Goal: Task Accomplishment & Management: Complete application form

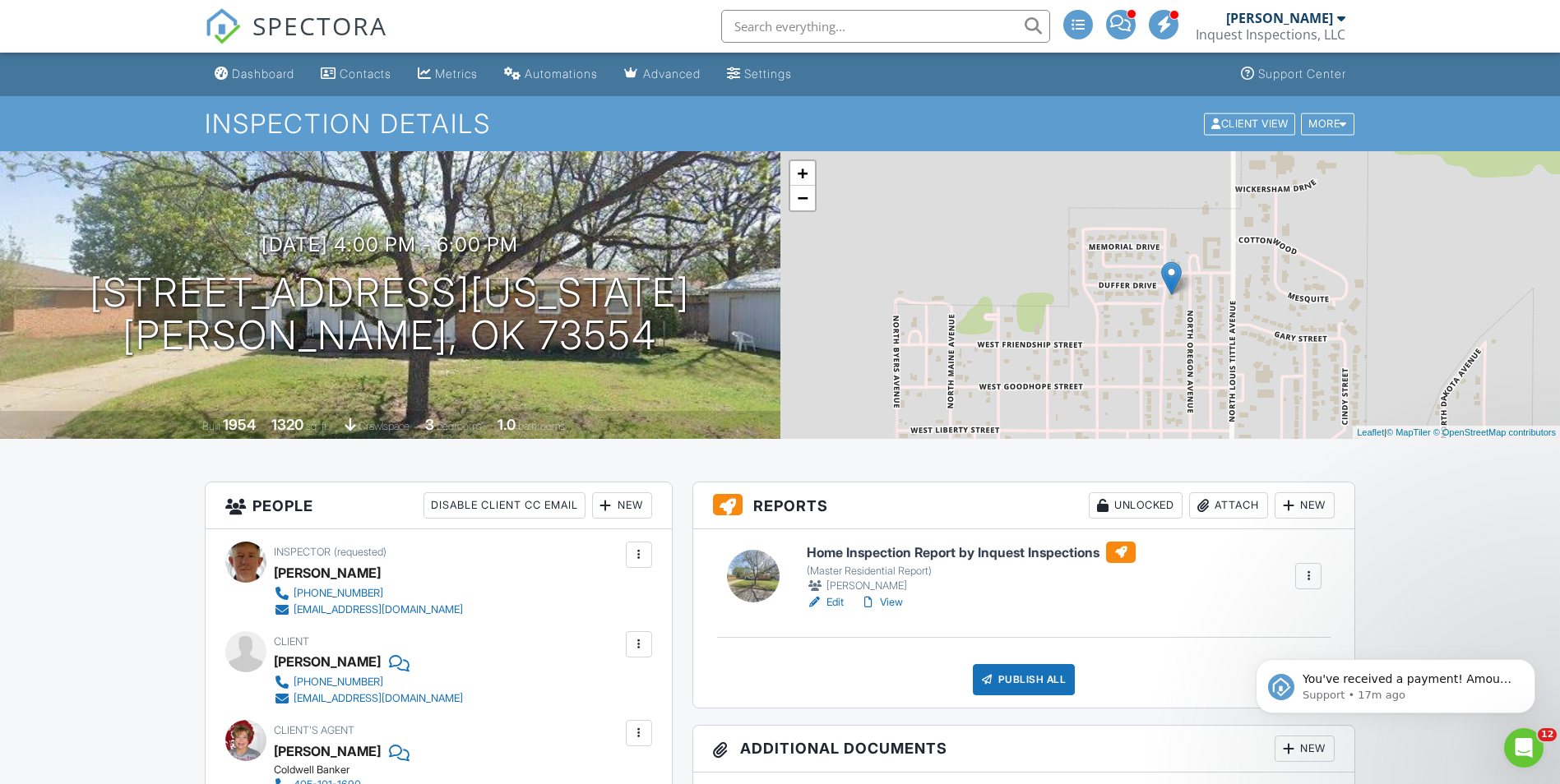
click at [958, 378] on div "+ − Leaflet | © MapTiler © OpenStreetMap contributors" at bounding box center [1171, 294] width 780 height 288
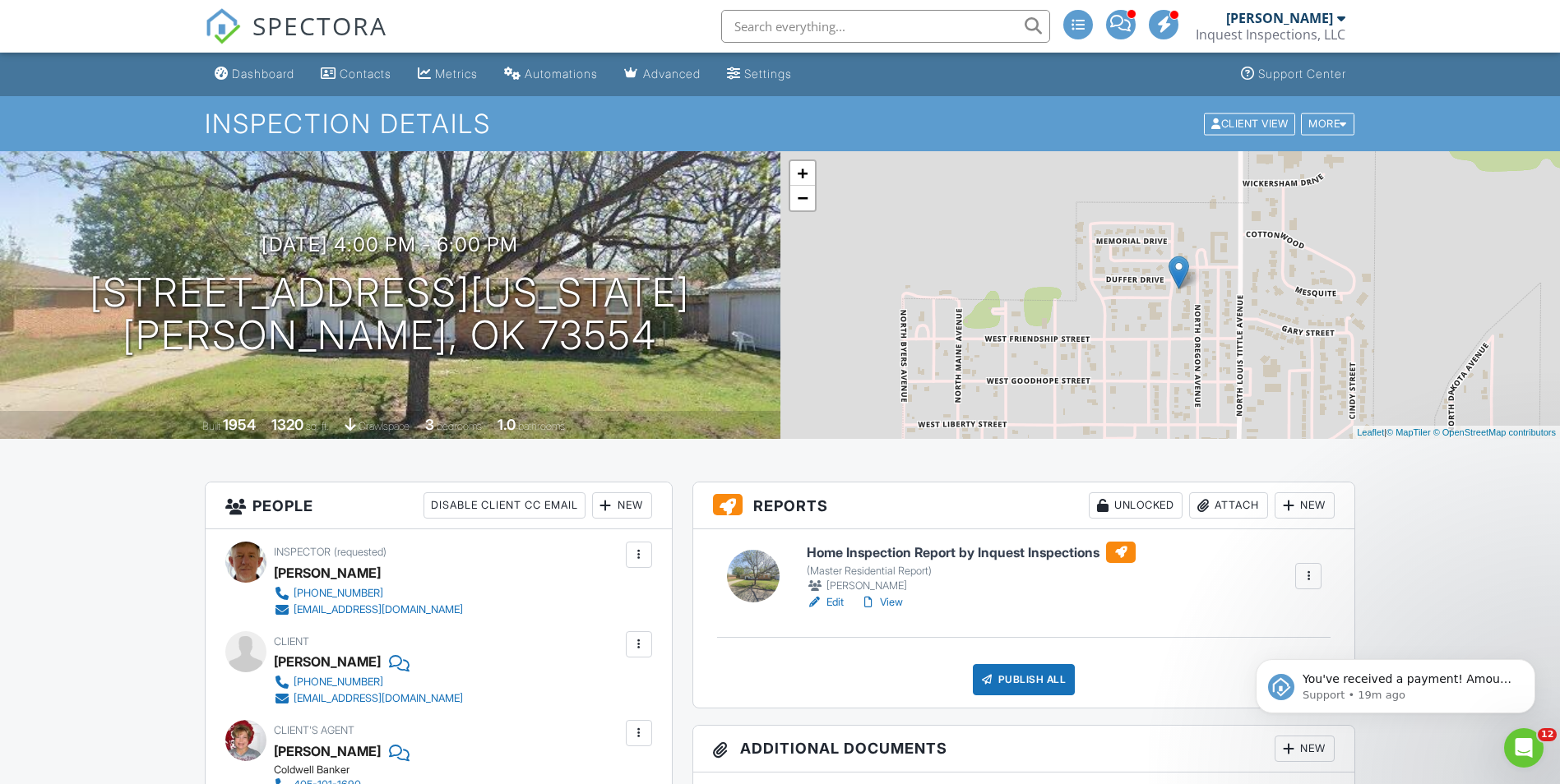
click at [1211, 508] on div "Attach" at bounding box center [1229, 505] width 79 height 26
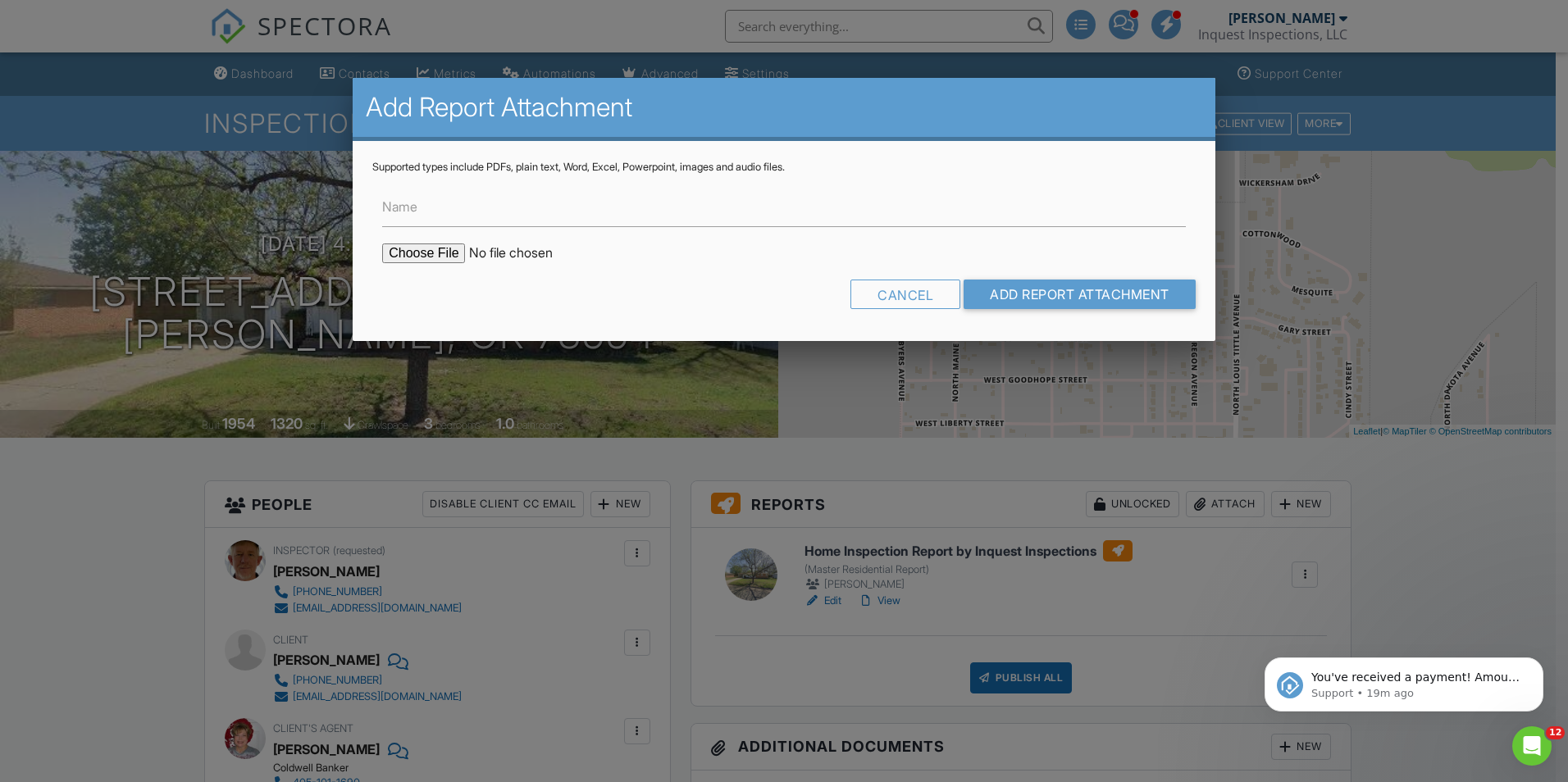
click at [437, 248] on input "file" at bounding box center [522, 253] width 279 height 20
type input "C:\fakepath\1906 N Penn Mangum Termite.pdf"
click at [998, 282] on input "Add Report Attachment" at bounding box center [1080, 295] width 232 height 30
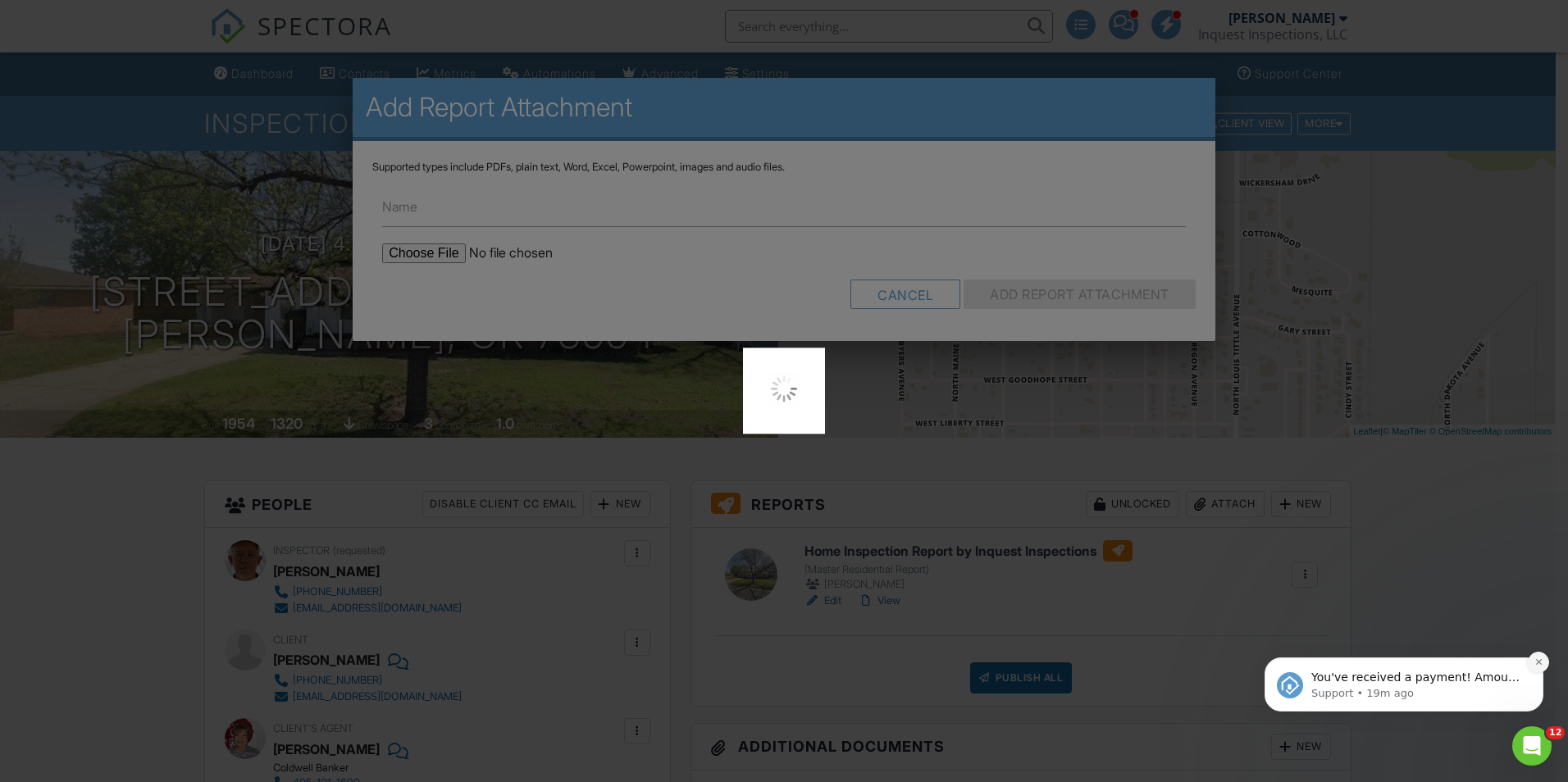
click at [1538, 662] on icon "Dismiss notification" at bounding box center [1538, 662] width 6 height 6
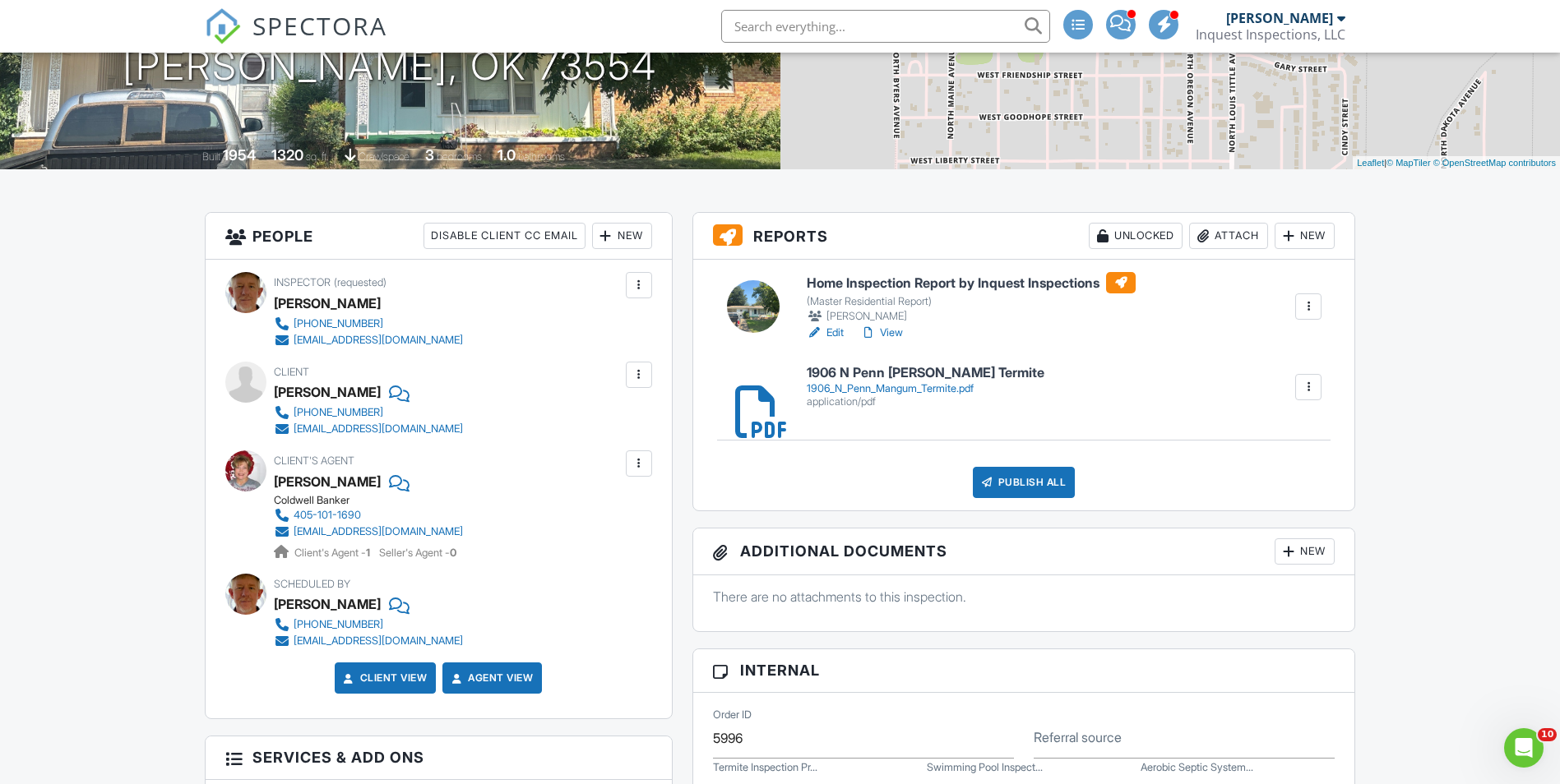
scroll to position [164, 0]
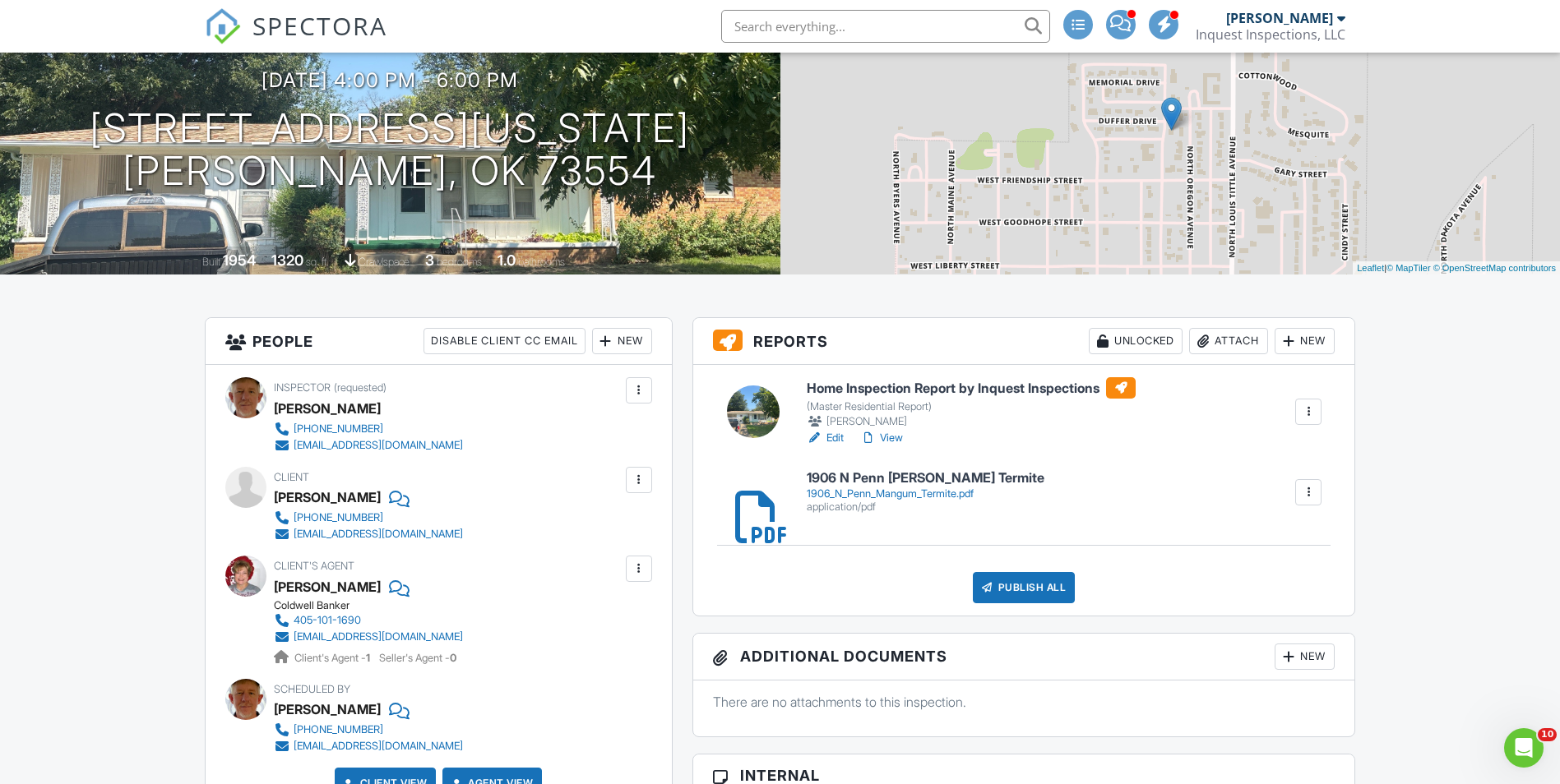
click at [891, 437] on link "View" at bounding box center [882, 439] width 43 height 17
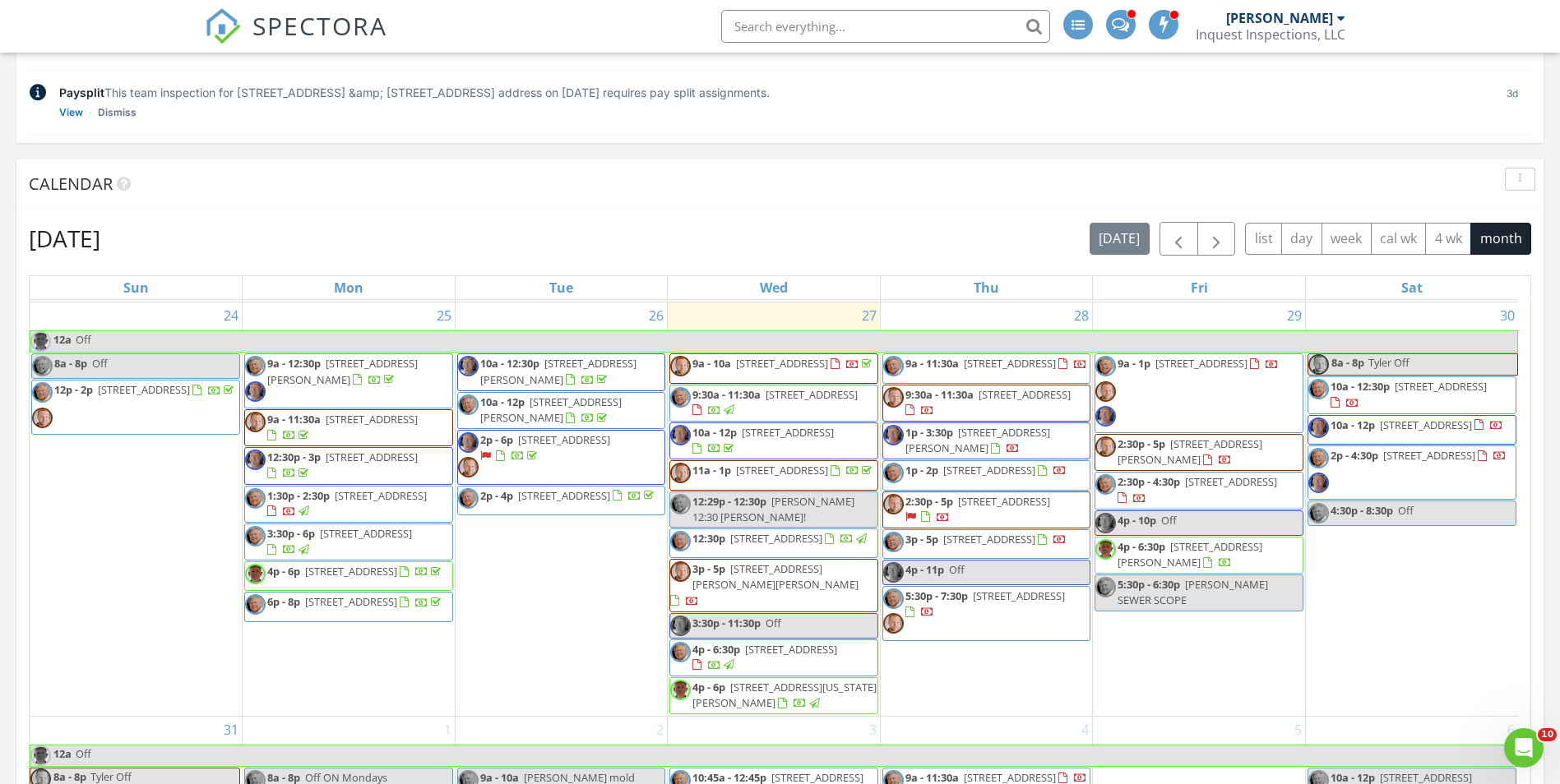
scroll to position [1223, 0]
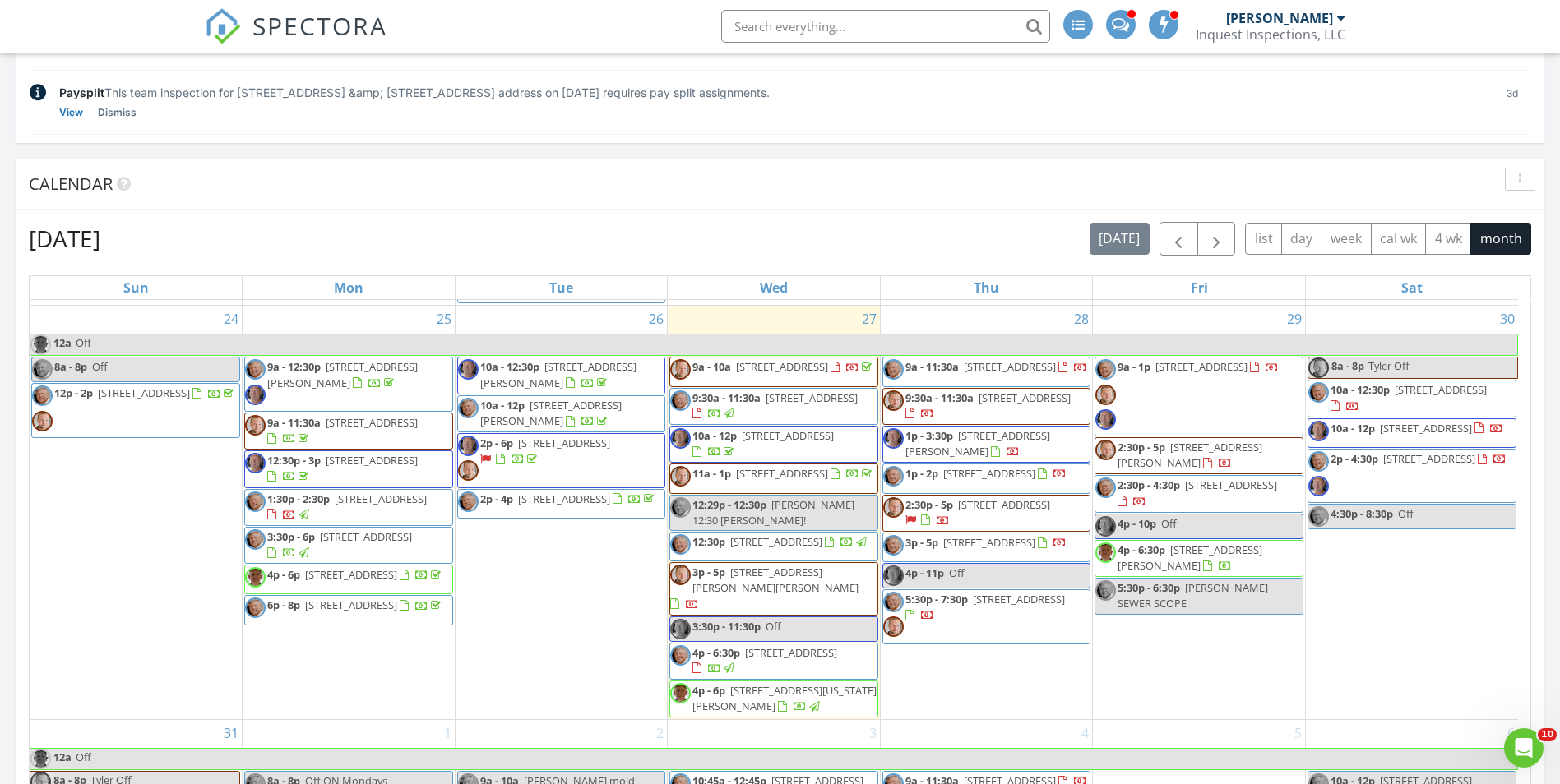
click at [1169, 372] on div "29 9a - 1p 141 N 41st W Ave & 227 W 41st St N Tulsa, Tulsa 74127 2:30p - 5p 152…" at bounding box center [1199, 512] width 212 height 414
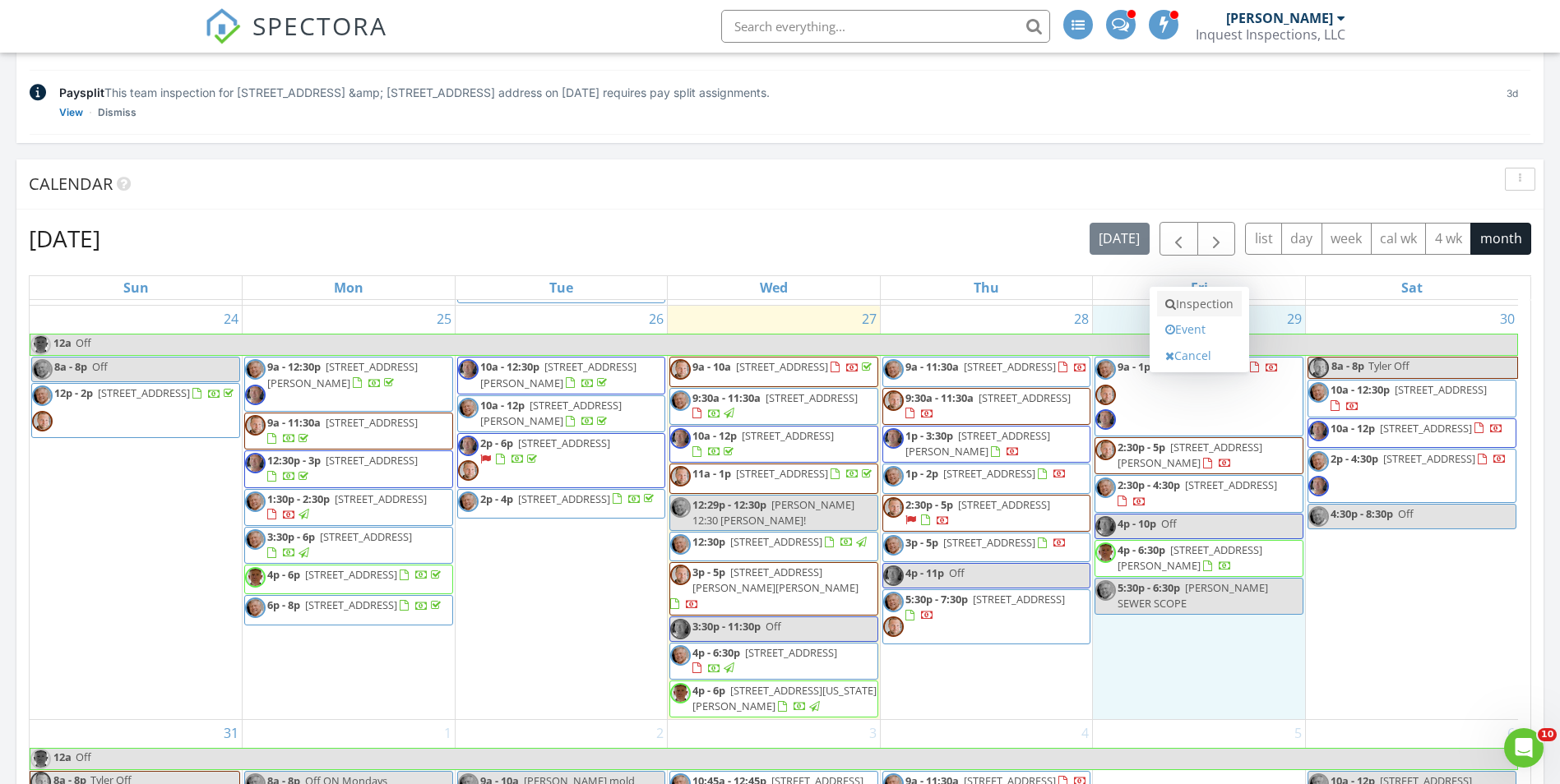
click at [1194, 305] on link "Inspection" at bounding box center [1200, 304] width 84 height 26
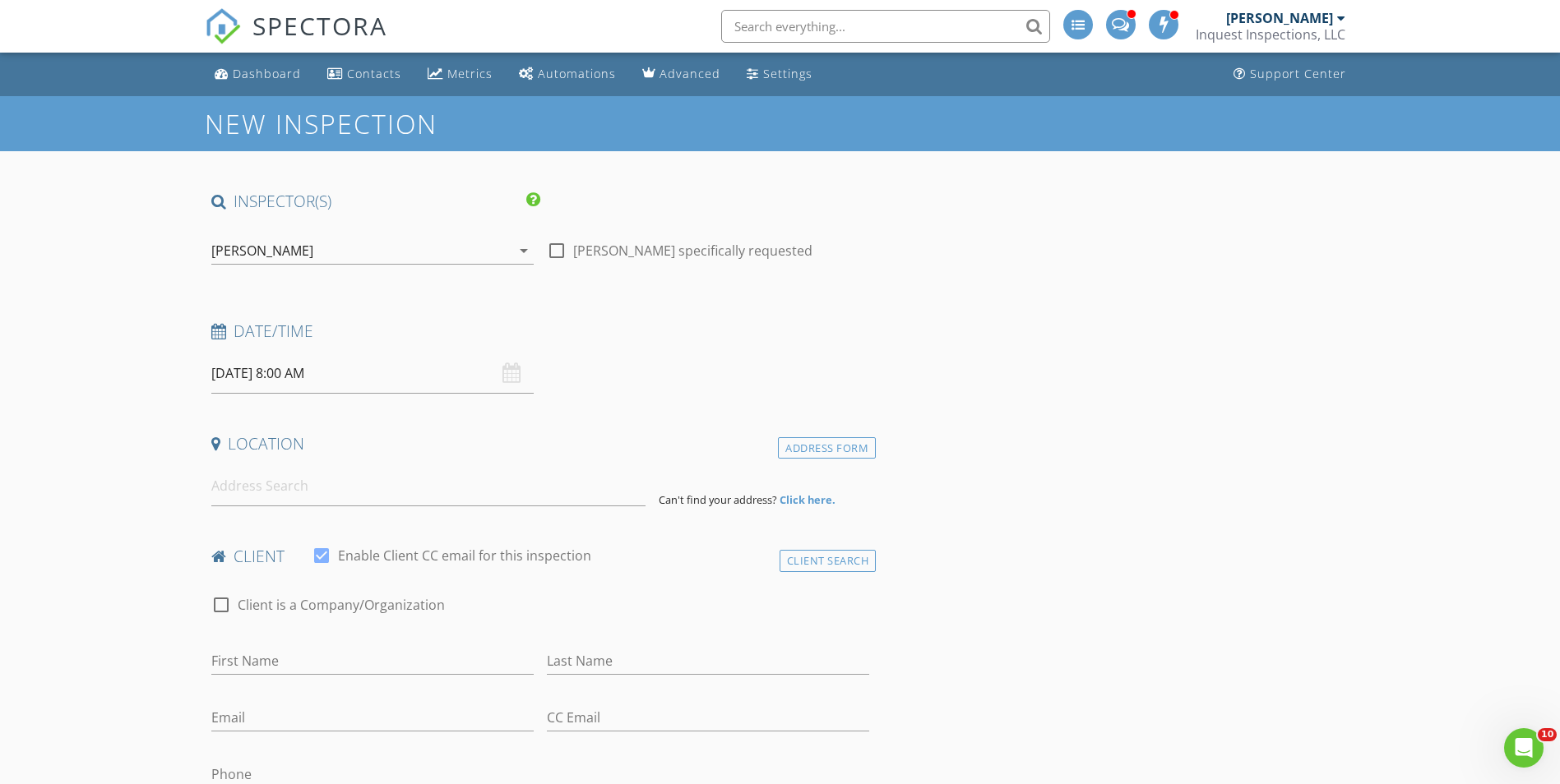
click at [404, 250] on div "[PERSON_NAME]" at bounding box center [360, 250] width 299 height 26
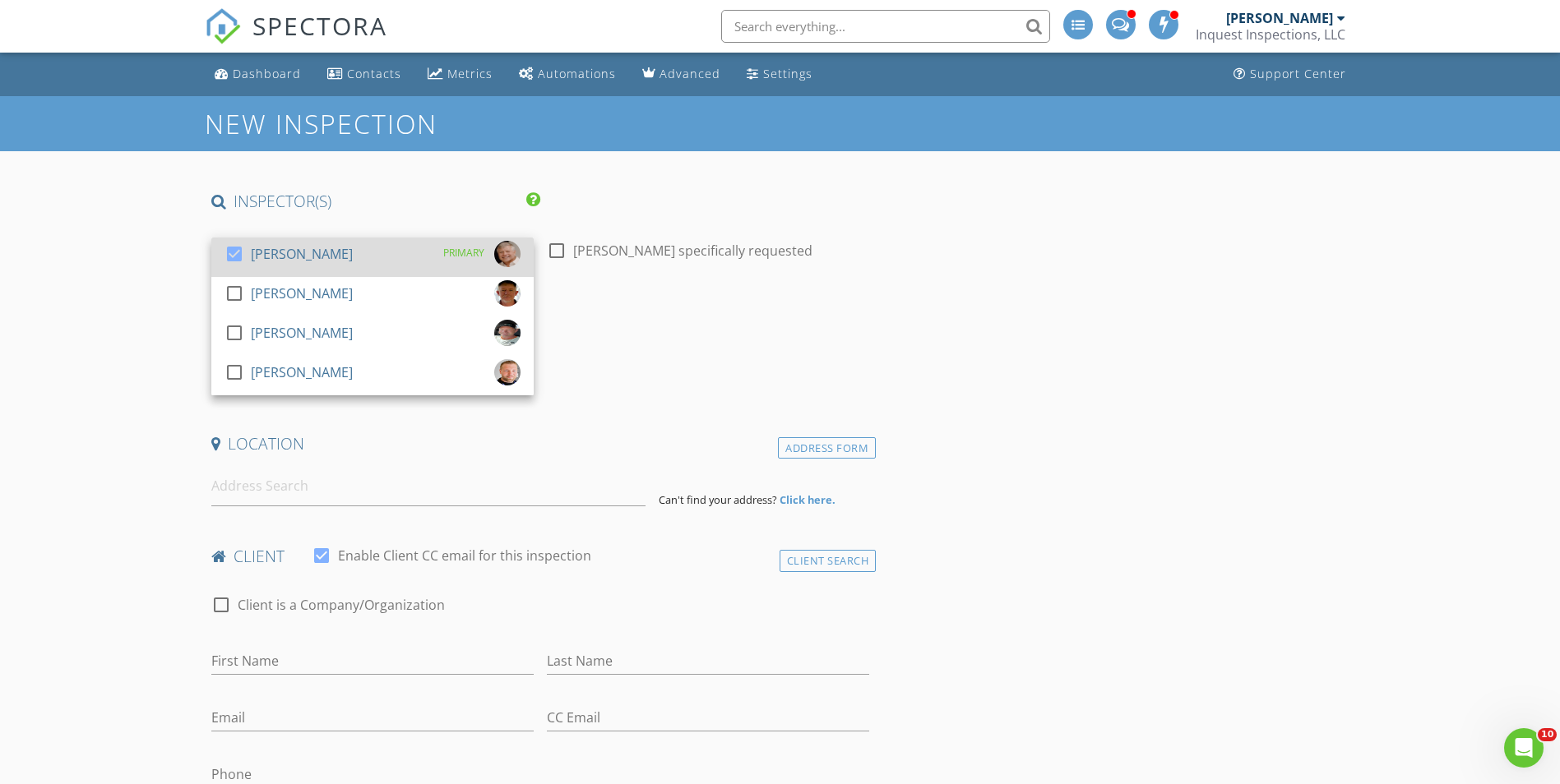
click at [290, 262] on div "[PERSON_NAME]" at bounding box center [301, 254] width 102 height 26
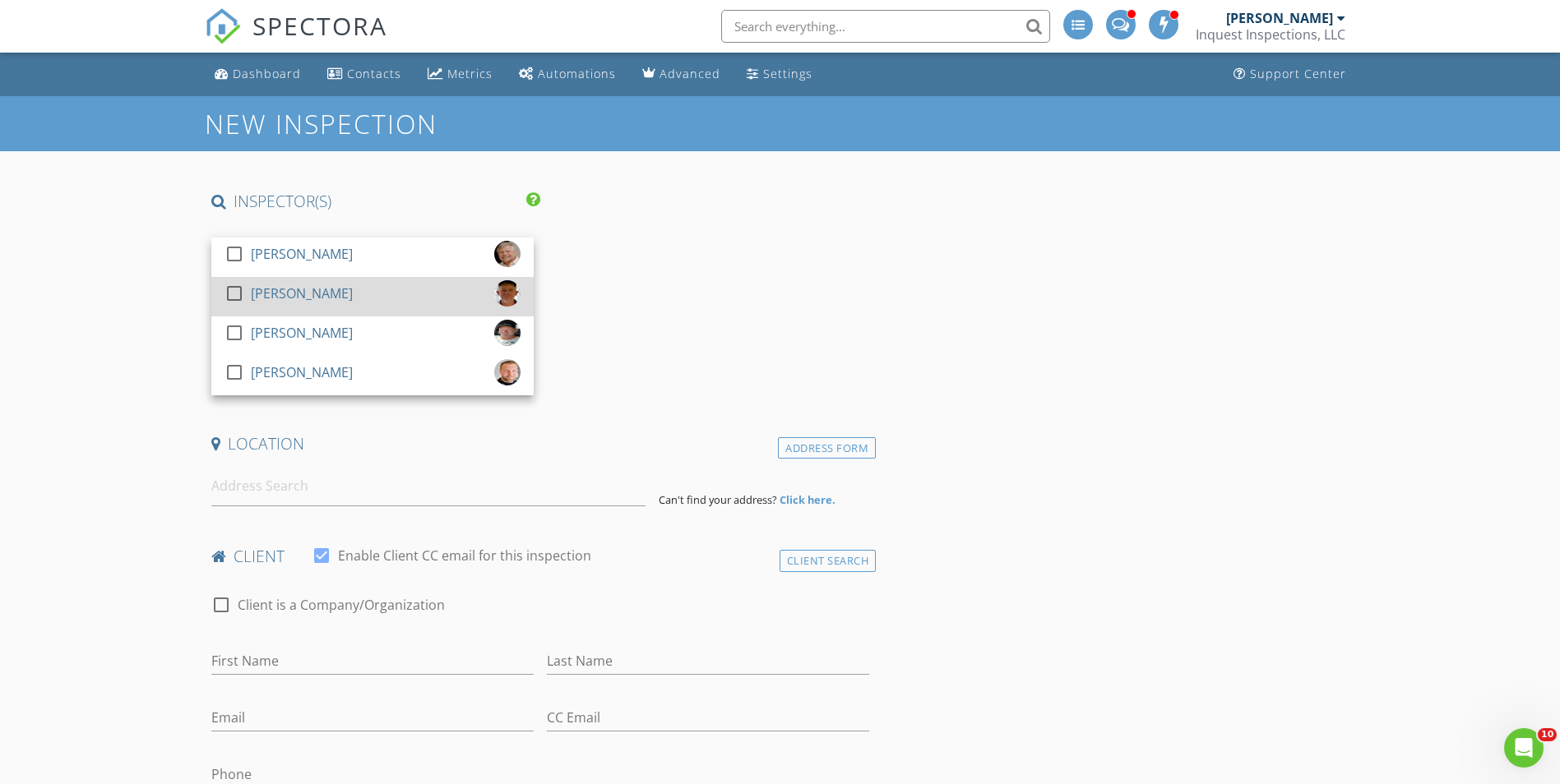
click at [326, 290] on div "[PERSON_NAME]" at bounding box center [301, 294] width 102 height 26
click at [550, 249] on div at bounding box center [557, 251] width 28 height 28
checkbox input "true"
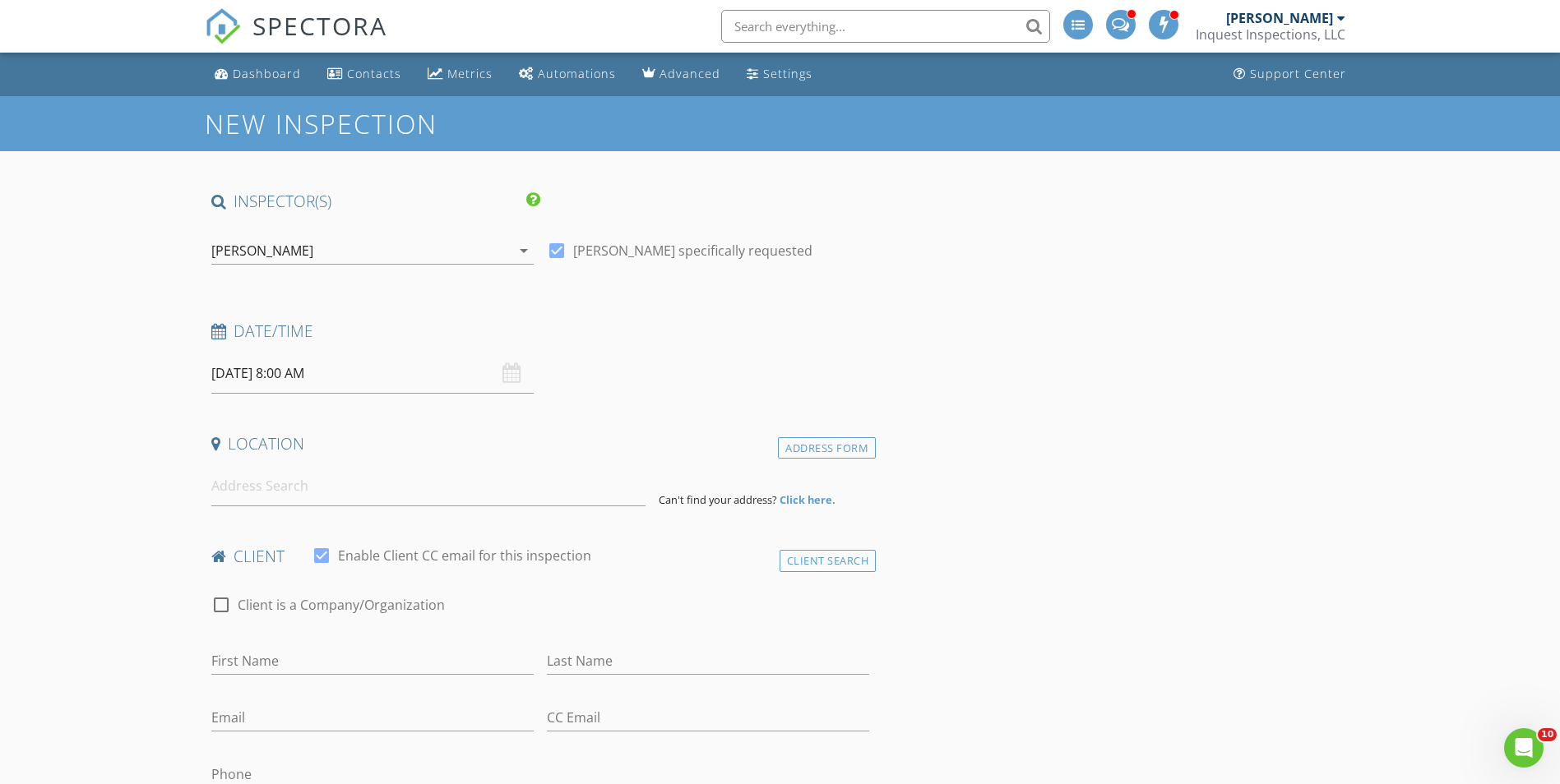
click at [311, 375] on input "[DATE] 8:00 AM" at bounding box center [372, 373] width 323 height 40
click at [264, 655] on input "08" at bounding box center [262, 654] width 101 height 33
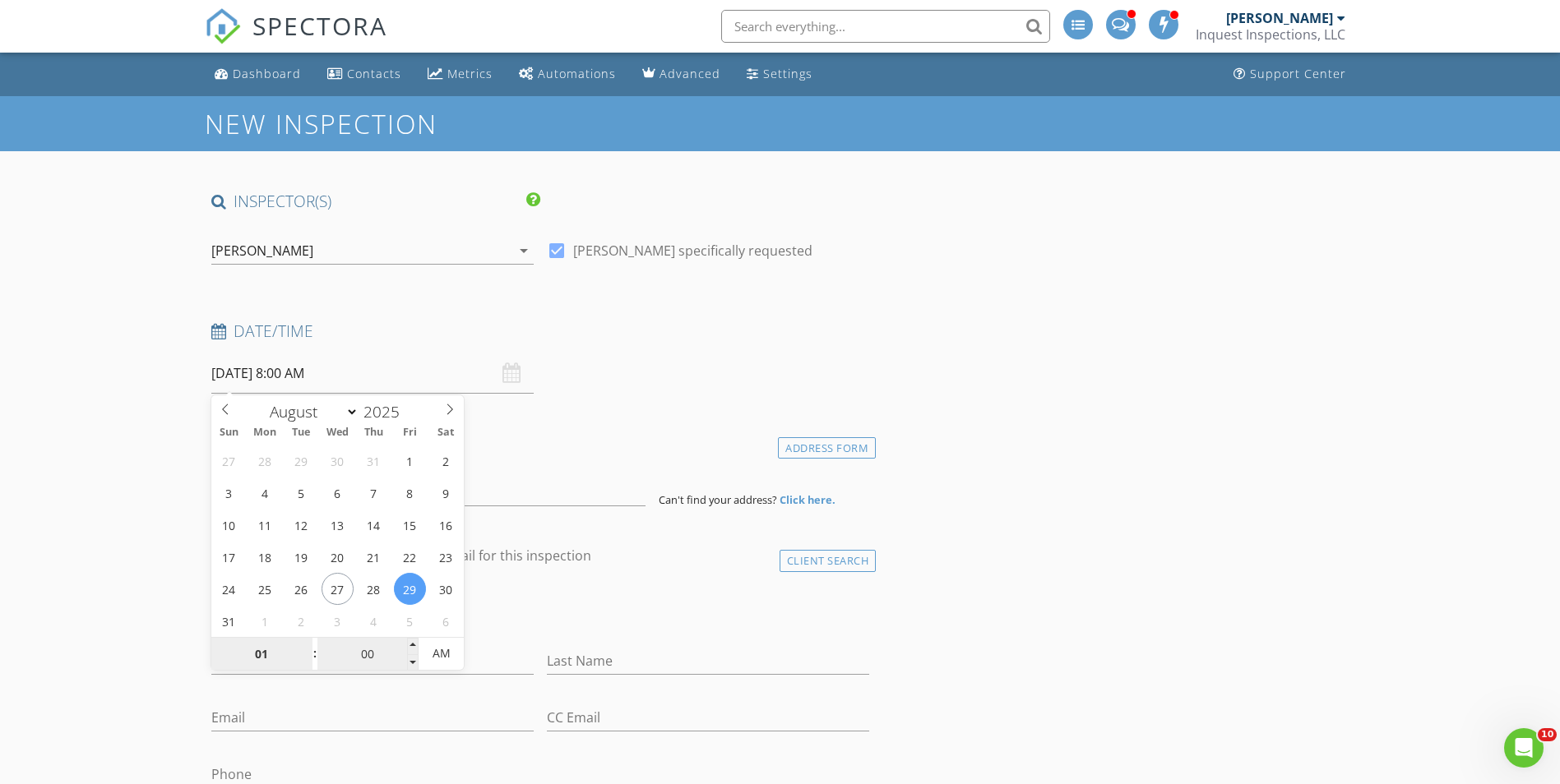
type input "01"
type input "[DATE] 1:00 AM"
click at [340, 647] on input "00" at bounding box center [368, 654] width 101 height 33
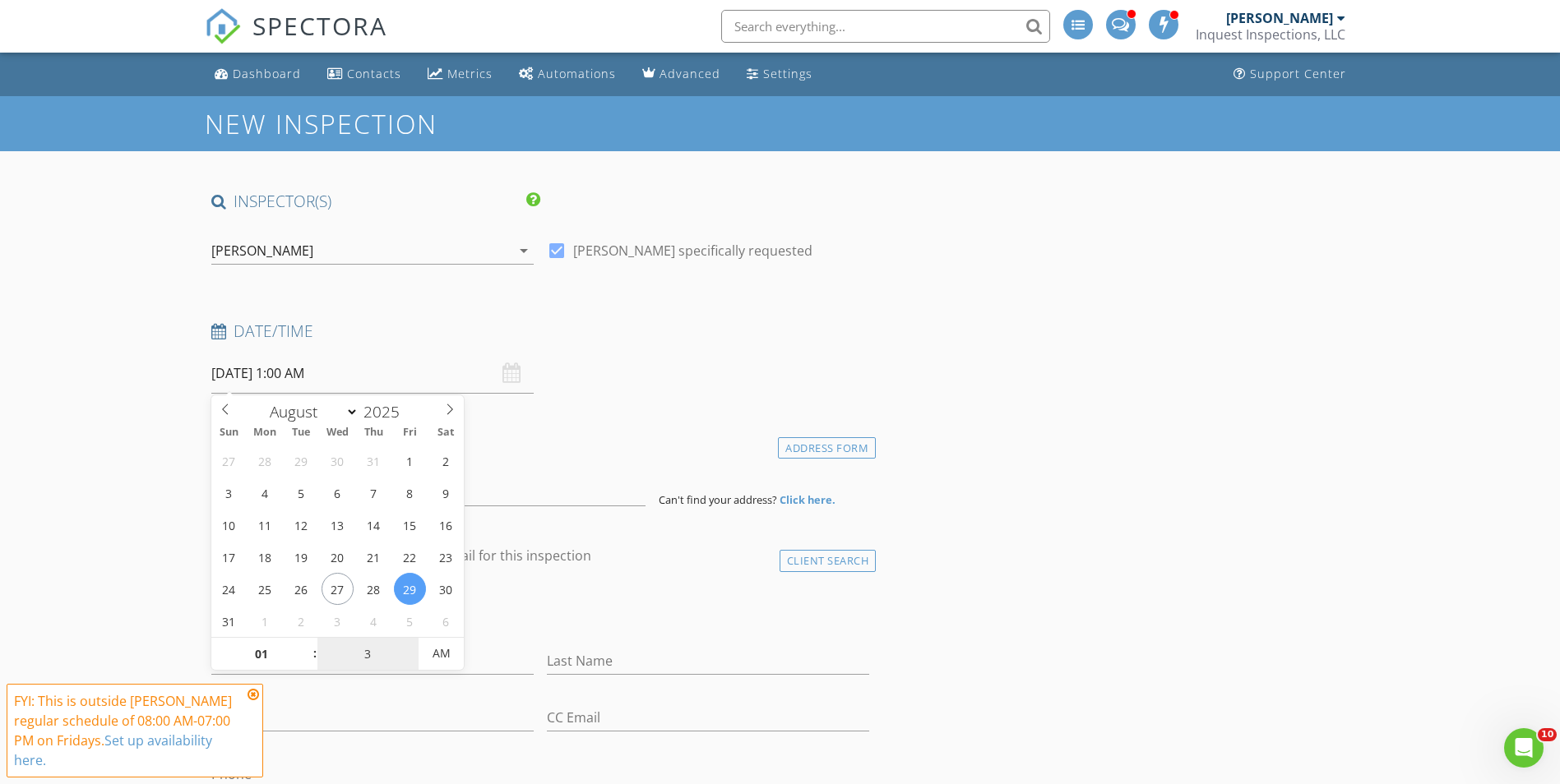
type input "30"
type input "[DATE] 1:30 AM"
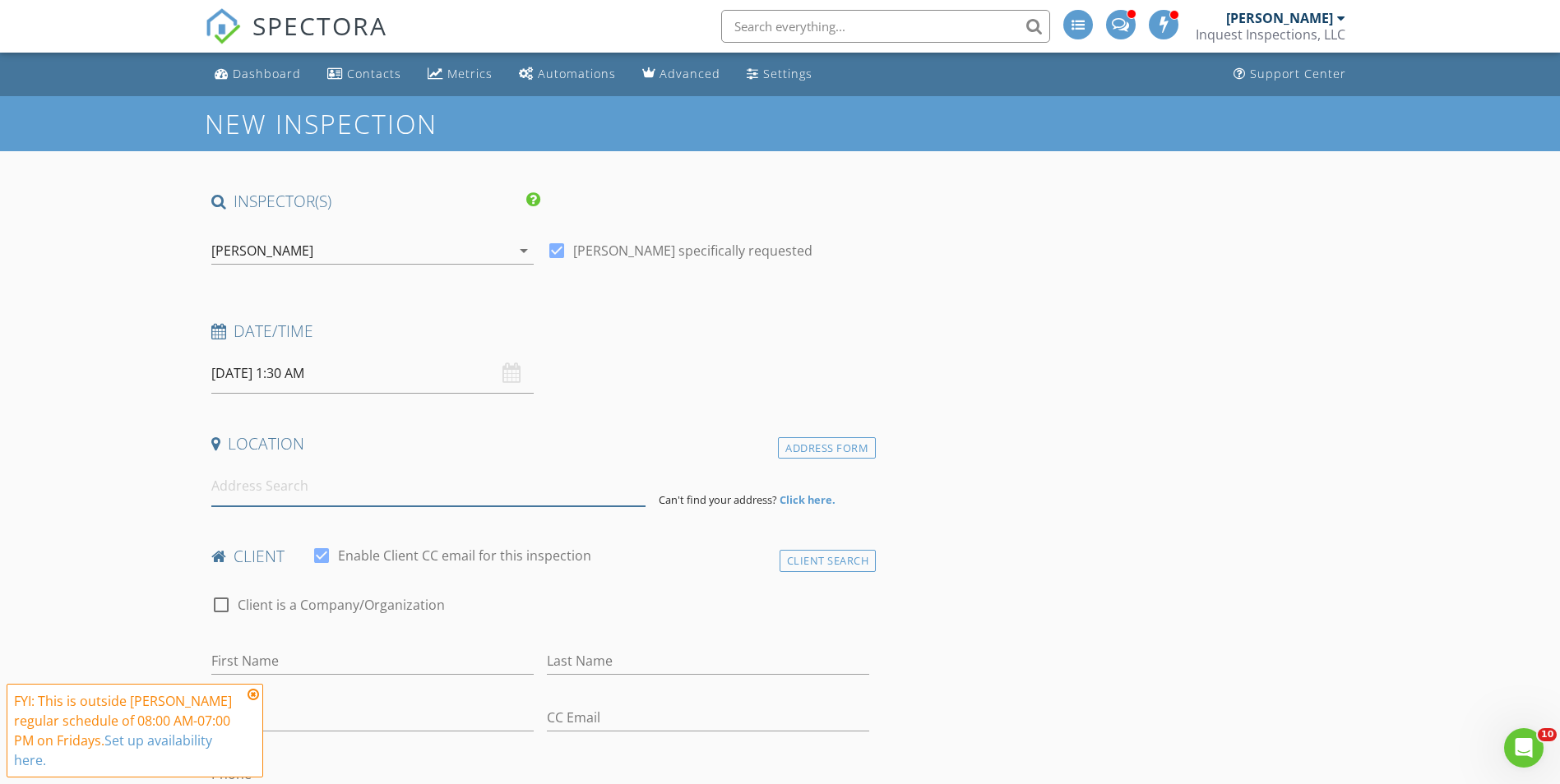
click at [283, 492] on input at bounding box center [428, 486] width 434 height 40
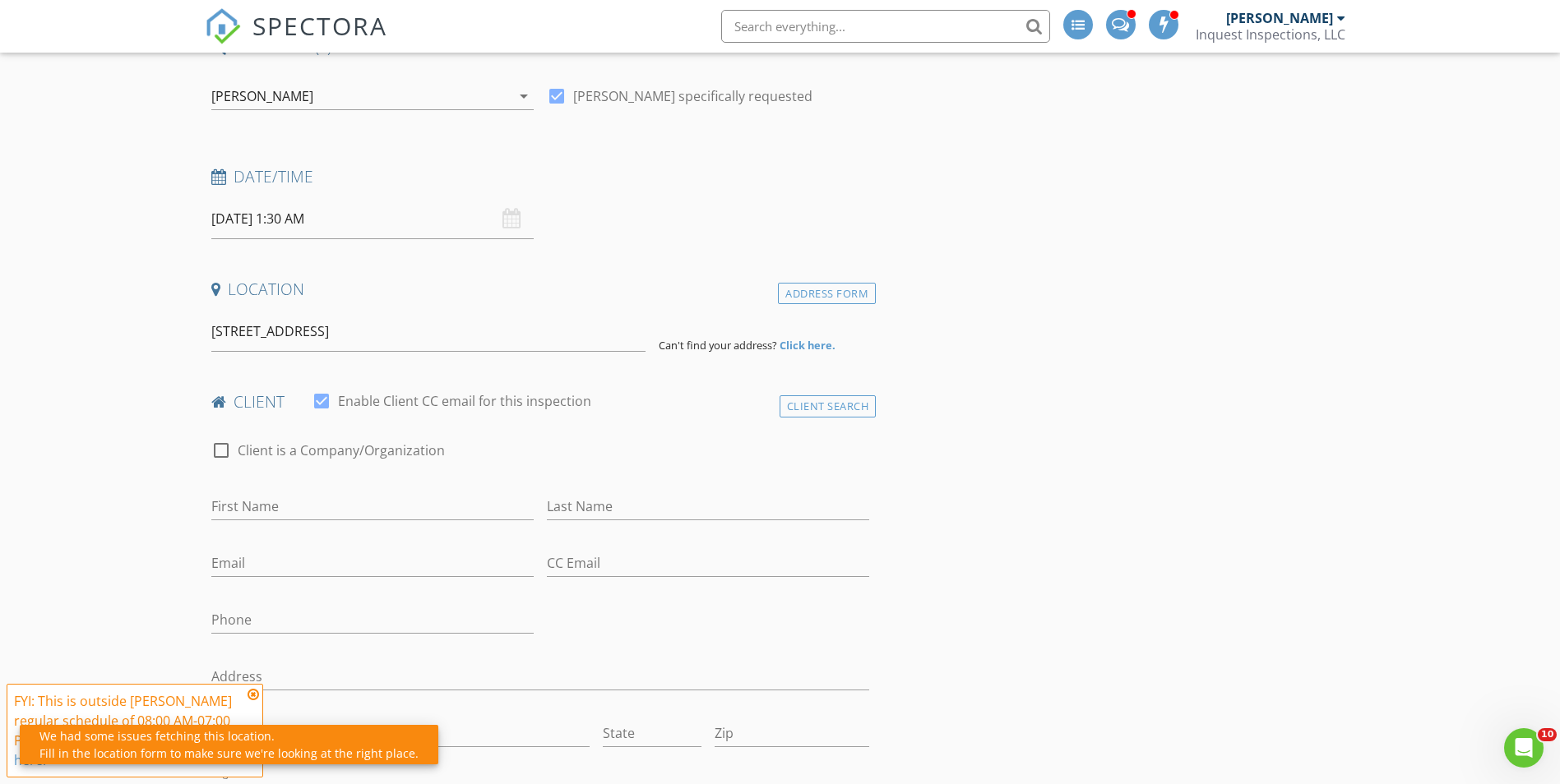
scroll to position [83, 0]
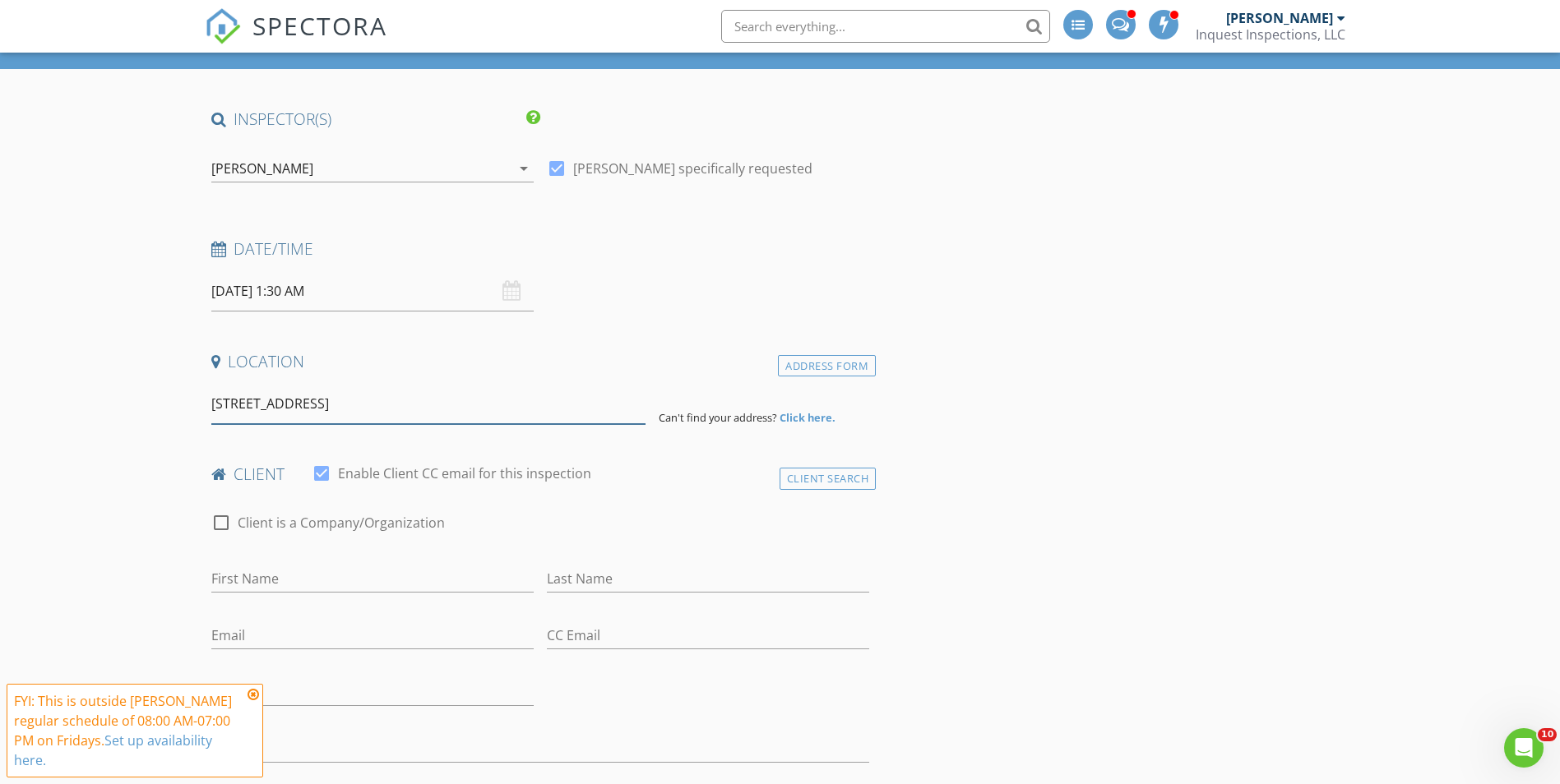
drag, startPoint x: 473, startPoint y: 404, endPoint x: 200, endPoint y: 431, distance: 274.3
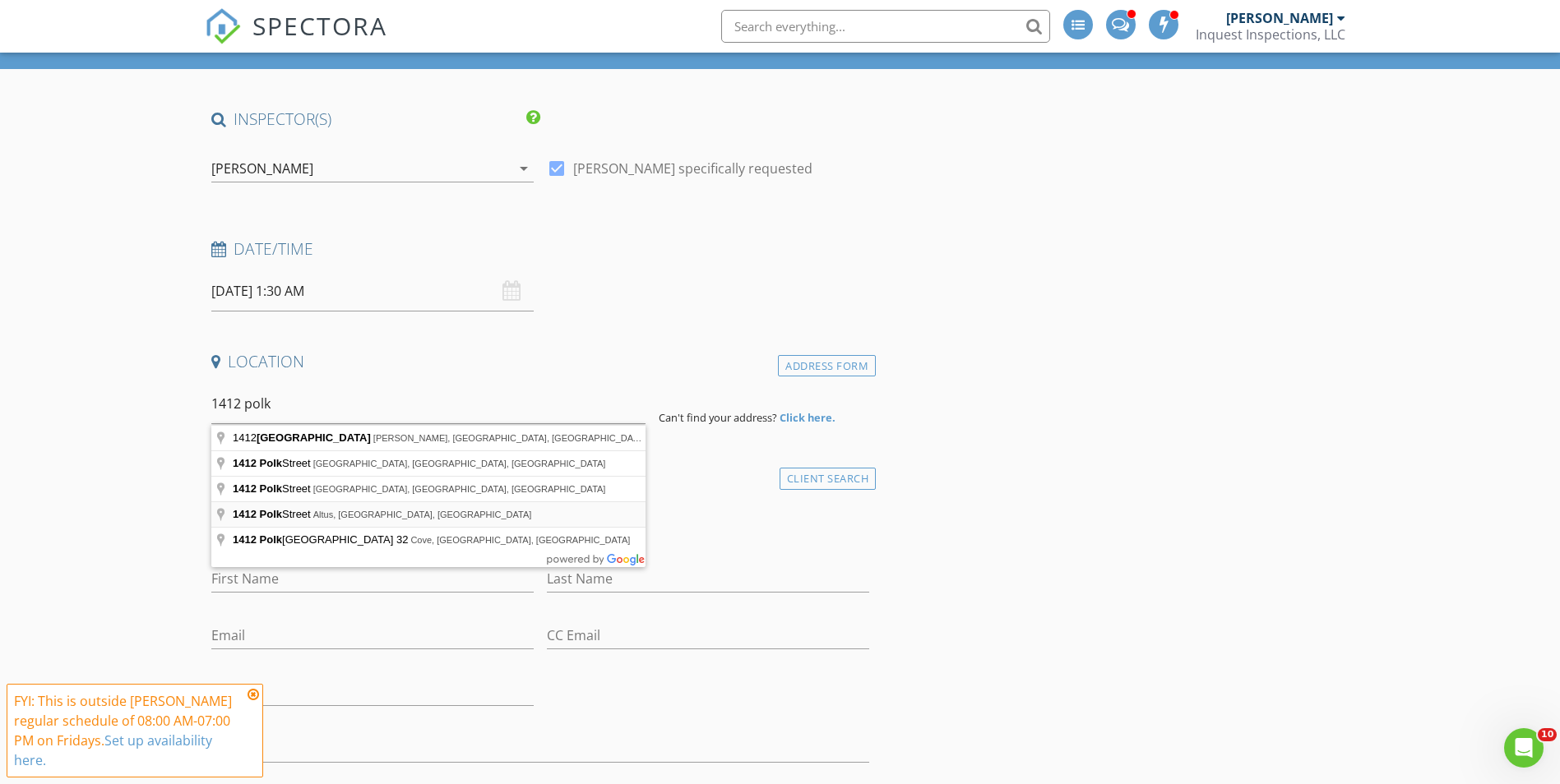
type input "1412 Polk Street, Altus, OK, USA"
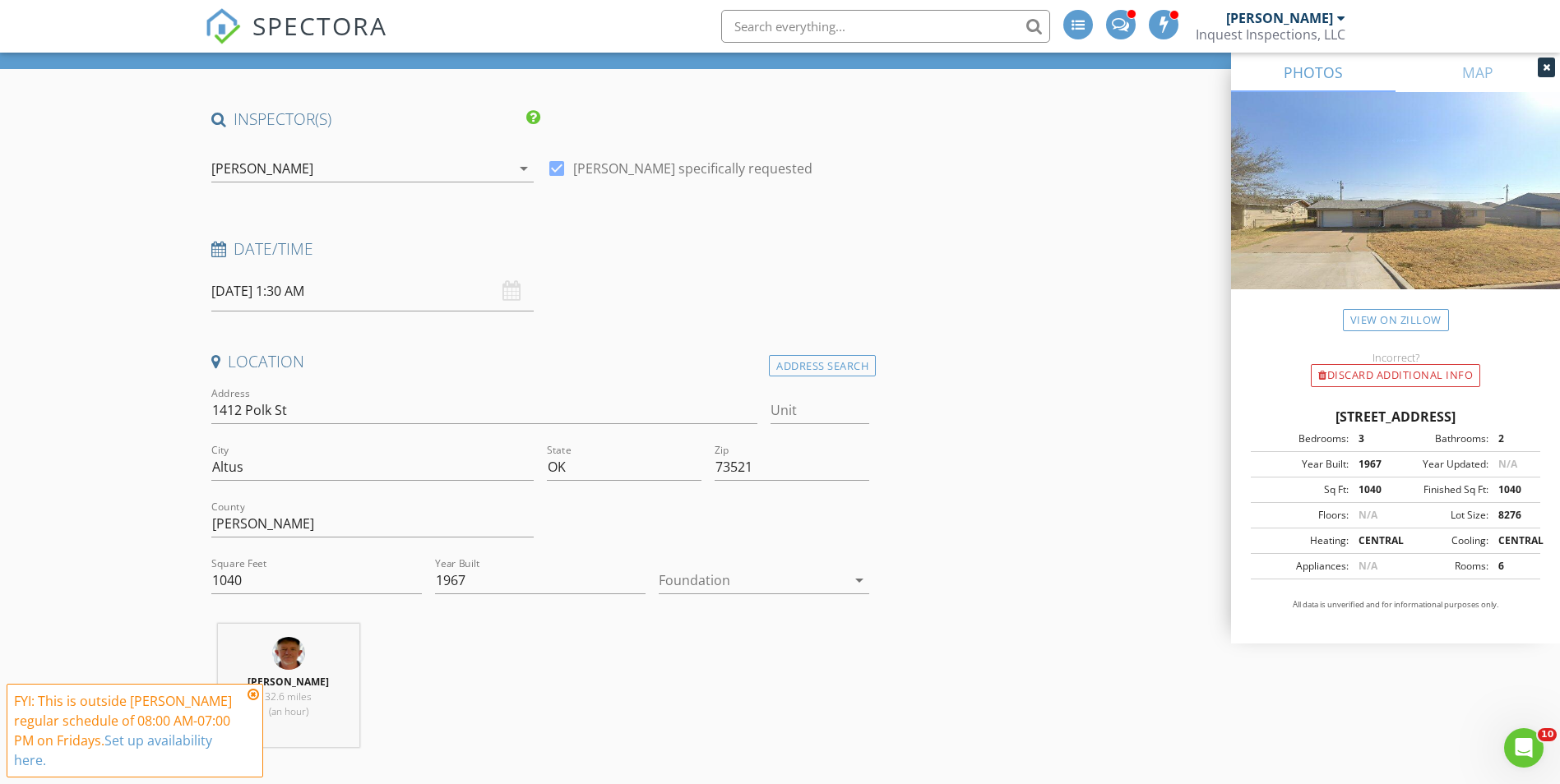
click at [730, 564] on div "Foundation arrow_drop_down" at bounding box center [764, 583] width 210 height 53
click at [730, 573] on div at bounding box center [752, 580] width 188 height 26
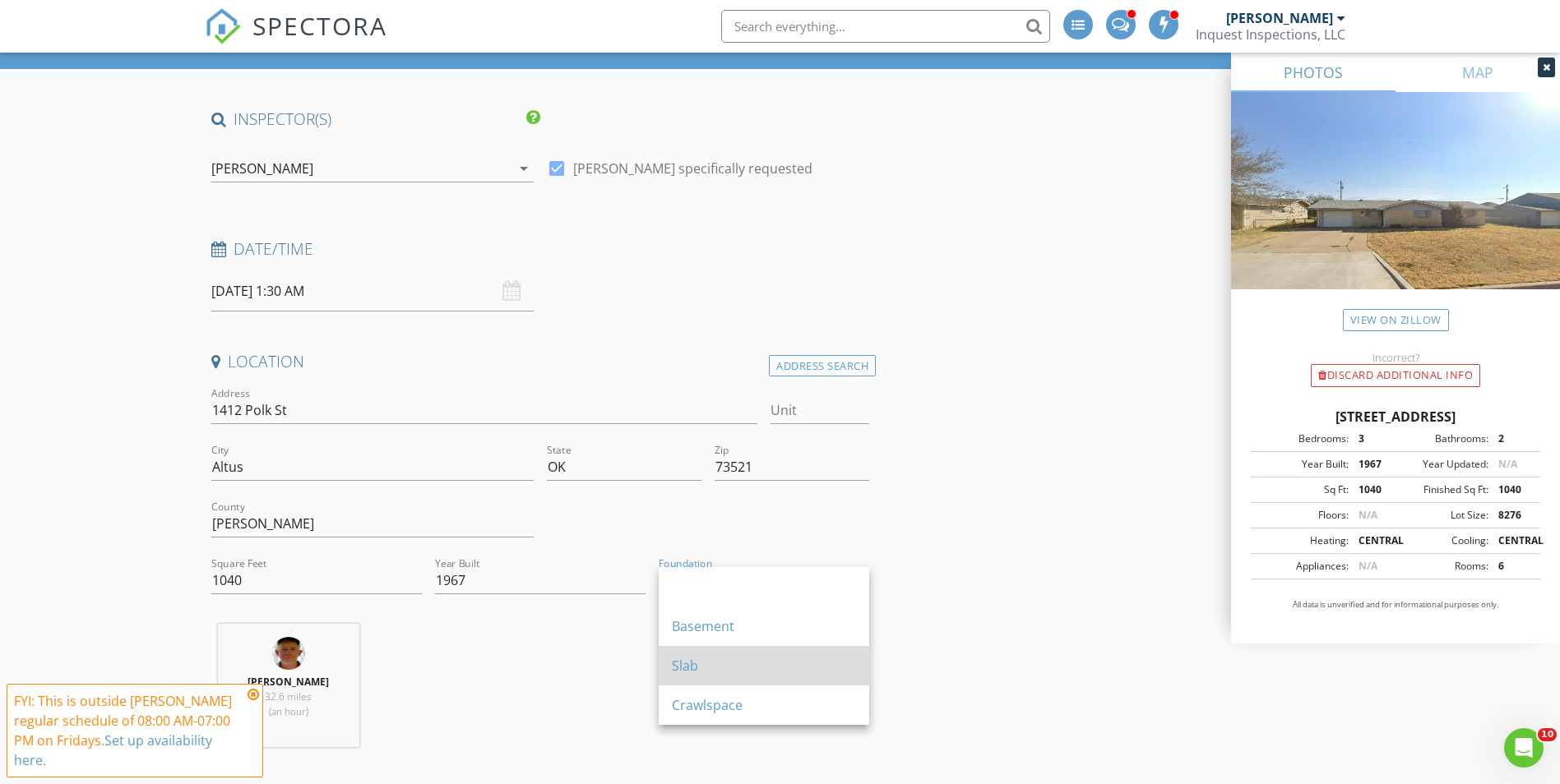
click at [708, 656] on div "Slab" at bounding box center [764, 666] width 184 height 39
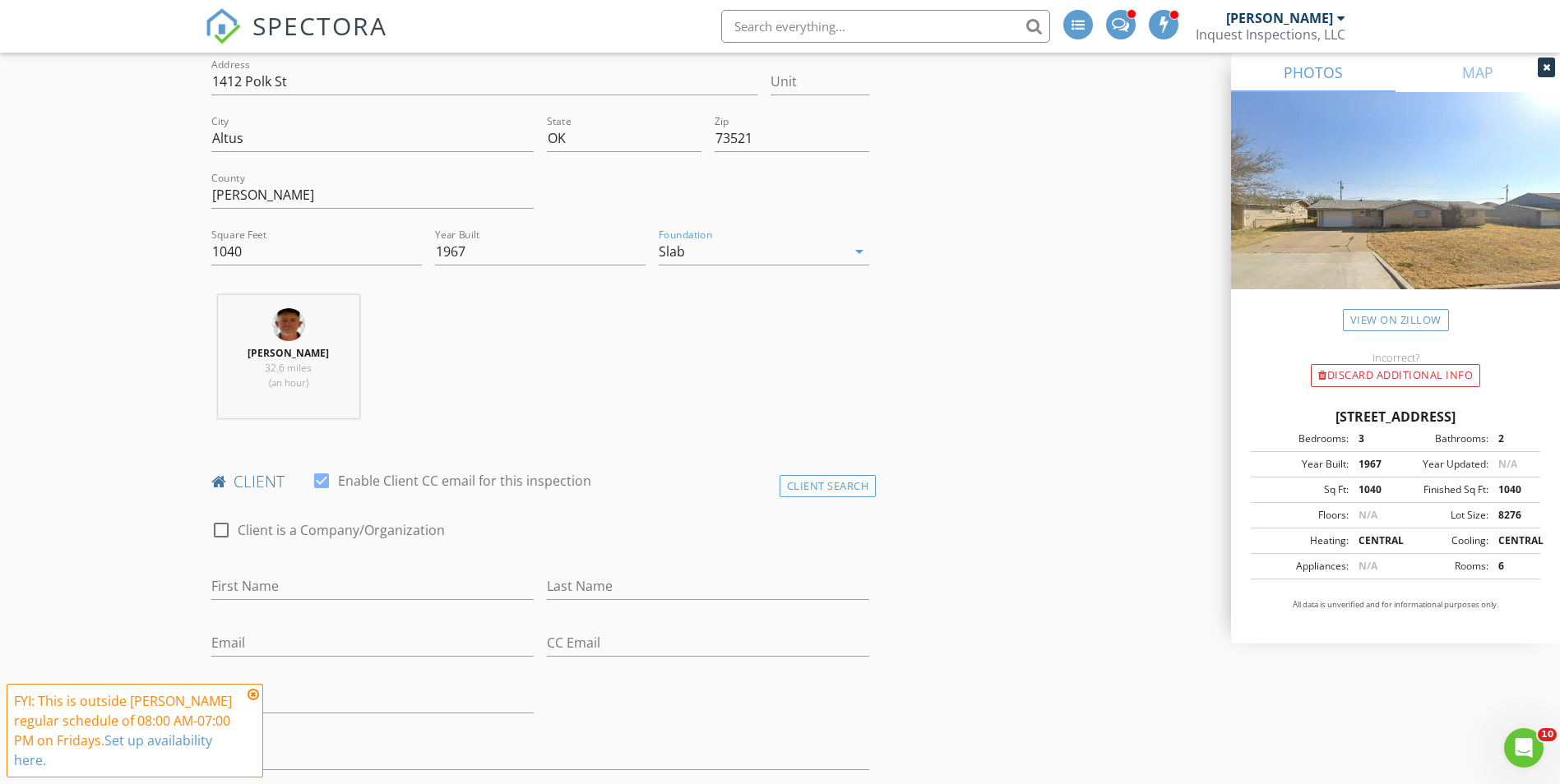
scroll to position [740, 0]
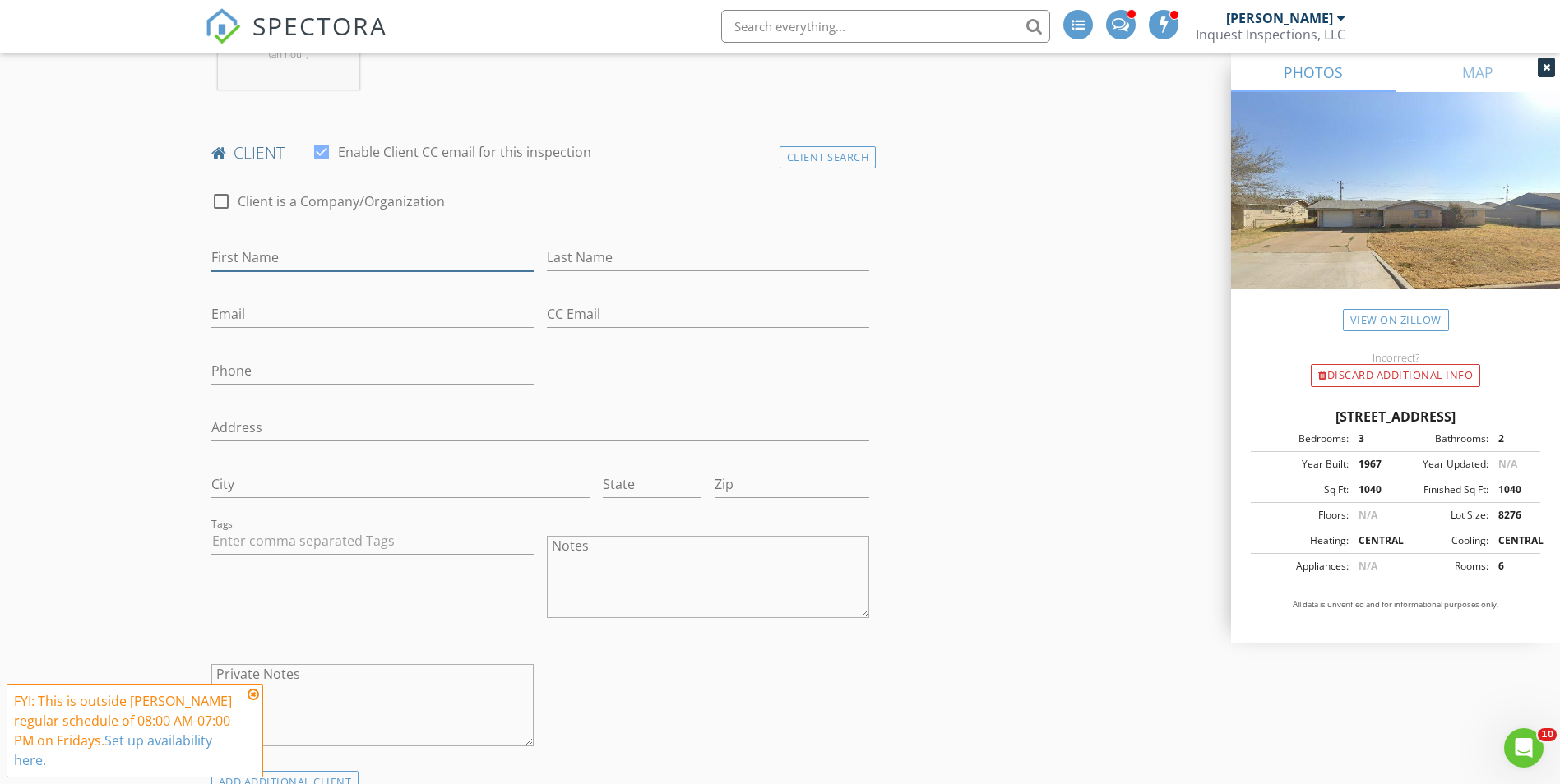
click at [281, 262] on input "First Name" at bounding box center [372, 257] width 323 height 27
click at [219, 267] on input "First Name" at bounding box center [372, 257] width 323 height 27
type input "Bill"
type input "Cobb"
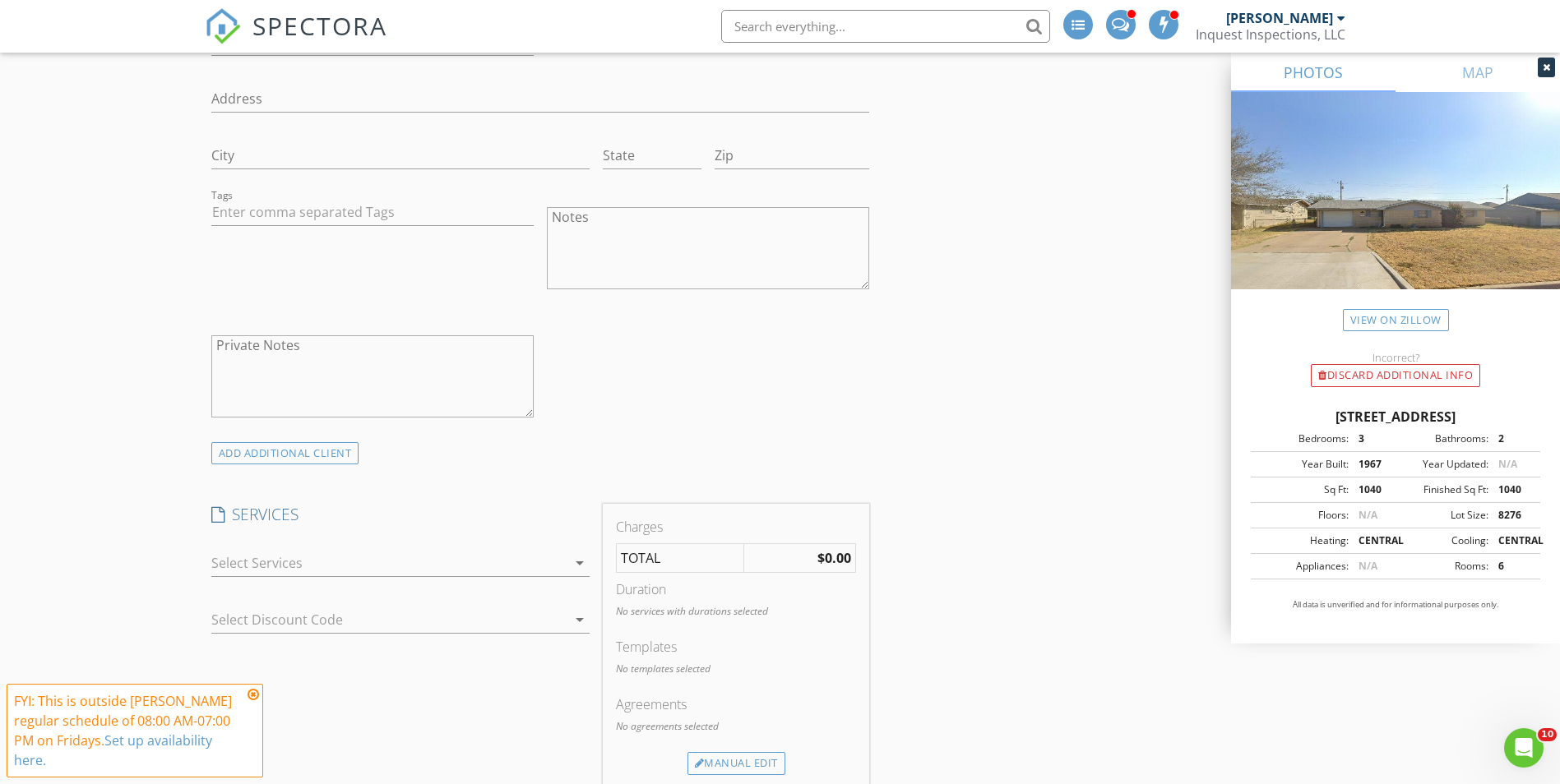
scroll to position [1151, 0]
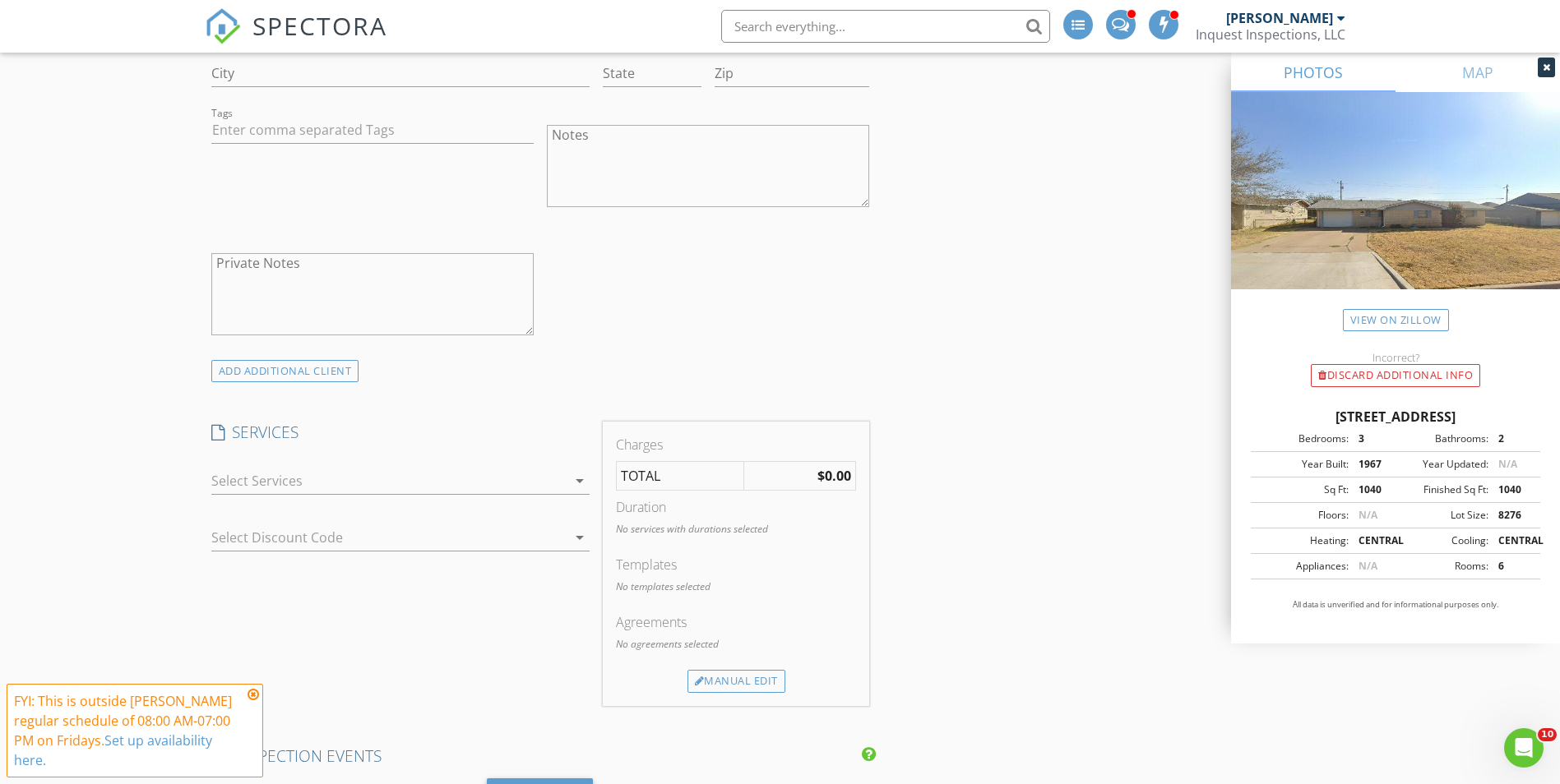
type input "wscobb69@gmail.com"
click at [289, 481] on div at bounding box center [388, 481] width 356 height 26
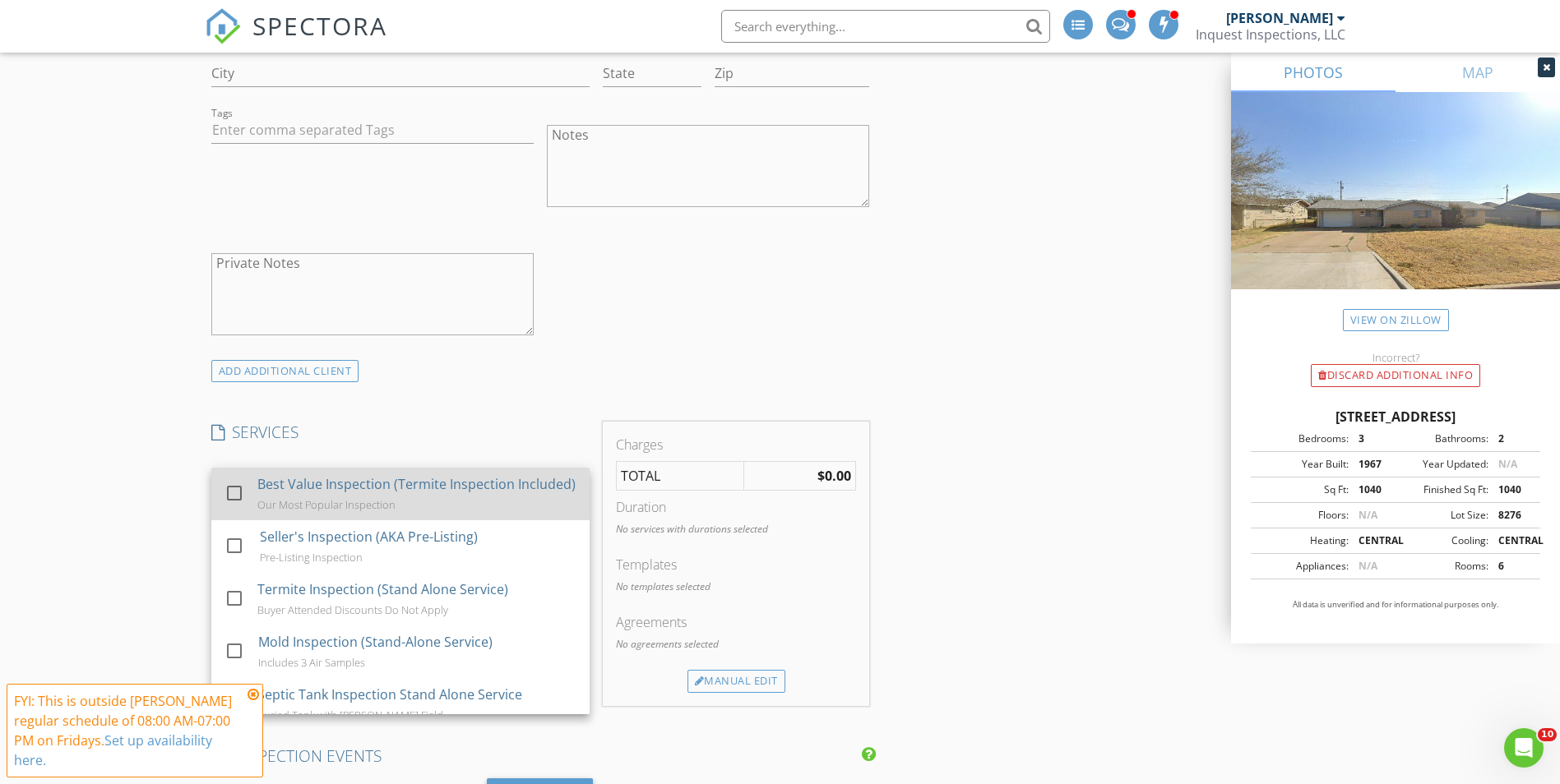
click at [231, 504] on div at bounding box center [235, 493] width 28 height 28
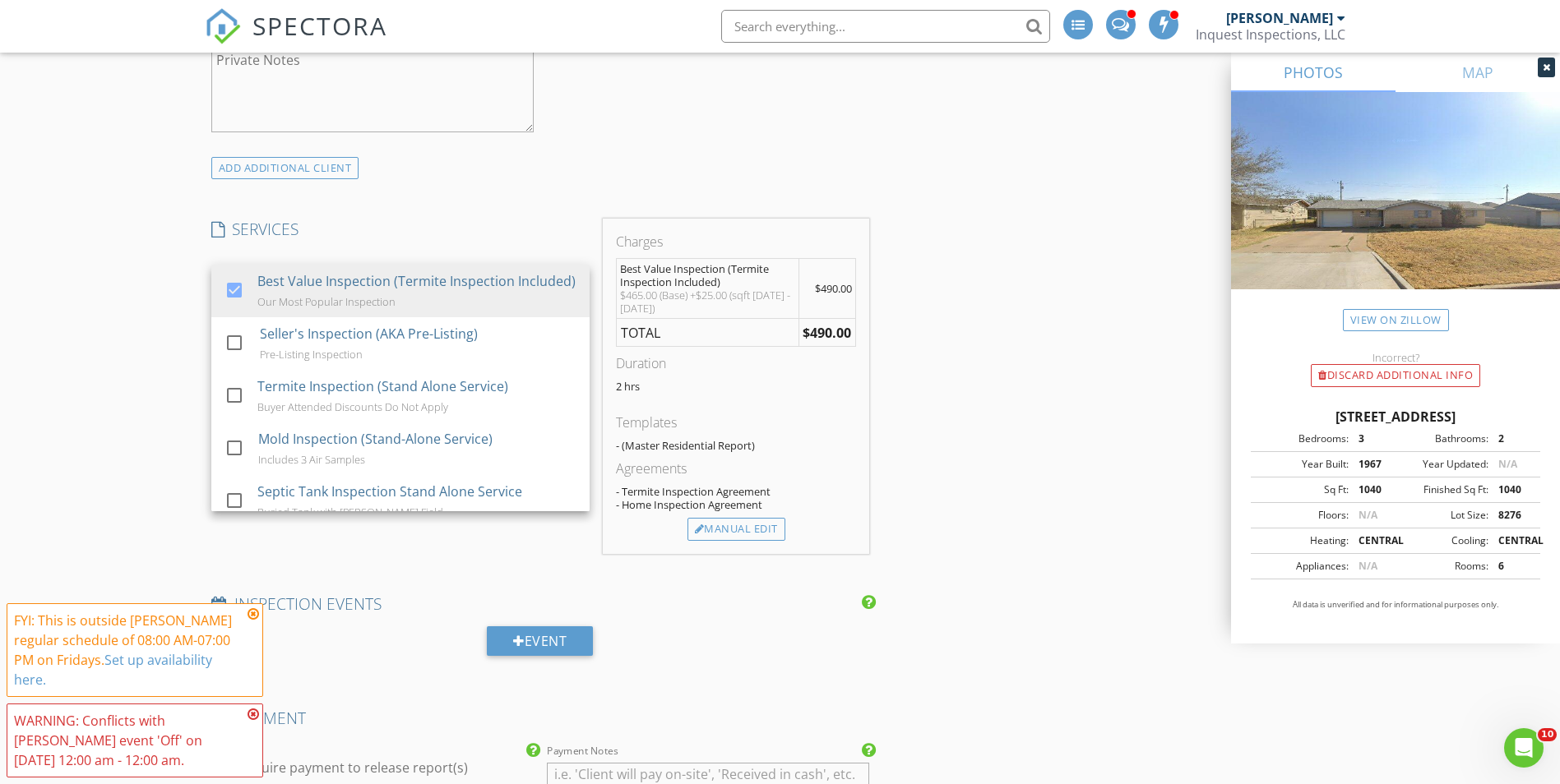
scroll to position [1398, 0]
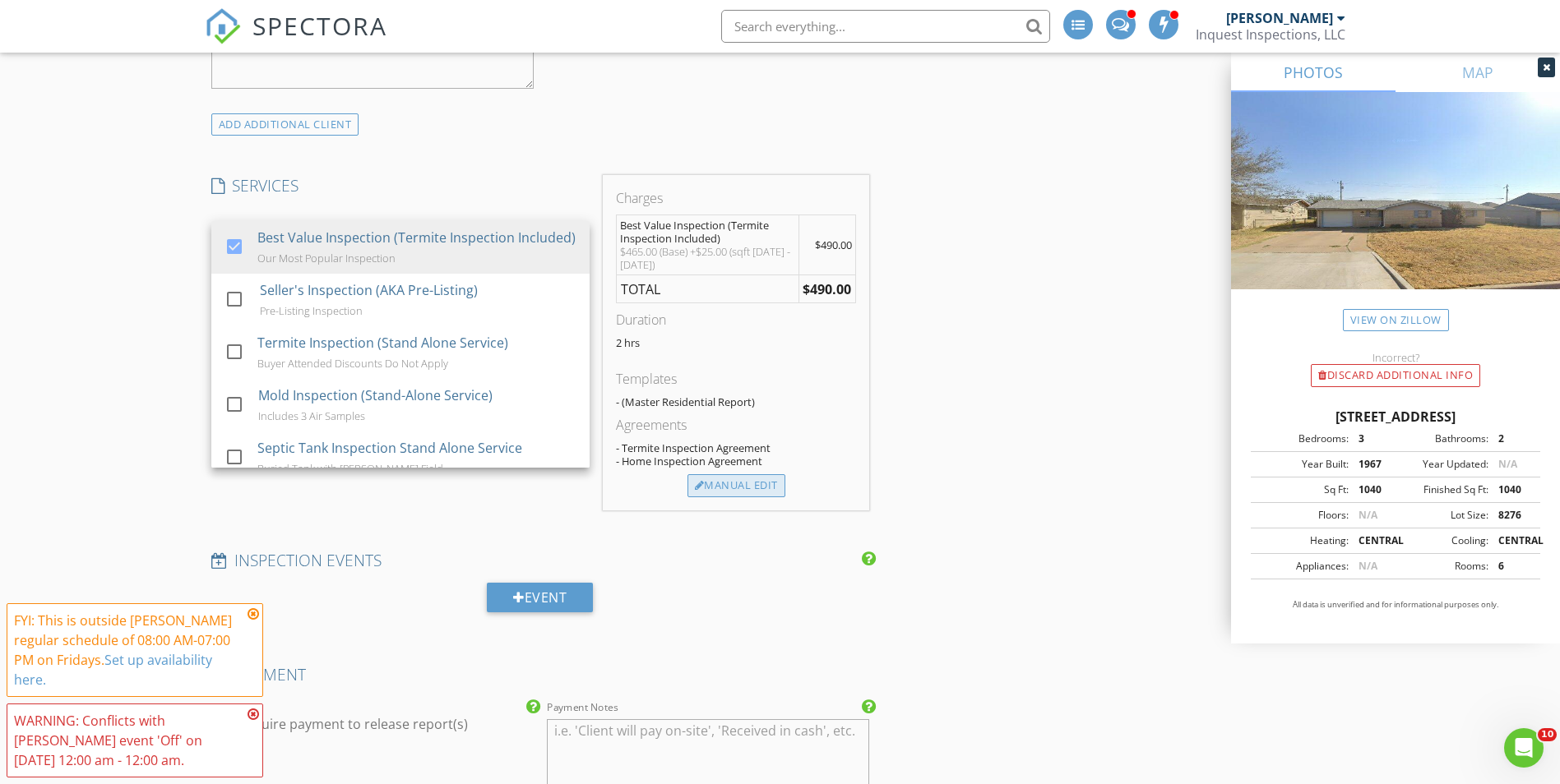
click at [704, 489] on div "Manual Edit" at bounding box center [736, 486] width 98 height 23
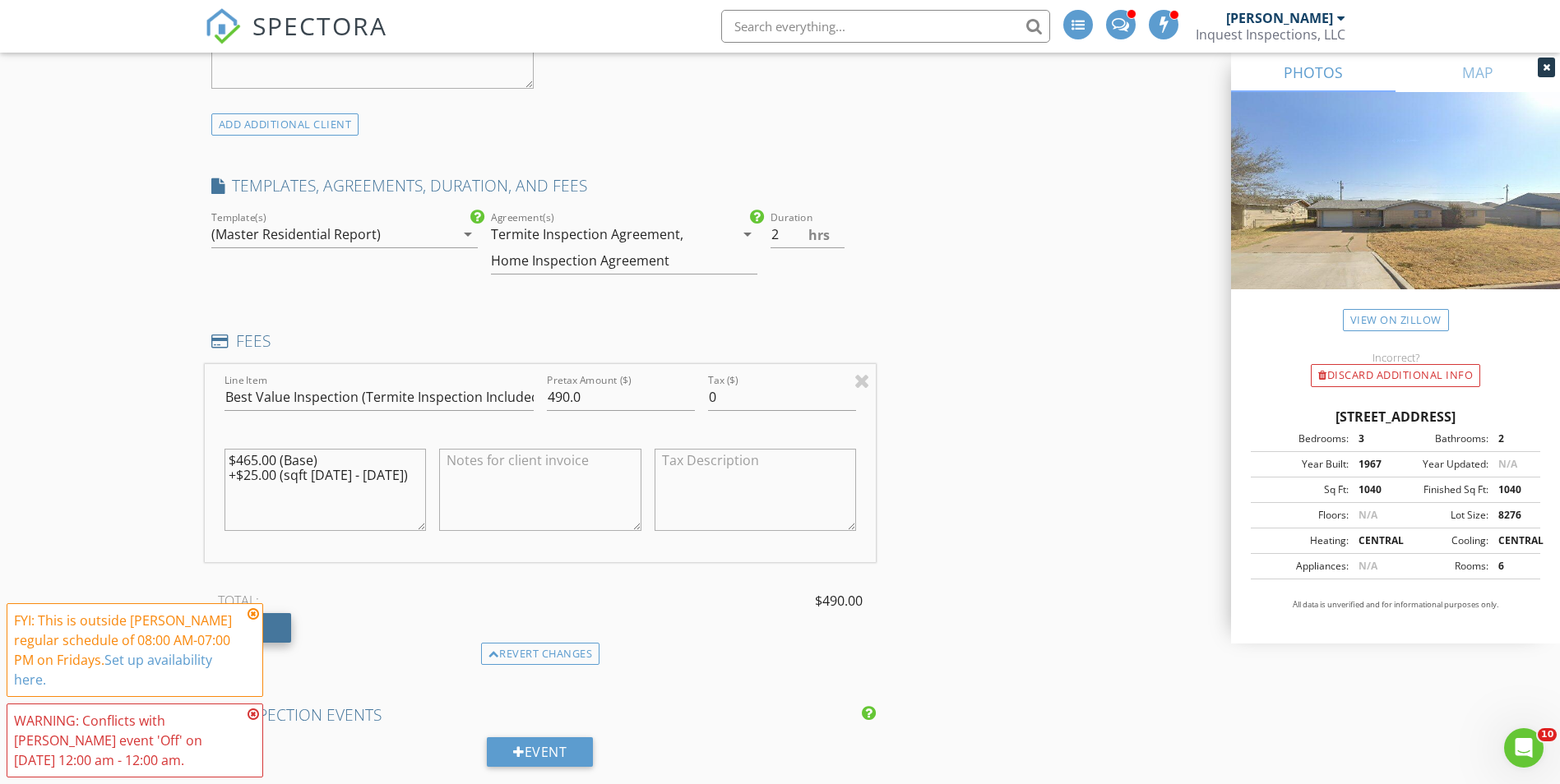
click at [280, 628] on div "Fee" at bounding box center [248, 628] width 86 height 30
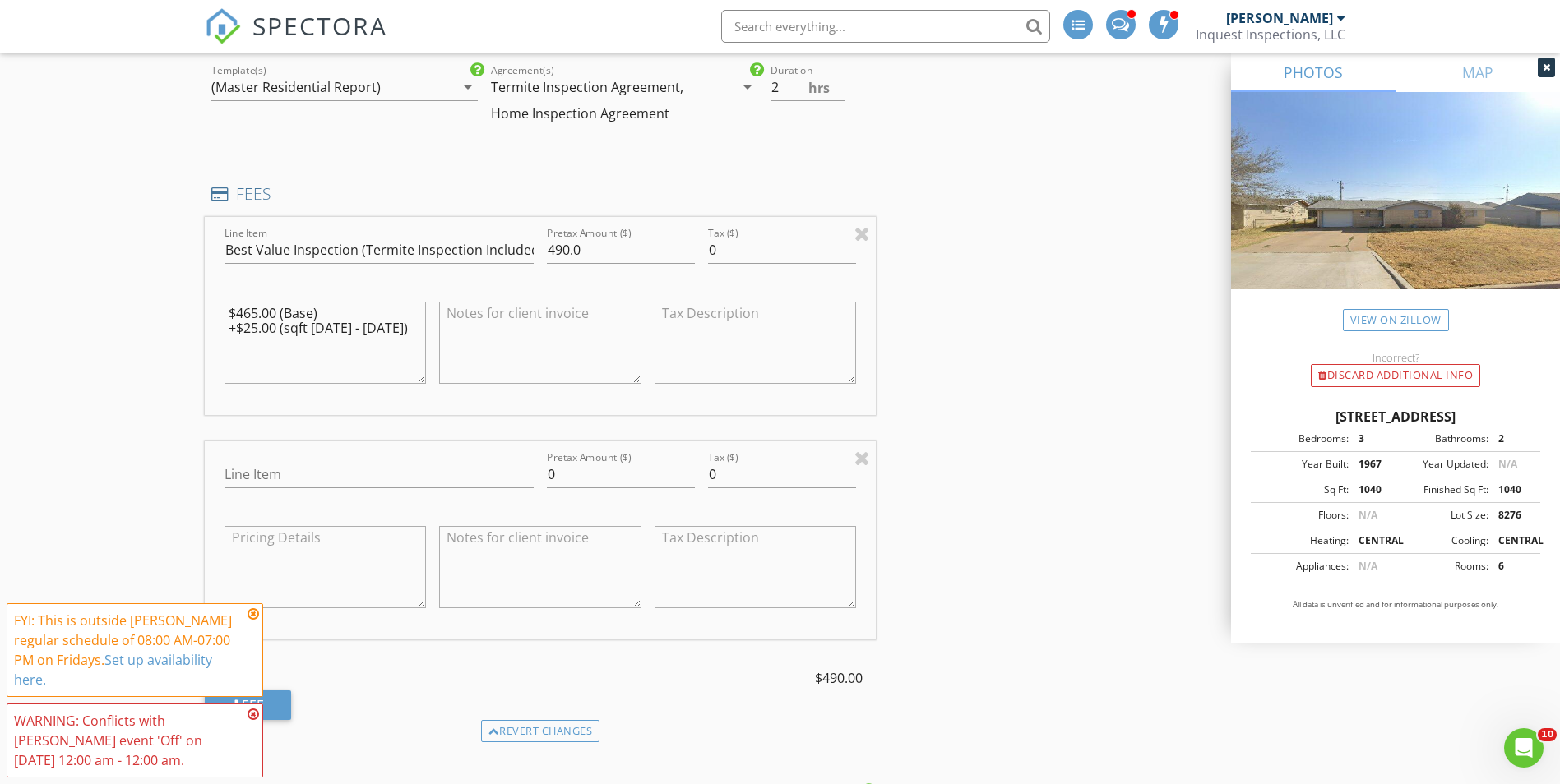
scroll to position [1645, 0]
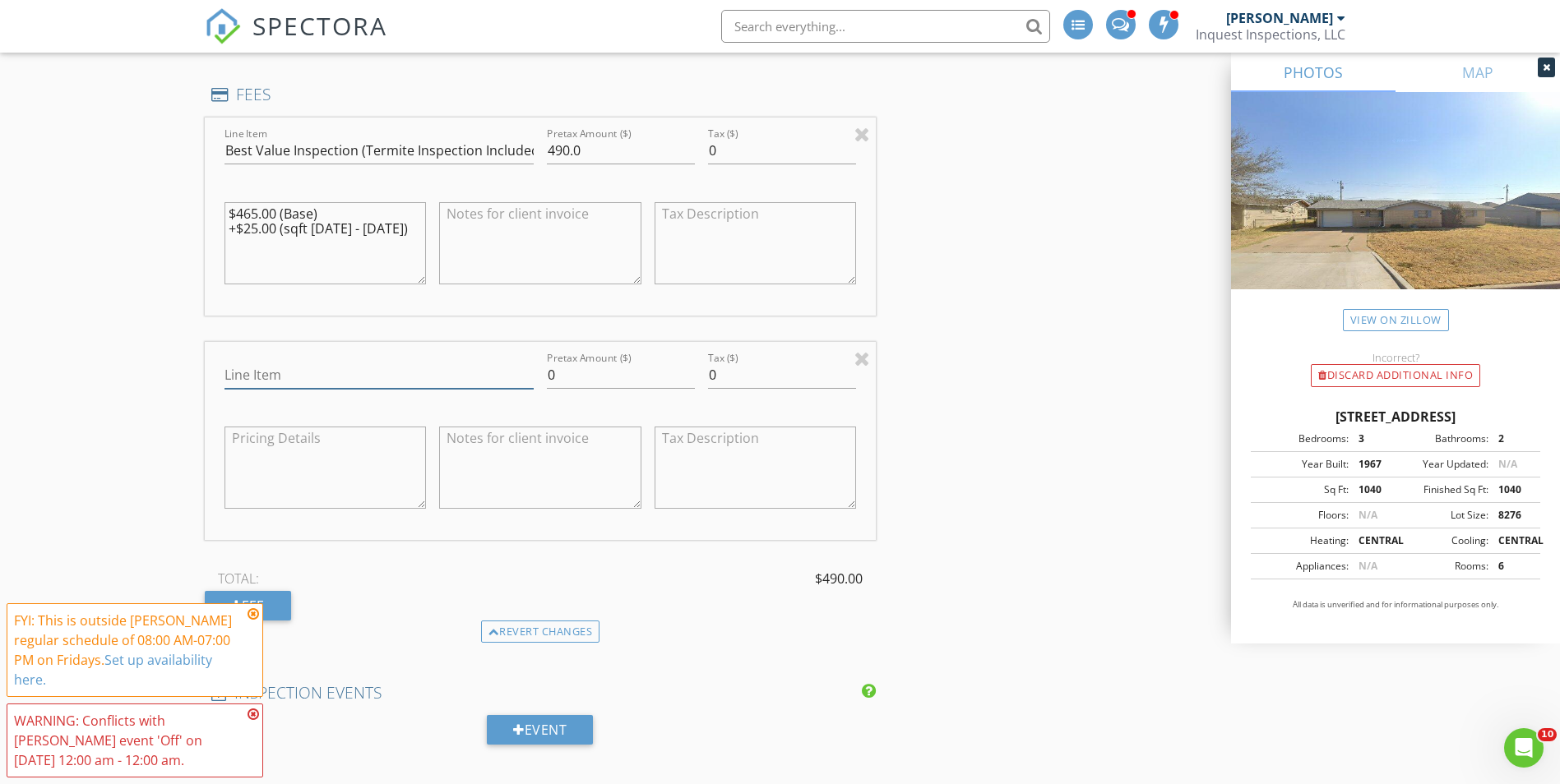
drag, startPoint x: 317, startPoint y: 379, endPoint x: 306, endPoint y: 379, distance: 11.0
click at [316, 379] on input "Line Item" at bounding box center [379, 375] width 310 height 27
drag, startPoint x: 296, startPoint y: 376, endPoint x: 283, endPoint y: 373, distance: 13.3
click at [295, 376] on input "Discout" at bounding box center [379, 375] width 310 height 27
type input "Discount"
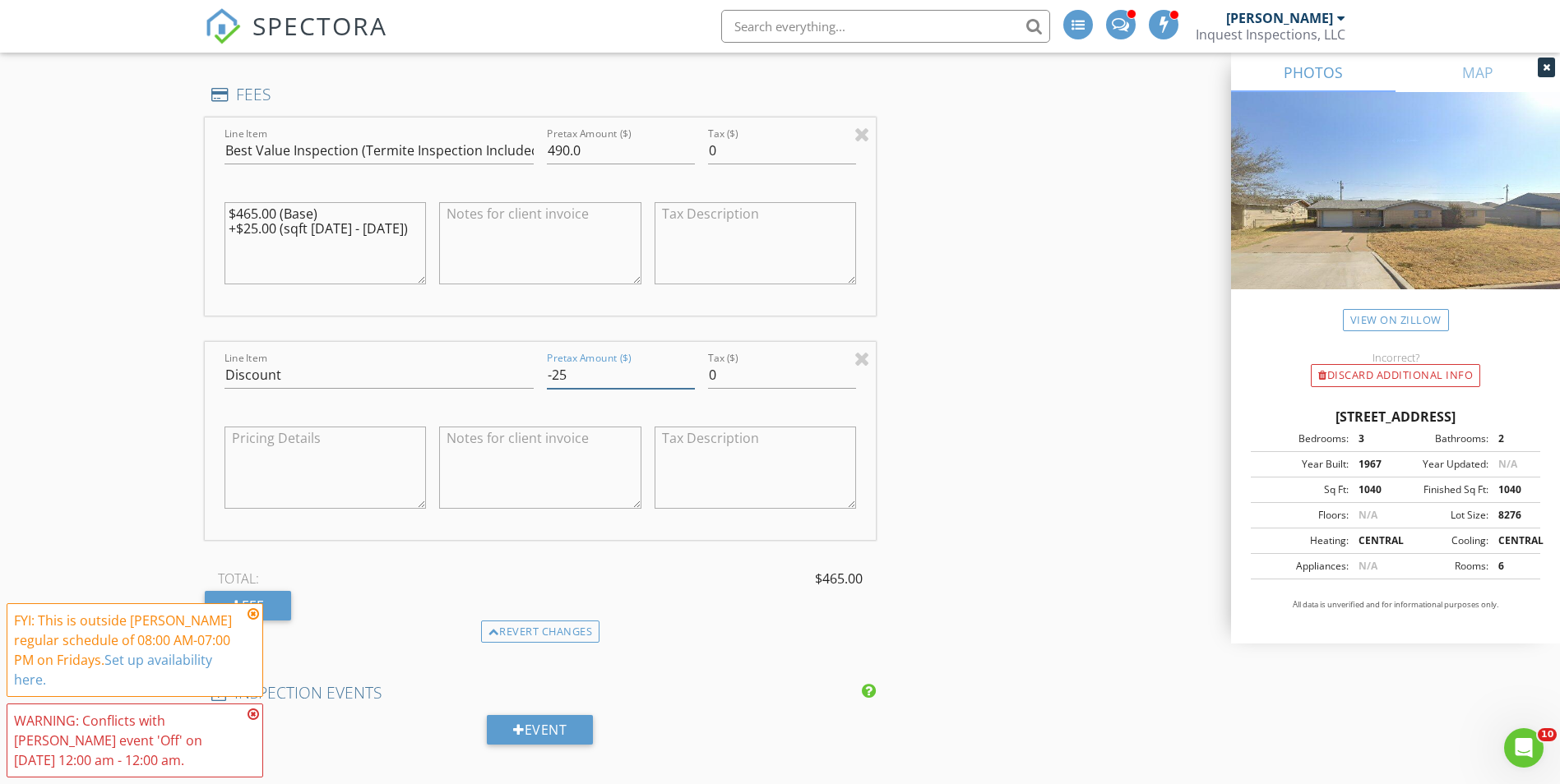
type input "-25"
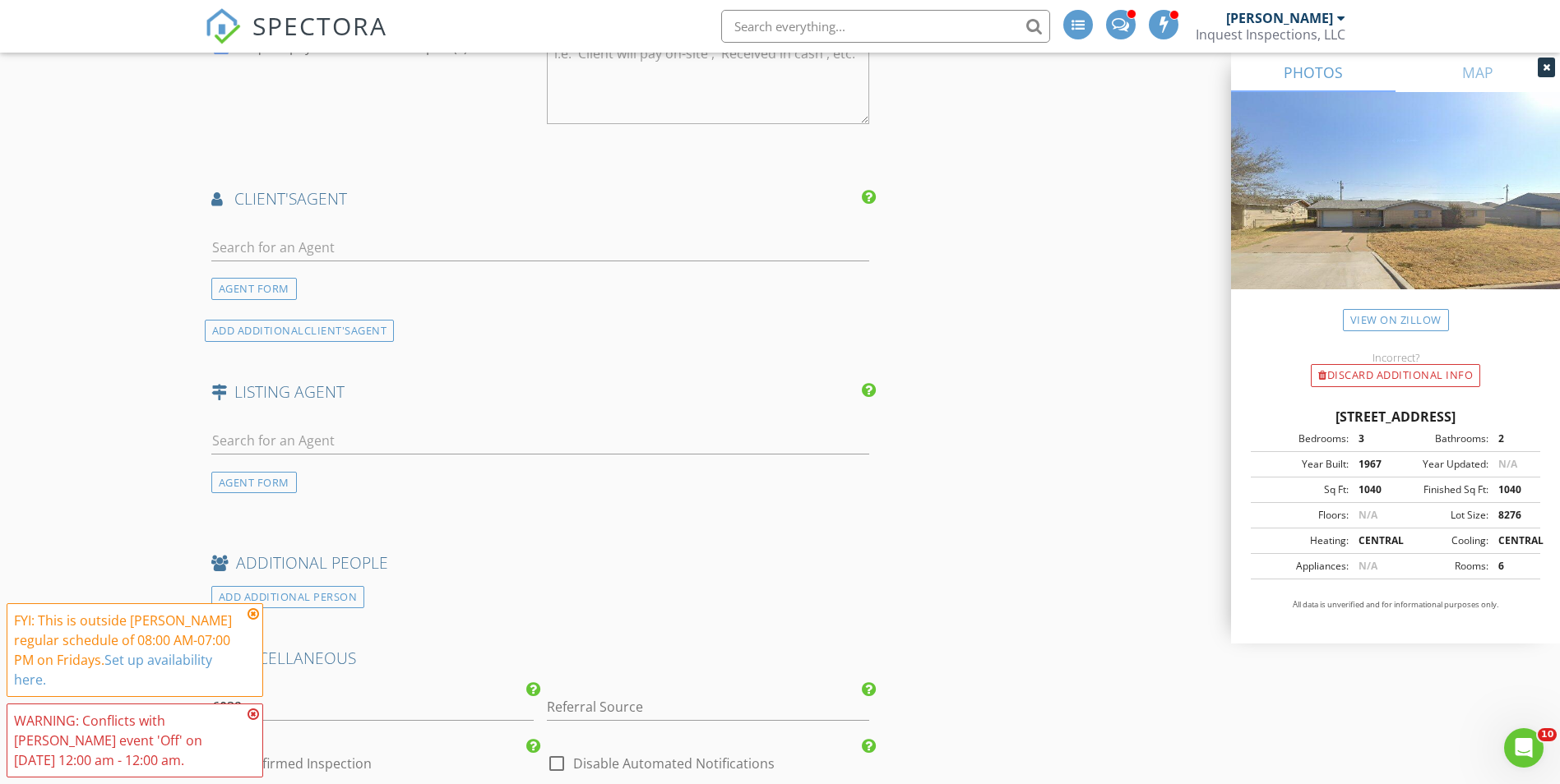
scroll to position [2466, 0]
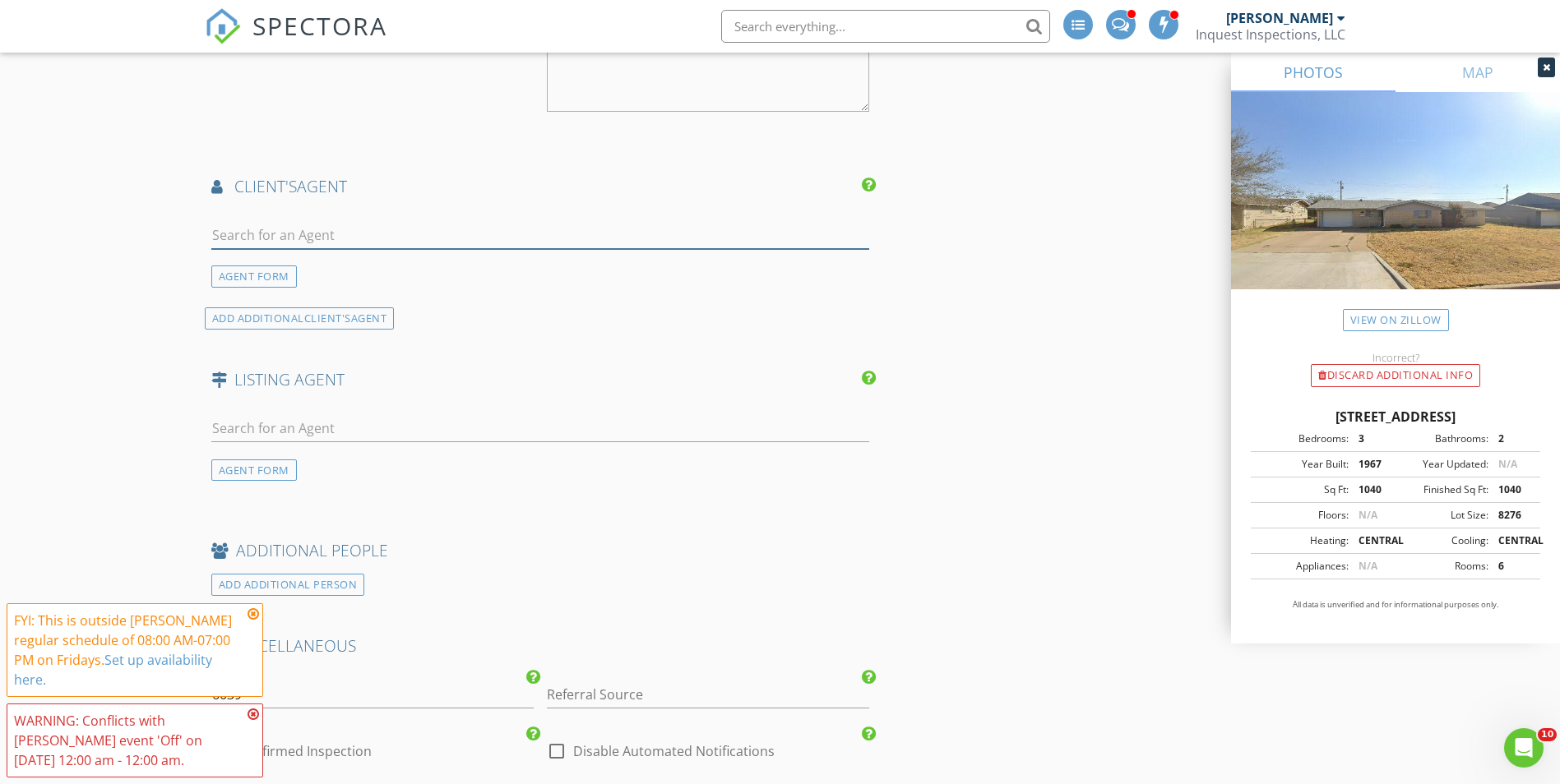
click at [403, 232] on input "text" at bounding box center [540, 235] width 659 height 27
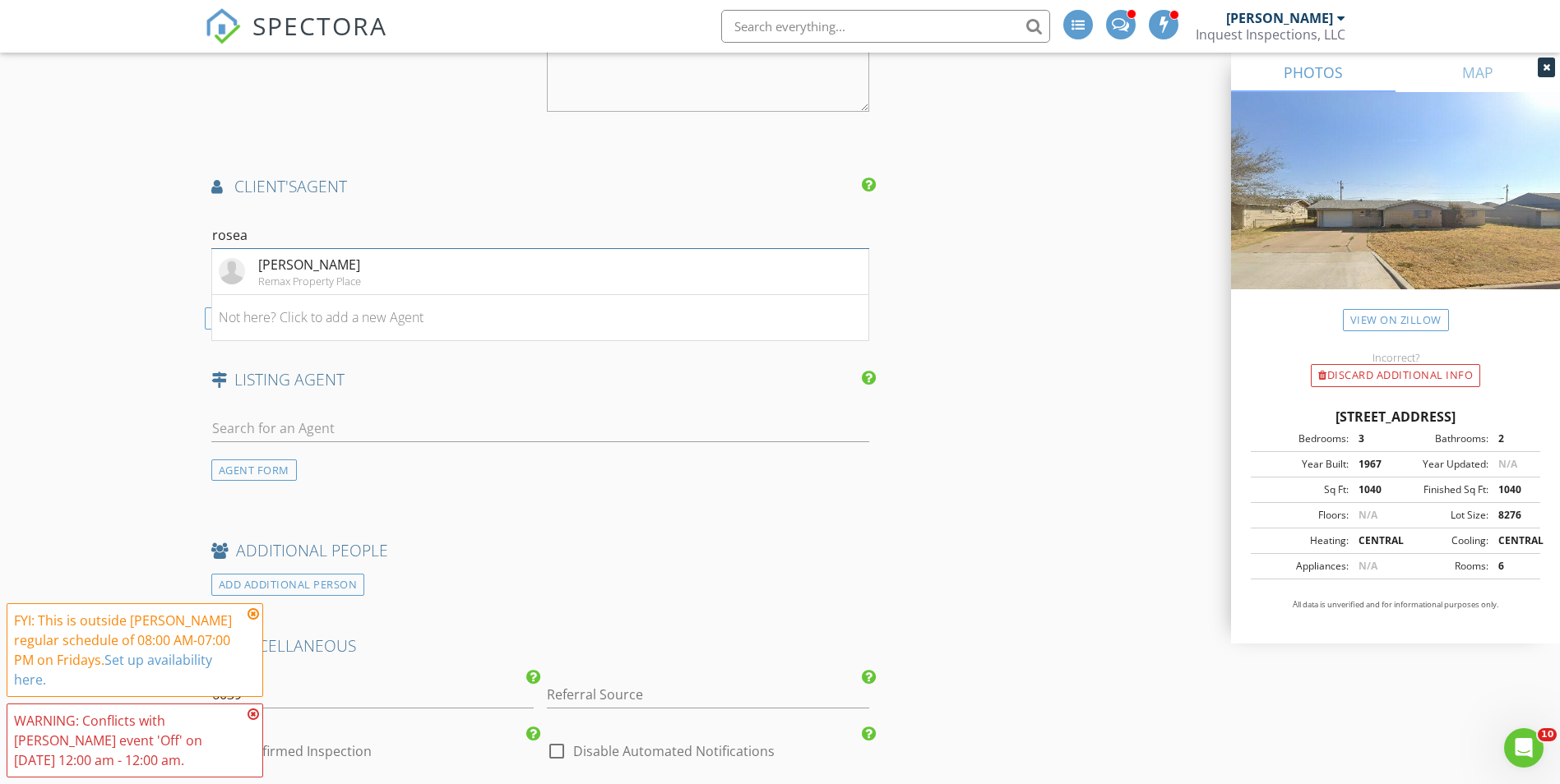
click at [245, 244] on input "rosea" at bounding box center [540, 235] width 659 height 27
type input "rosea"
click at [345, 290] on li "Roseann Smith Remax Property Place" at bounding box center [540, 272] width 658 height 46
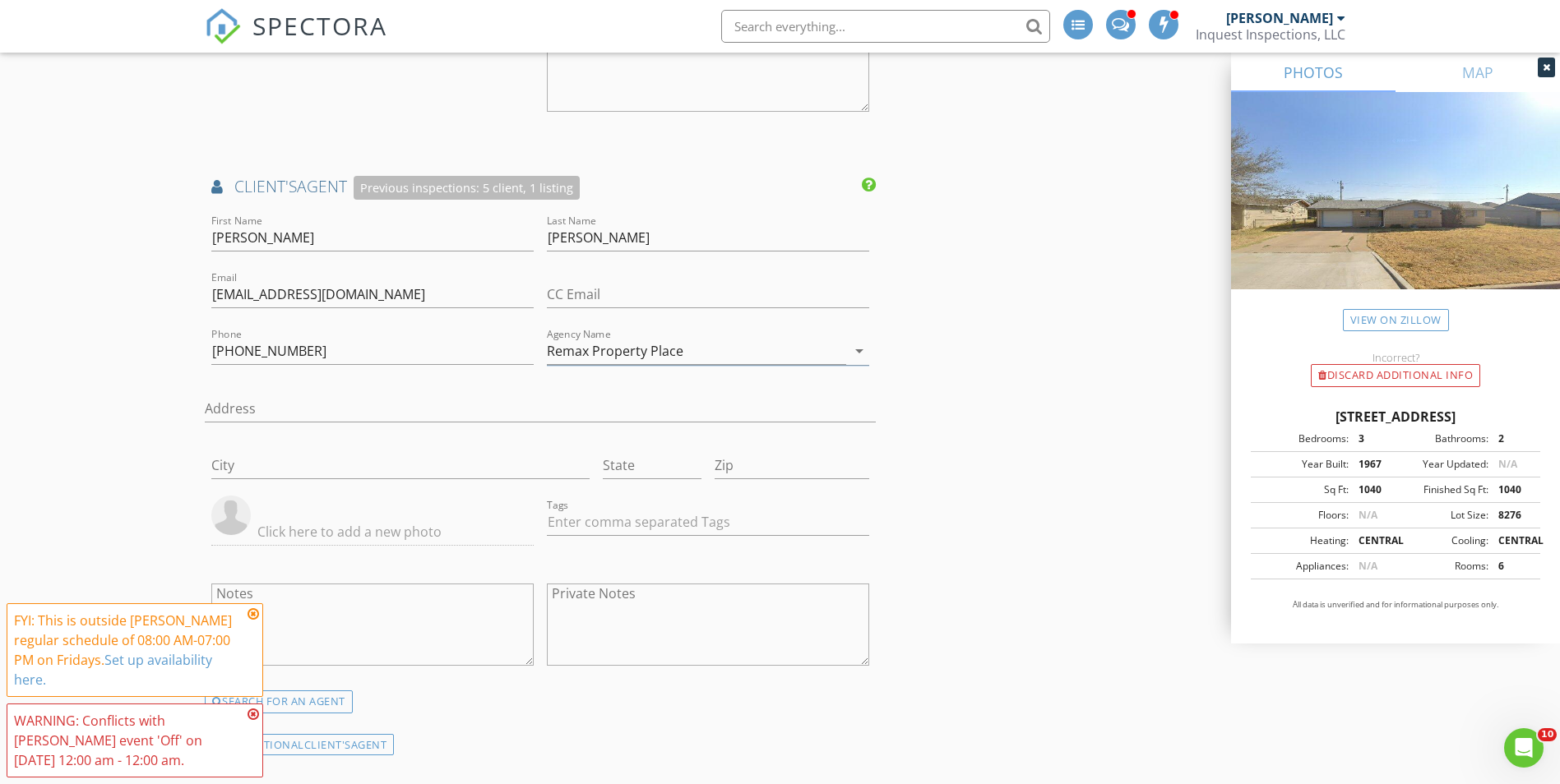
click at [337, 279] on div "Email roseann6785@gmail.com" at bounding box center [372, 297] width 323 height 53
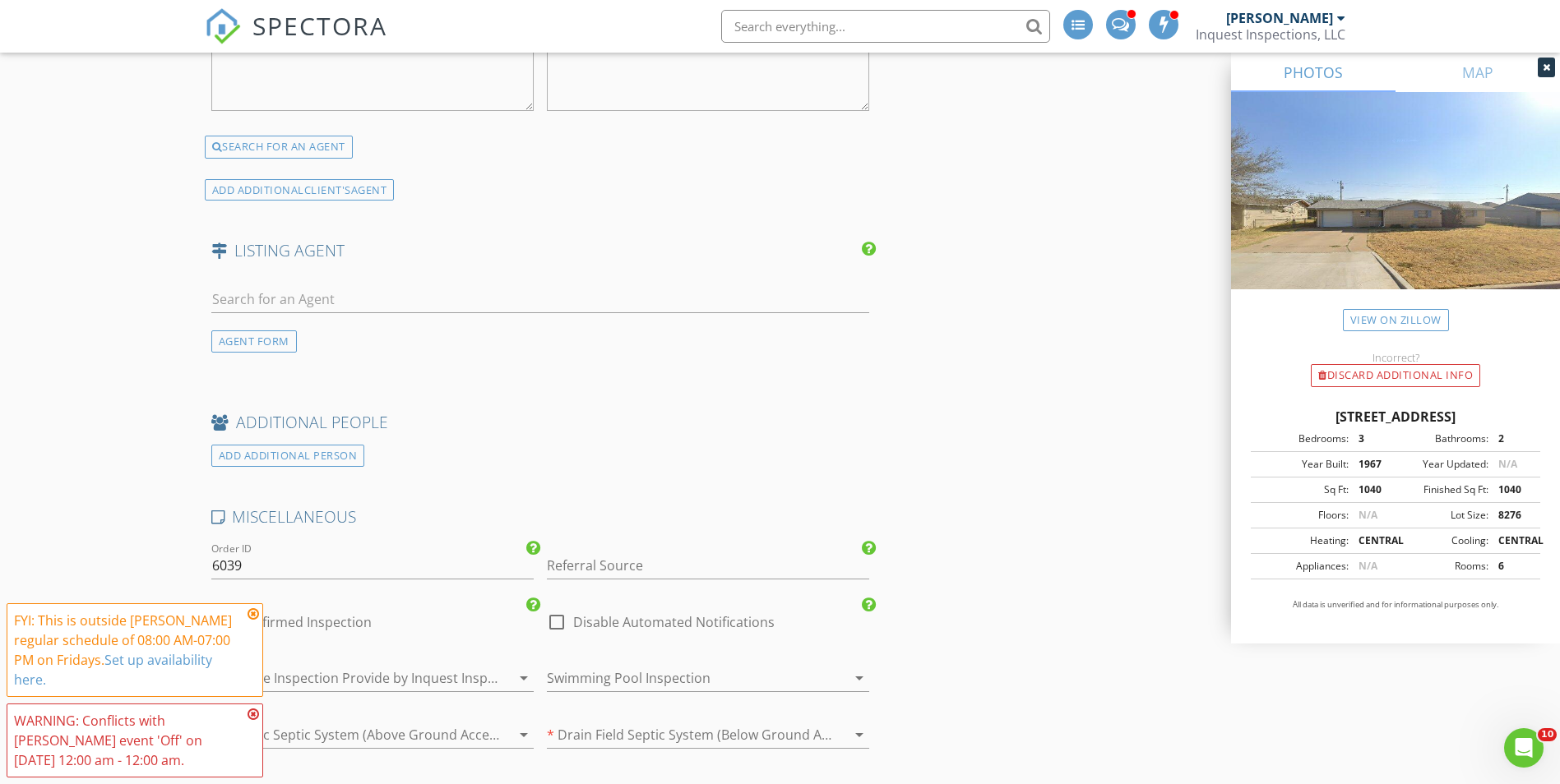
scroll to position [3125, 0]
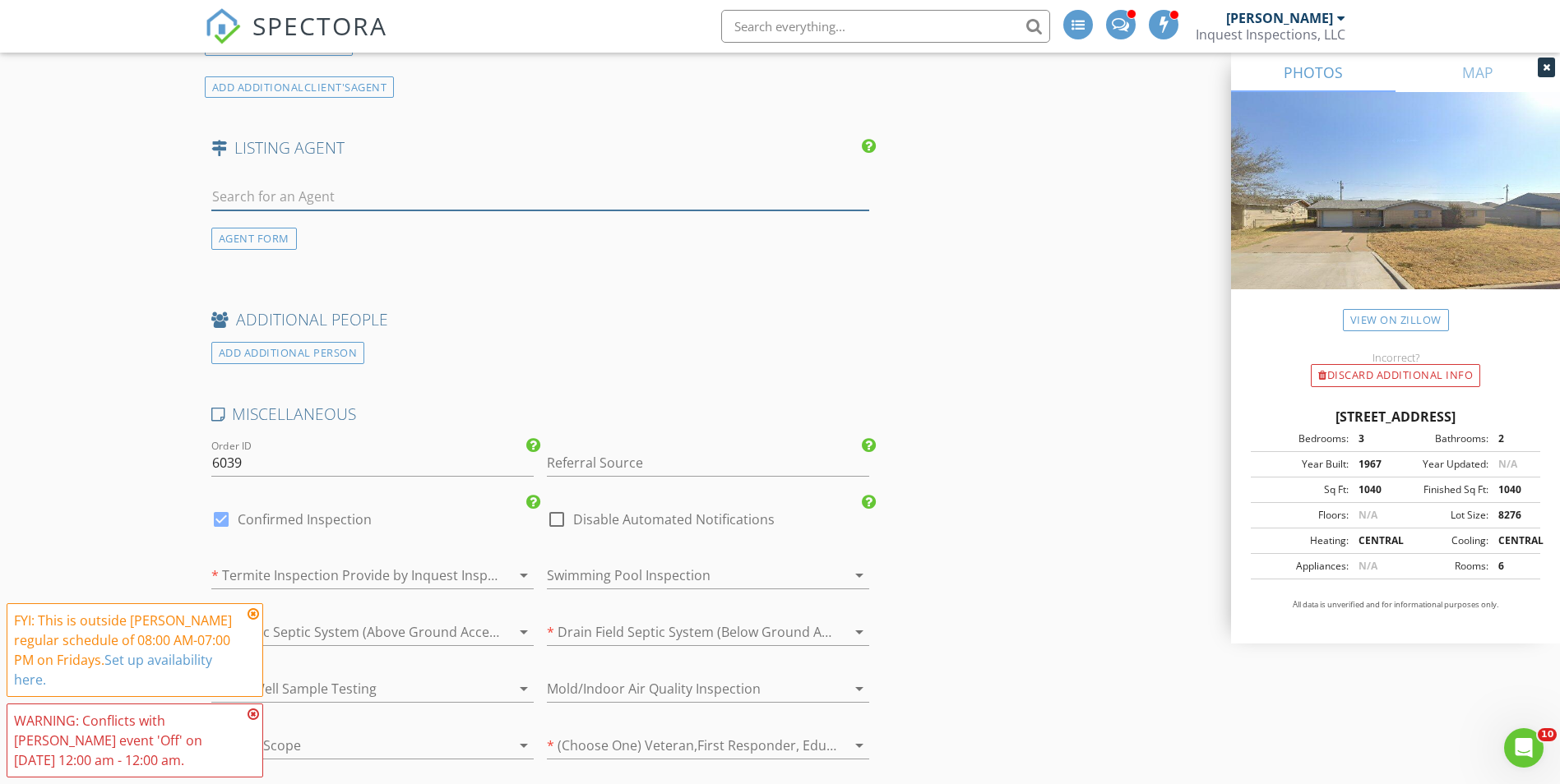
click at [394, 188] on input "text" at bounding box center [540, 197] width 659 height 27
type input "Aaron rogers"
click at [276, 232] on div "No results found. Click to add a new Agent" at bounding box center [342, 233] width 248 height 20
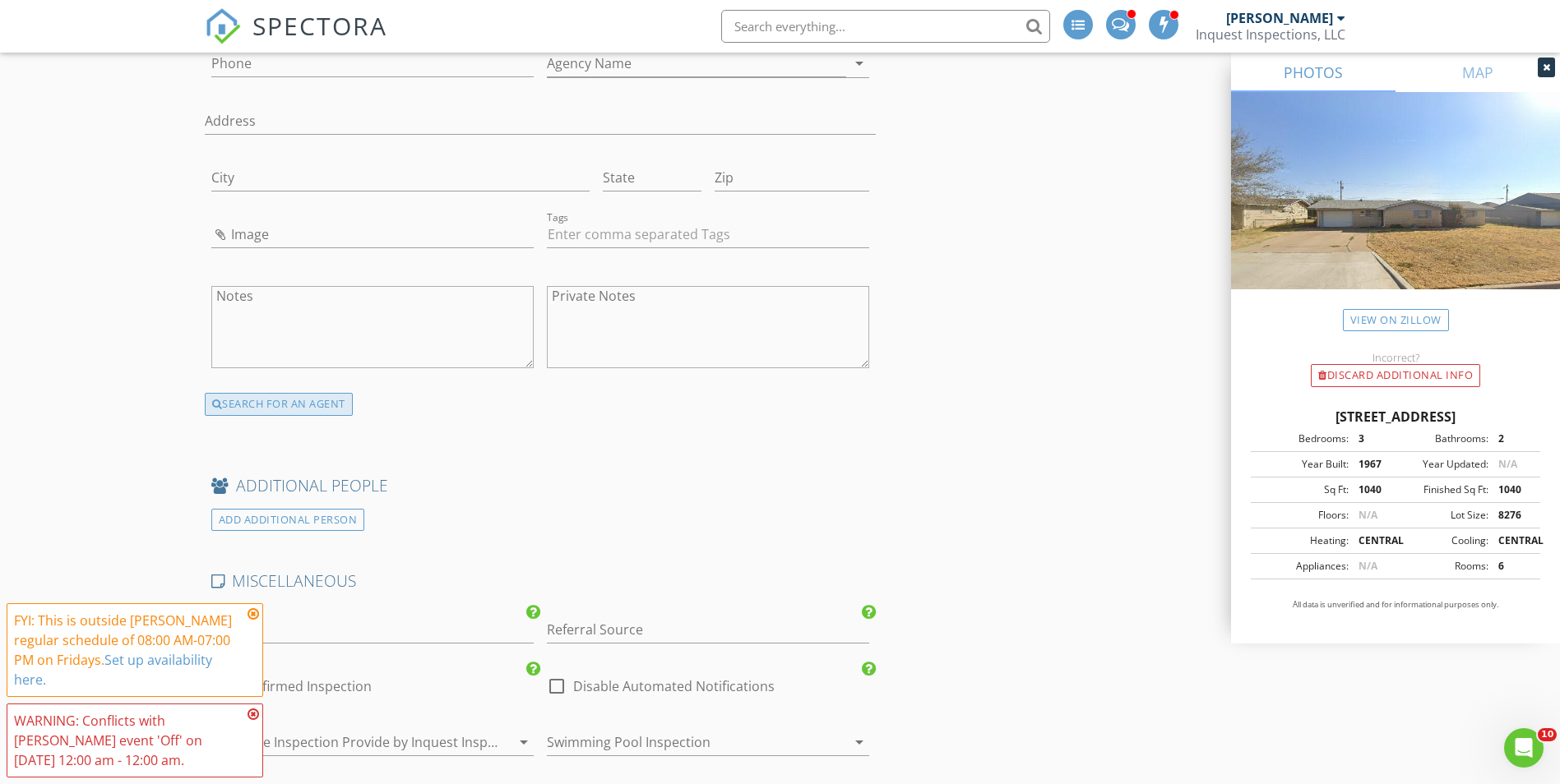
click at [303, 412] on div "SEARCH FOR AN AGENT" at bounding box center [279, 404] width 148 height 23
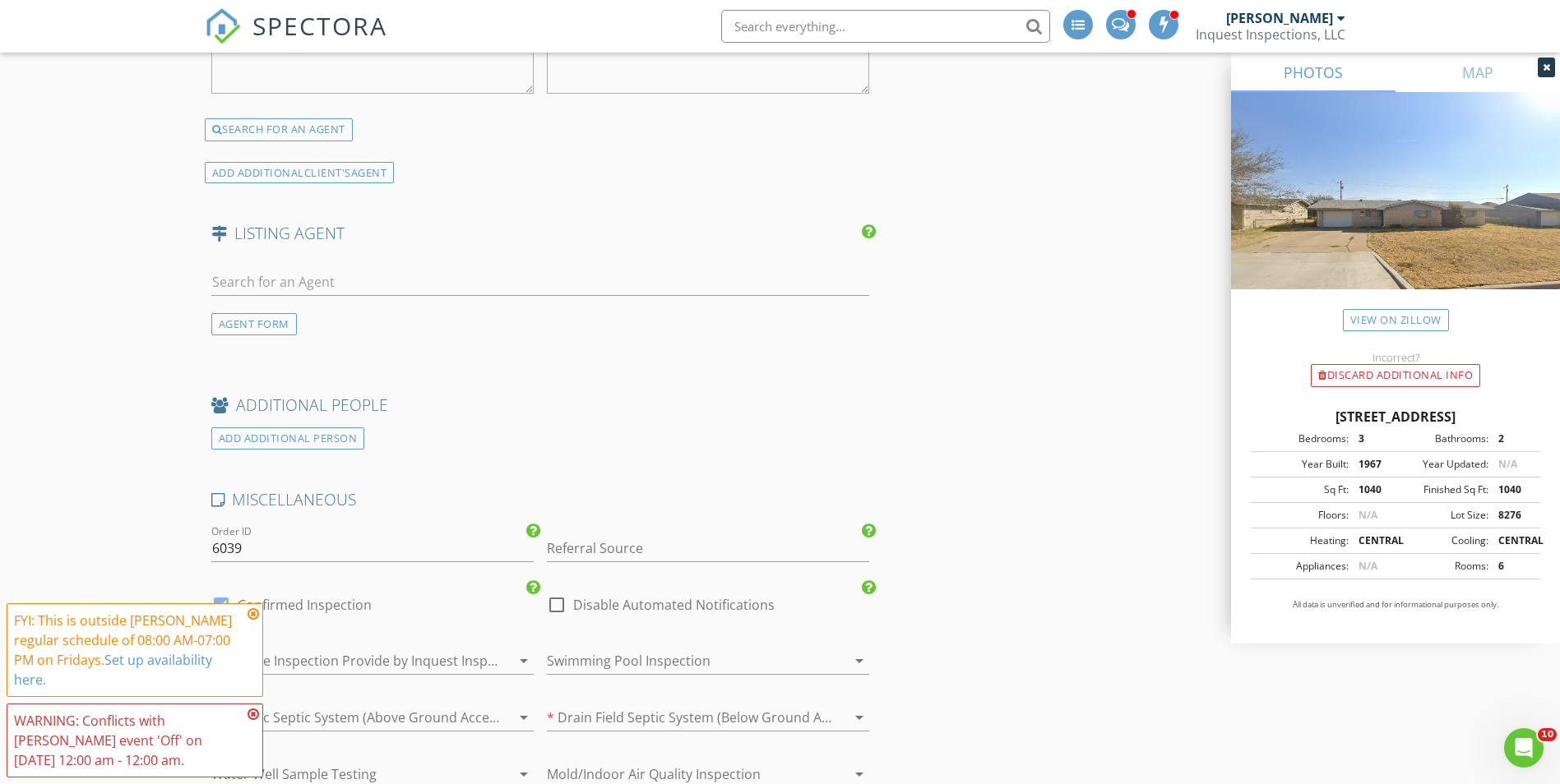
scroll to position [3121, 0]
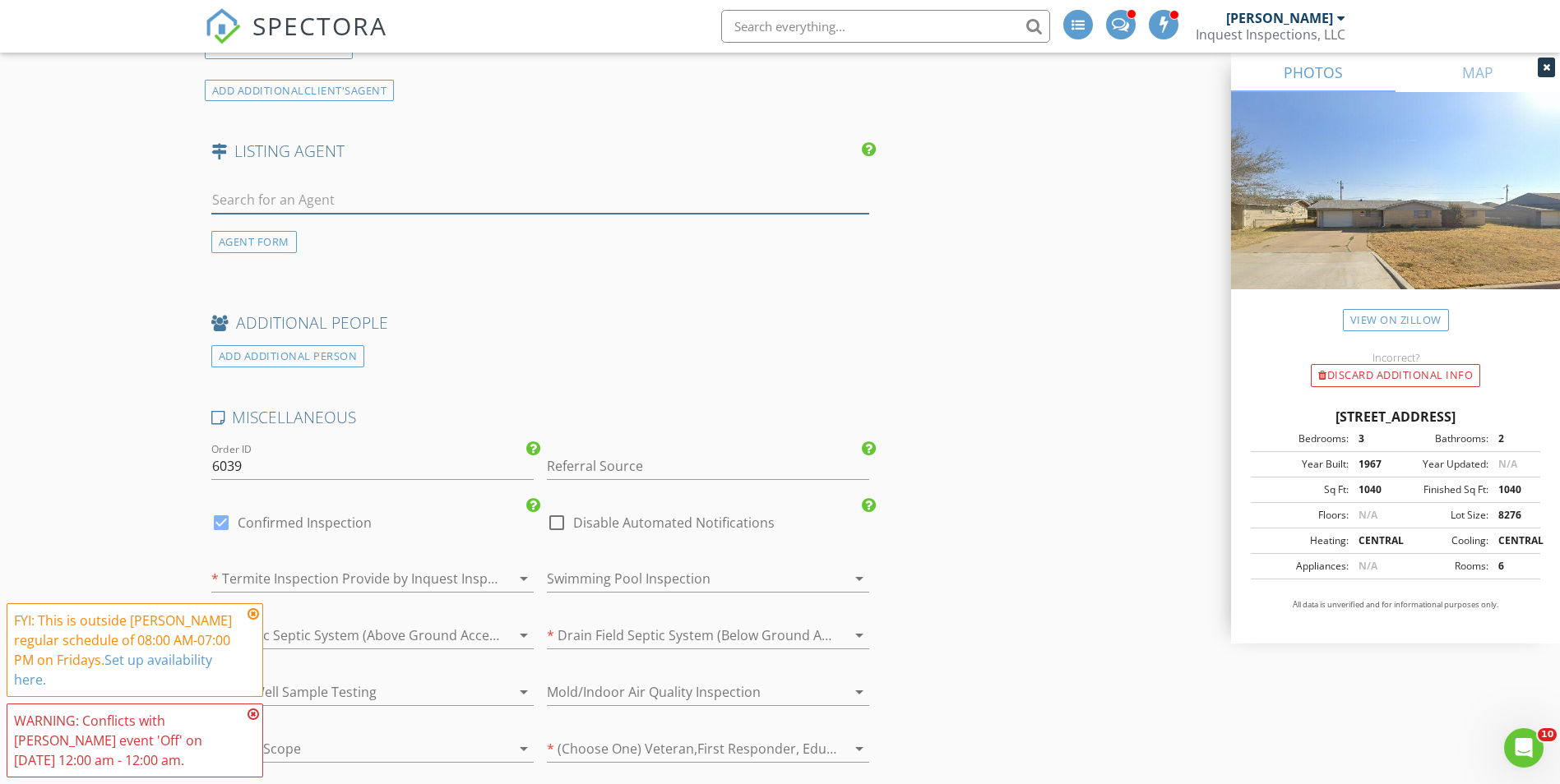
click at [310, 209] on input "text" at bounding box center [540, 200] width 659 height 27
type input "Aaron rogers"
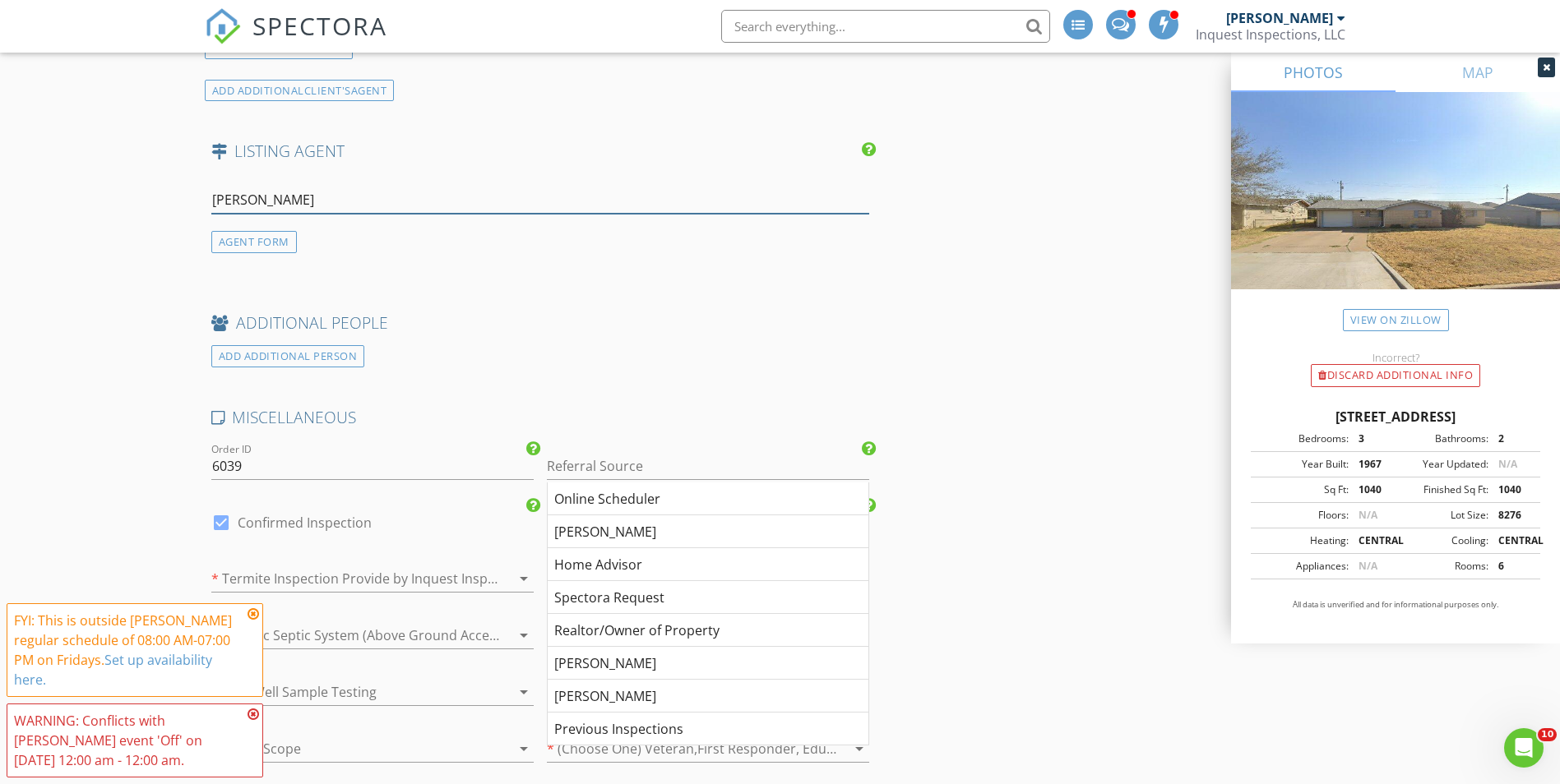
scroll to position [2930, 0]
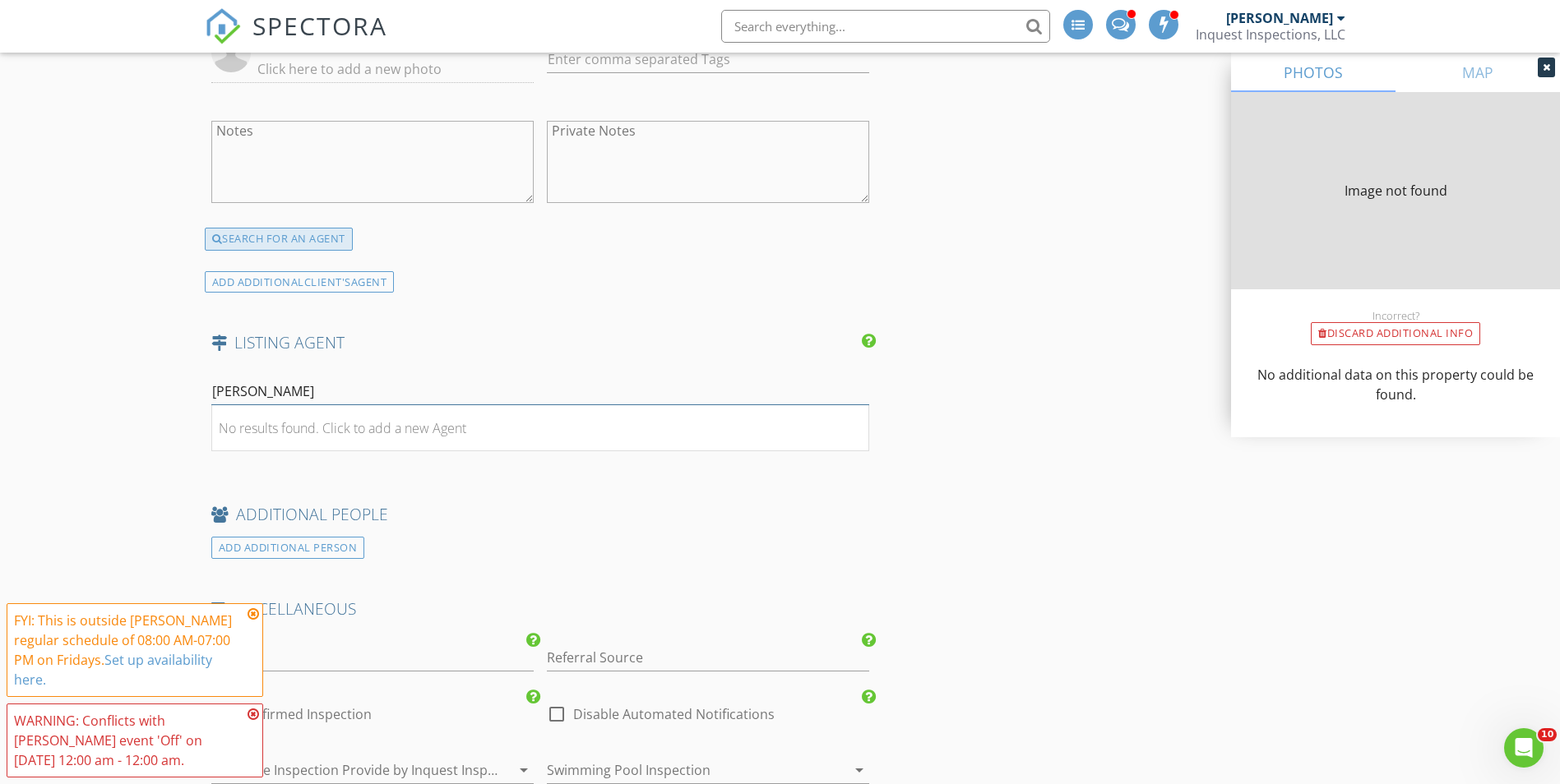
type input "1040"
type input "1967"
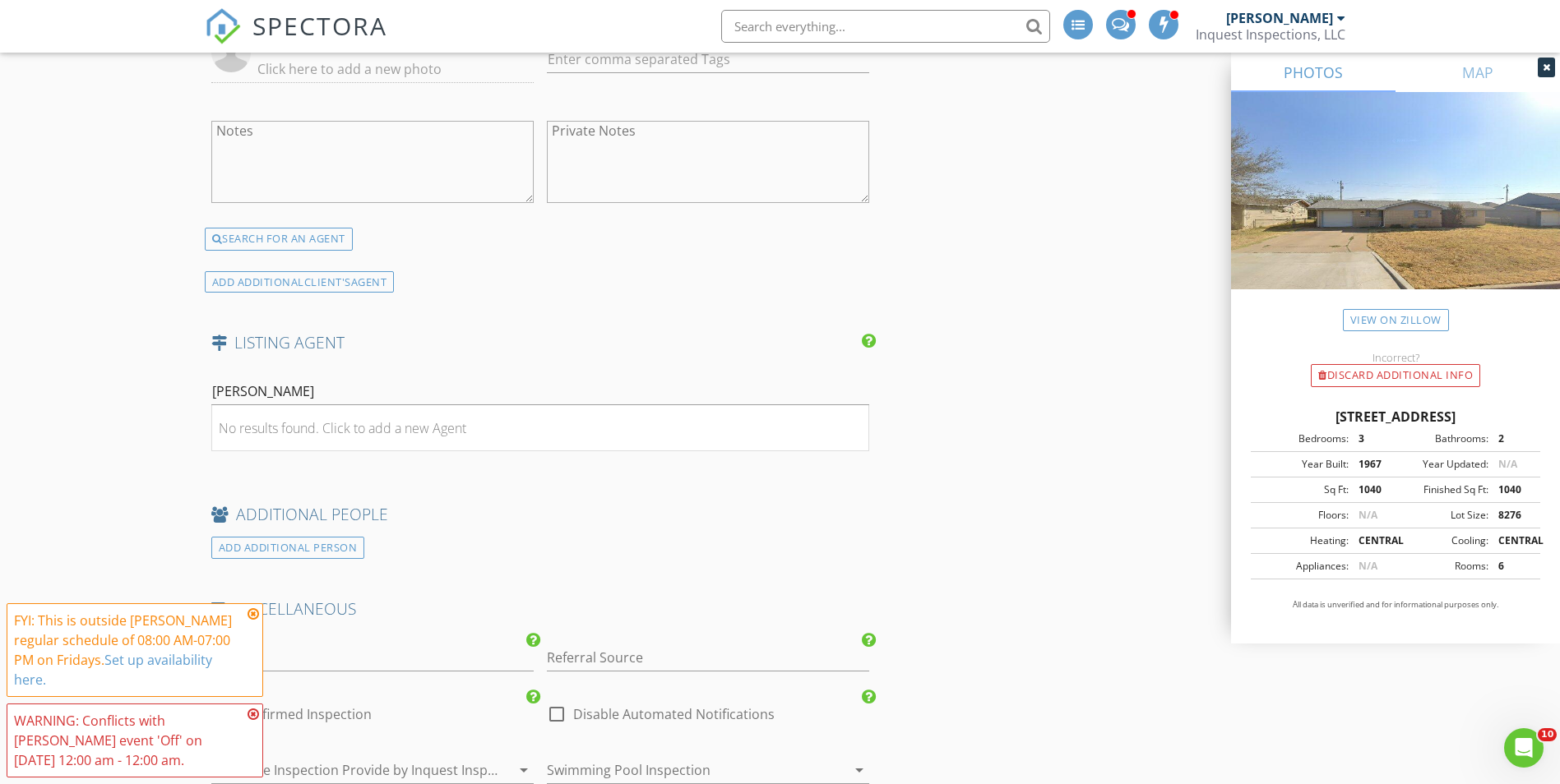
click at [339, 424] on div "No results found. Click to add a new Agent" at bounding box center [342, 428] width 248 height 20
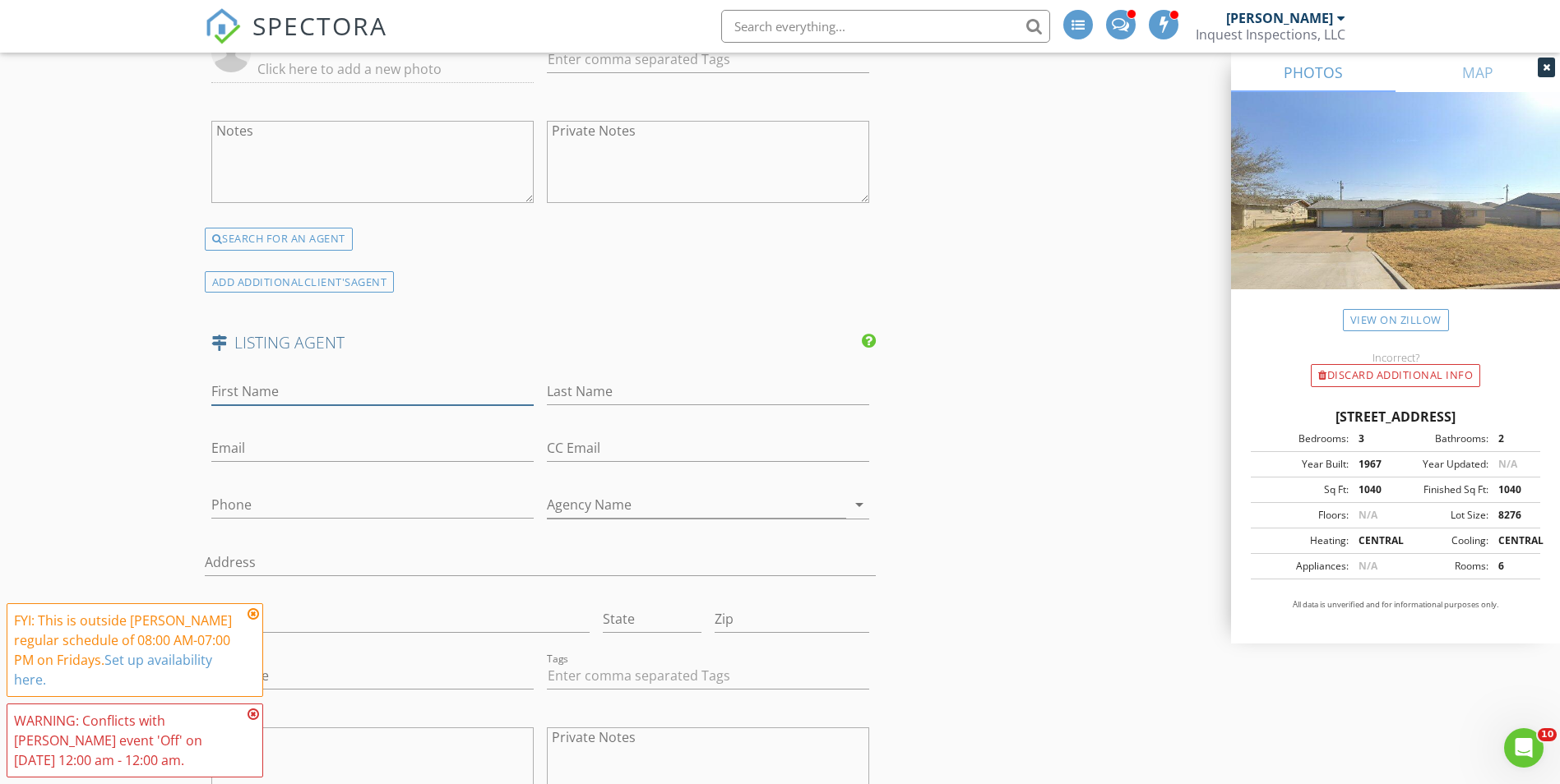
click at [260, 378] on input "First Name" at bounding box center [372, 391] width 323 height 27
type input "Aaron"
type input "Rogers"
drag, startPoint x: 690, startPoint y: 364, endPoint x: 677, endPoint y: 367, distance: 13.3
click at [690, 364] on div "LISTING AGENT" at bounding box center [540, 348] width 672 height 33
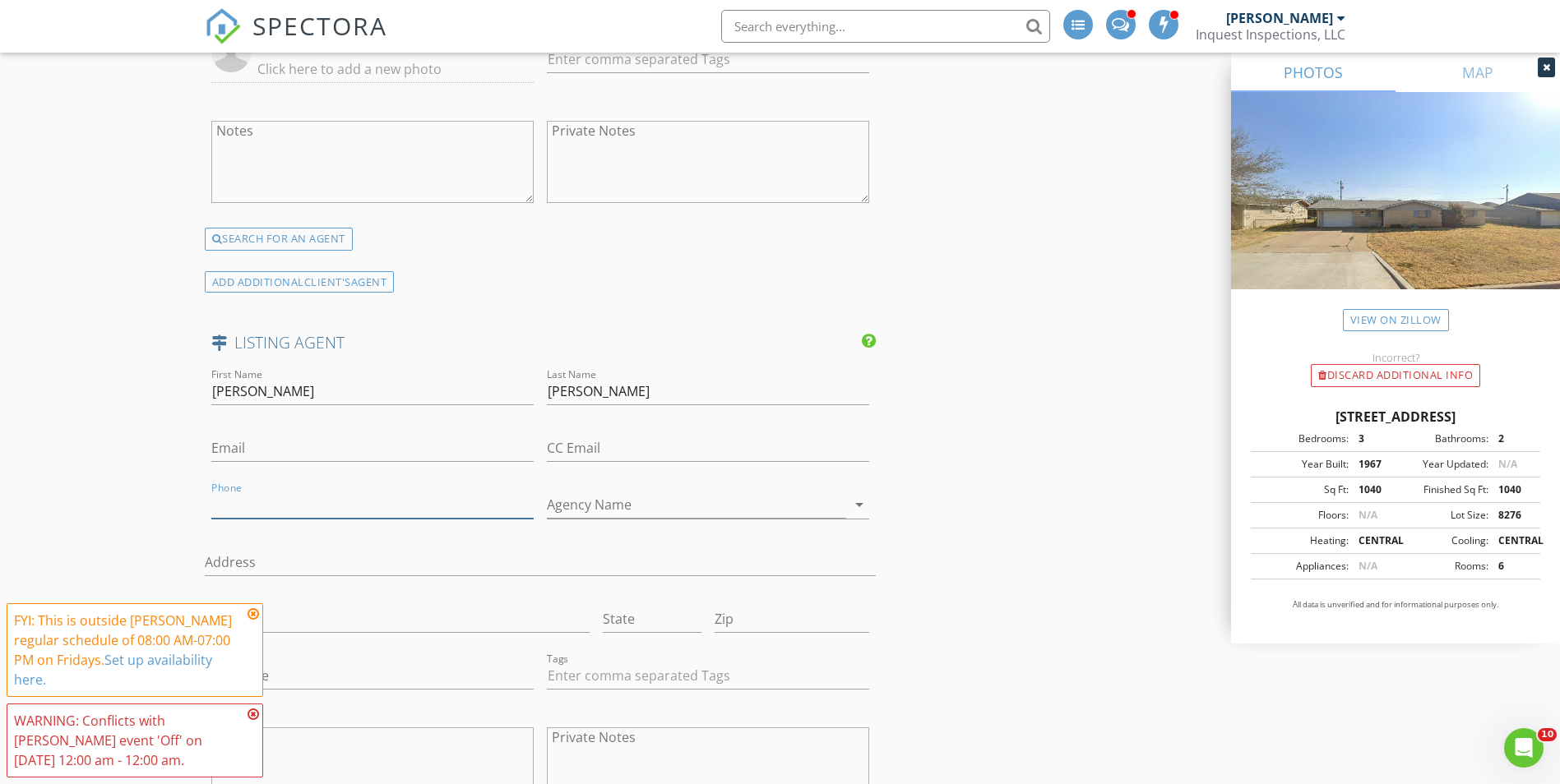
click at [257, 508] on input "Phone" at bounding box center [372, 505] width 323 height 27
type input "580-471-5925"
click at [687, 517] on input "Agency Name" at bounding box center [696, 505] width 299 height 27
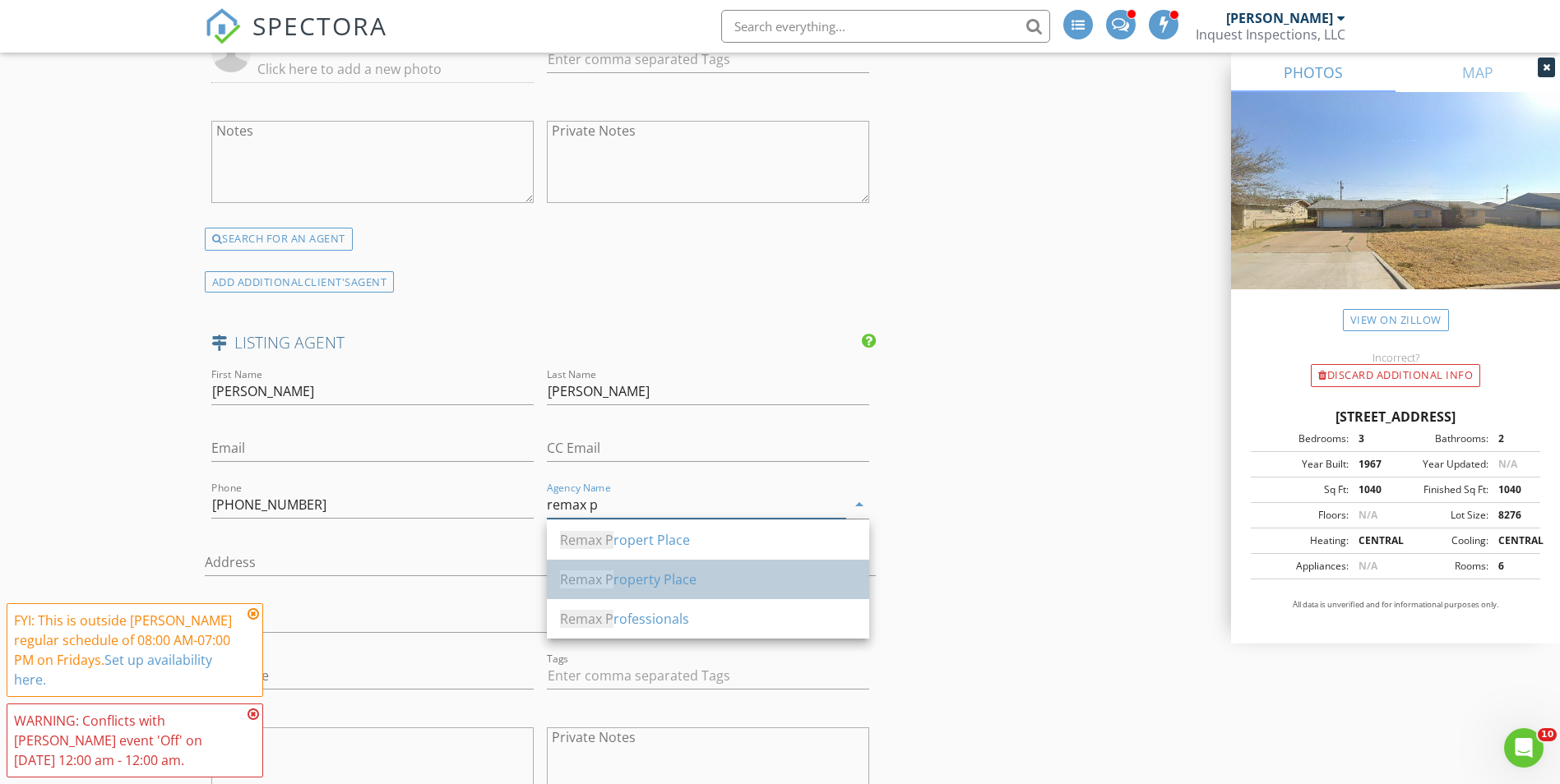
click at [635, 577] on div "Remax P roperty Place" at bounding box center [708, 580] width 296 height 20
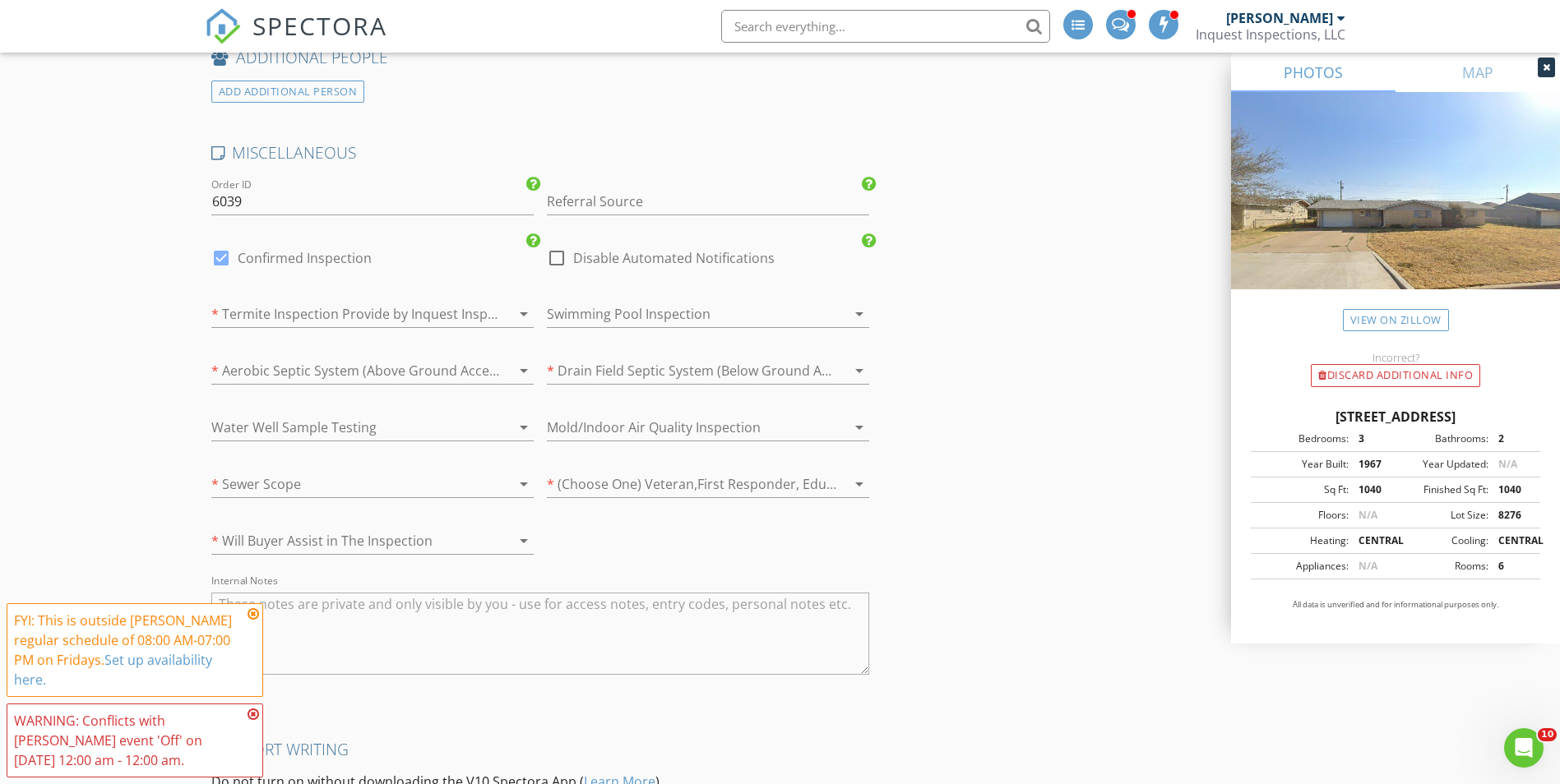
scroll to position [3834, 0]
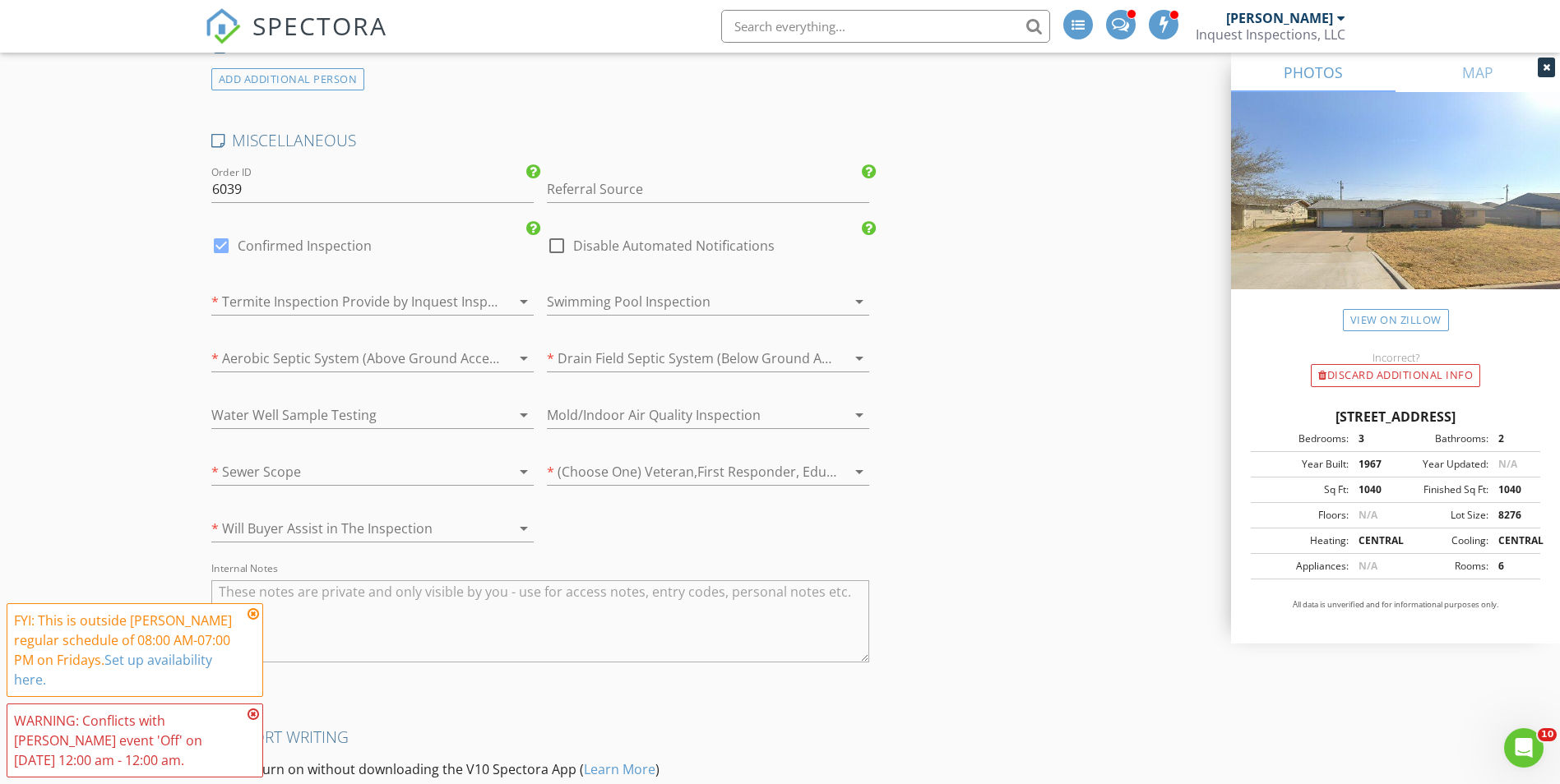
type input "Remax Property Place"
click at [331, 282] on div "* Termite Inspection Provide by Inquest Inspections? arrow_drop_down" at bounding box center [372, 305] width 323 height 53
click at [330, 300] on div at bounding box center [349, 302] width 277 height 26
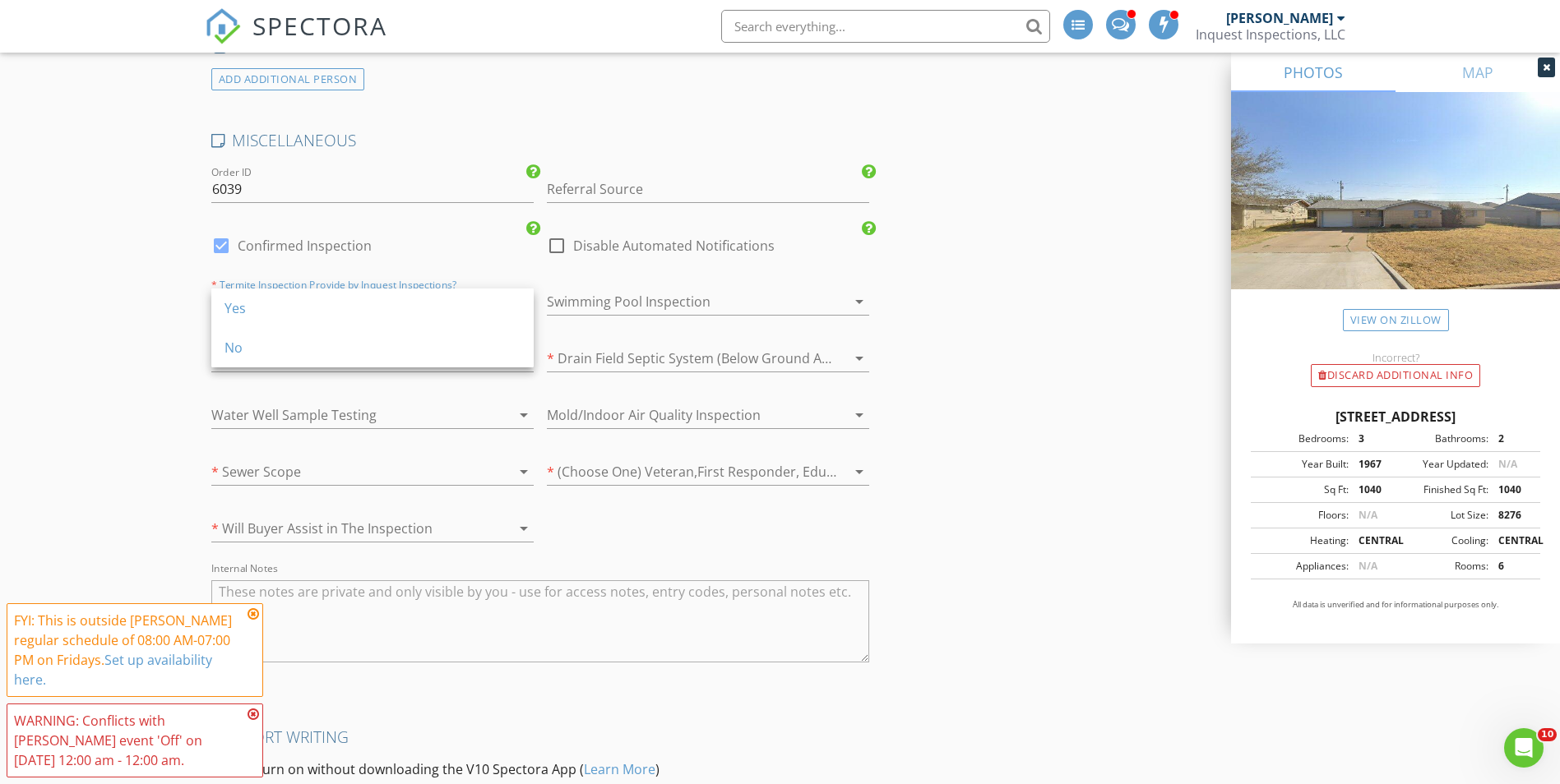
drag, startPoint x: 296, startPoint y: 317, endPoint x: 290, endPoint y: 326, distance: 10.8
click at [295, 317] on div "Yes" at bounding box center [372, 308] width 296 height 20
click at [277, 351] on div at bounding box center [349, 358] width 277 height 26
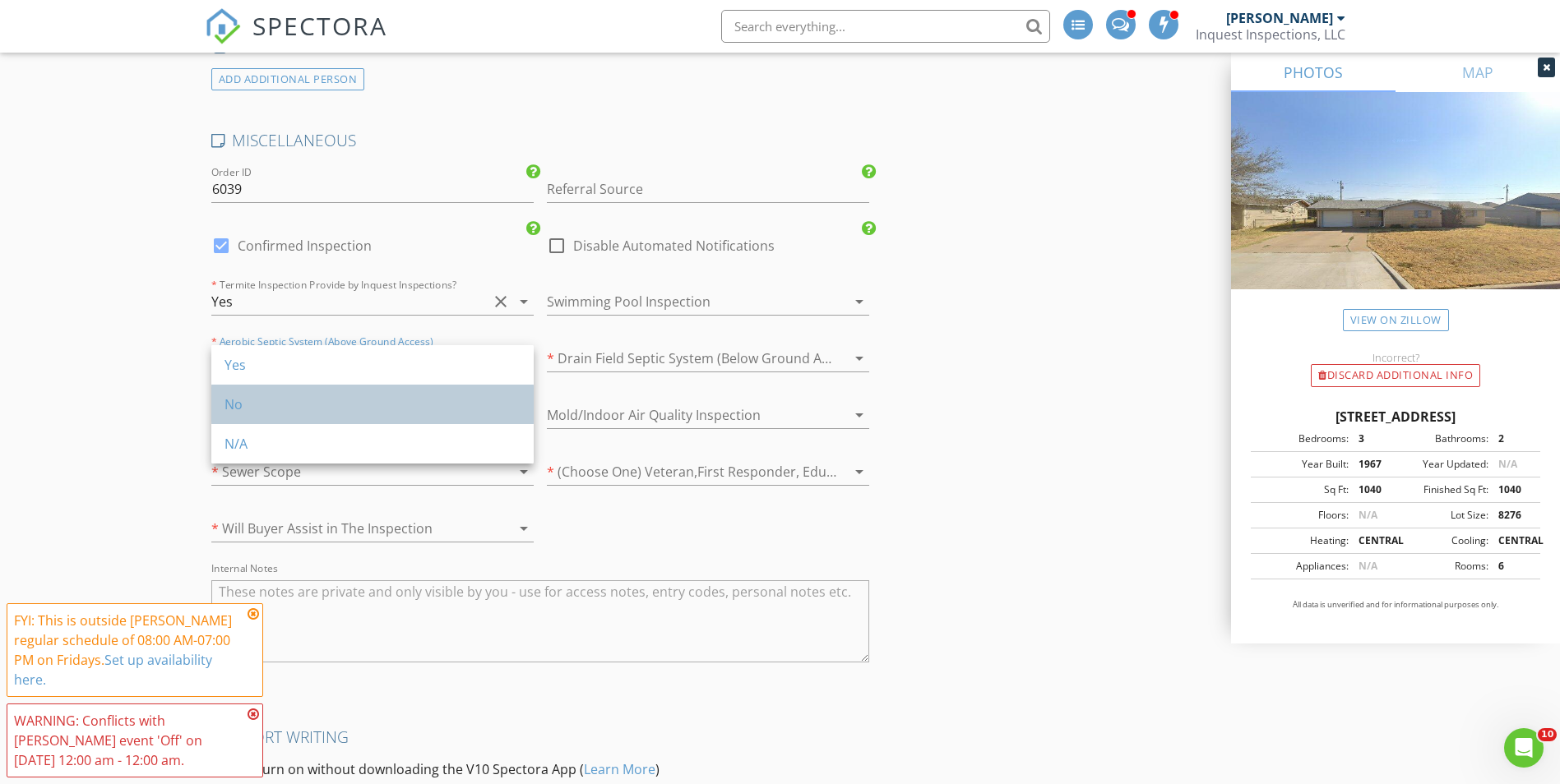
click at [270, 400] on div "No" at bounding box center [372, 404] width 296 height 20
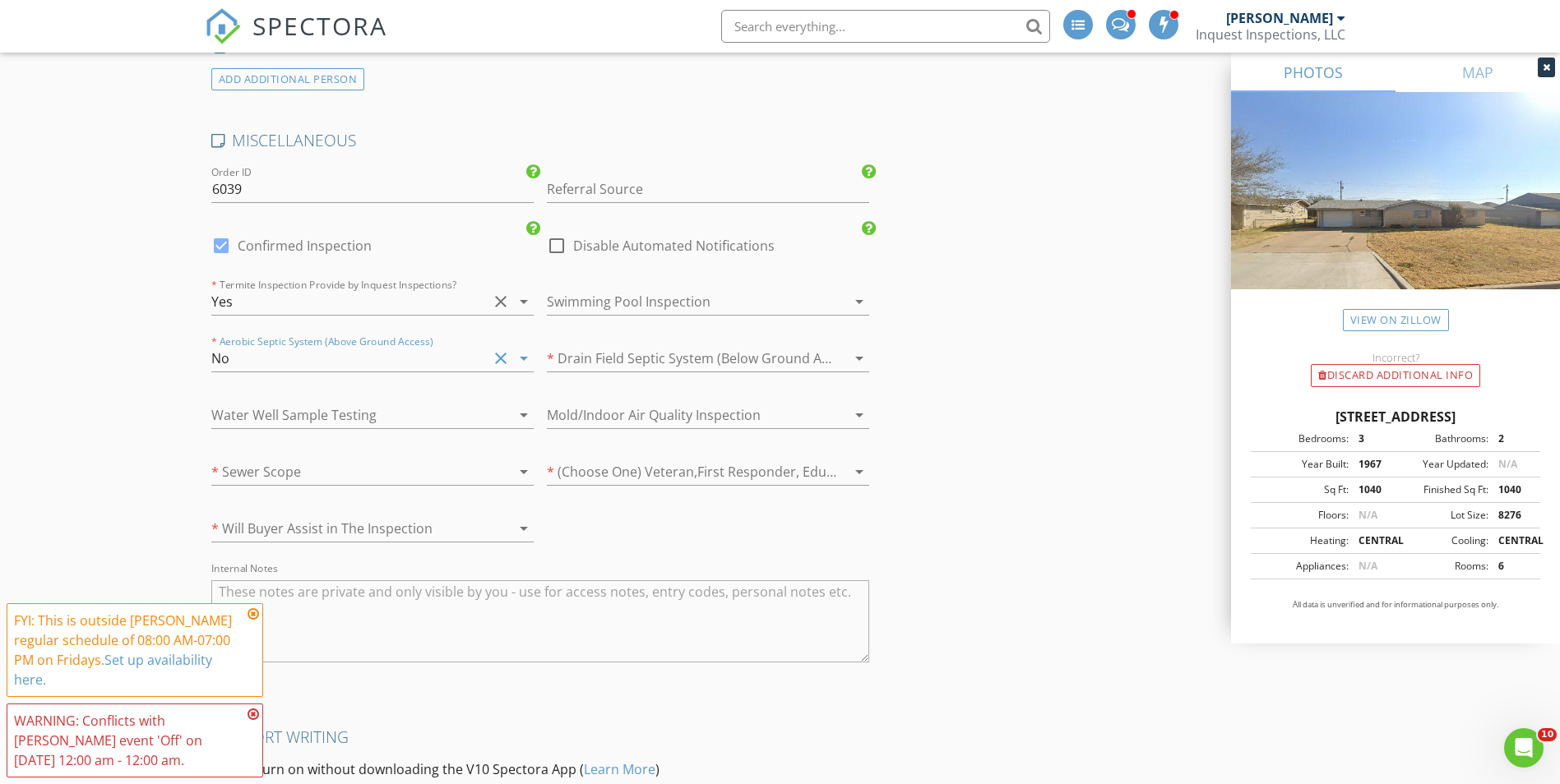
click at [270, 416] on div at bounding box center [349, 415] width 277 height 26
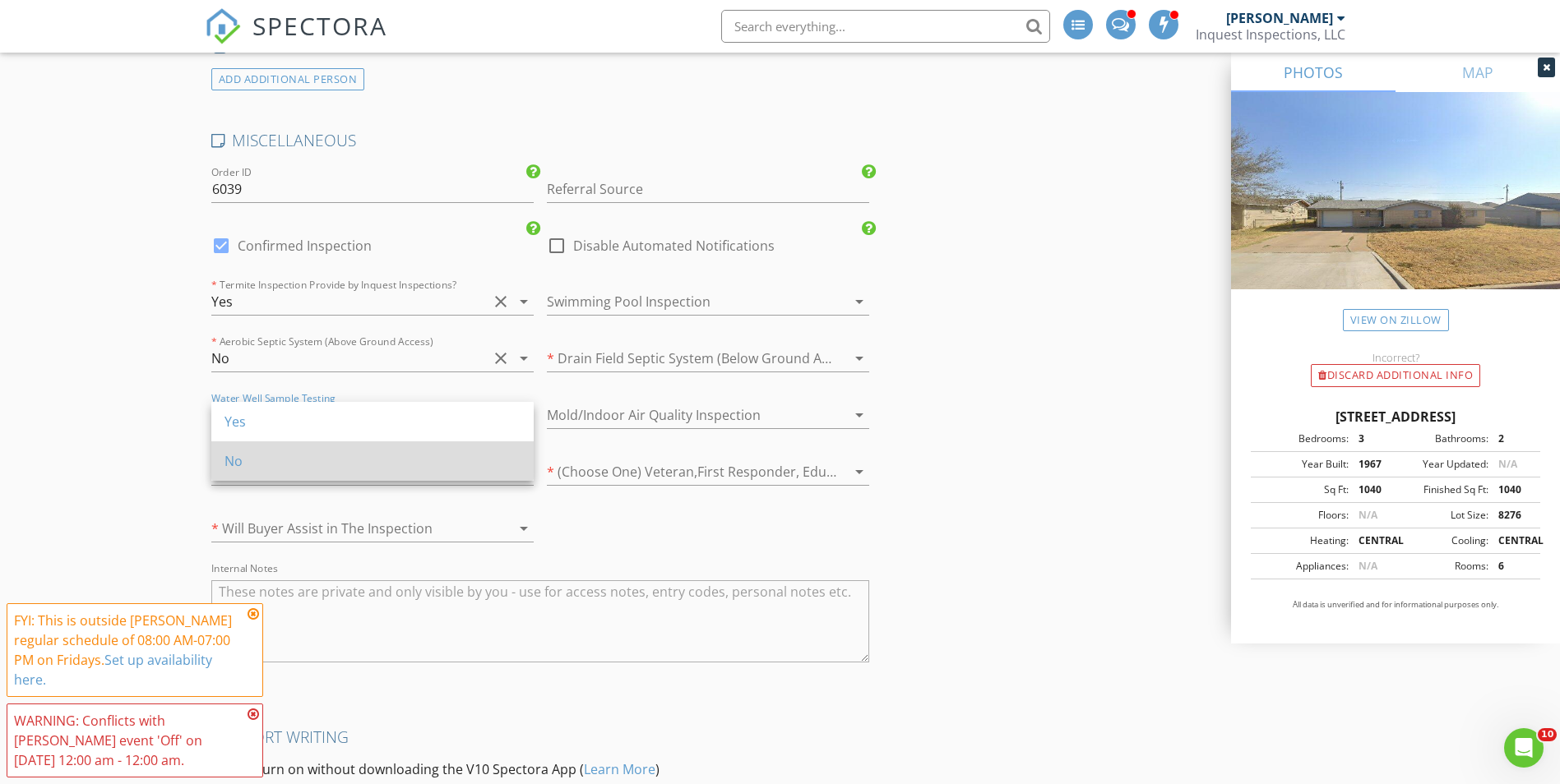
click at [270, 450] on div "No" at bounding box center [372, 461] width 296 height 39
drag, startPoint x: 267, startPoint y: 478, endPoint x: 267, endPoint y: 488, distance: 10.0
click at [267, 480] on div at bounding box center [349, 472] width 277 height 26
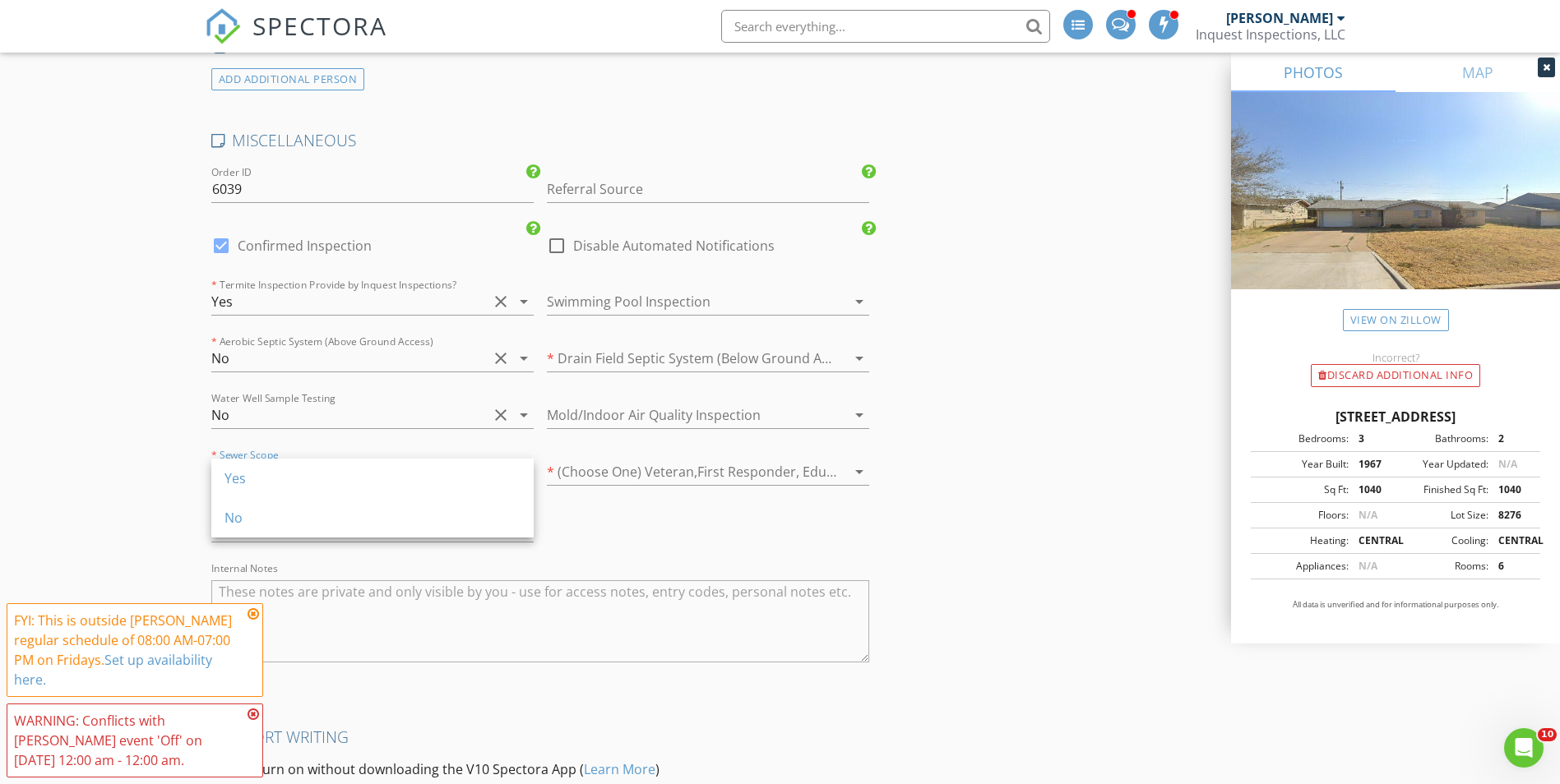
click at [261, 550] on div at bounding box center [372, 554] width 323 height 10
click at [279, 467] on div at bounding box center [349, 472] width 277 height 26
click at [276, 512] on div "No" at bounding box center [372, 518] width 296 height 20
click at [277, 514] on div "* Will Buyer Assist in The Inspection arrow_drop_down" at bounding box center [372, 532] width 323 height 53
click at [283, 535] on div at bounding box center [349, 529] width 277 height 26
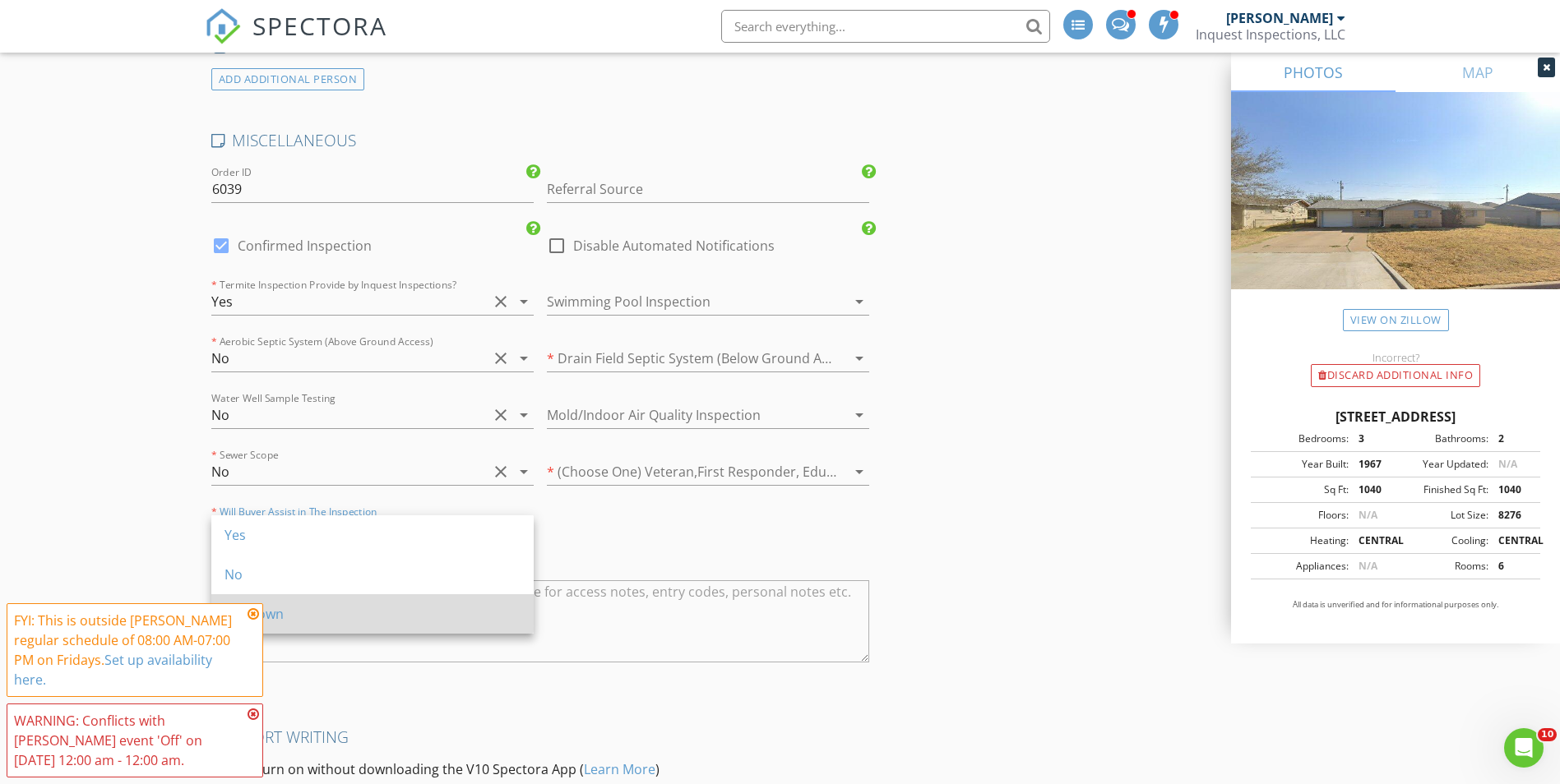
click at [283, 623] on div "Unknown" at bounding box center [372, 613] width 296 height 20
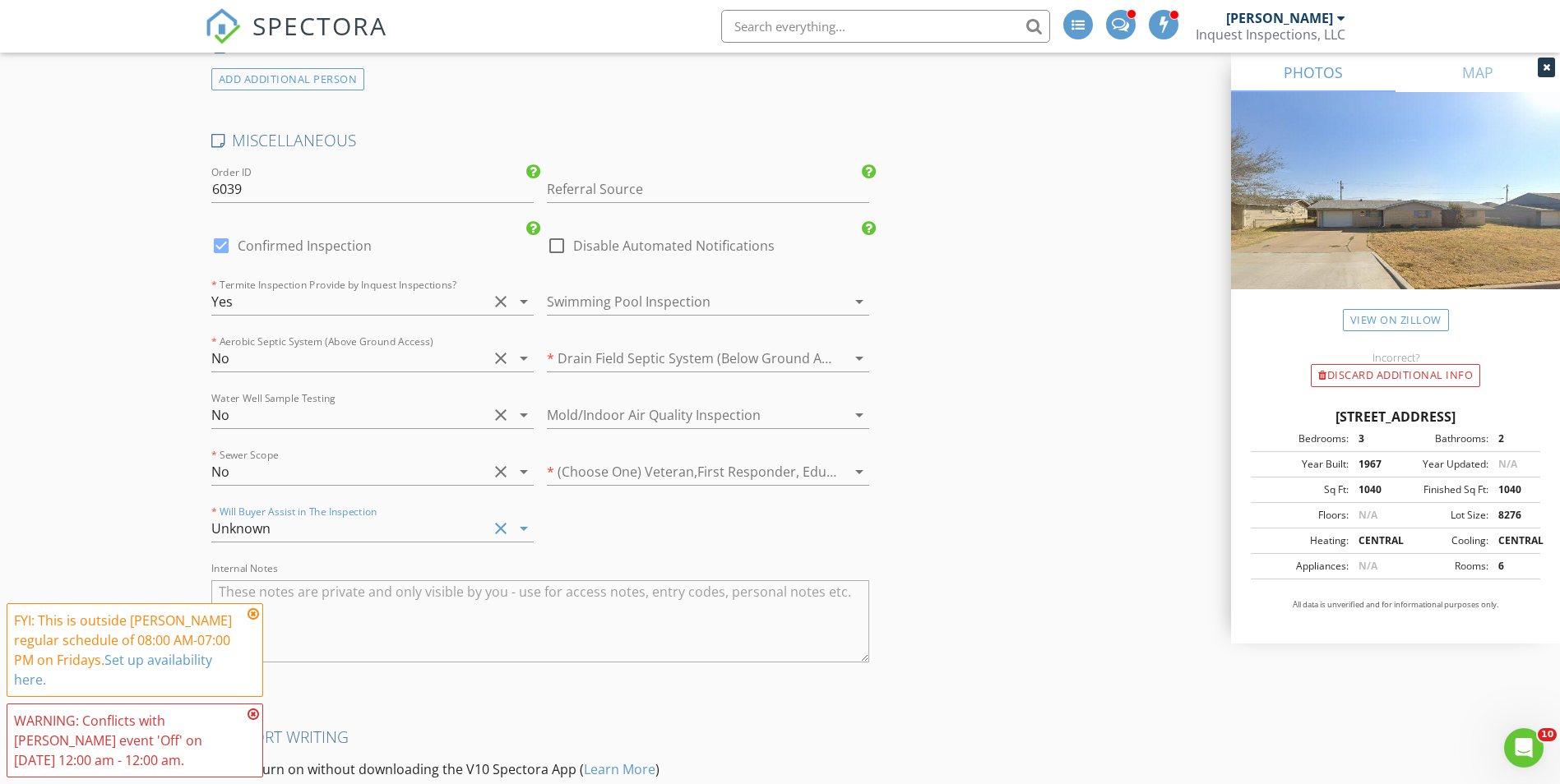
click at [615, 316] on div "Swimming Pool Inspection arrow_drop_down" at bounding box center [708, 310] width 323 height 43
drag, startPoint x: 620, startPoint y: 309, endPoint x: 614, endPoint y: 317, distance: 10.0
click at [619, 309] on div at bounding box center [685, 302] width 277 height 26
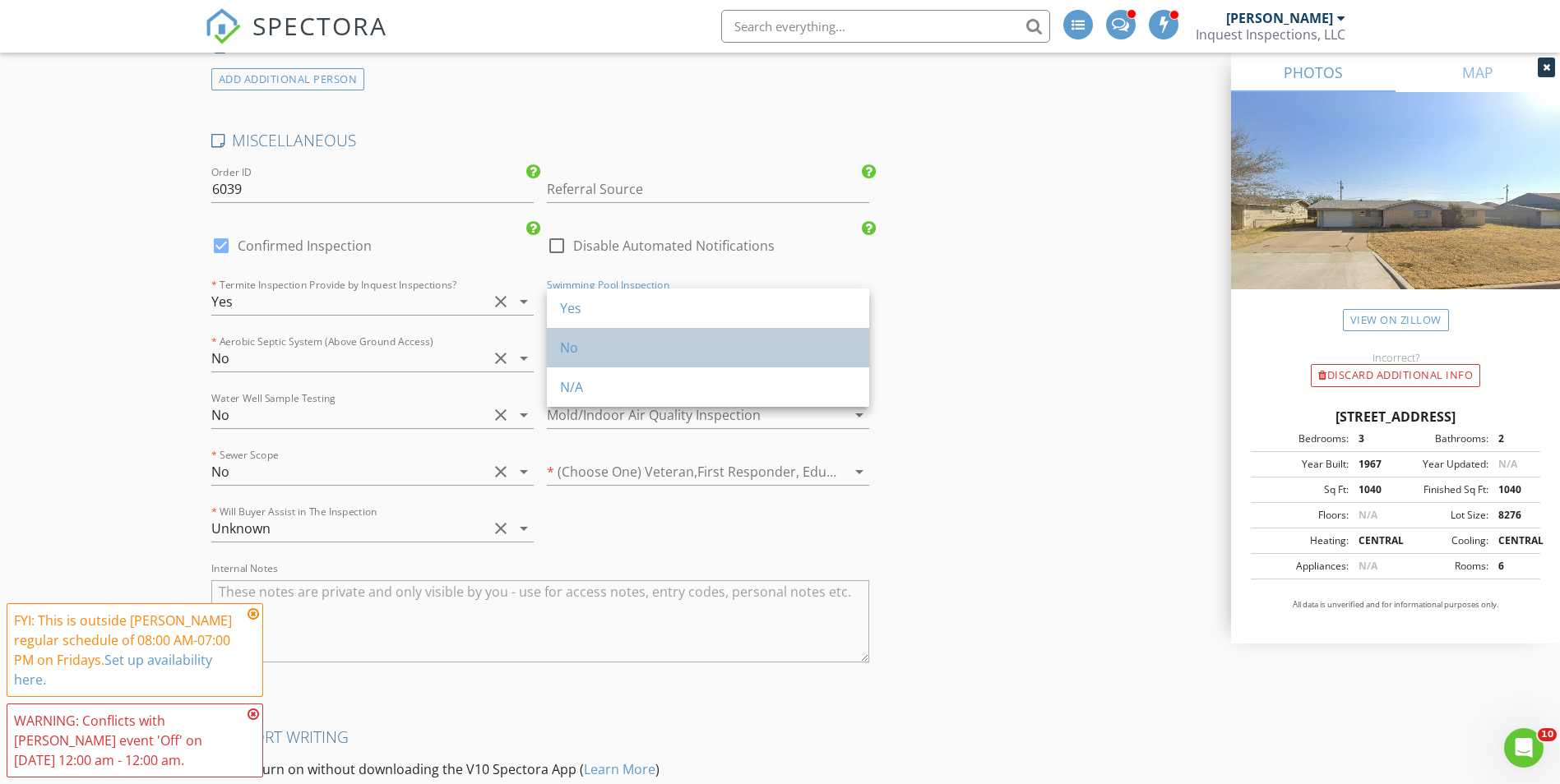
click at [602, 366] on div "No" at bounding box center [708, 348] width 296 height 39
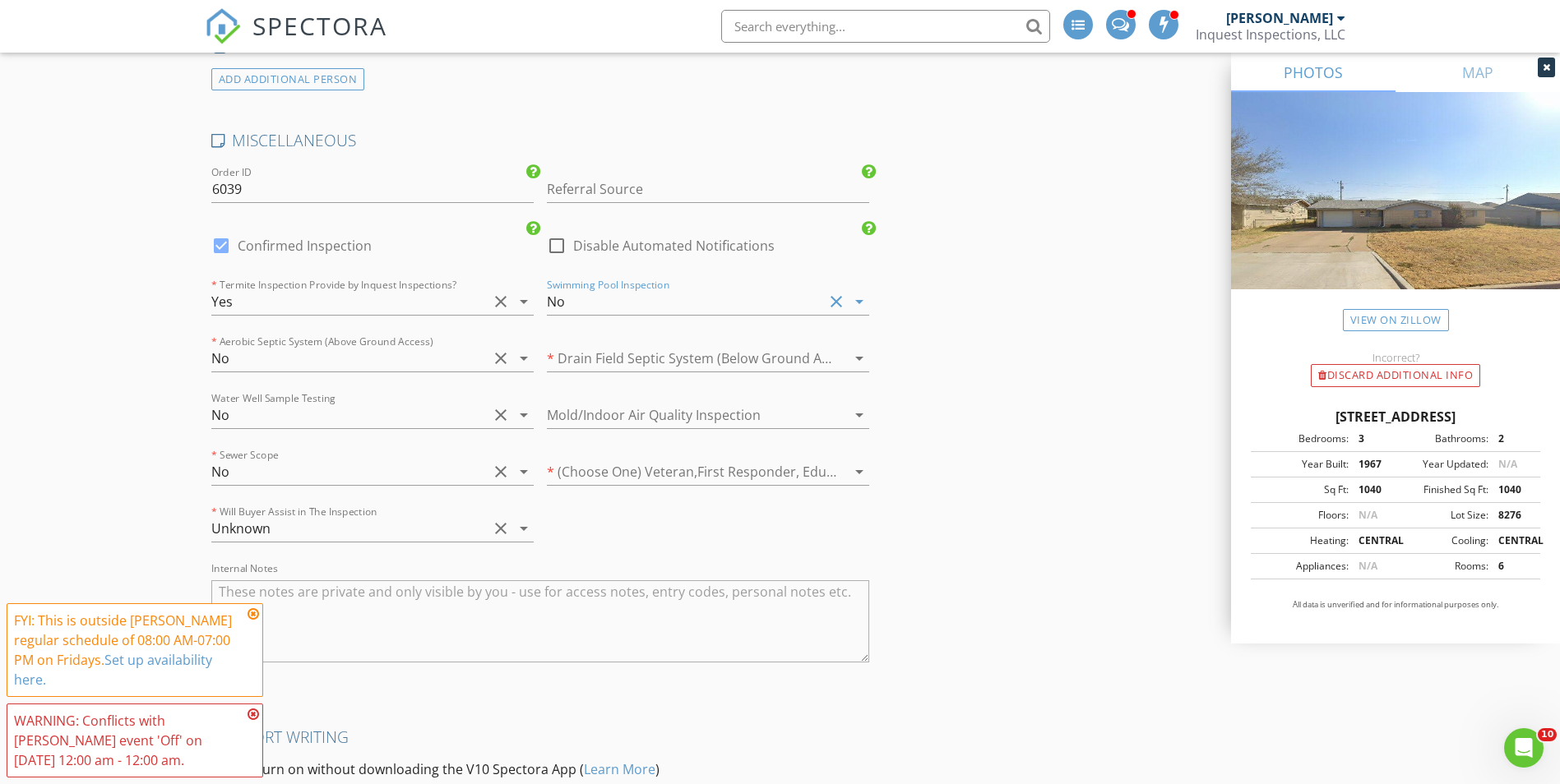
click at [602, 366] on div at bounding box center [685, 358] width 277 height 26
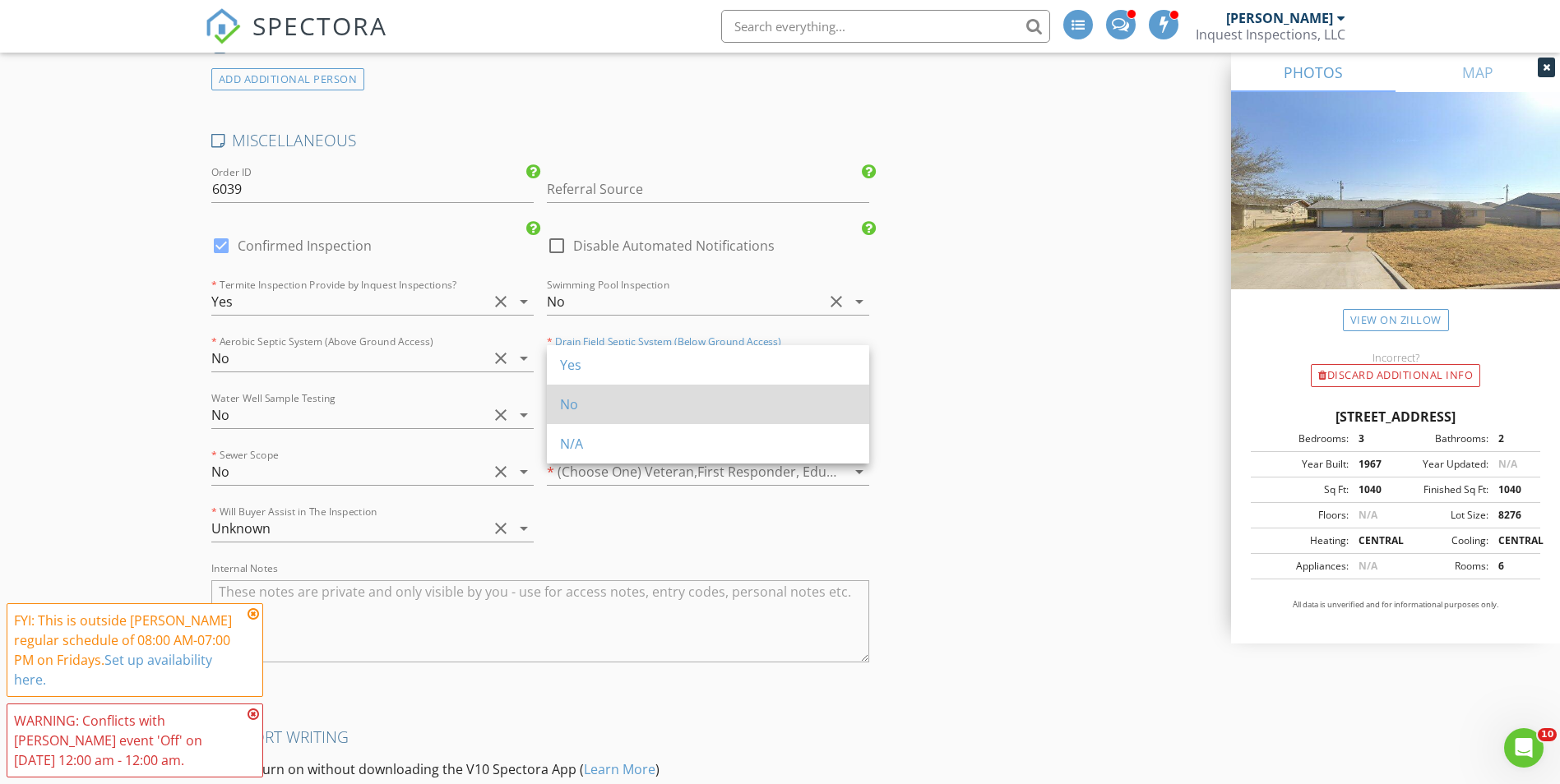
click at [595, 400] on div "No" at bounding box center [708, 404] width 296 height 20
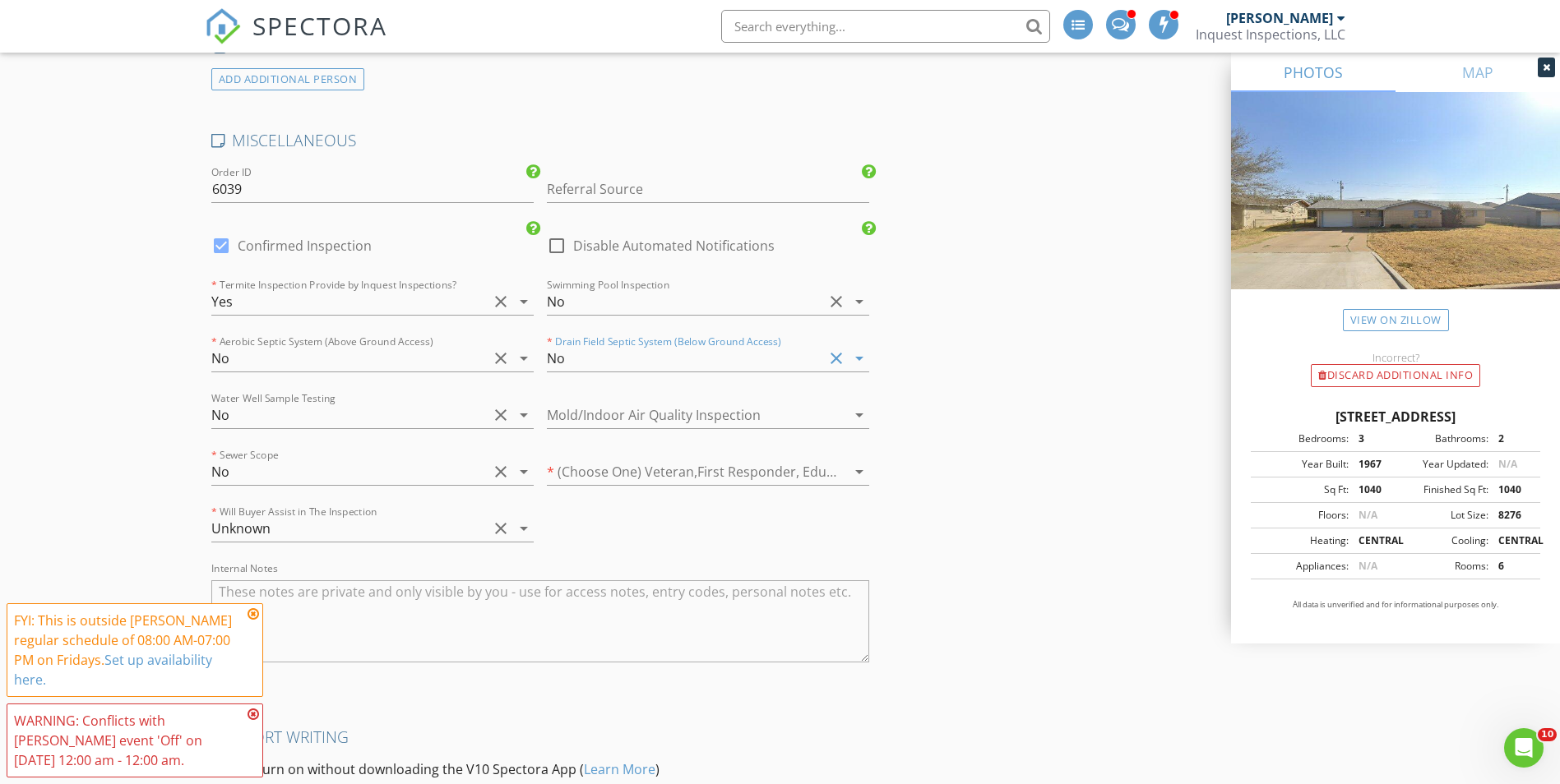
click at [591, 408] on div at bounding box center [685, 415] width 277 height 26
click at [582, 447] on div "No" at bounding box center [708, 461] width 296 height 39
click at [582, 483] on div at bounding box center [685, 472] width 277 height 26
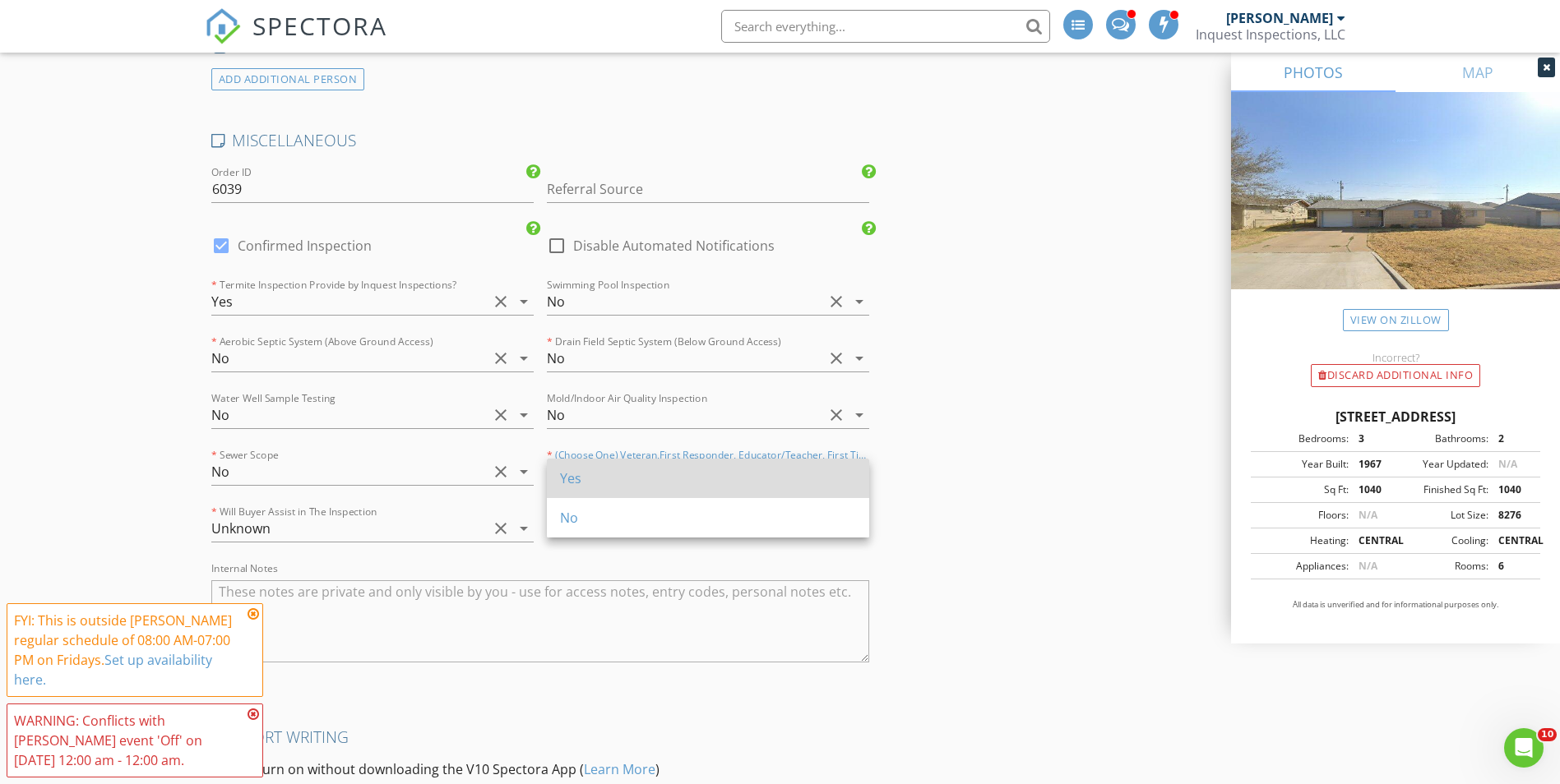
click at [582, 484] on div "Yes" at bounding box center [708, 478] width 296 height 20
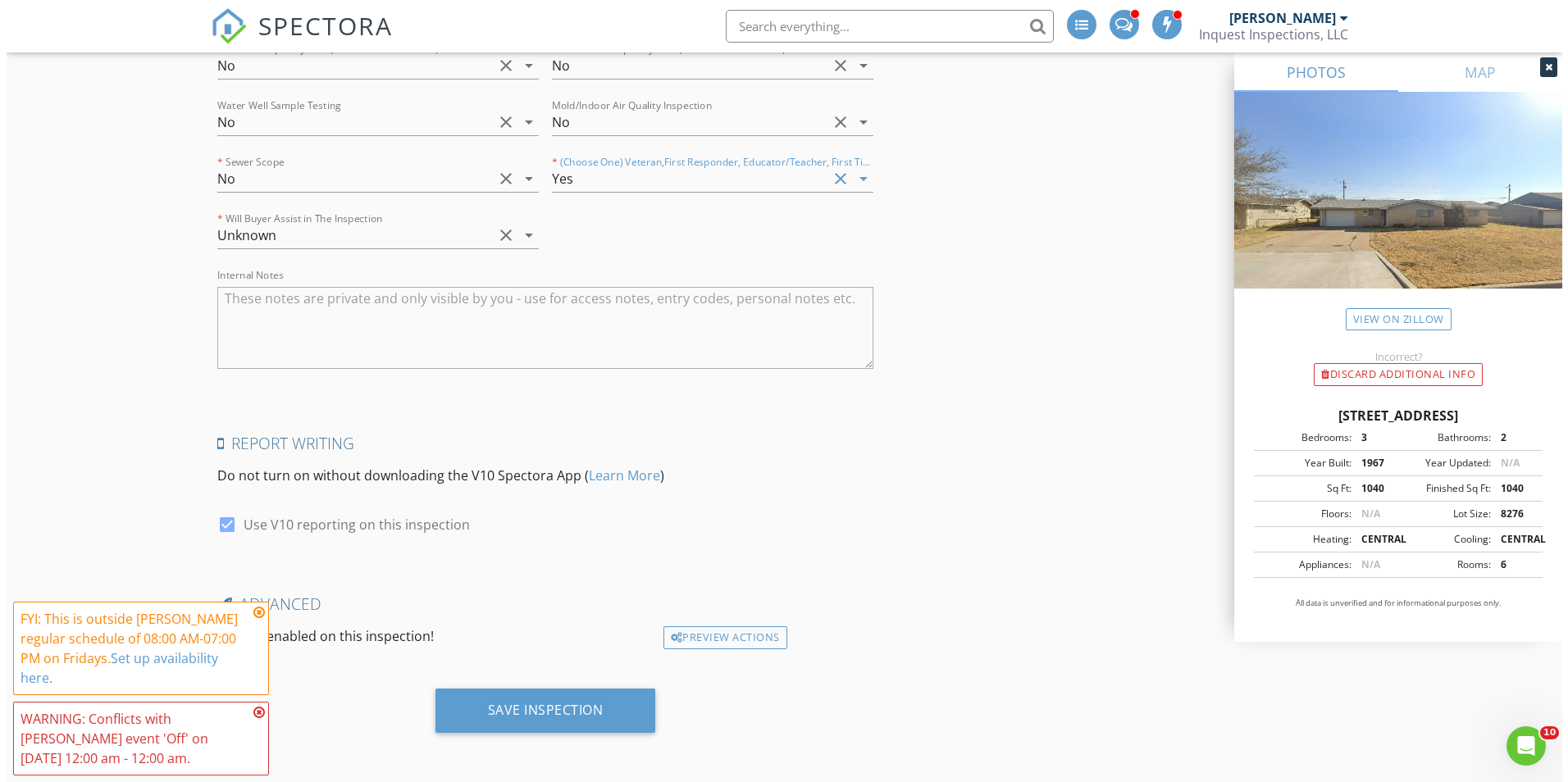
scroll to position [4119, 0]
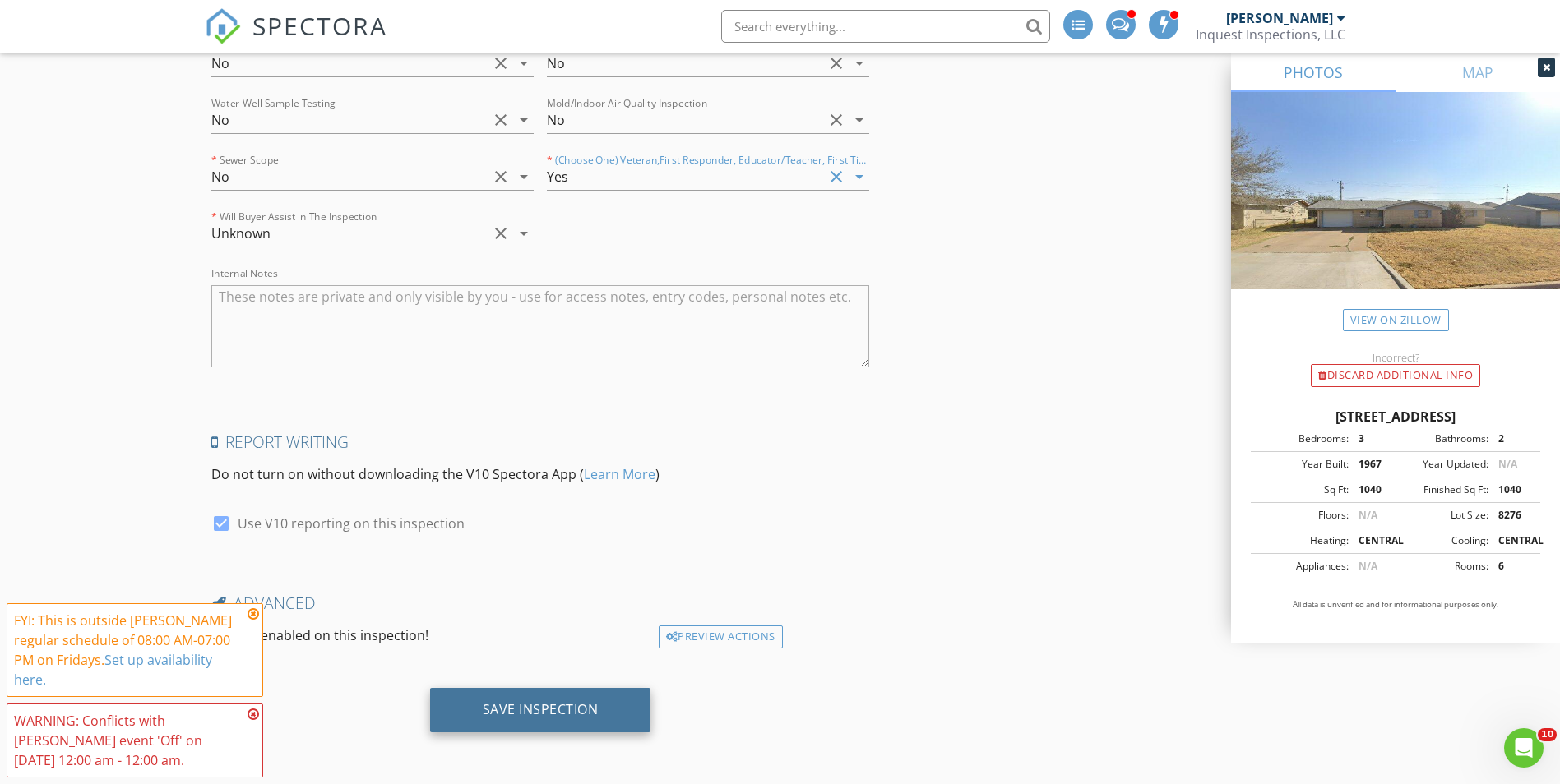
click at [553, 713] on div "Save Inspection" at bounding box center [541, 710] width 116 height 17
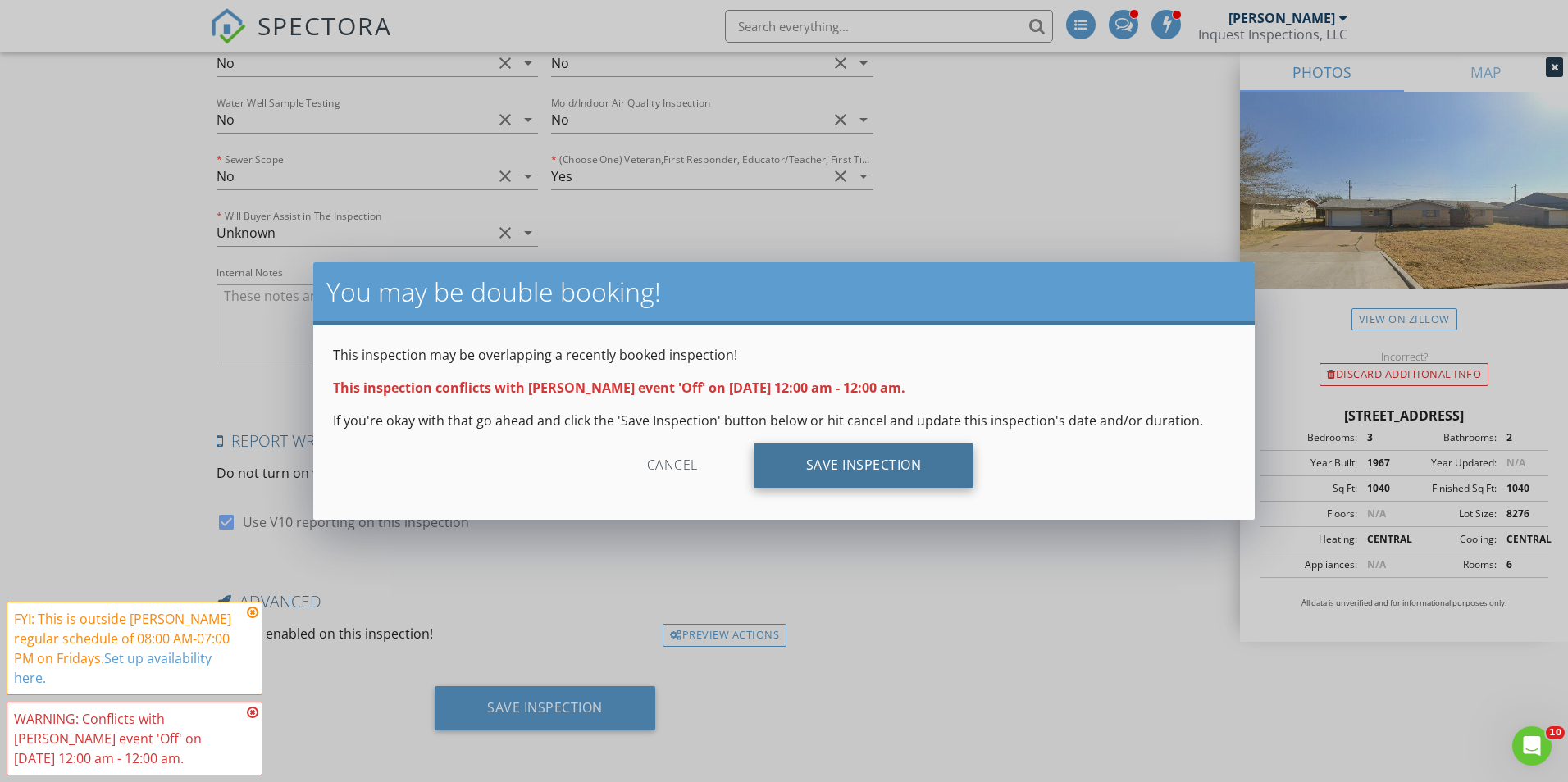
click at [870, 460] on div "Save Inspection" at bounding box center [864, 465] width 221 height 44
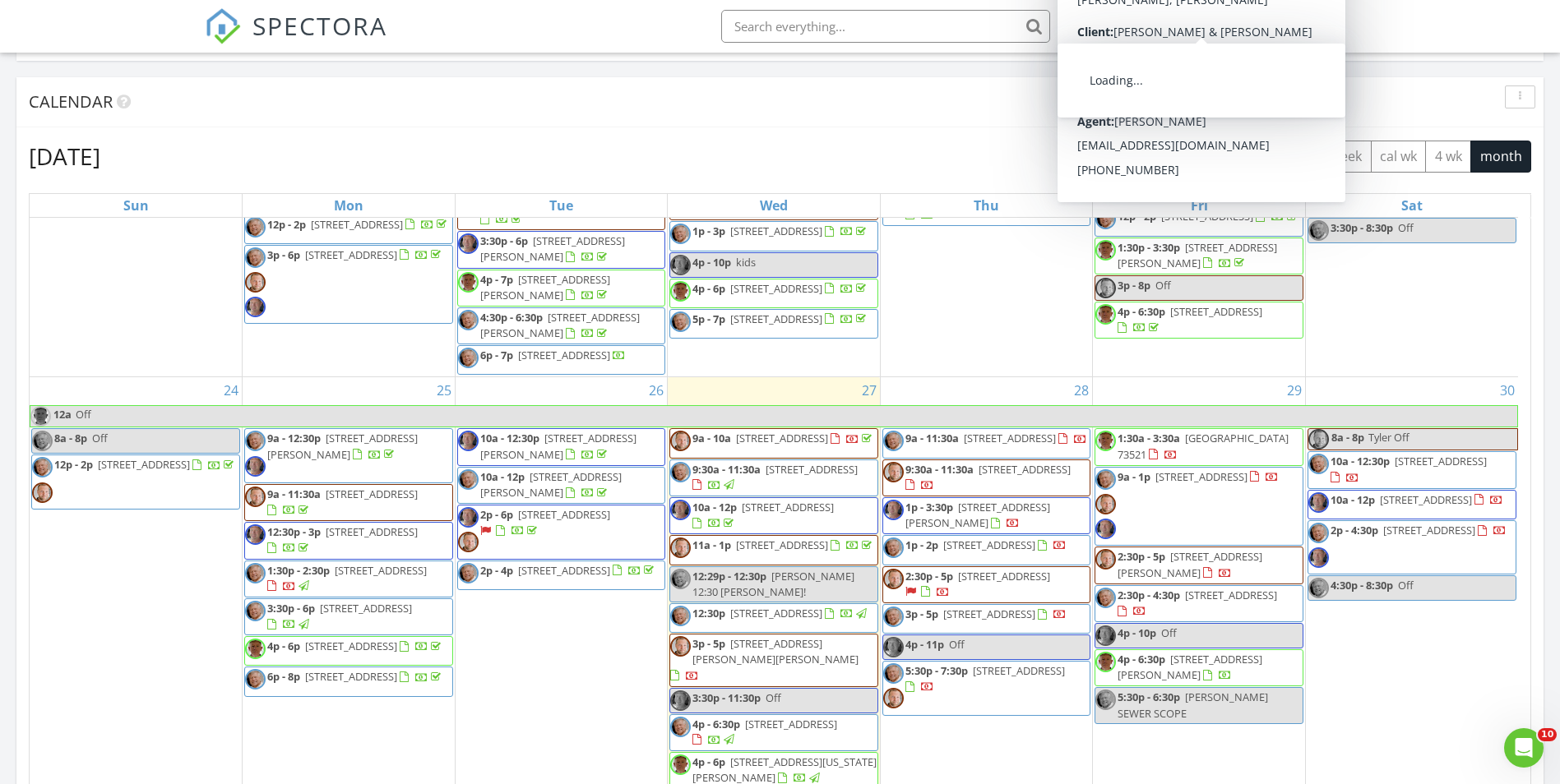
scroll to position [1304, 0]
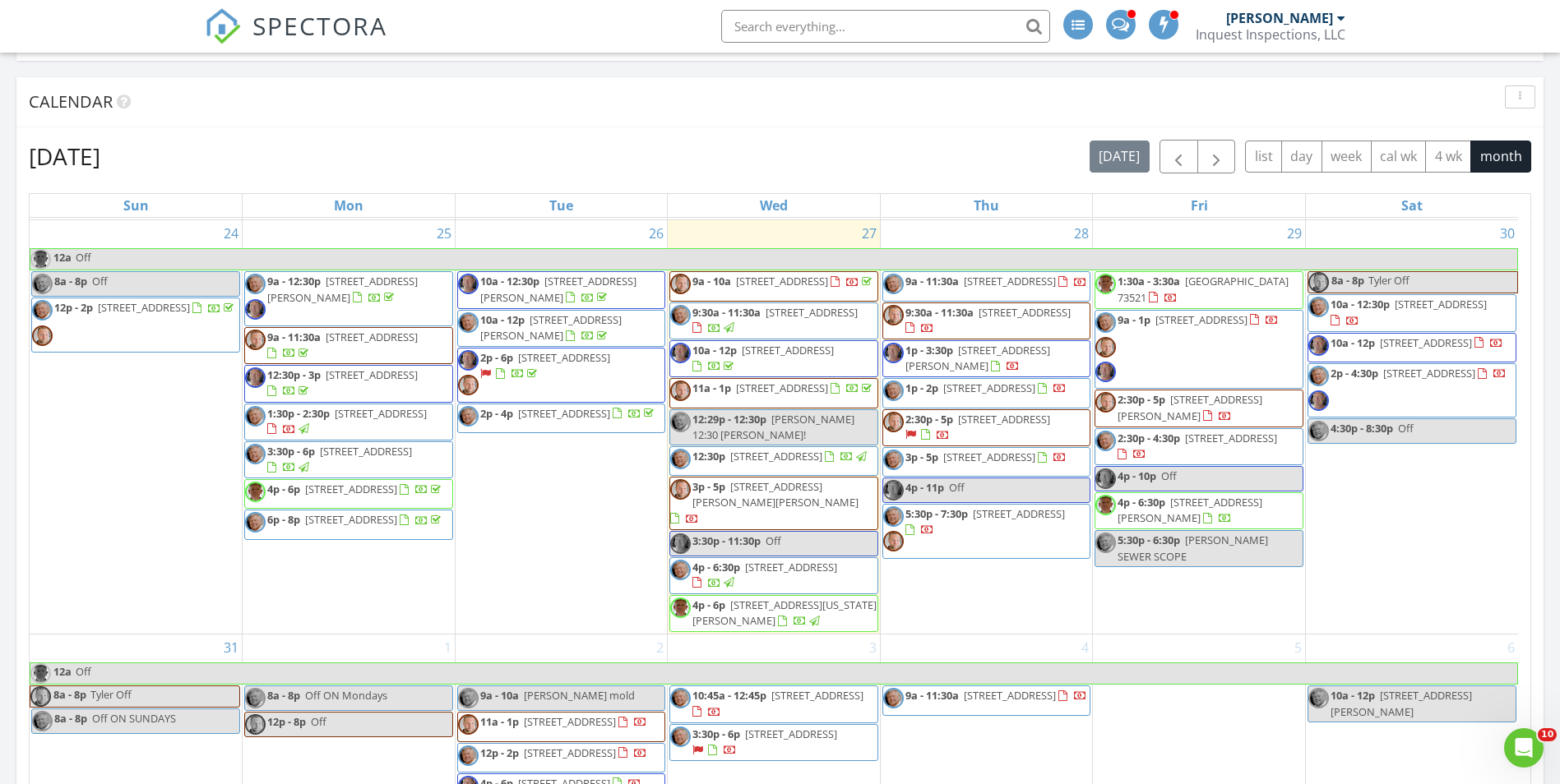
click at [795, 635] on div "3 10:45a - 12:45p 3263 W 72nd St, Tulsa 74132 3:30p - 6p 1715 S Evanston Ave, T…" at bounding box center [774, 748] width 212 height 227
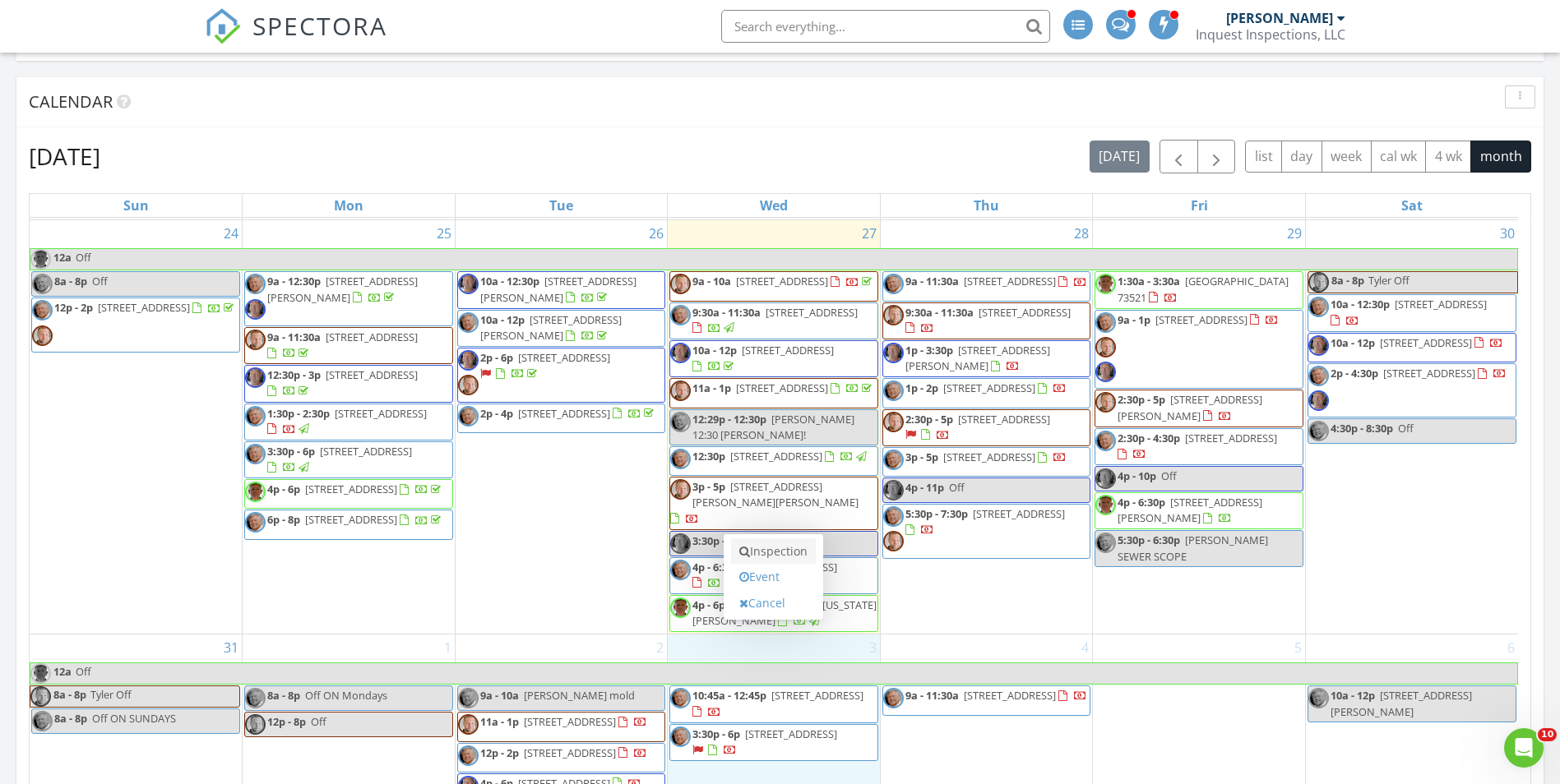
click at [758, 549] on link "Inspection" at bounding box center [773, 551] width 84 height 26
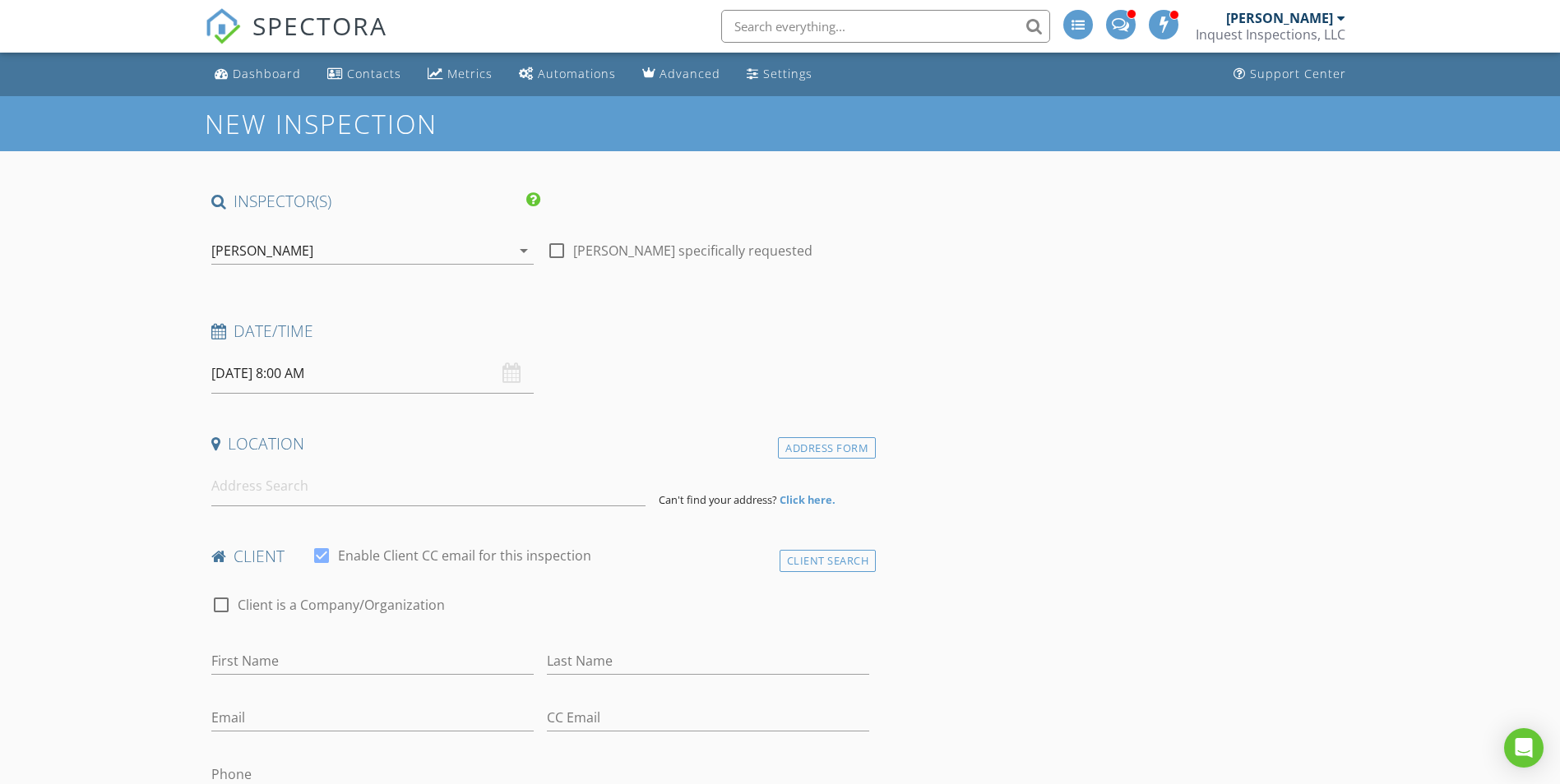
click at [283, 257] on div "[PERSON_NAME]" at bounding box center [360, 250] width 299 height 26
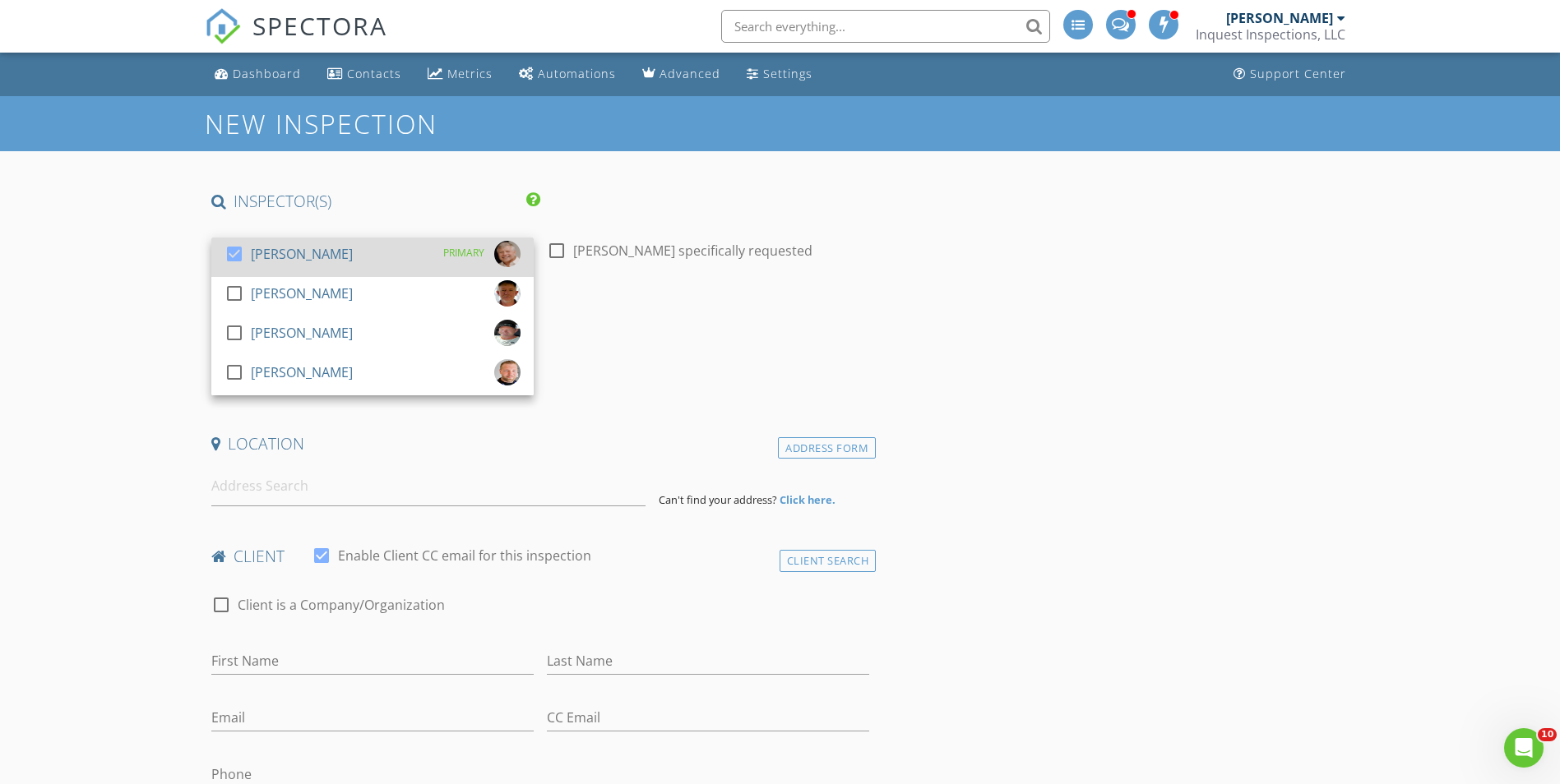
click at [236, 260] on div at bounding box center [235, 254] width 28 height 28
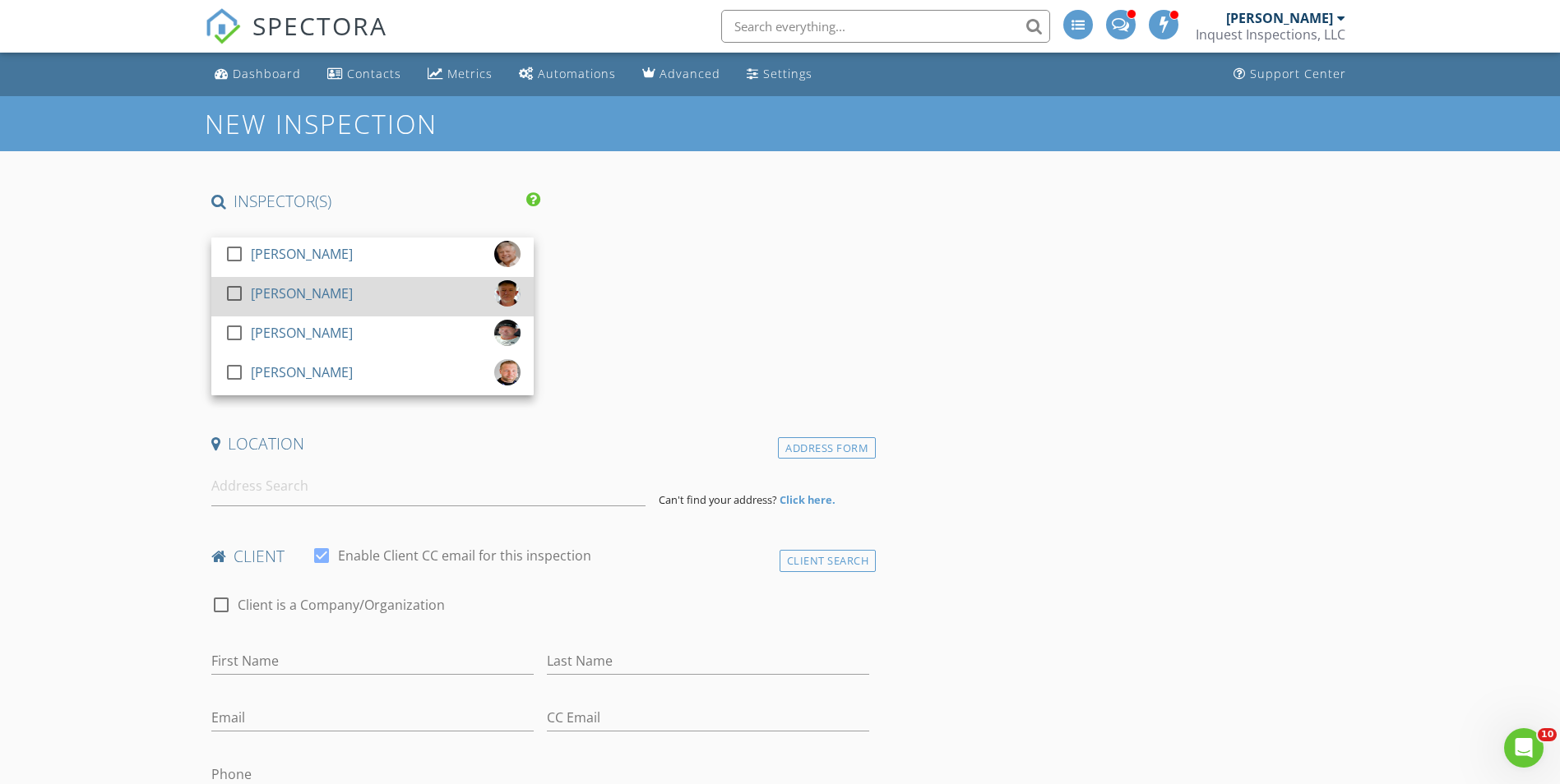
click at [238, 294] on div at bounding box center [235, 294] width 28 height 28
click at [548, 263] on input "Richy Richardson specifically requested" at bounding box center [556, 257] width 20 height 20
checkbox input "true"
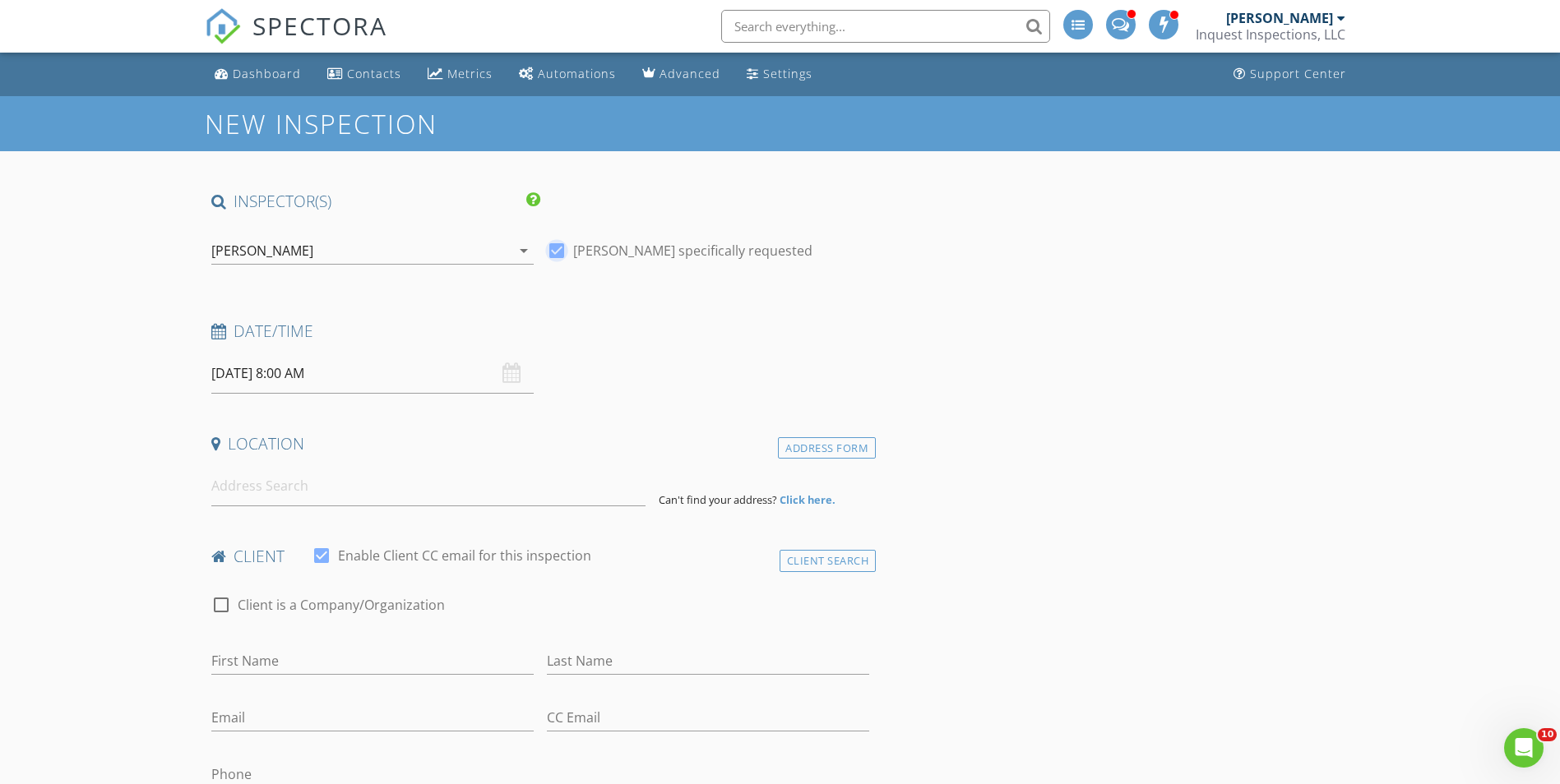
click at [288, 368] on input "09/03/2025 8:00 AM" at bounding box center [372, 373] width 323 height 40
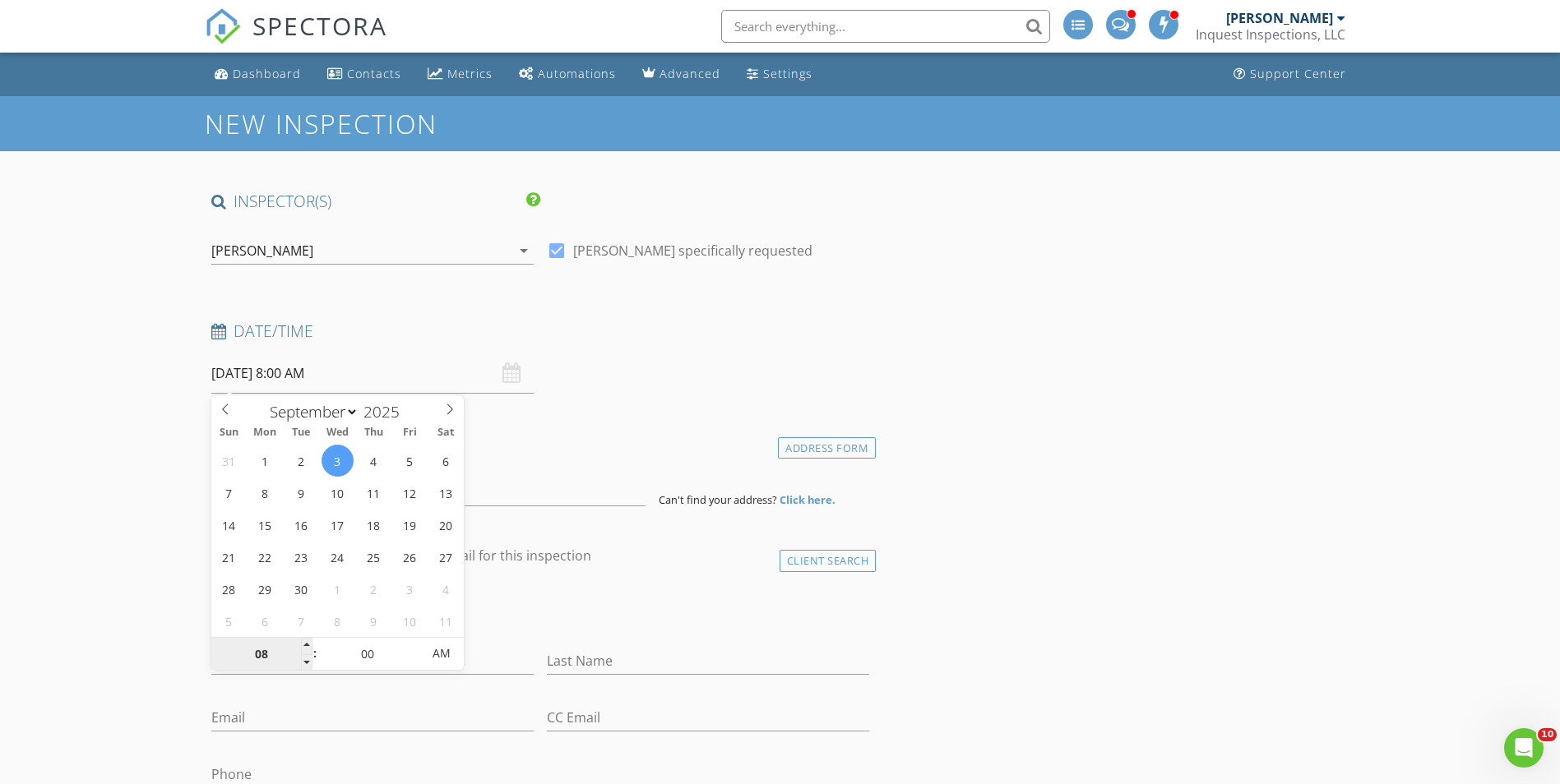
click at [270, 647] on input "08" at bounding box center [262, 654] width 101 height 33
type input "04"
type input "09/03/2025 4:00 PM"
click at [420, 650] on span "PM" at bounding box center [441, 653] width 45 height 33
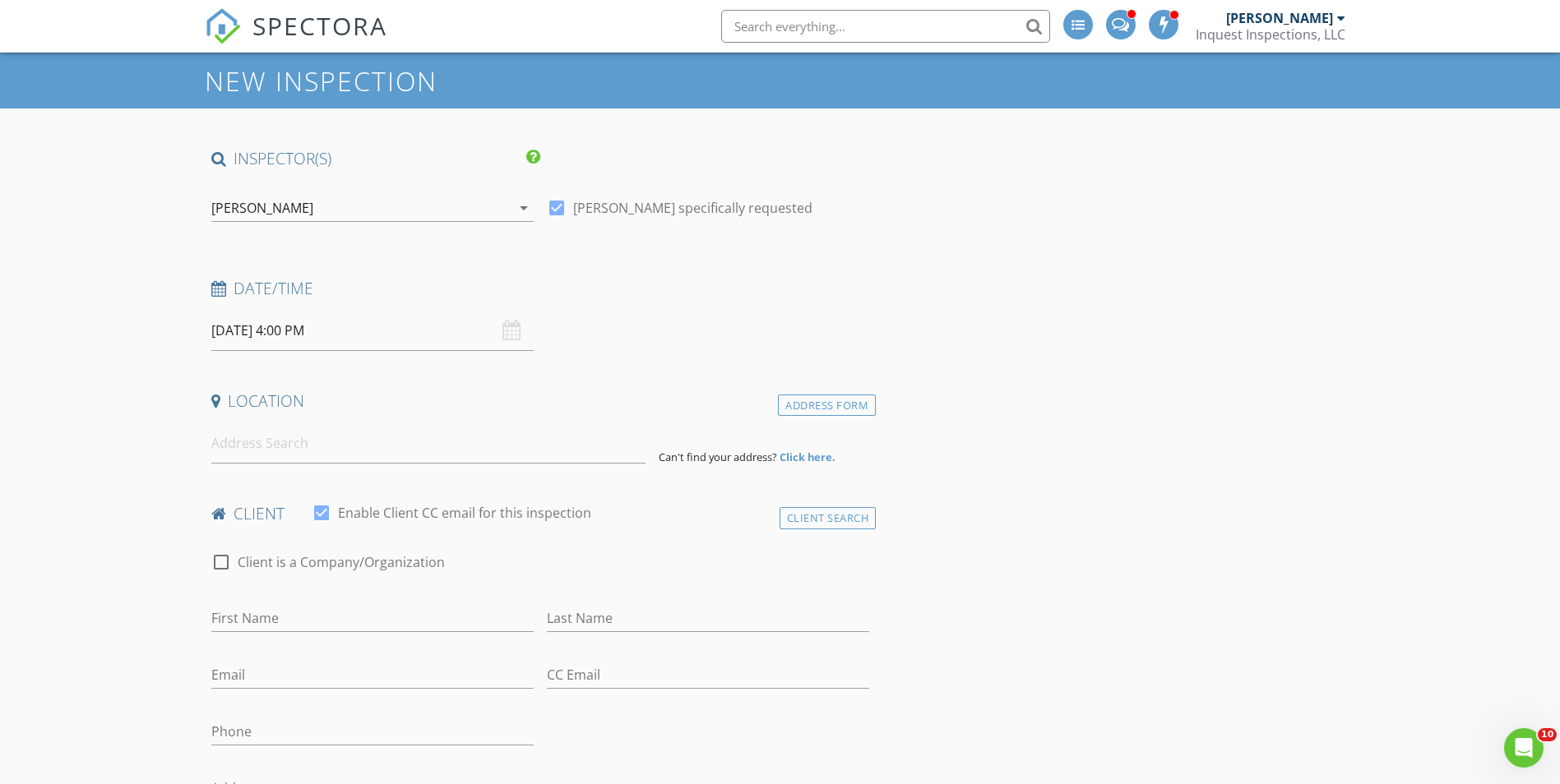
scroll to position [83, 0]
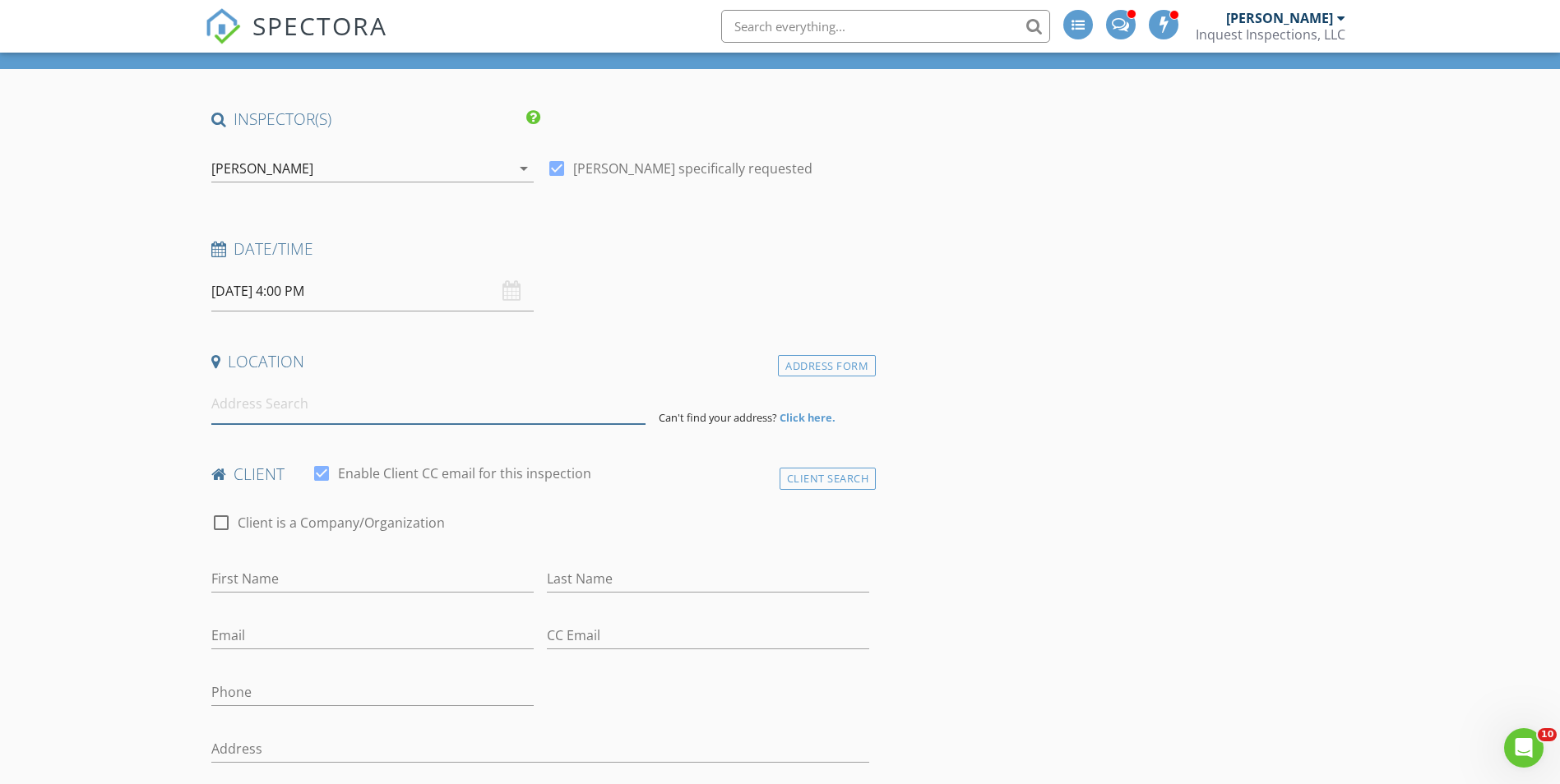
click at [270, 411] on input at bounding box center [428, 403] width 434 height 40
drag, startPoint x: 1418, startPoint y: 438, endPoint x: 270, endPoint y: 398, distance: 1148.7
click at [270, 398] on input "3501" at bounding box center [428, 403] width 434 height 40
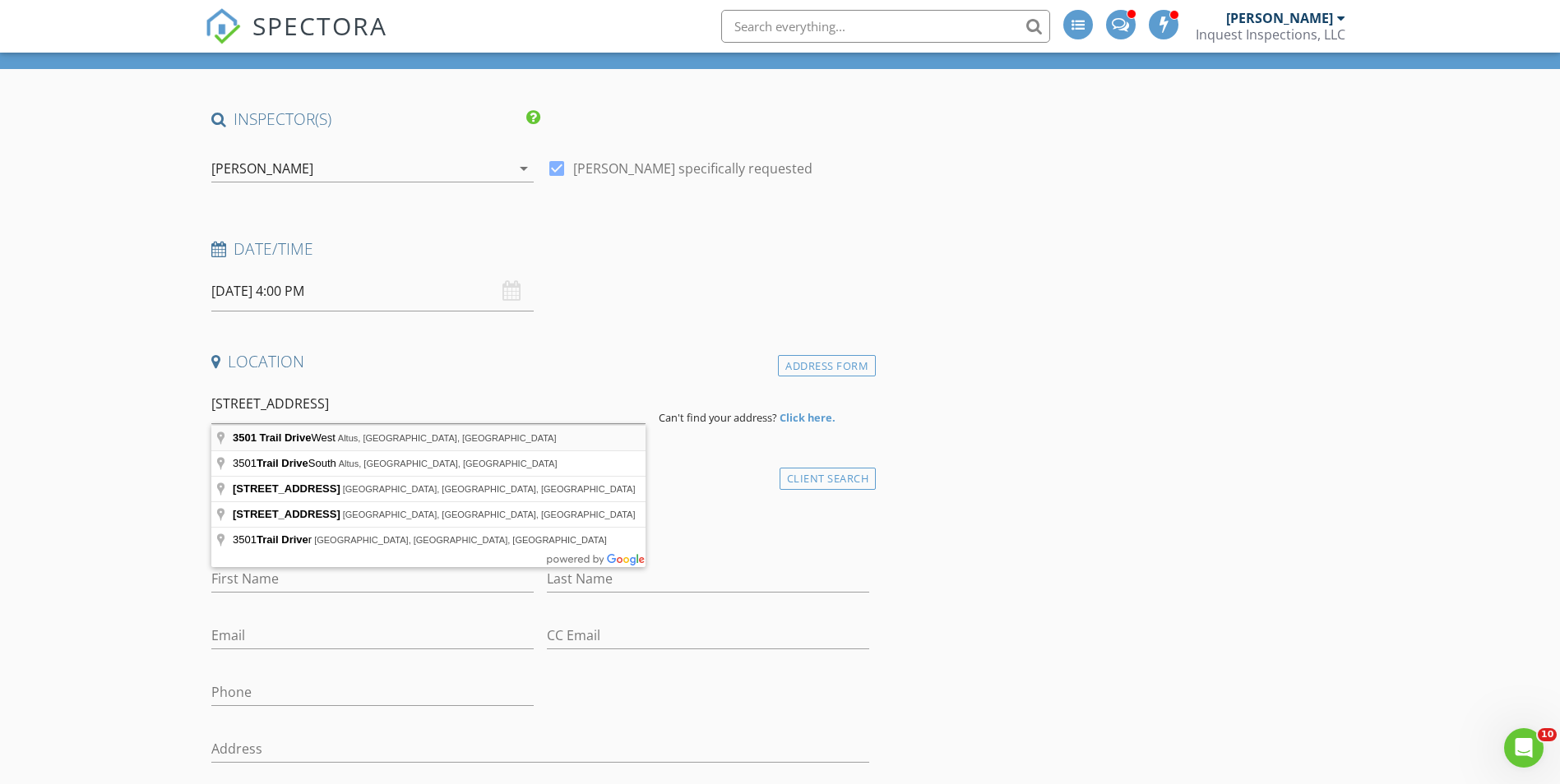
type input "3501 Trail Drive West, Altus, OK, USA"
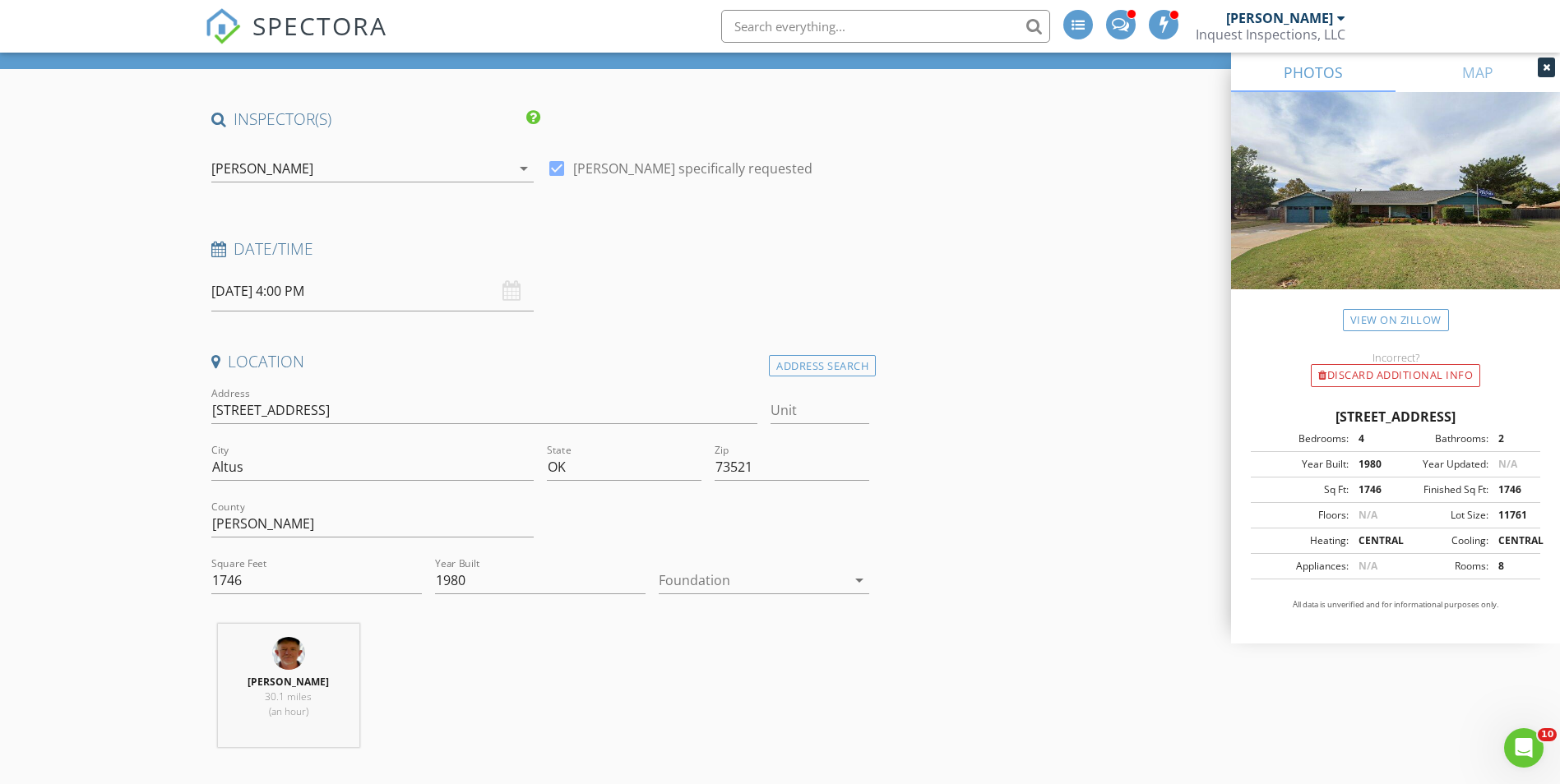
click at [702, 594] on div "Foundation arrow_drop_down" at bounding box center [764, 580] width 210 height 27
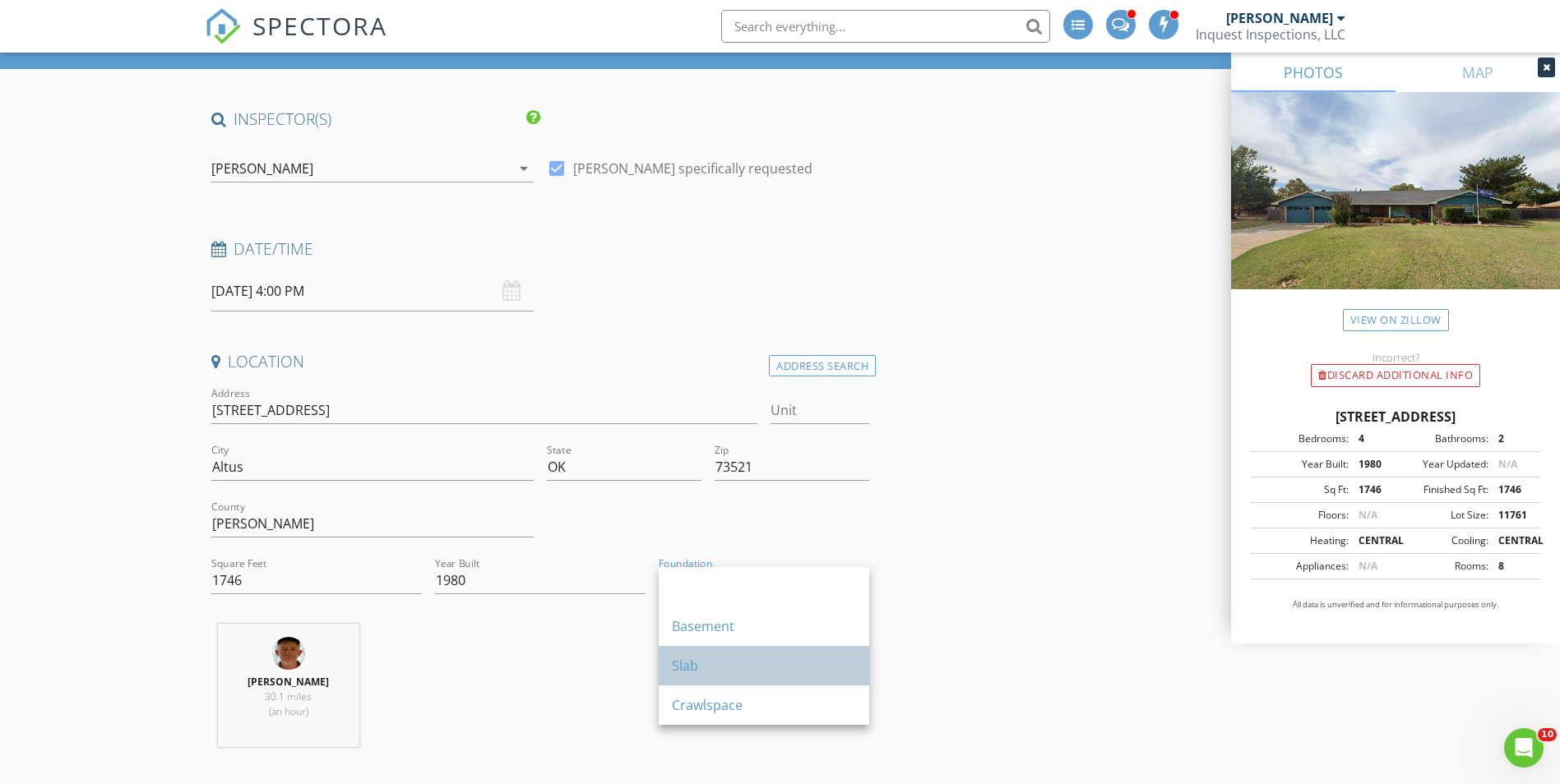
click at [698, 656] on div "Slab" at bounding box center [764, 666] width 184 height 39
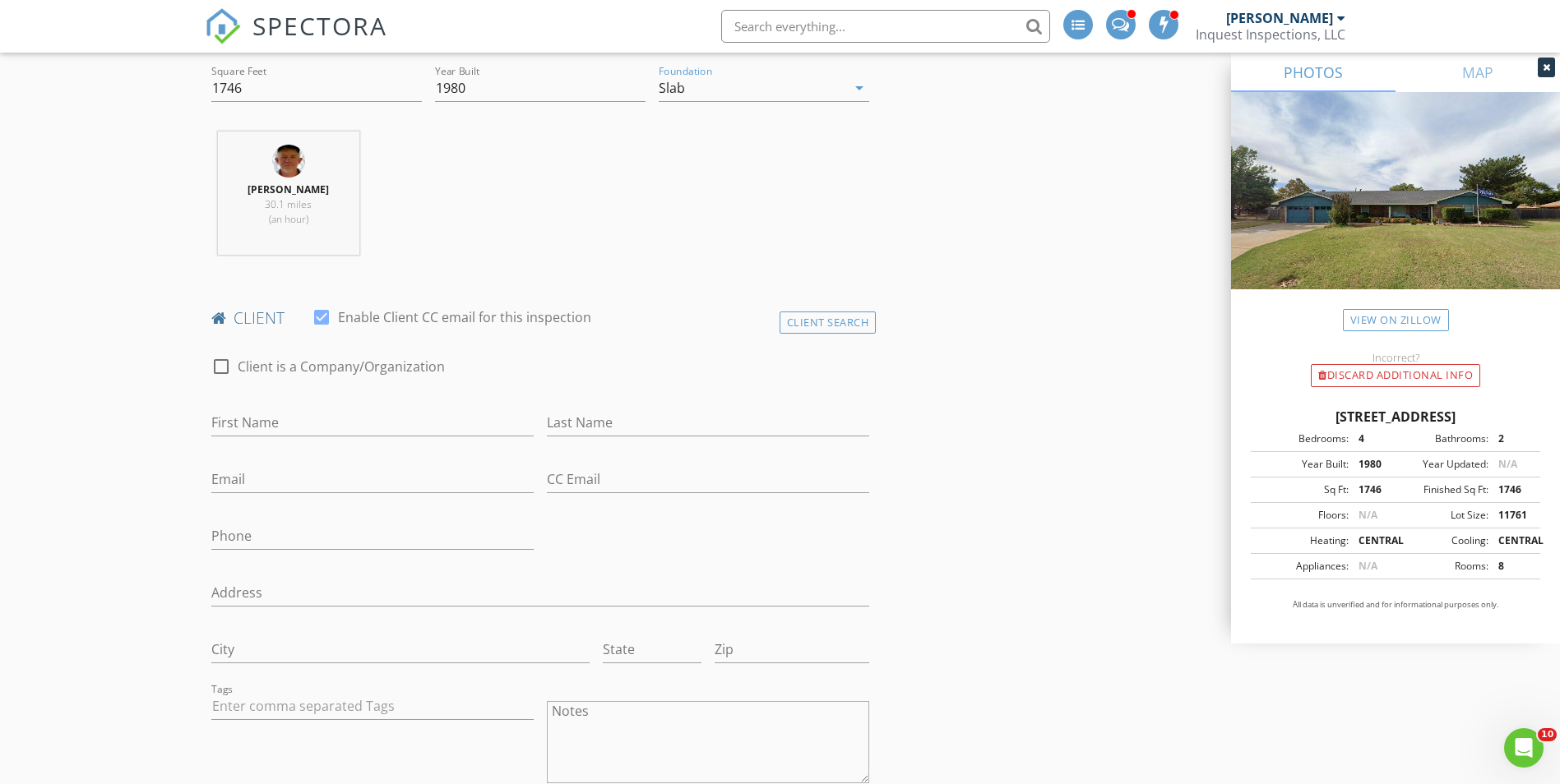
scroll to position [657, 0]
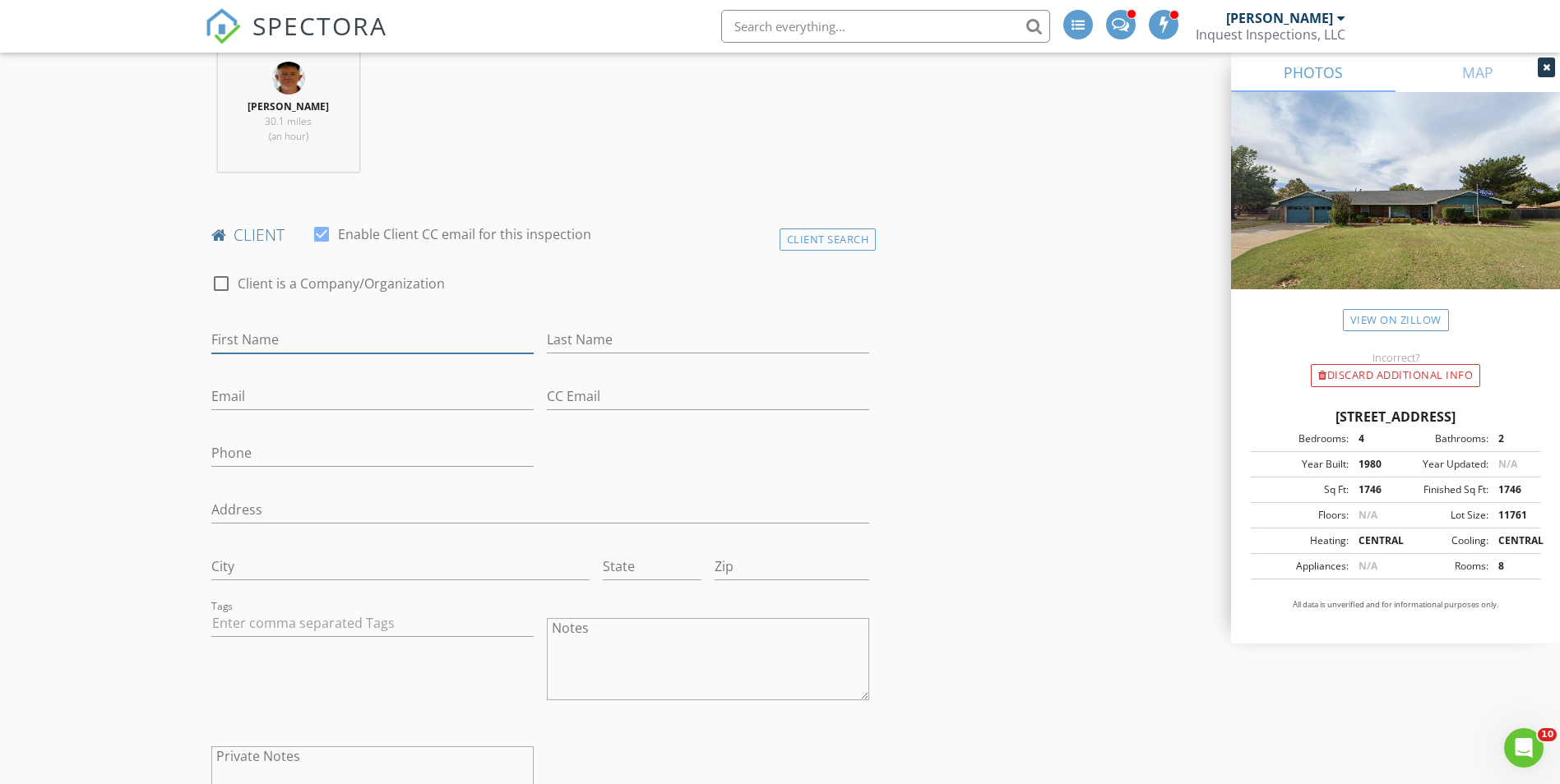
click at [292, 345] on input "First Name" at bounding box center [372, 339] width 323 height 27
type input "Authur"
type input "Smith"
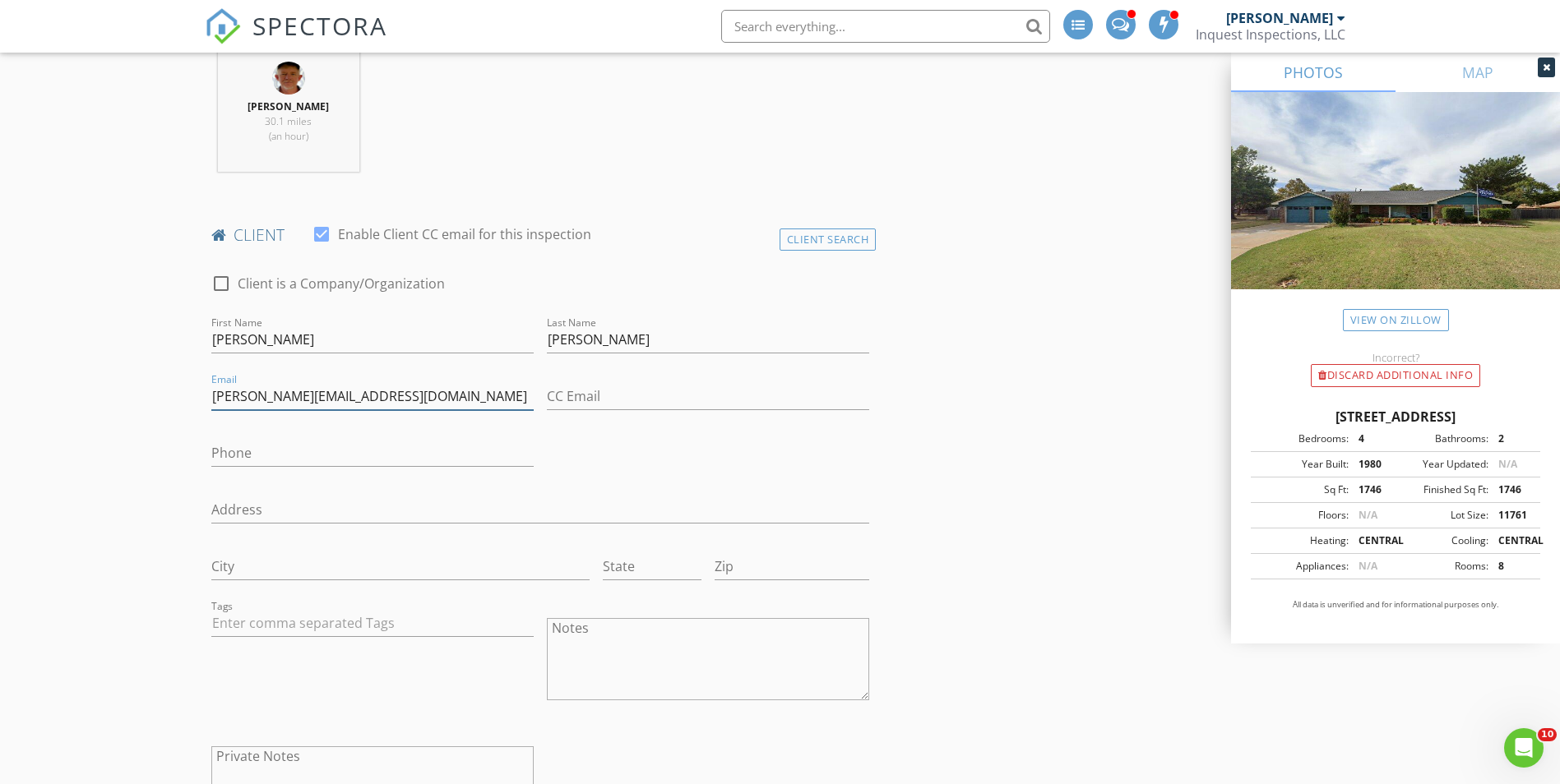
type input "arthur.e.smith2@gmail.com"
click at [288, 452] on input "Phone" at bounding box center [372, 453] width 323 height 27
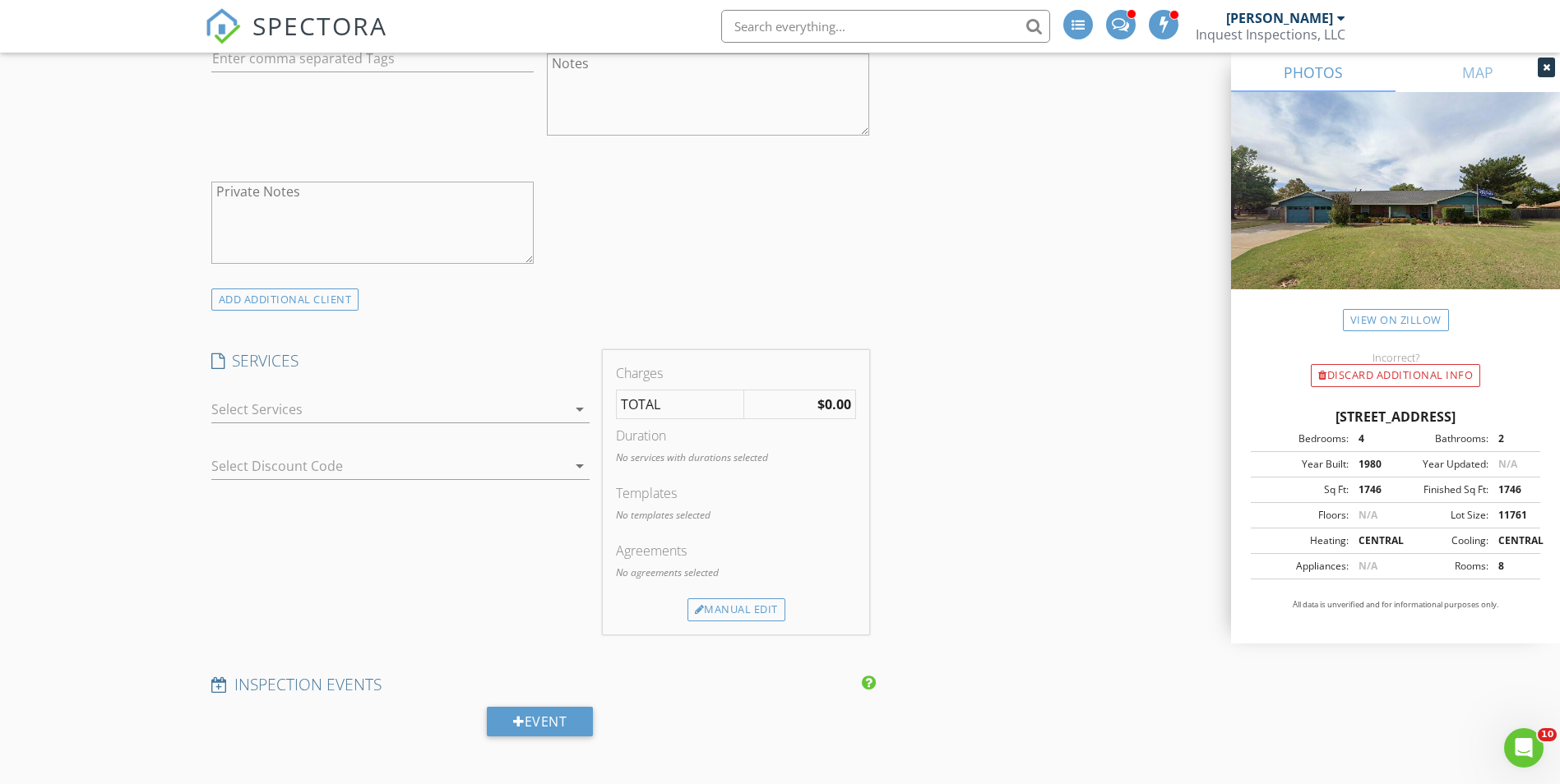
scroll to position [1233, 0]
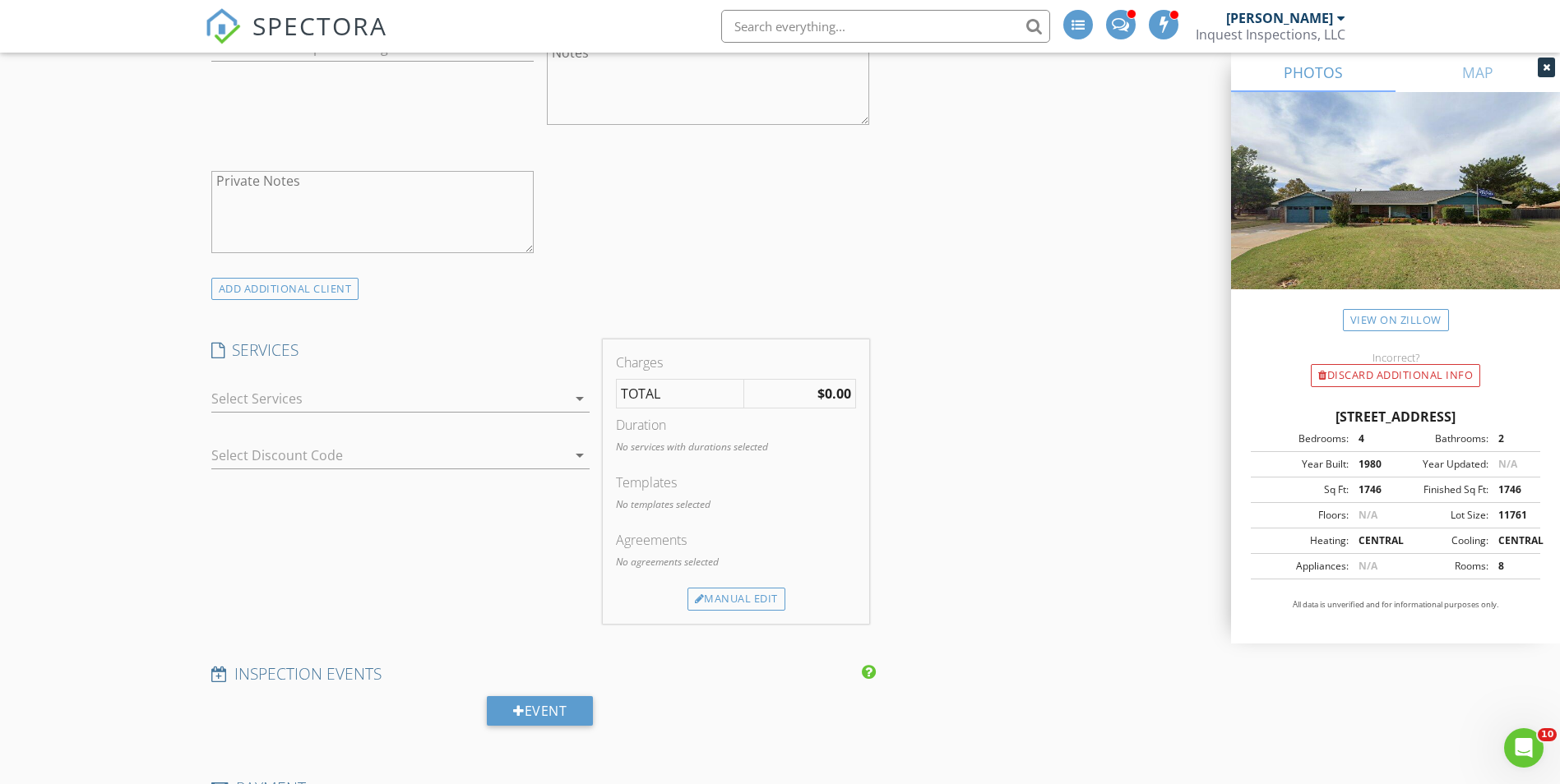
type input "580-471-1864"
click at [282, 406] on div at bounding box center [388, 399] width 356 height 26
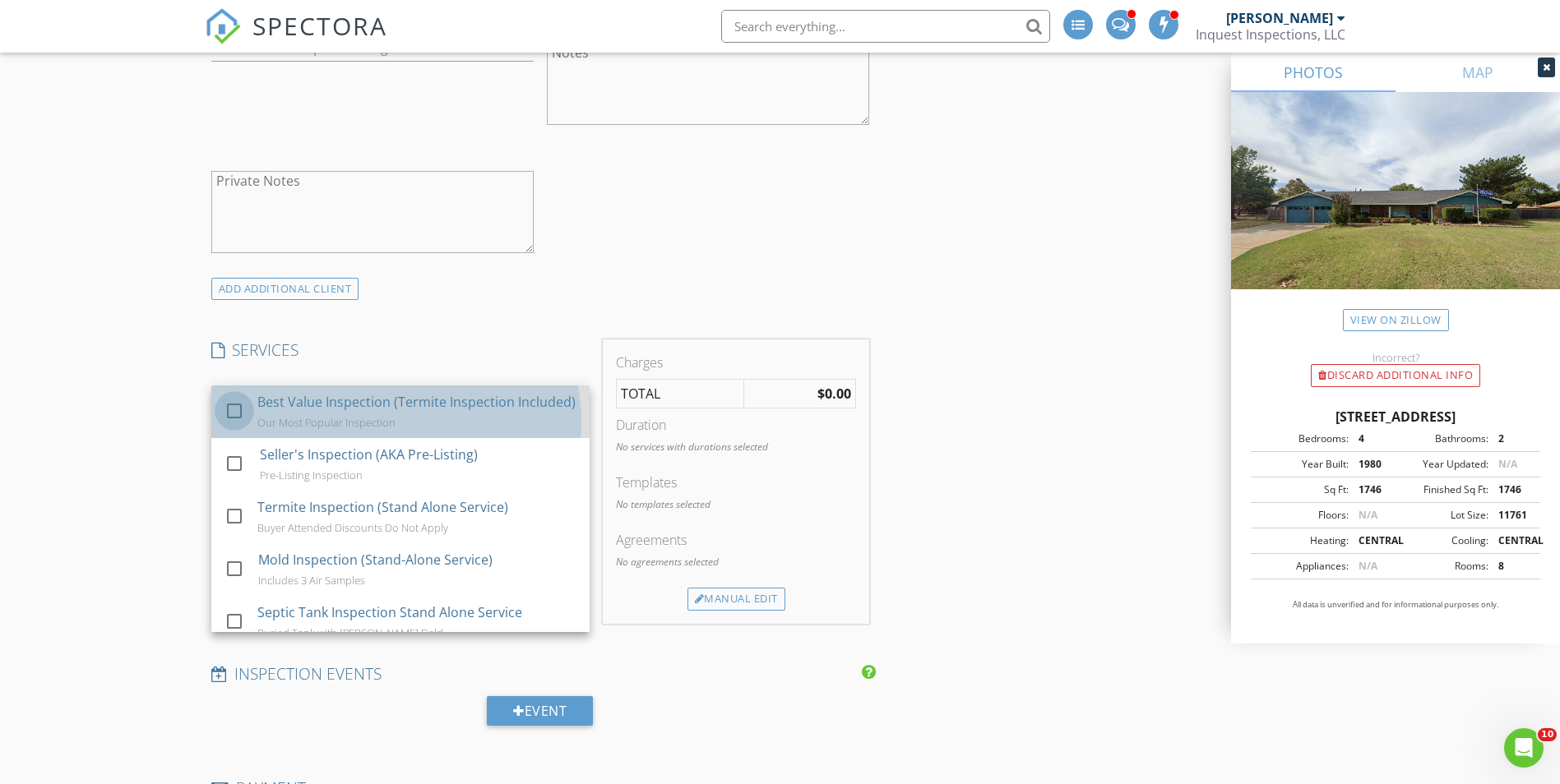
click at [237, 419] on div at bounding box center [235, 411] width 28 height 28
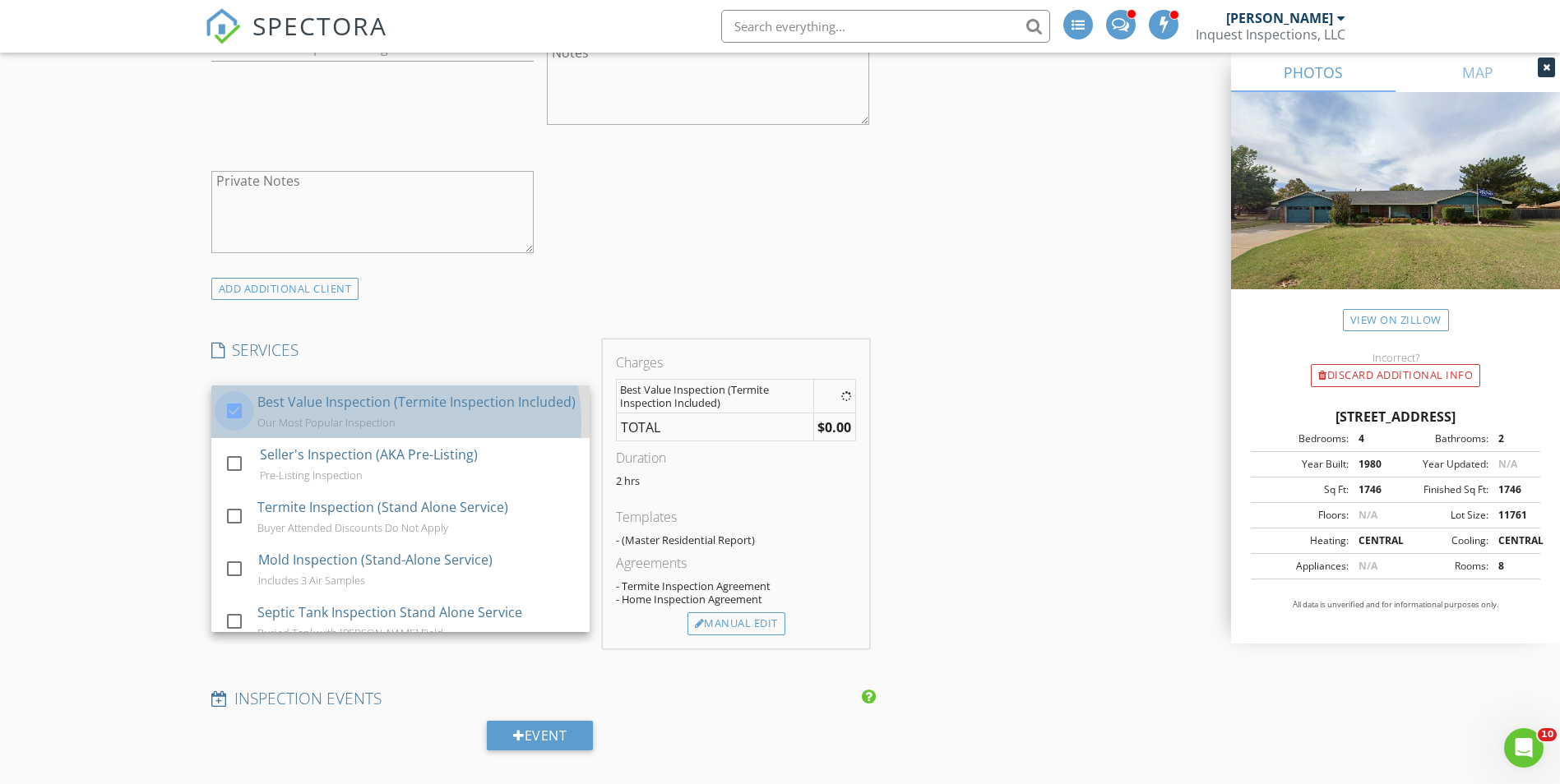
click at [237, 419] on div at bounding box center [235, 411] width 28 height 28
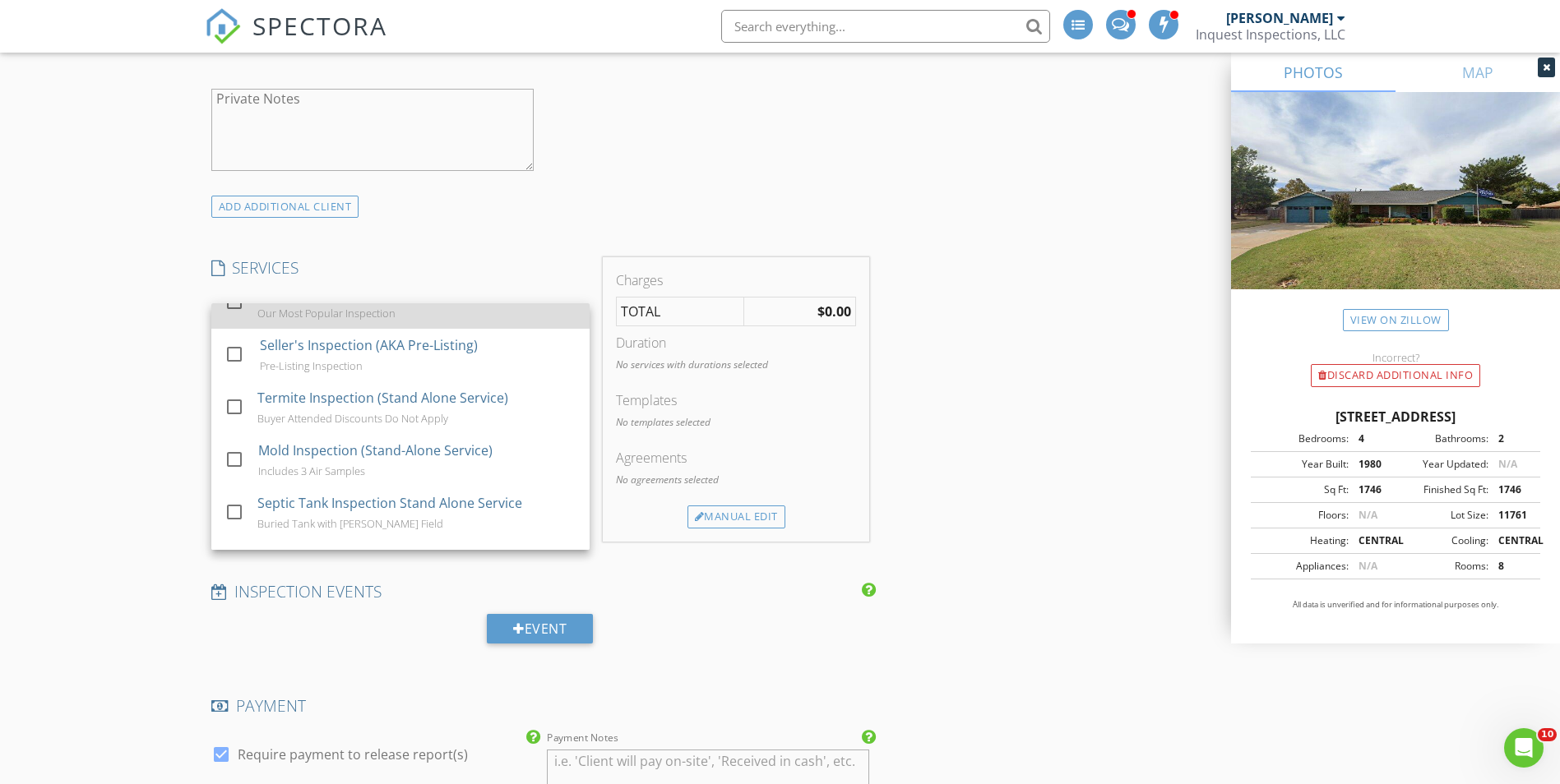
scroll to position [0, 0]
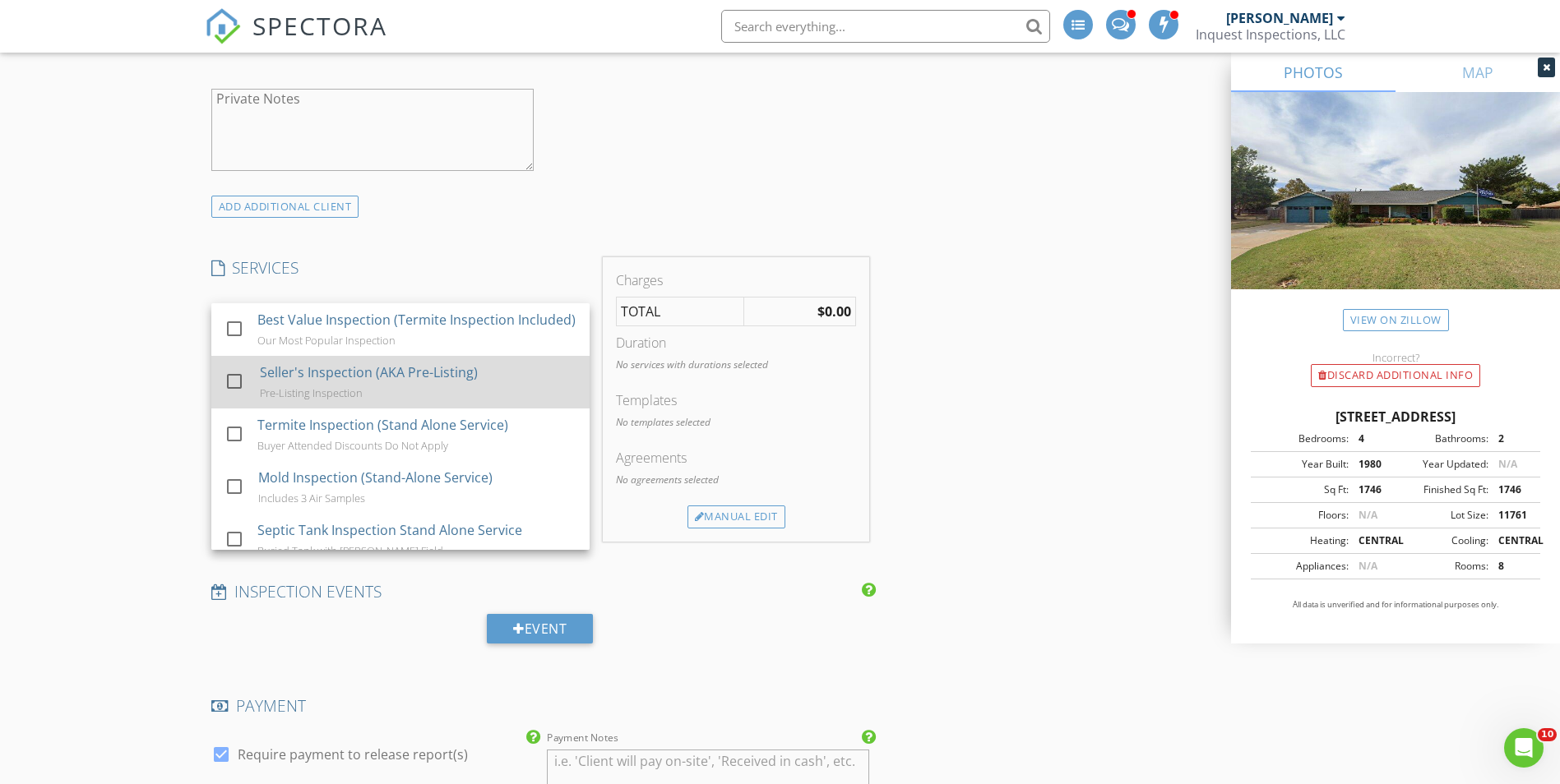
click at [237, 396] on div at bounding box center [235, 382] width 28 height 28
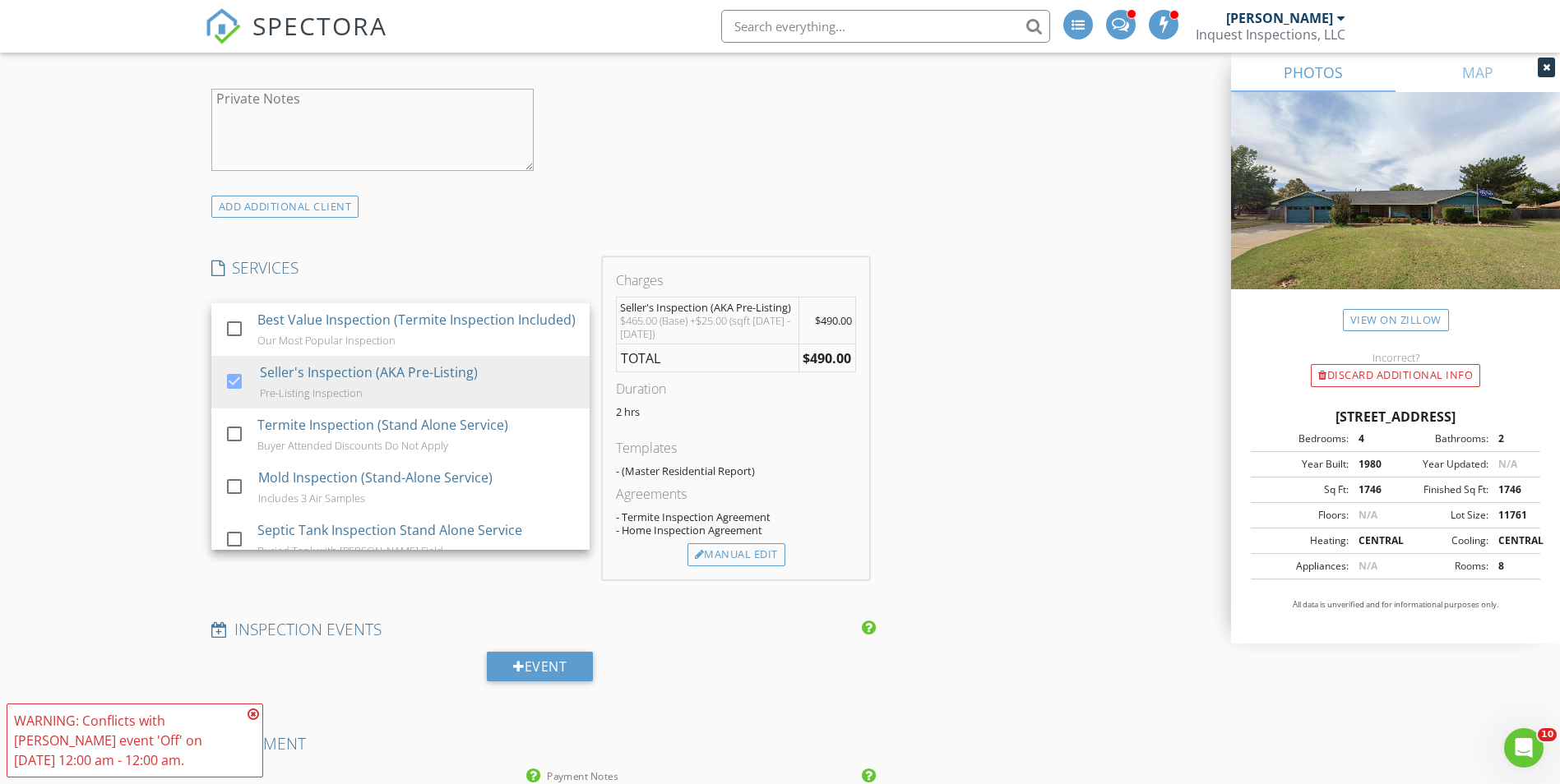
click at [945, 339] on div "INSPECTOR(S) check_box_outline_blank Todd Willis check_box Richy Richardson PRI…" at bounding box center [780, 590] width 1151 height 3429
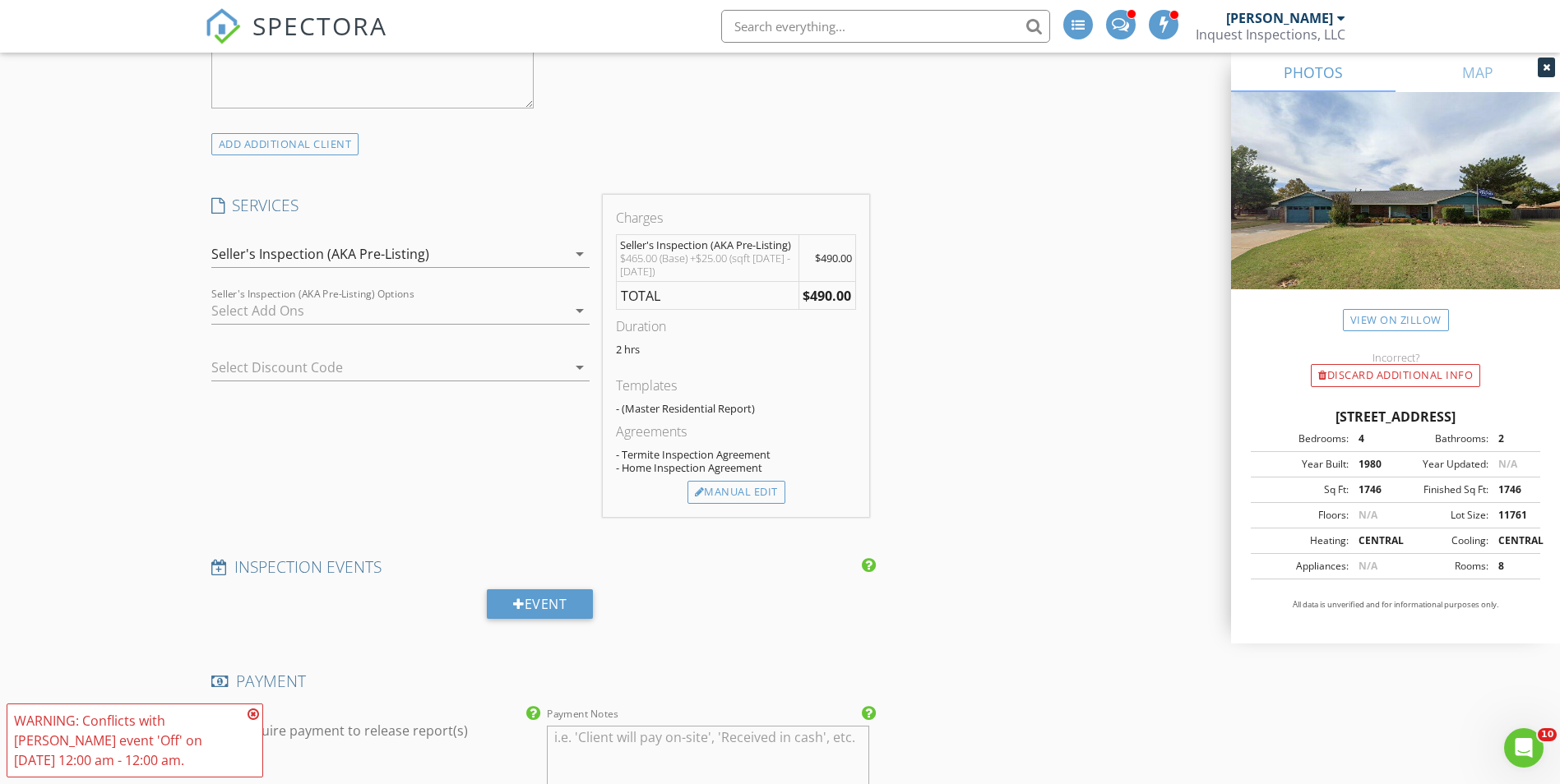
scroll to position [1562, 0]
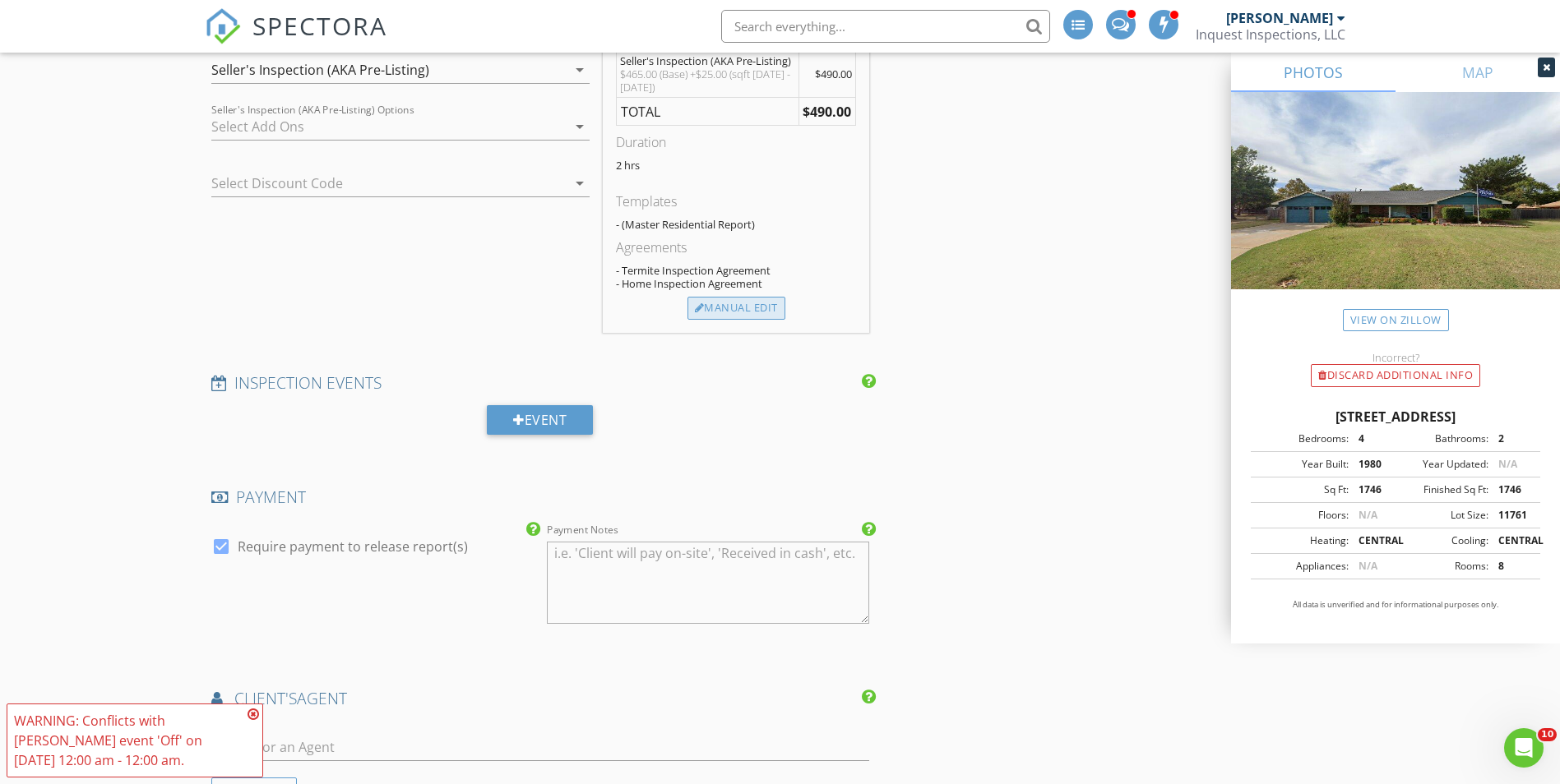
click at [725, 314] on div "Manual Edit" at bounding box center [736, 309] width 98 height 23
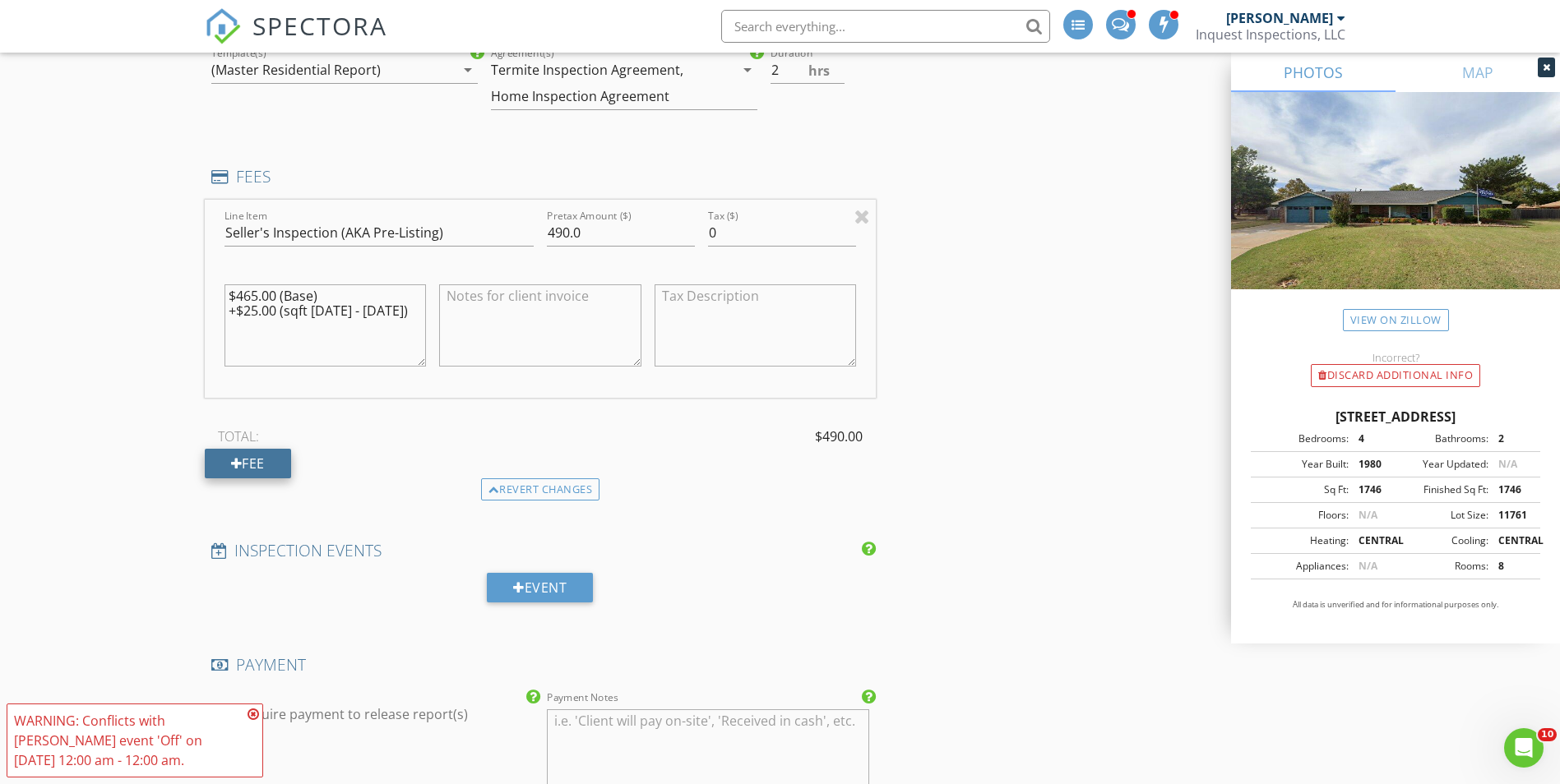
click at [264, 464] on div "Fee" at bounding box center [248, 464] width 86 height 30
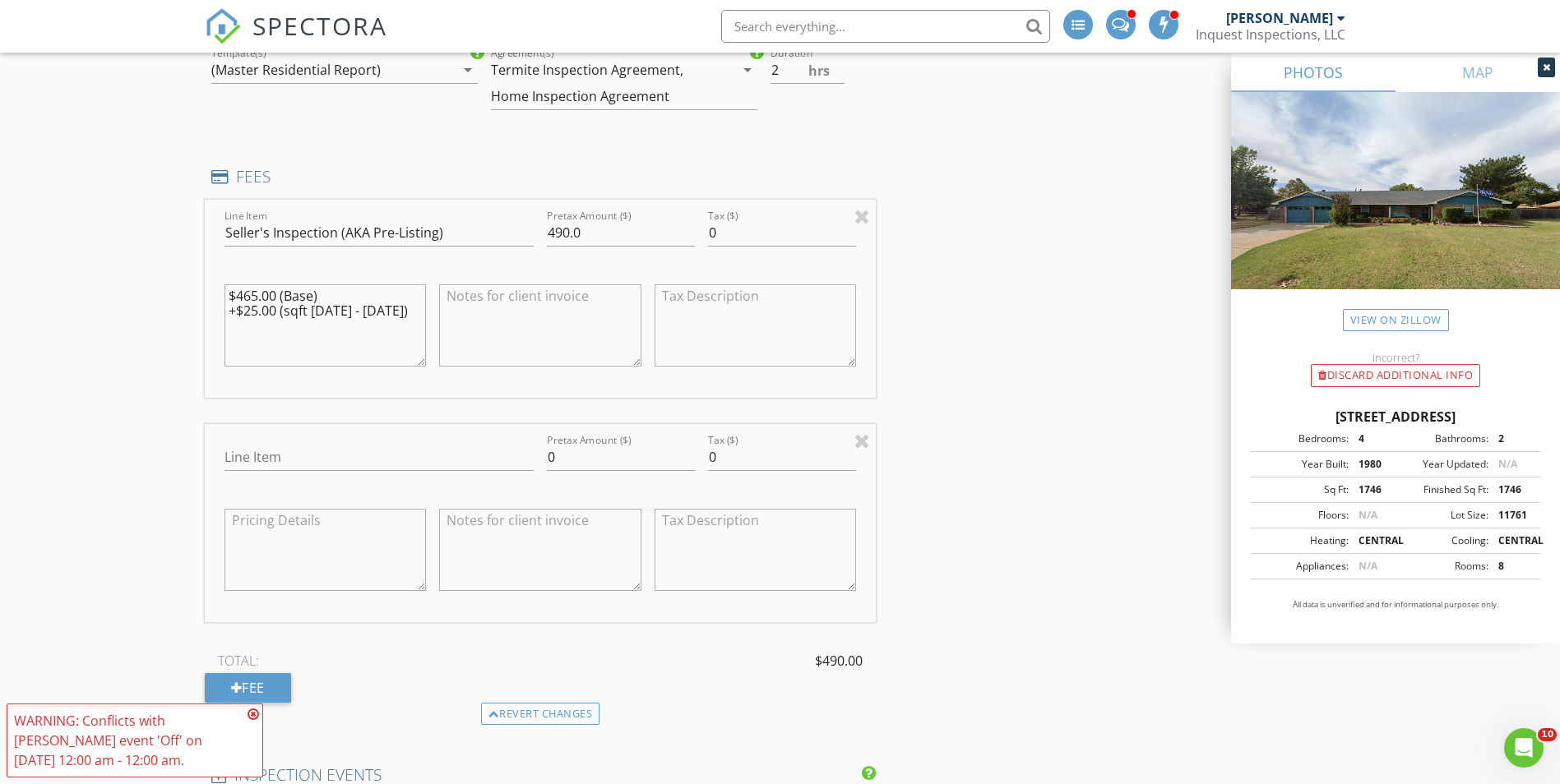
click at [273, 439] on div "Line Item" at bounding box center [379, 460] width 310 height 53
click at [272, 455] on input "Line Item" at bounding box center [379, 457] width 310 height 27
type input "Discount"
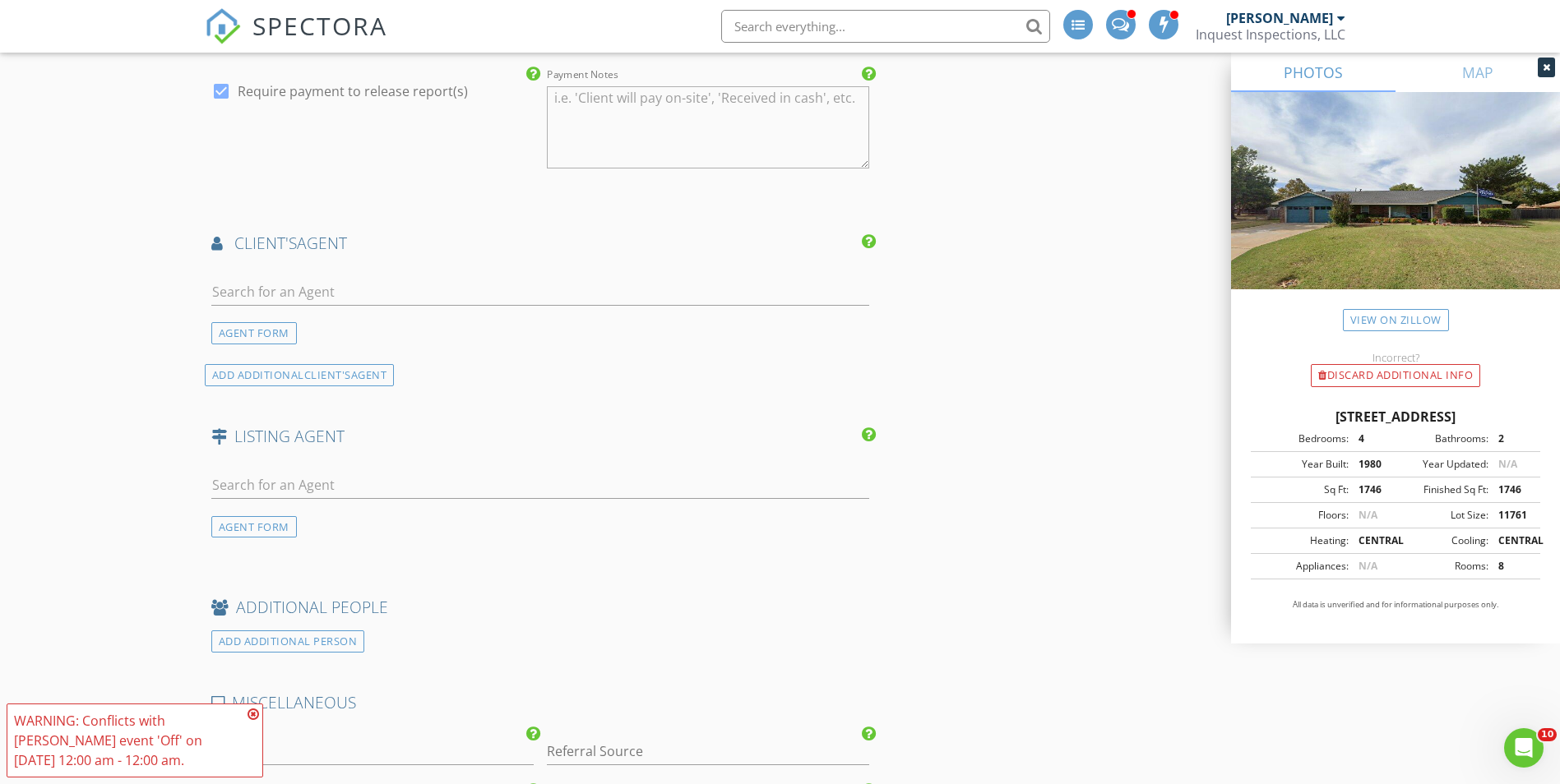
scroll to position [2385, 0]
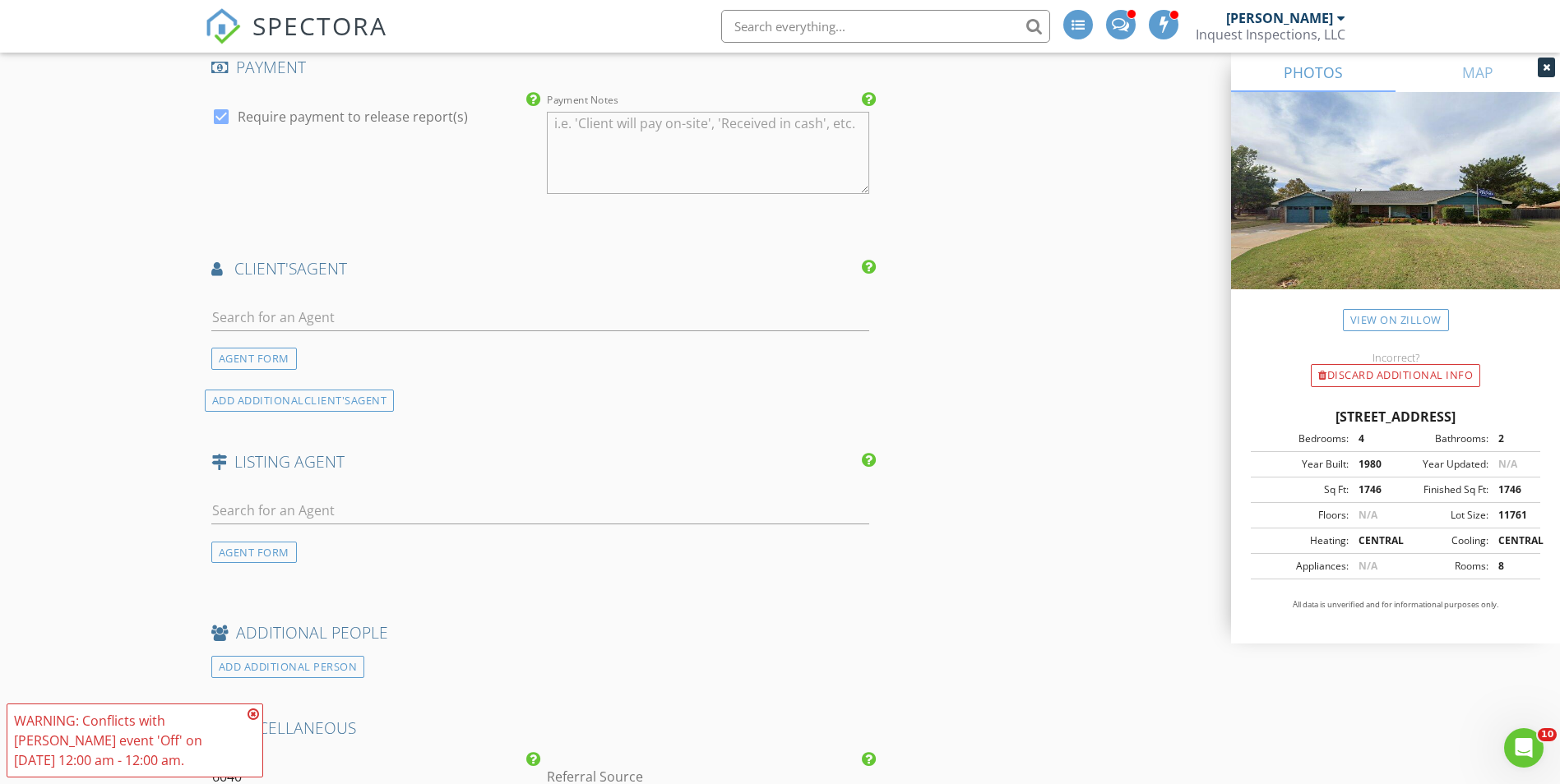
type input "-25"
click at [310, 319] on input "text" at bounding box center [540, 317] width 659 height 27
type input "kyle wi"
click at [300, 371] on li "Kyle Williams Century 21 Altus Prestige Realty" at bounding box center [540, 354] width 658 height 46
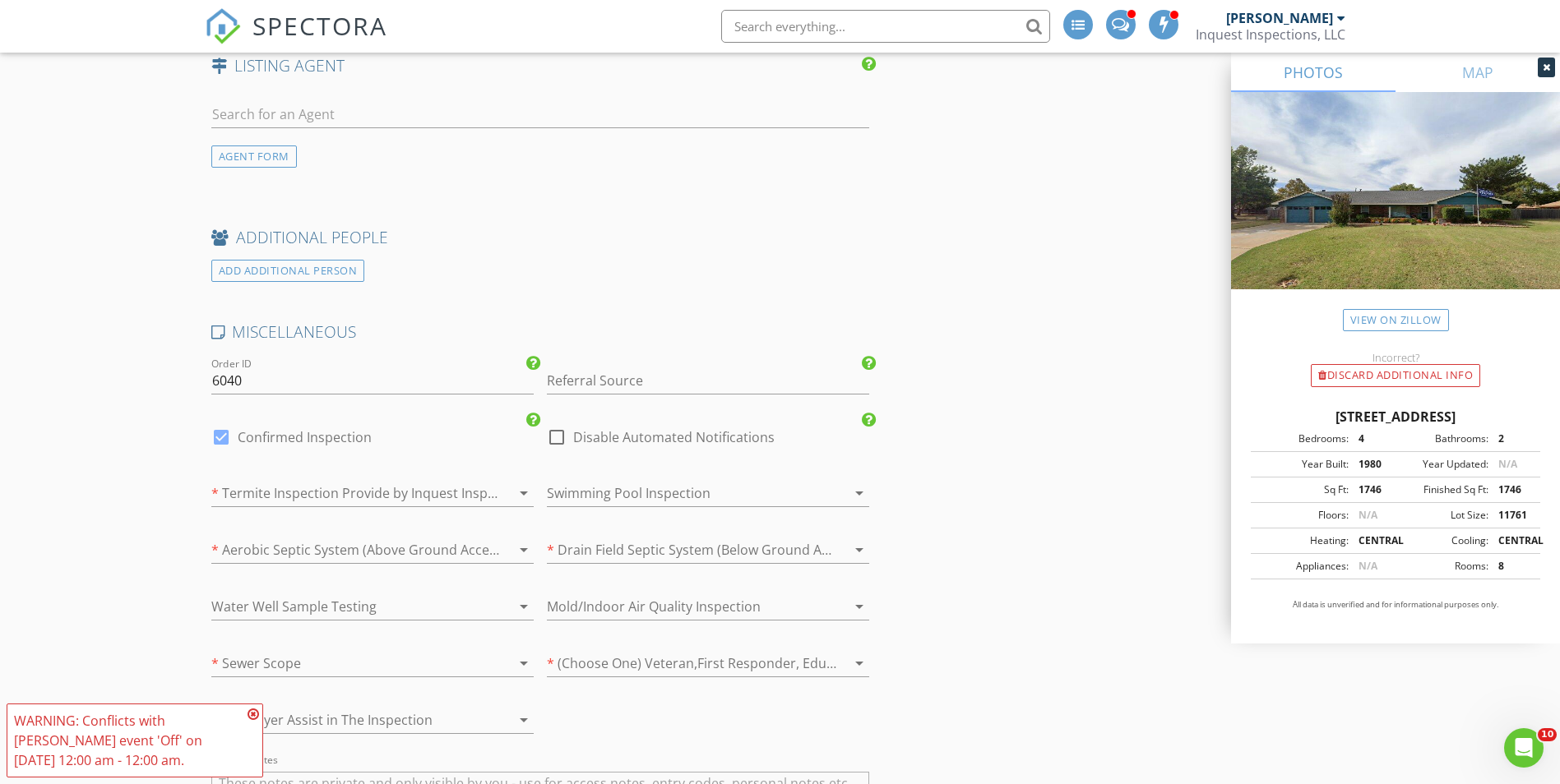
scroll to position [3371, 0]
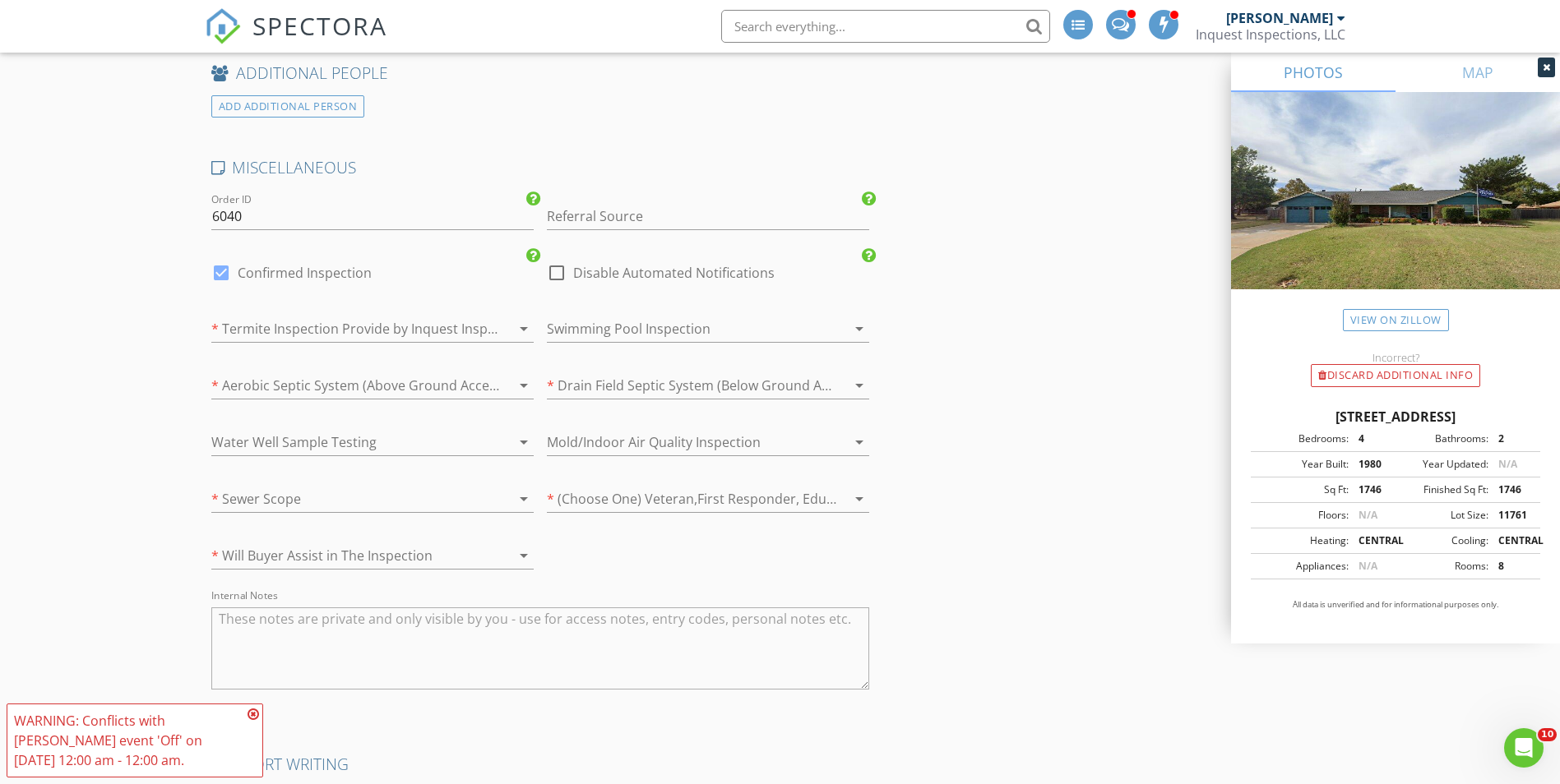
click at [371, 324] on div at bounding box center [349, 329] width 277 height 26
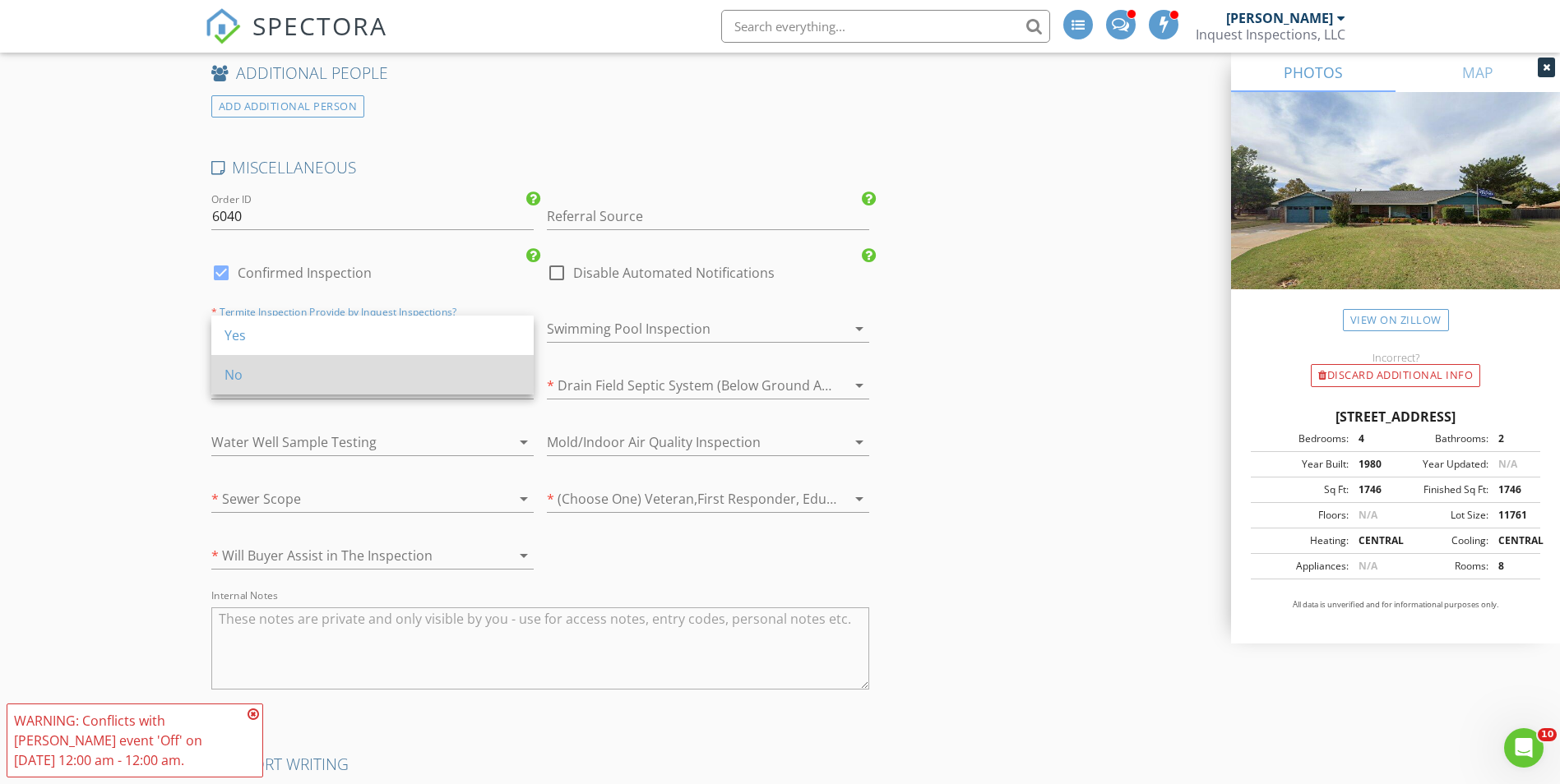
click at [312, 369] on div "No" at bounding box center [372, 374] width 296 height 20
click at [289, 380] on div at bounding box center [349, 385] width 277 height 26
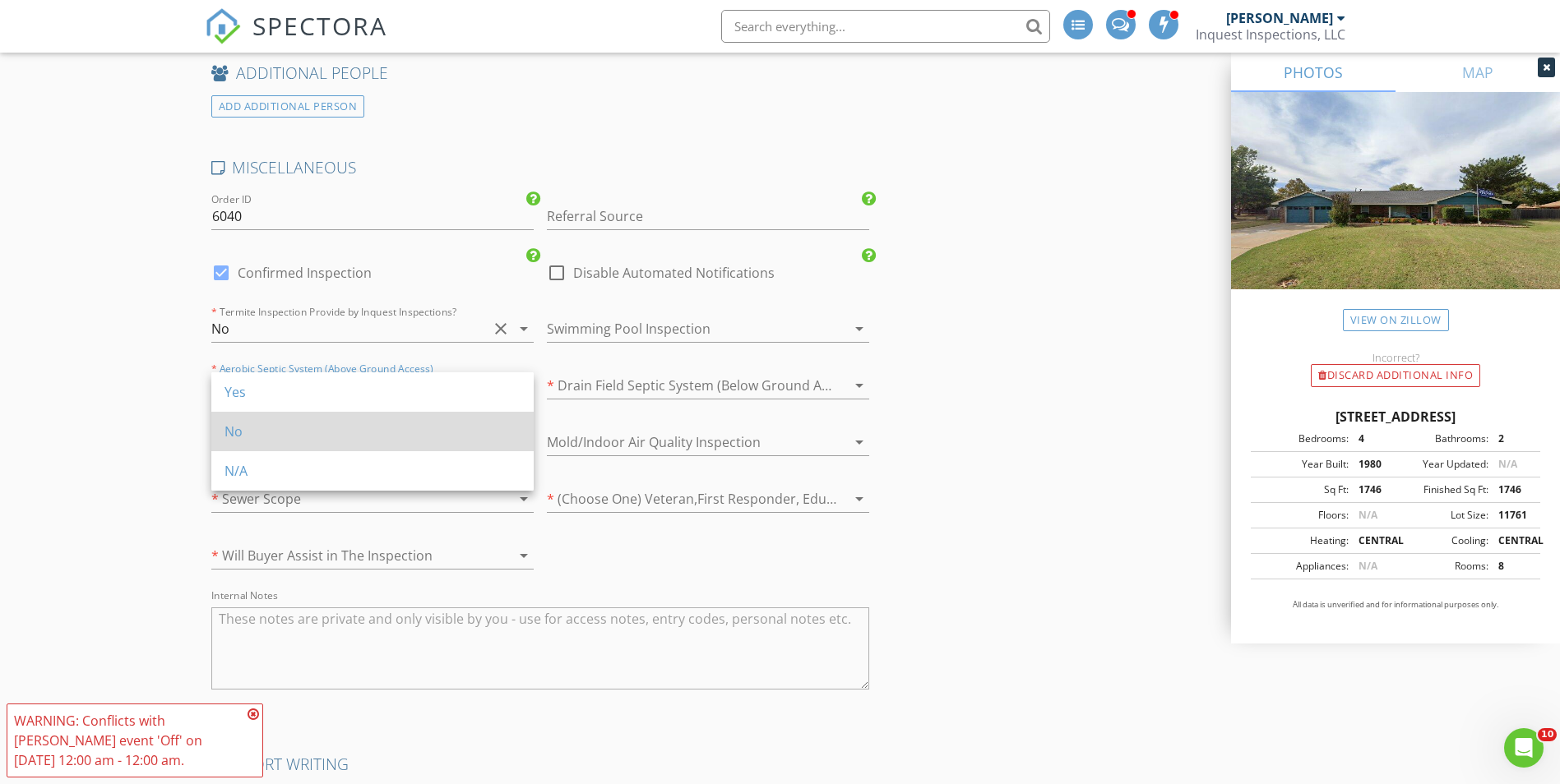
click at [258, 445] on div "No" at bounding box center [372, 431] width 296 height 39
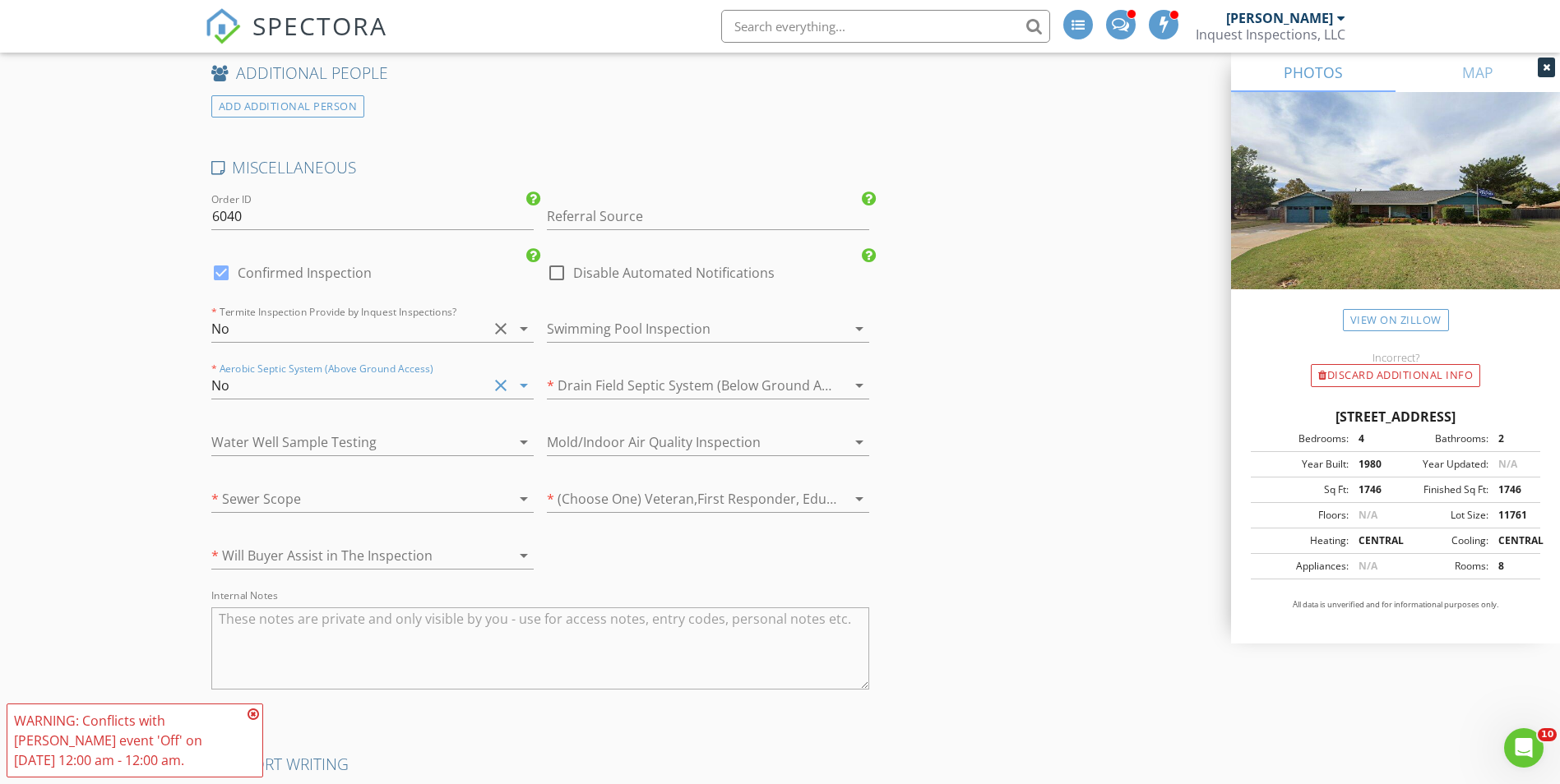
click at [257, 471] on div at bounding box center [372, 468] width 323 height 10
click at [263, 447] on div at bounding box center [349, 443] width 277 height 26
click at [246, 511] on div at bounding box center [349, 499] width 277 height 26
click at [261, 461] on div "Water Well Sample Testing arrow_drop_down" at bounding box center [372, 451] width 323 height 43
click at [267, 439] on div at bounding box center [349, 443] width 277 height 26
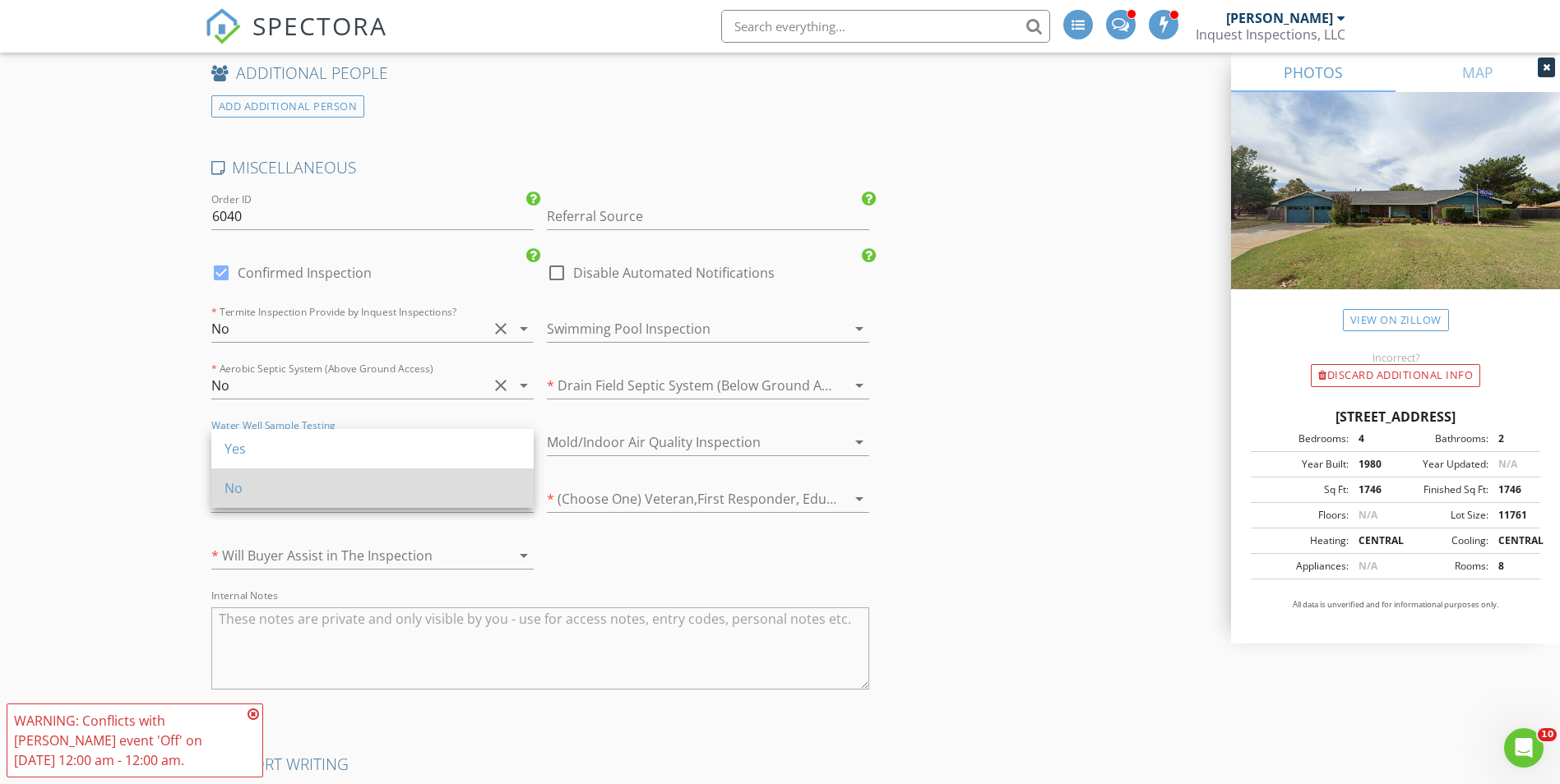
click at [256, 496] on div "No" at bounding box center [372, 488] width 296 height 20
click at [263, 480] on div "* Sewer Scope arrow_drop_down" at bounding box center [372, 503] width 323 height 53
click at [263, 494] on div at bounding box center [349, 499] width 277 height 26
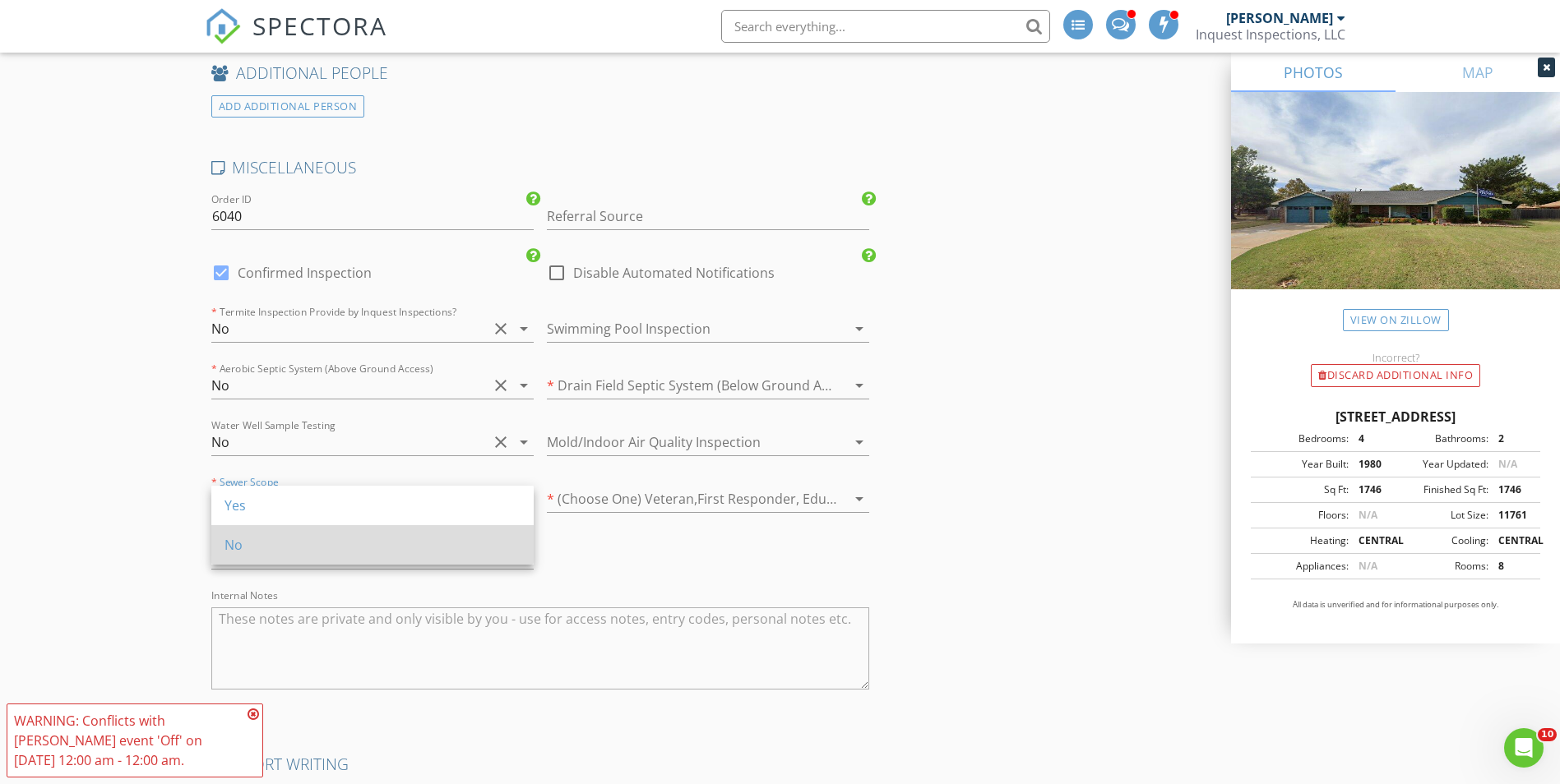
click at [259, 534] on div "No" at bounding box center [372, 545] width 296 height 39
click at [263, 546] on div at bounding box center [349, 556] width 277 height 26
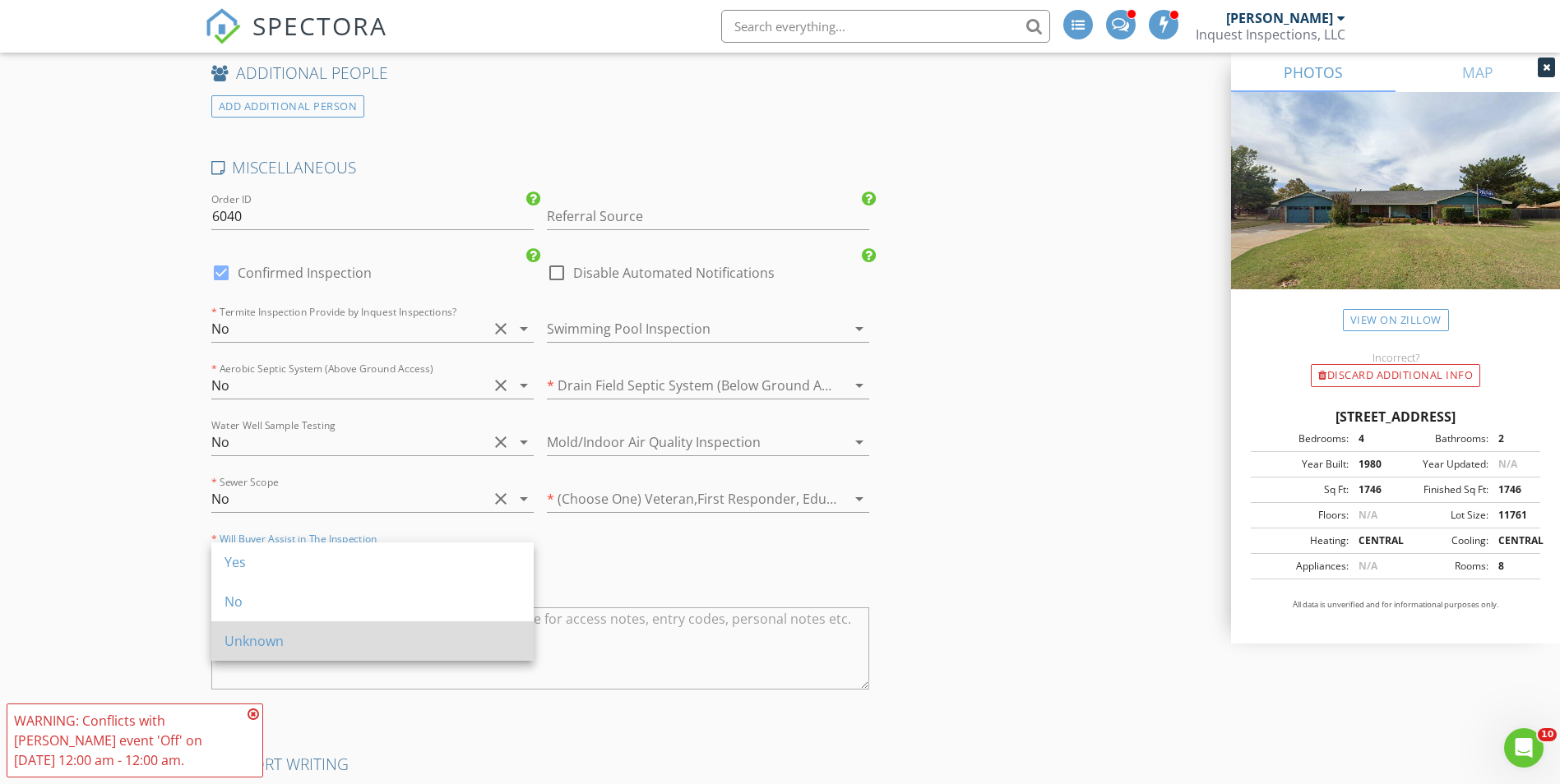
click at [265, 634] on div "Unknown" at bounding box center [372, 641] width 296 height 20
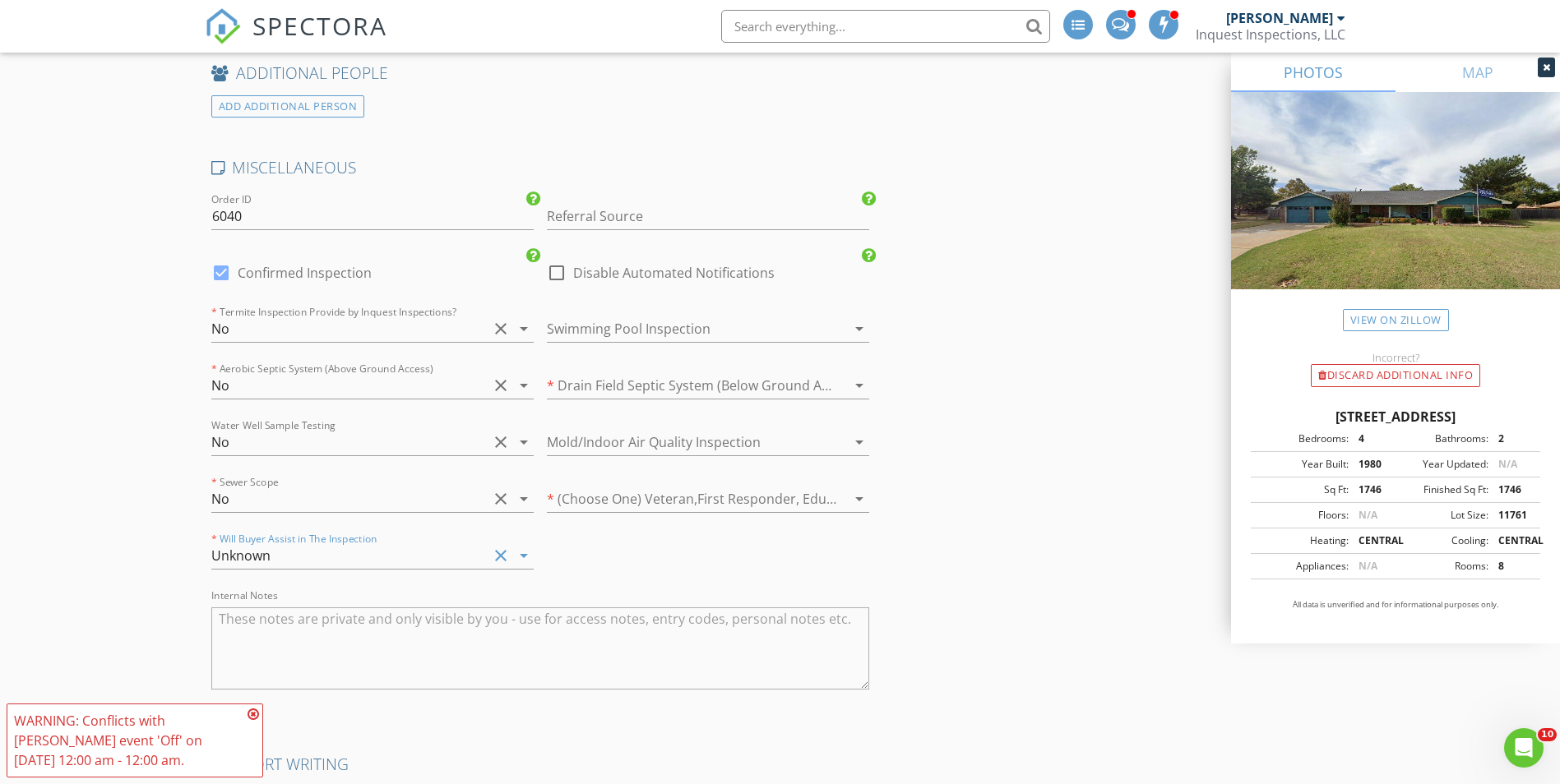
click at [678, 338] on div at bounding box center [685, 329] width 277 height 26
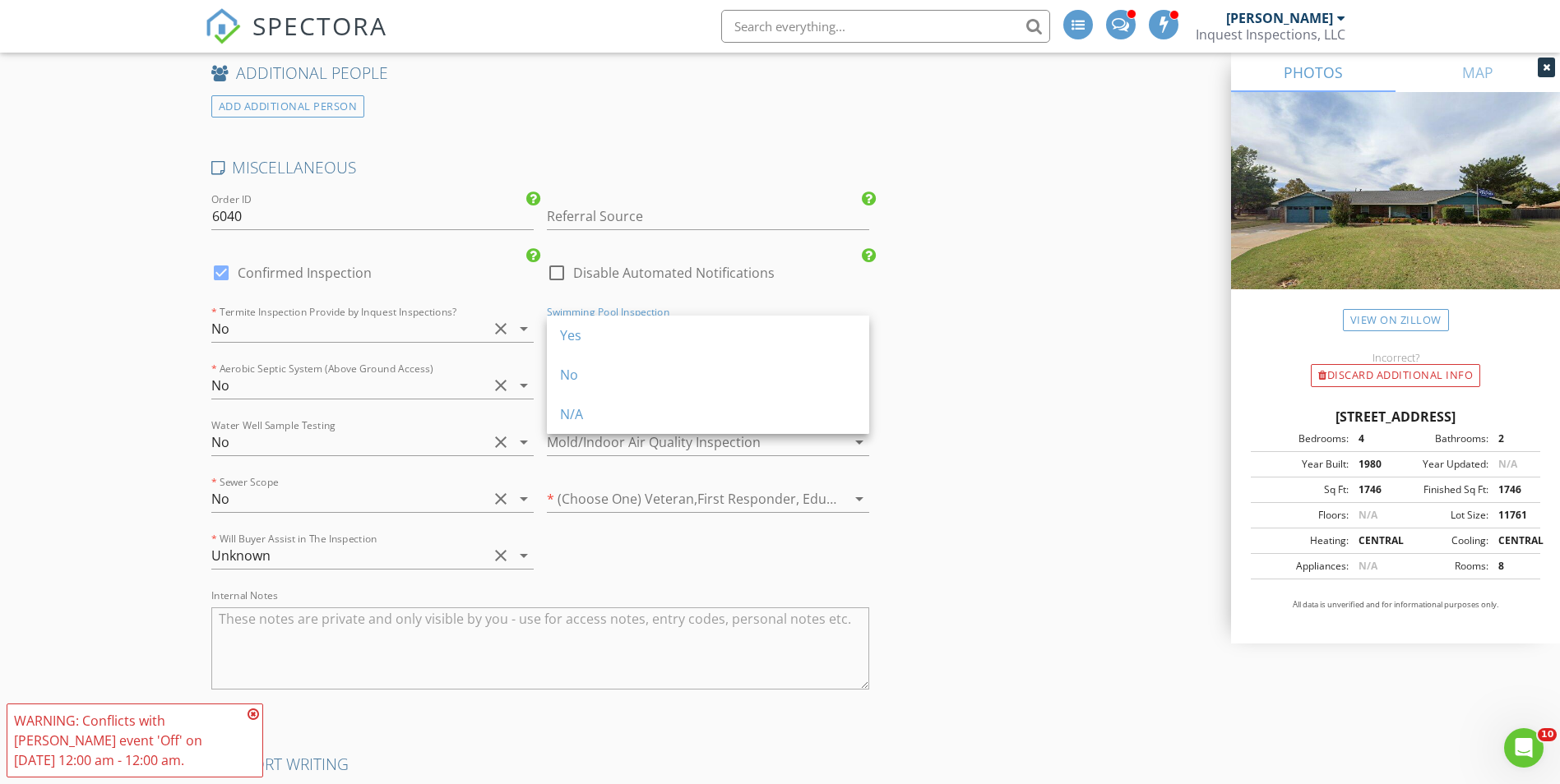
click at [665, 384] on div "No" at bounding box center [708, 375] width 296 height 39
click at [665, 386] on div at bounding box center [685, 385] width 277 height 26
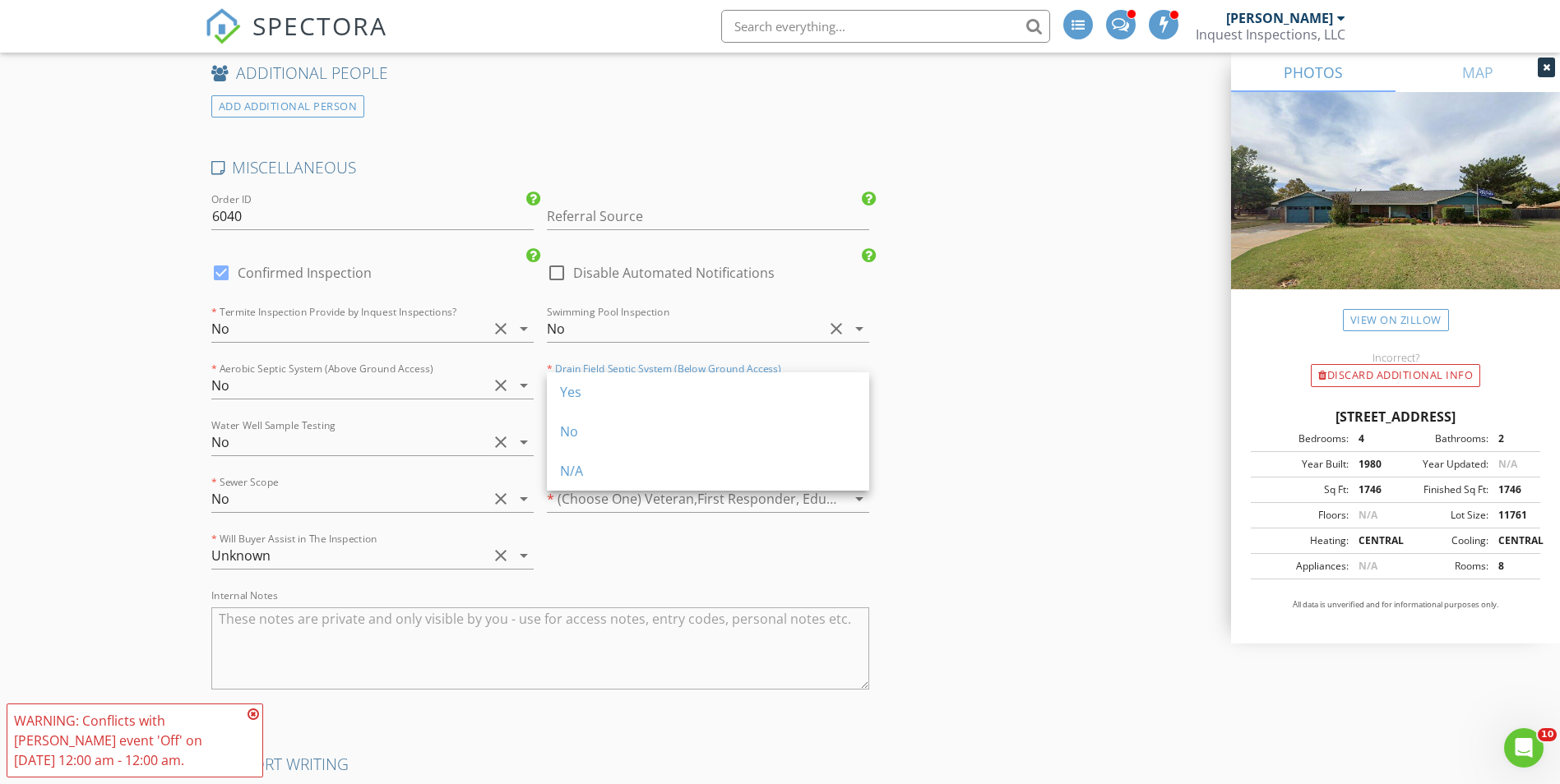
click at [644, 432] on div "No" at bounding box center [708, 431] width 296 height 20
click at [643, 445] on div at bounding box center [685, 443] width 277 height 26
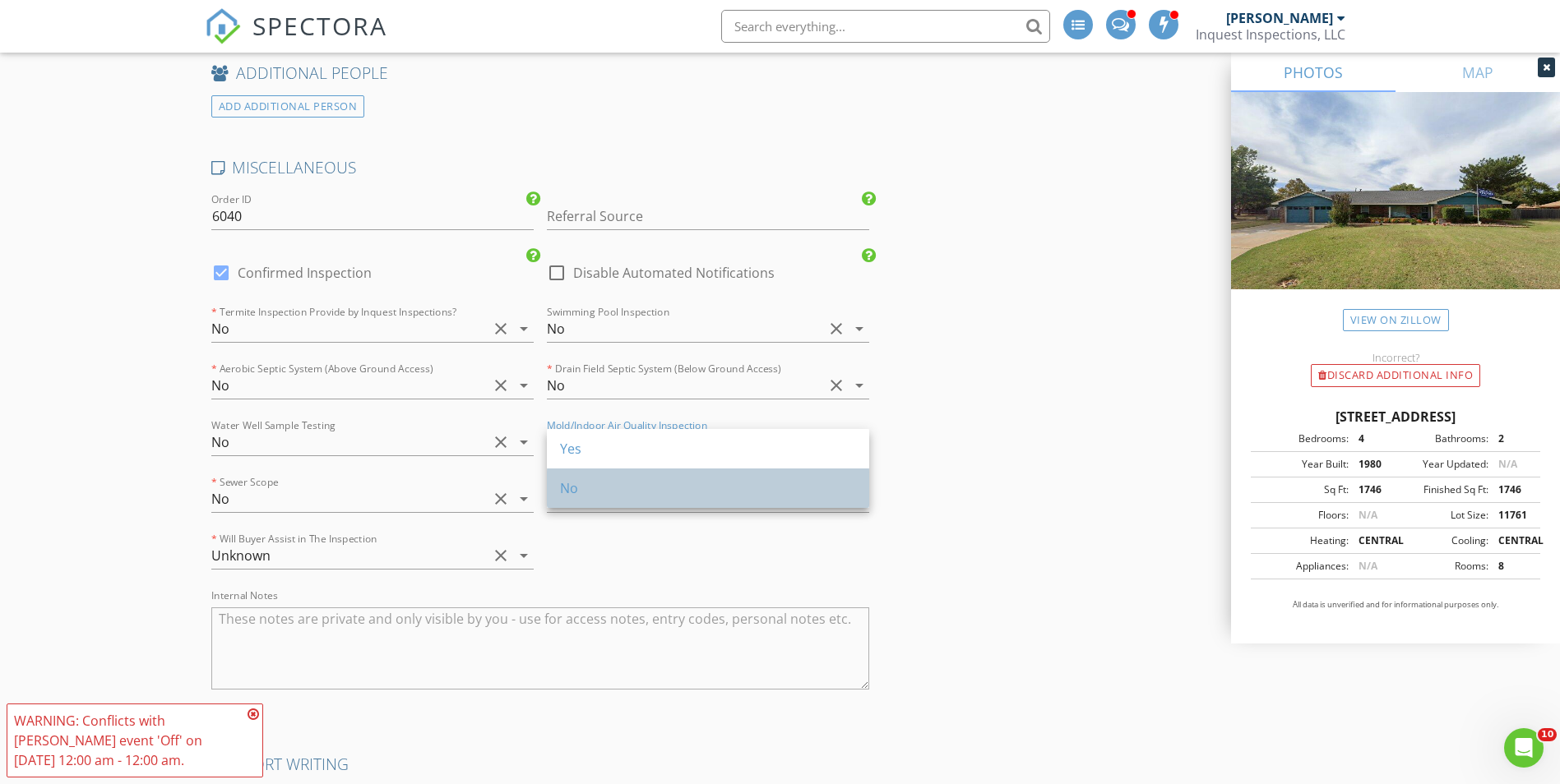
click at [632, 486] on div "No" at bounding box center [708, 488] width 296 height 20
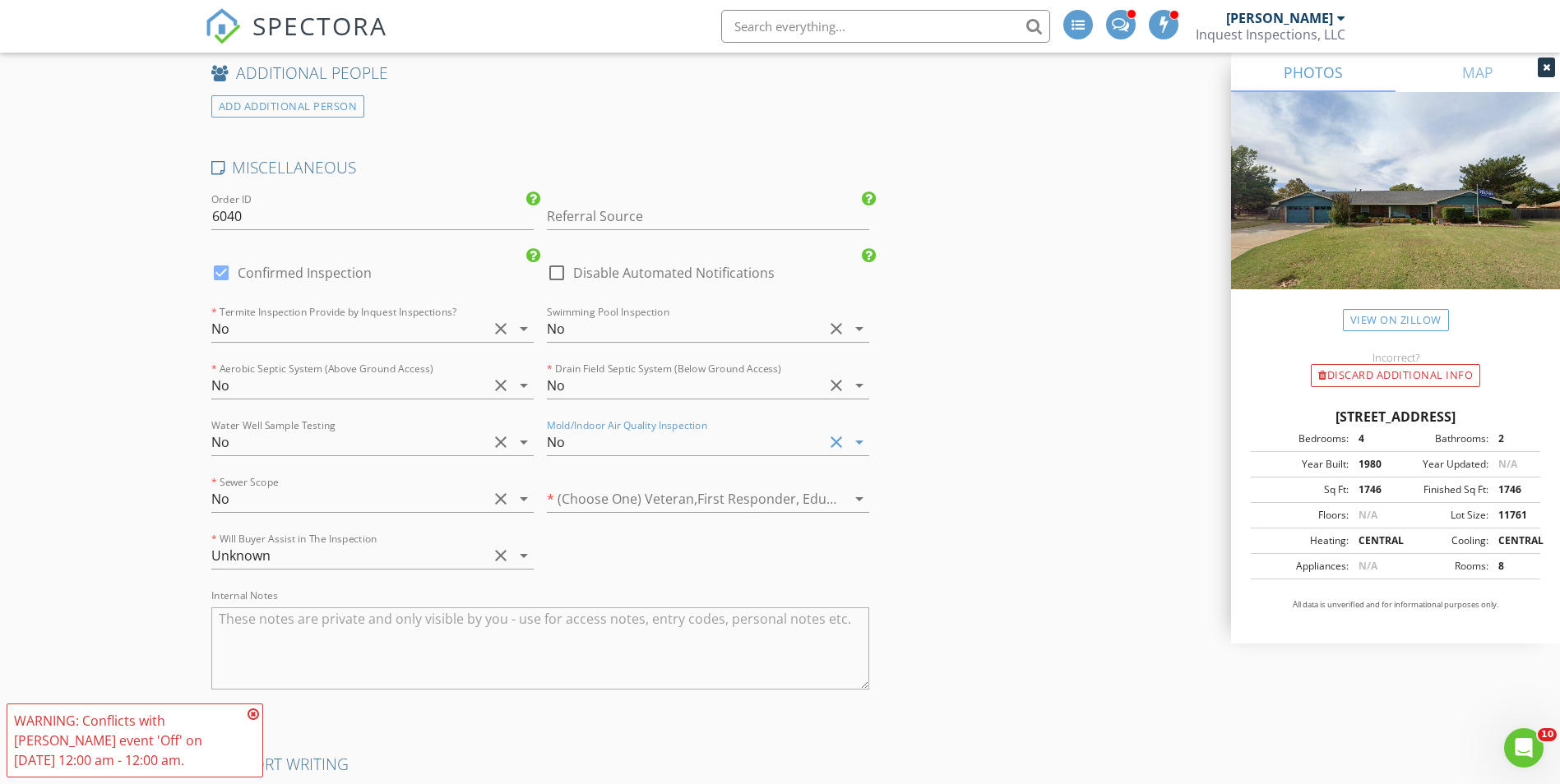
click at [632, 486] on div at bounding box center [685, 499] width 277 height 26
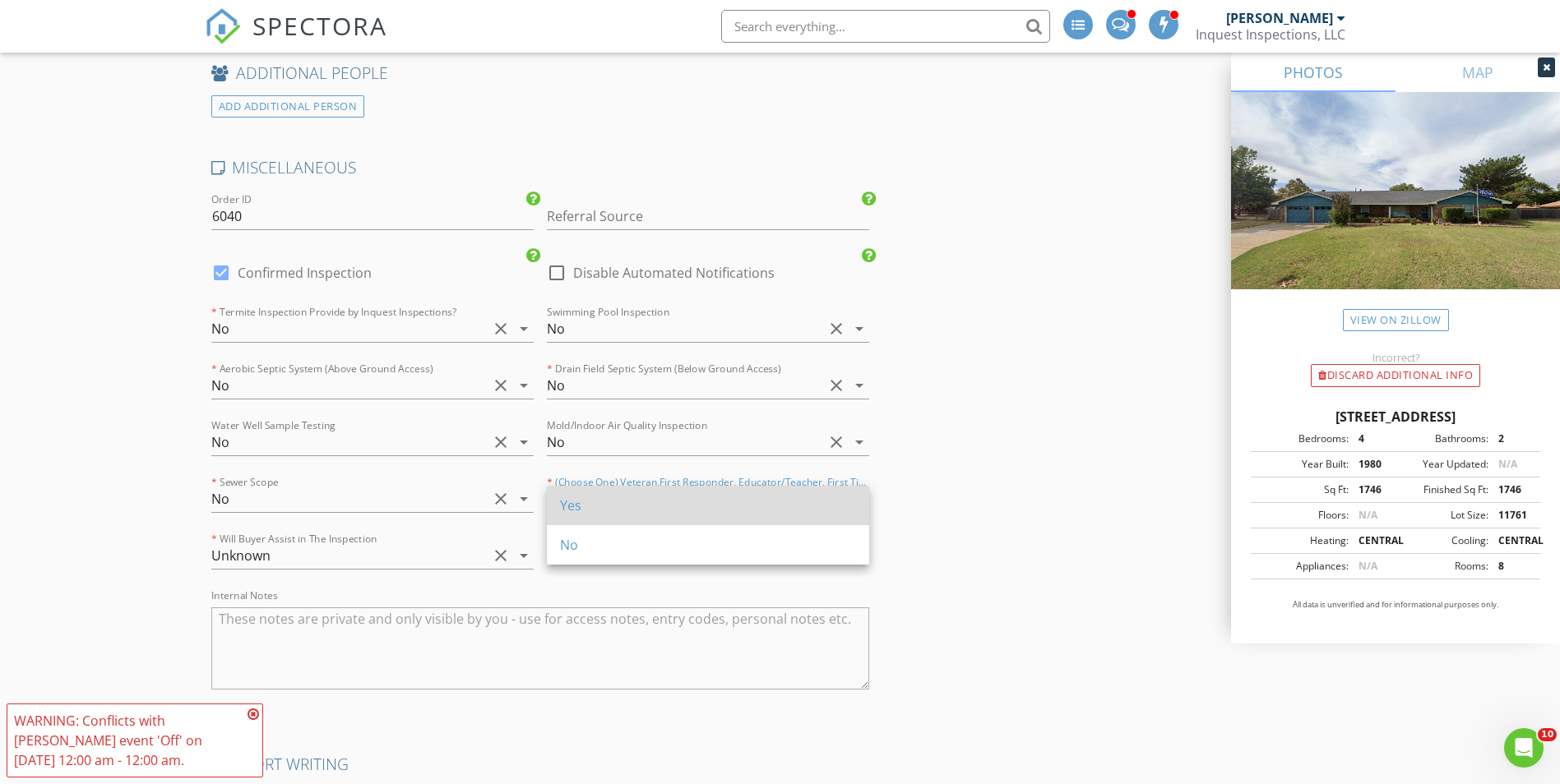
click at [629, 515] on div "Yes" at bounding box center [708, 505] width 296 height 20
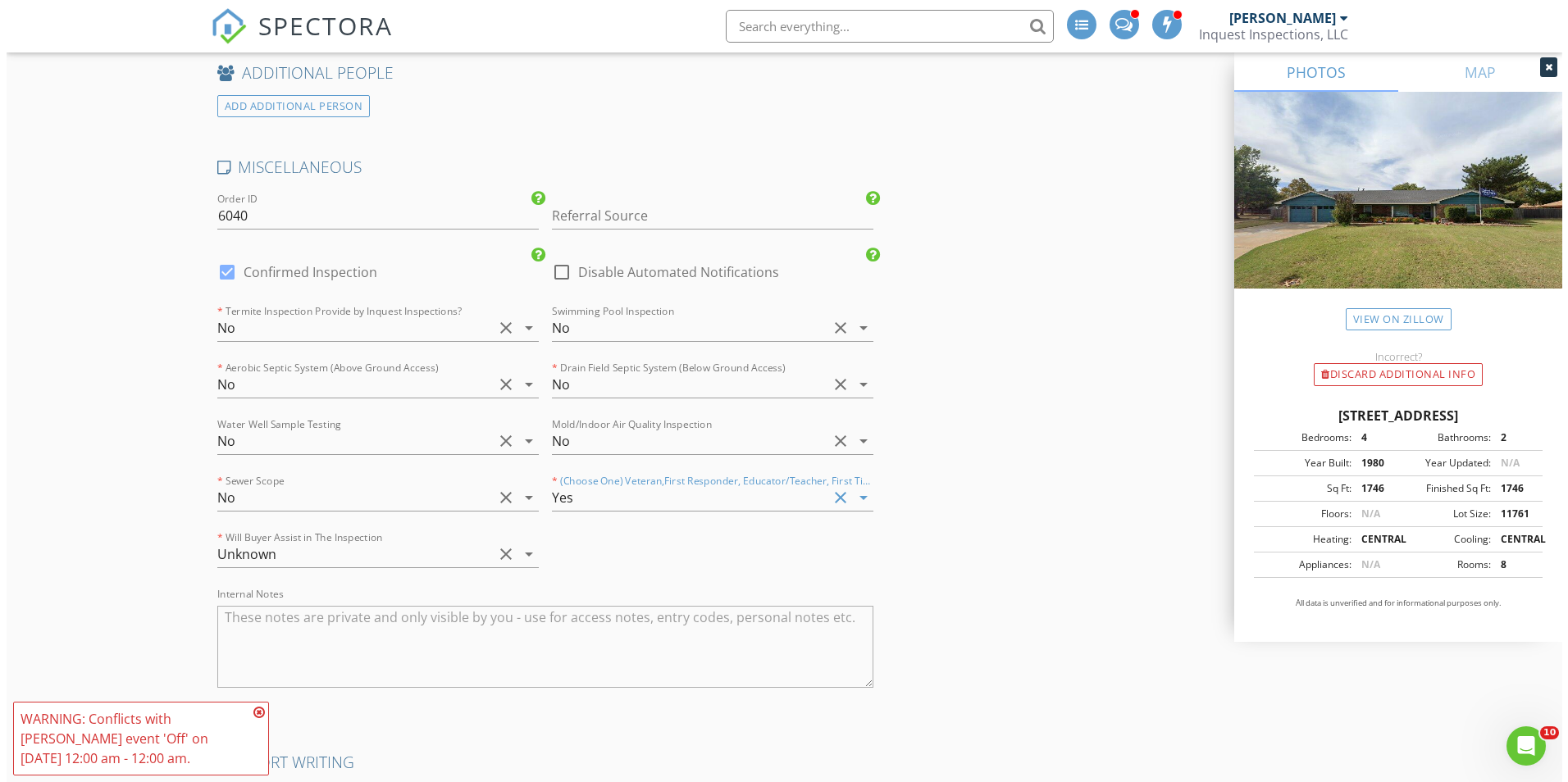
scroll to position [3684, 0]
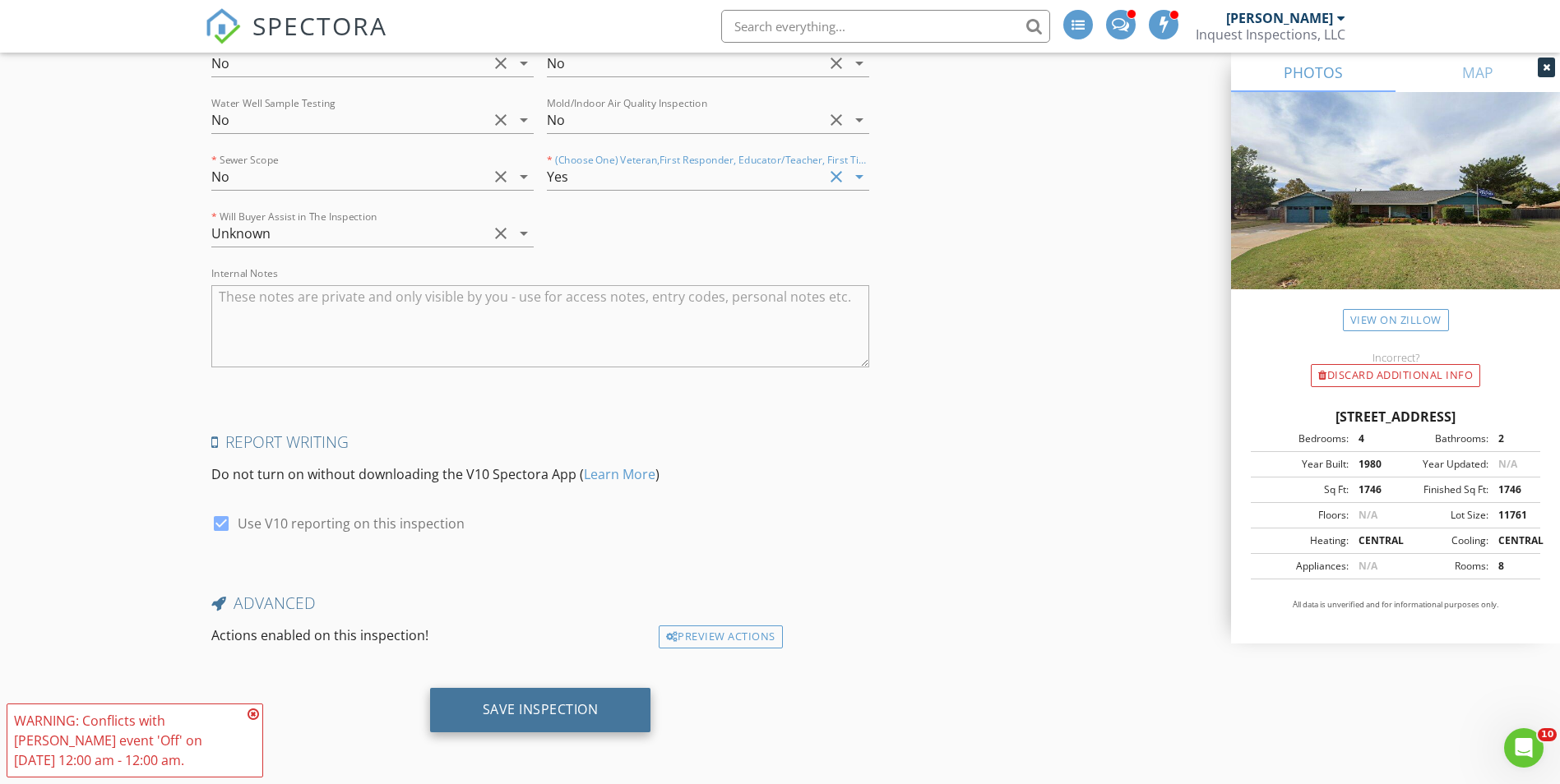
click at [544, 697] on div "Save Inspection" at bounding box center [541, 710] width 221 height 44
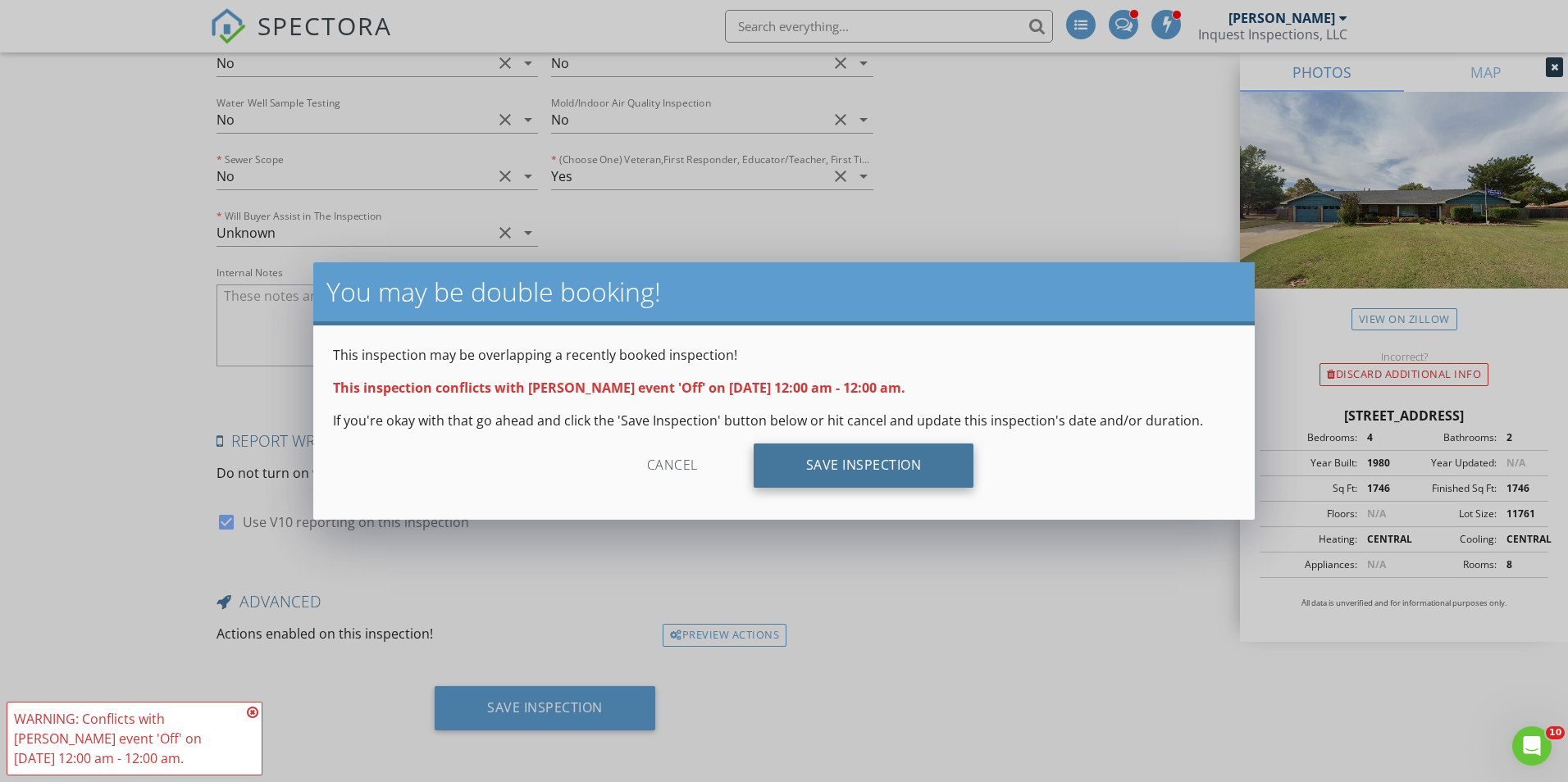
click at [877, 464] on div "Save Inspection" at bounding box center [864, 465] width 221 height 44
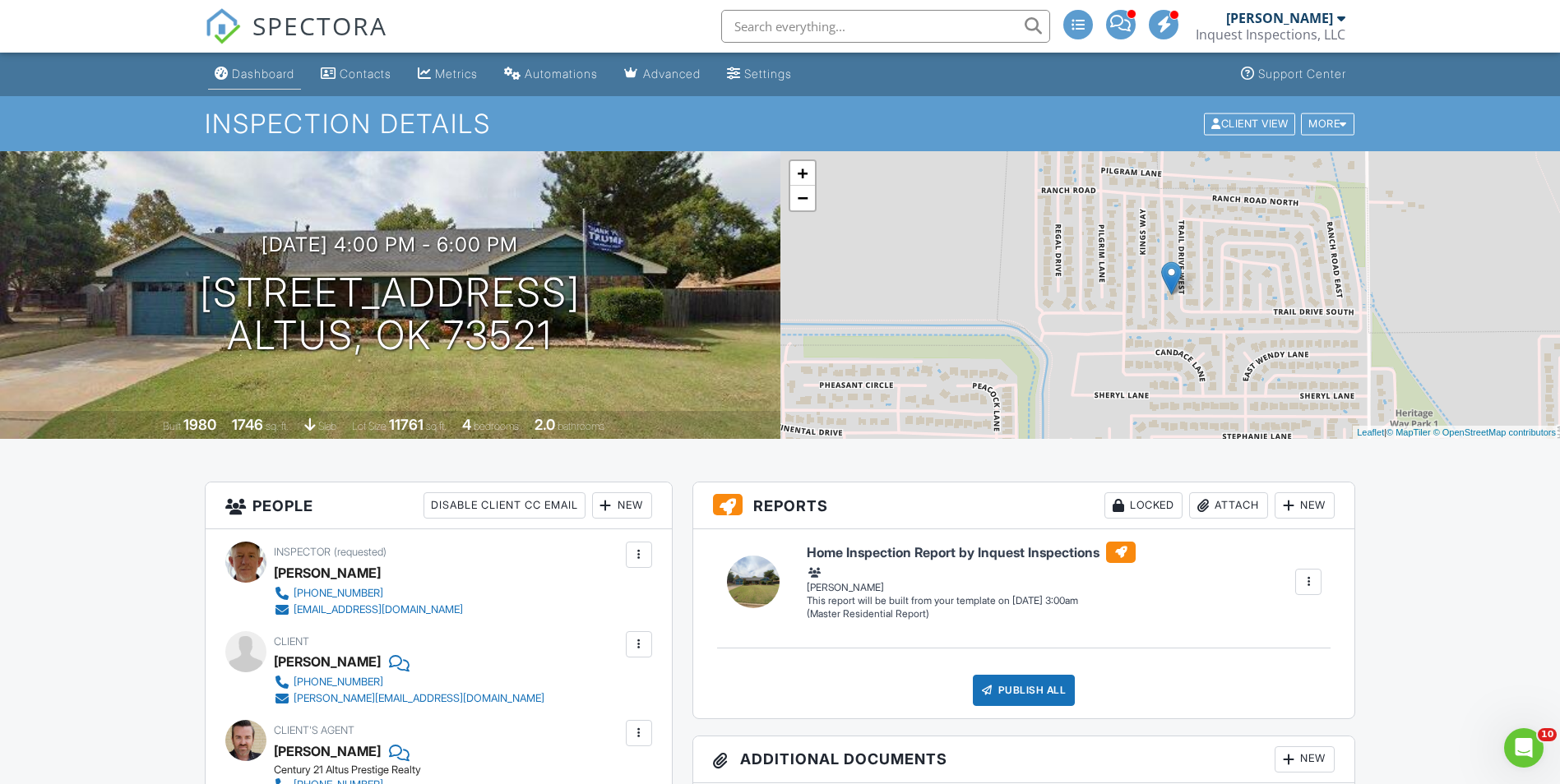
click at [274, 75] on div "Dashboard" at bounding box center [263, 73] width 63 height 14
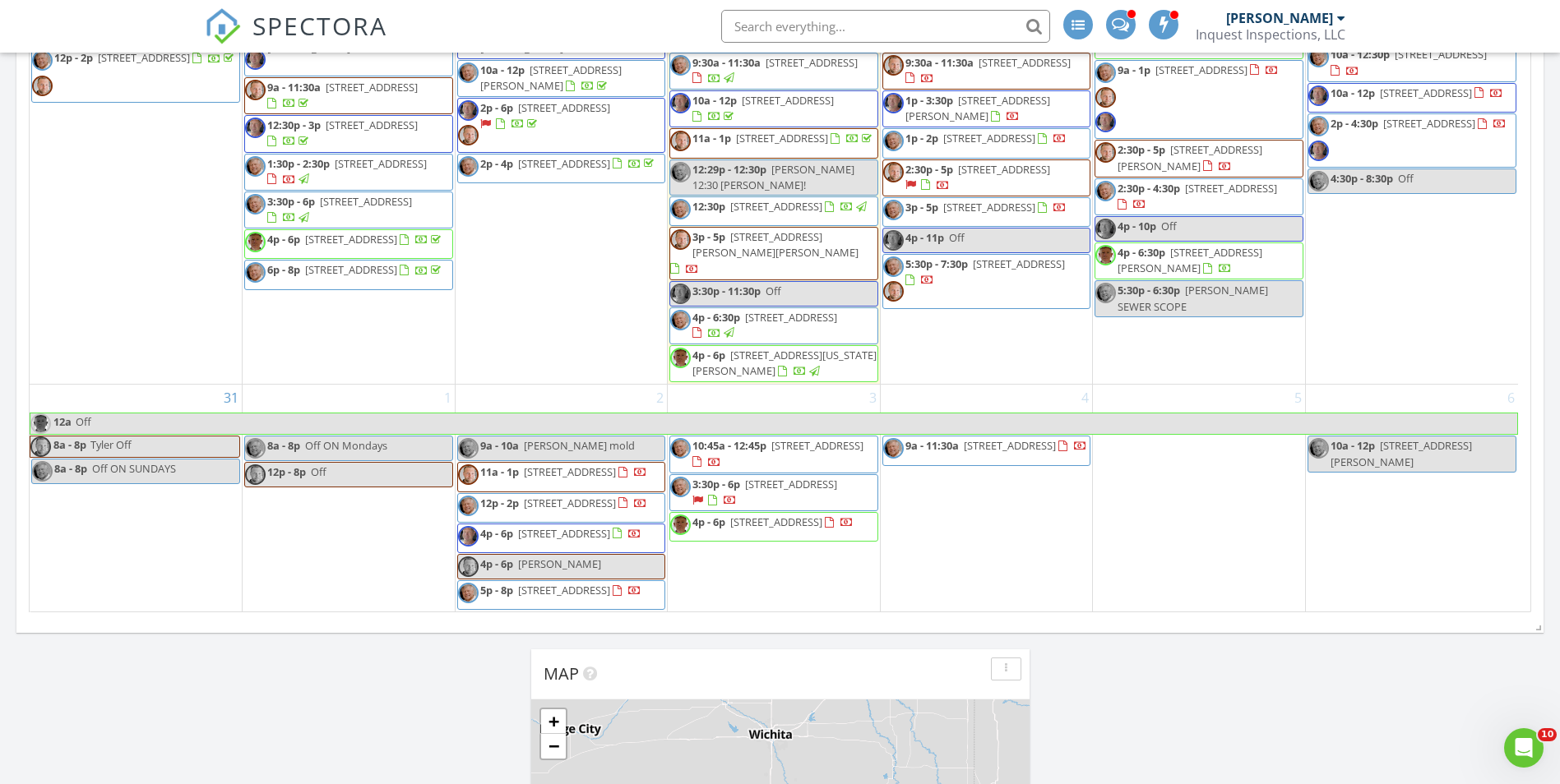
scroll to position [657, 0]
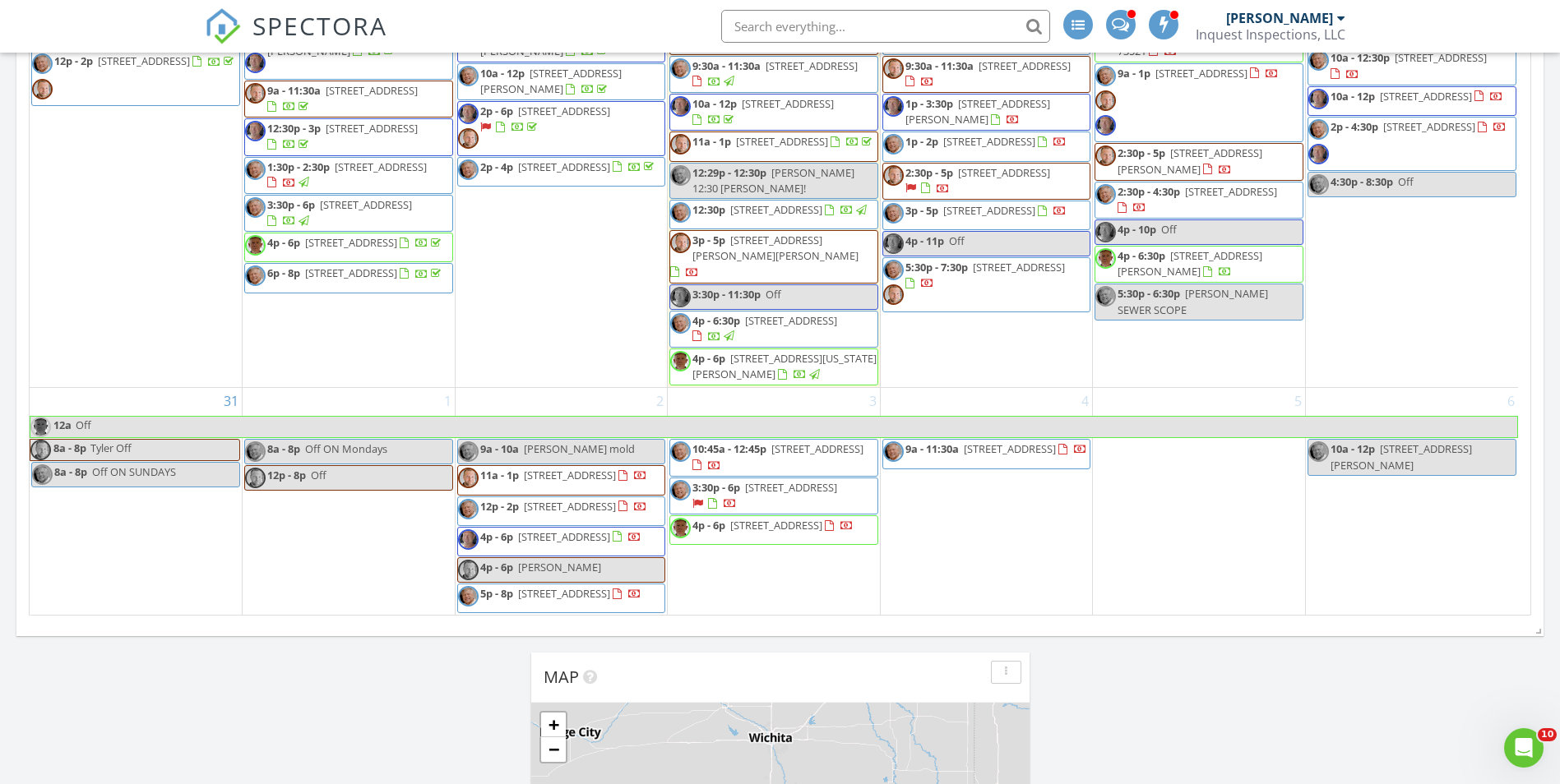
click at [553, 388] on div "2 9a - 10a Angie Cianfrone mold 11a - 1p 1336 E 32nd Pl, Tulsa 74105 12p - 2p 5…" at bounding box center [562, 502] width 212 height 227
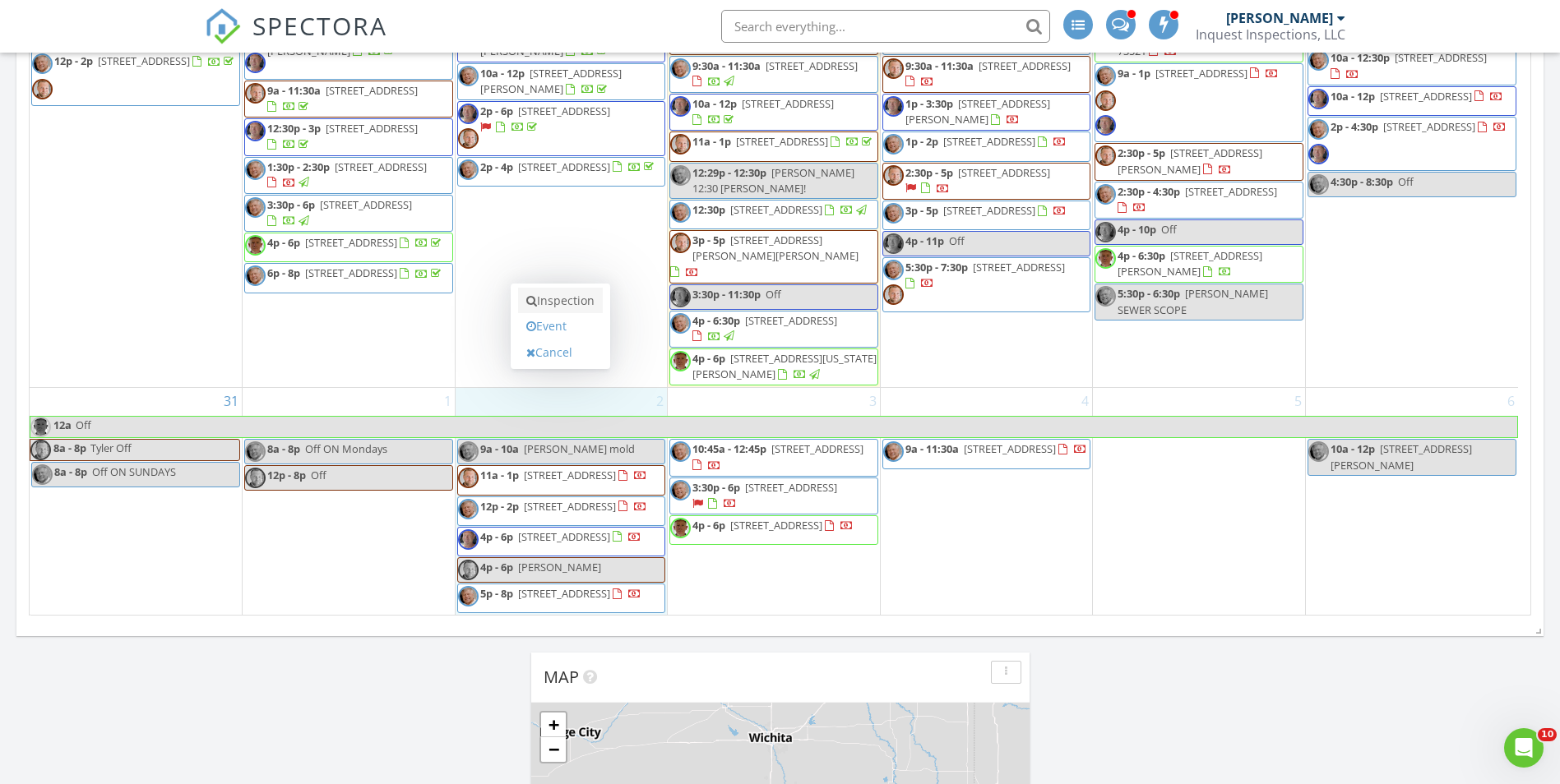
click at [548, 299] on link "Inspection" at bounding box center [560, 301] width 84 height 26
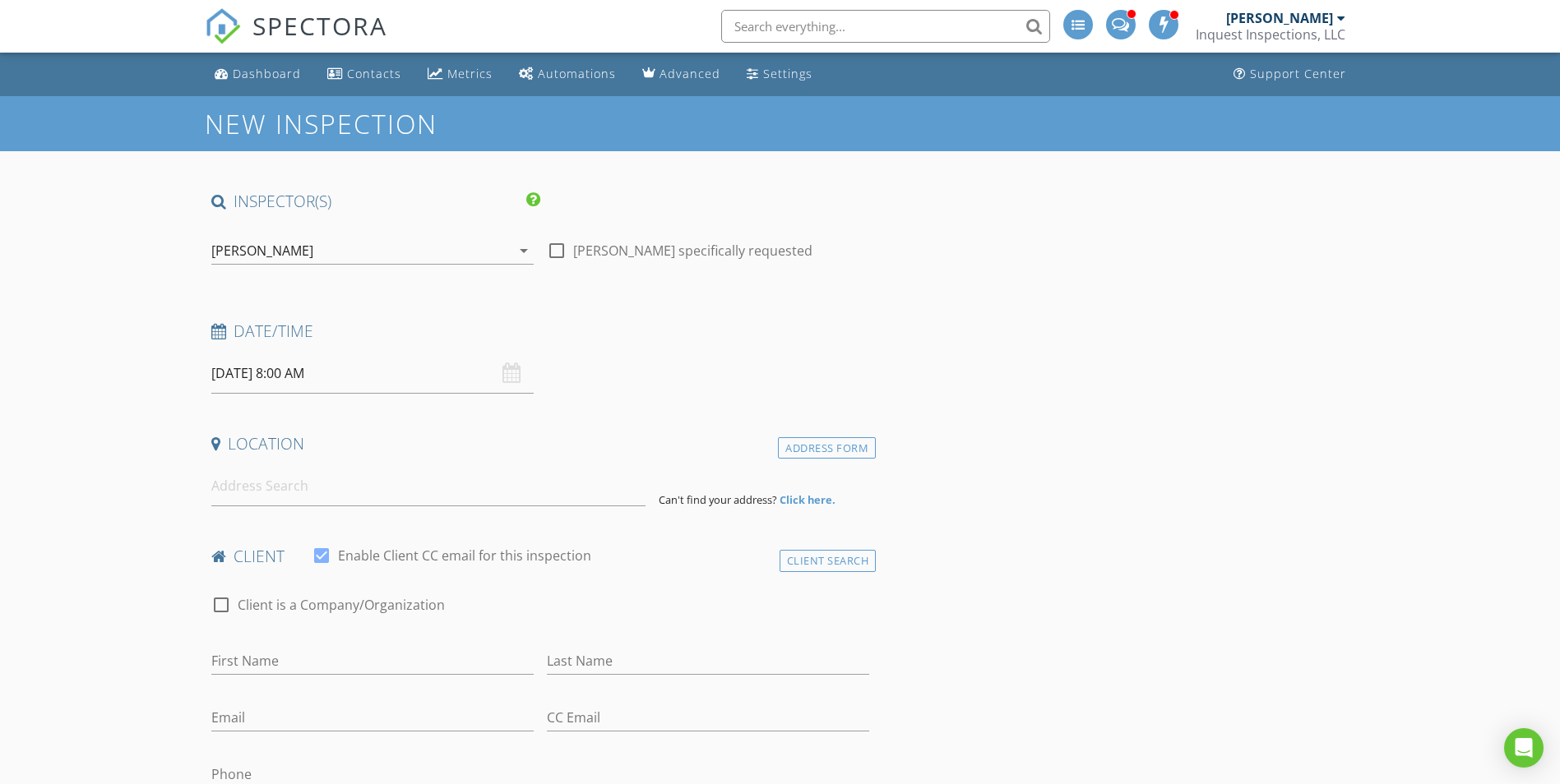
click at [386, 257] on div "[PERSON_NAME]" at bounding box center [360, 250] width 299 height 26
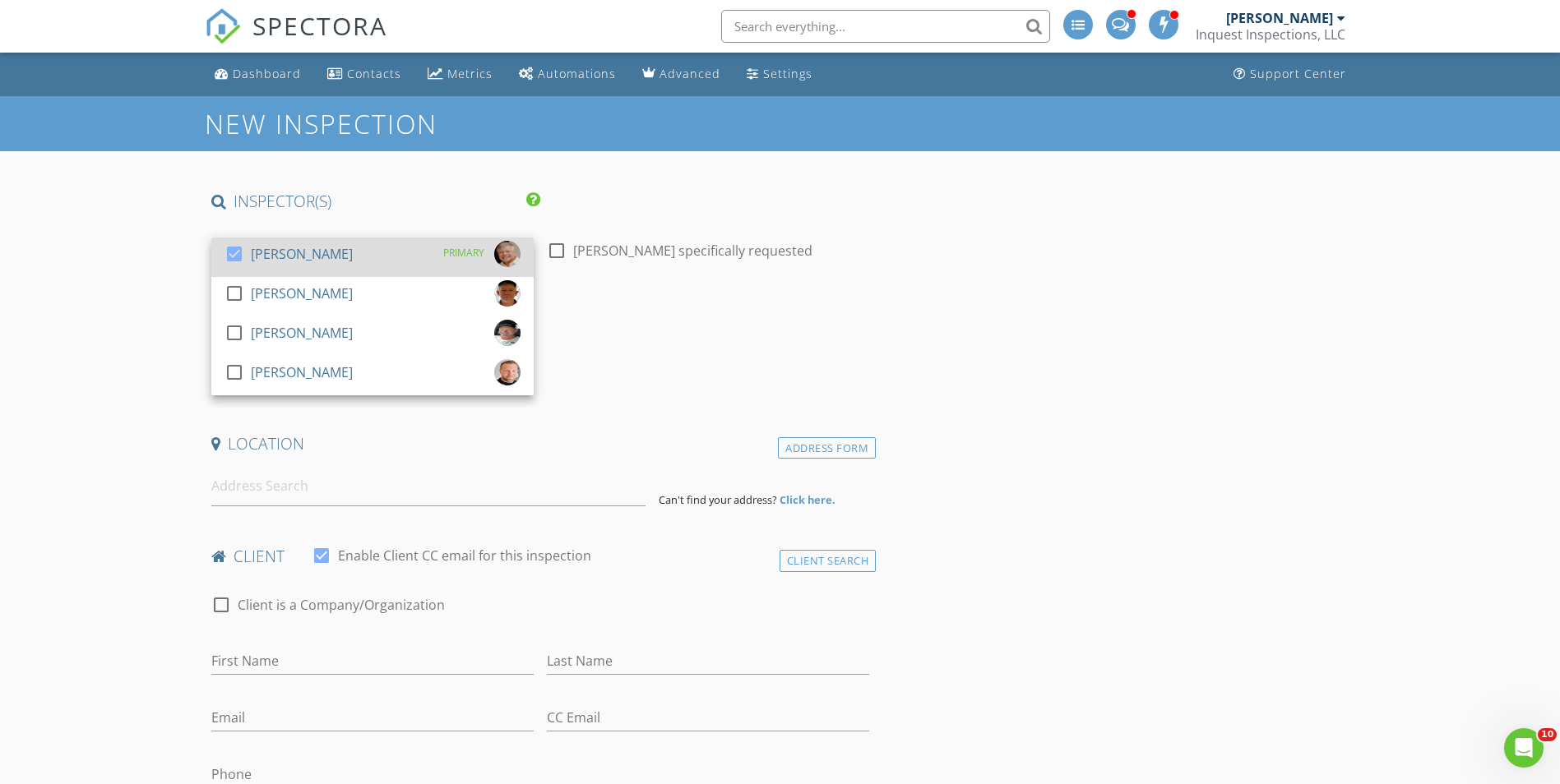
click at [230, 256] on div at bounding box center [235, 254] width 28 height 28
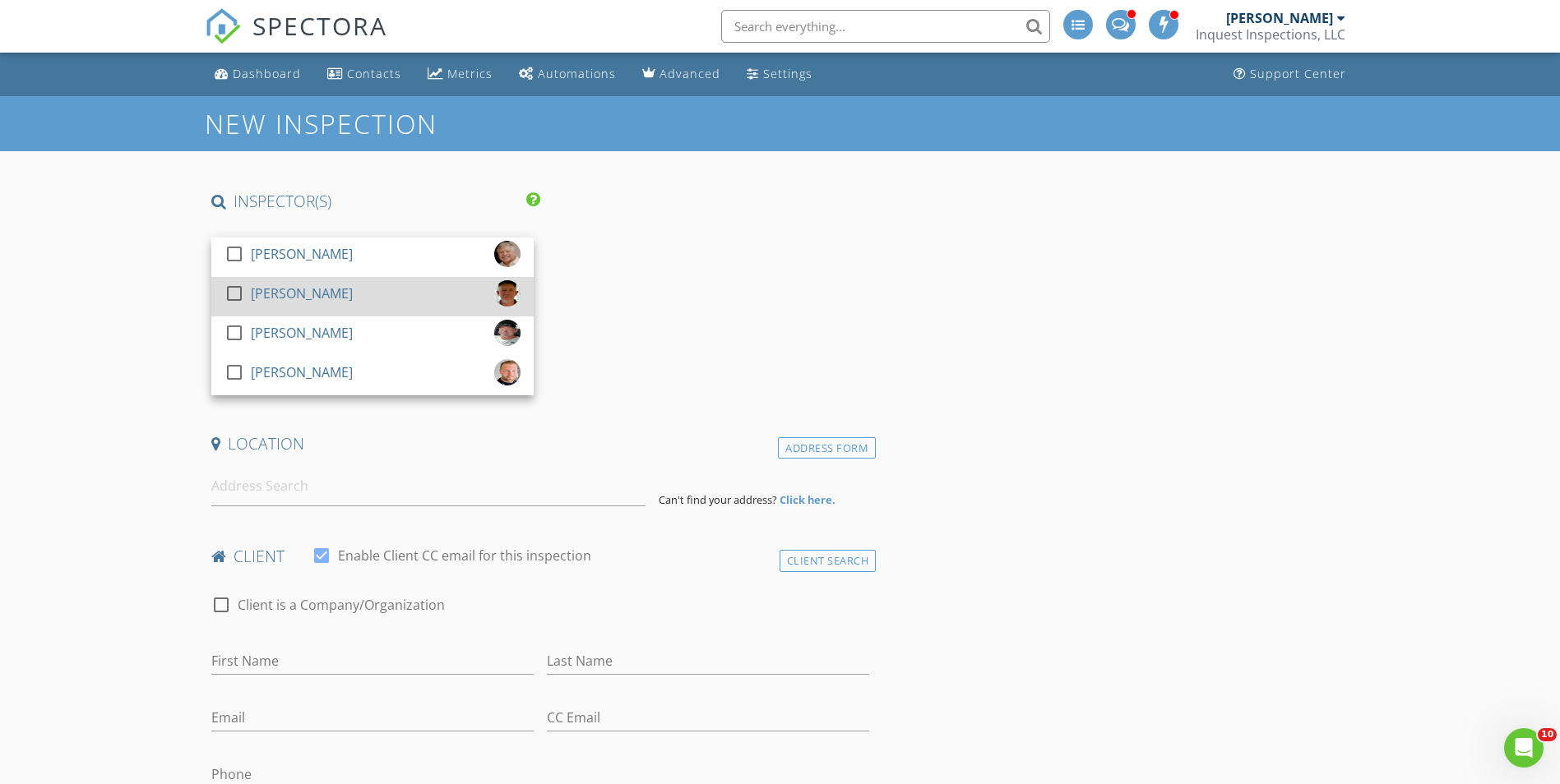
click at [239, 294] on div at bounding box center [235, 294] width 28 height 28
click at [565, 250] on div at bounding box center [557, 251] width 28 height 28
checkbox input "true"
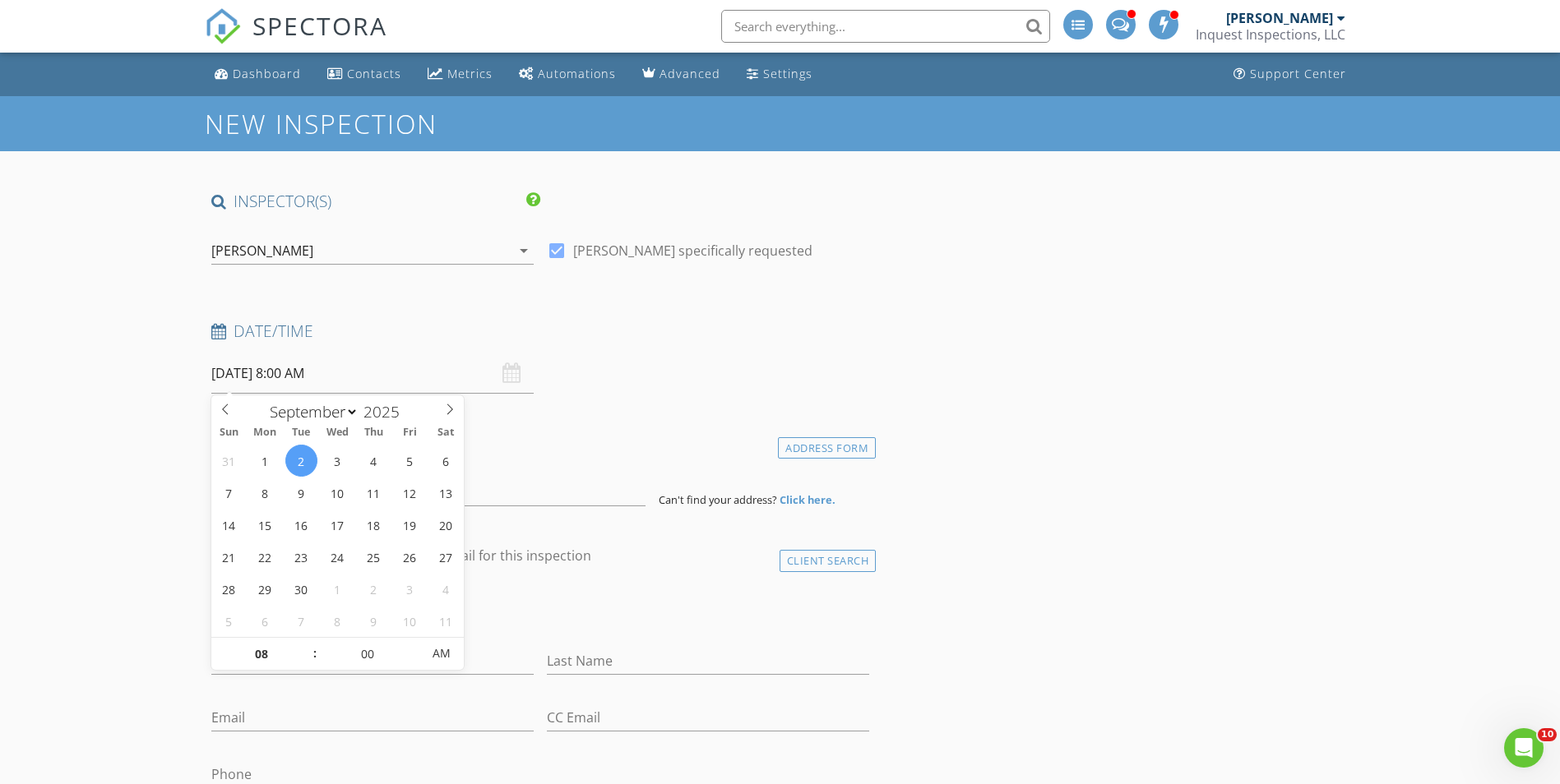
click at [240, 378] on input "09/02/2025 8:00 AM" at bounding box center [372, 373] width 323 height 40
click at [255, 659] on input "08" at bounding box center [262, 654] width 101 height 33
type input "04"
type input "09/02/2025 4:00 PM"
click at [444, 656] on span "PM" at bounding box center [441, 653] width 45 height 33
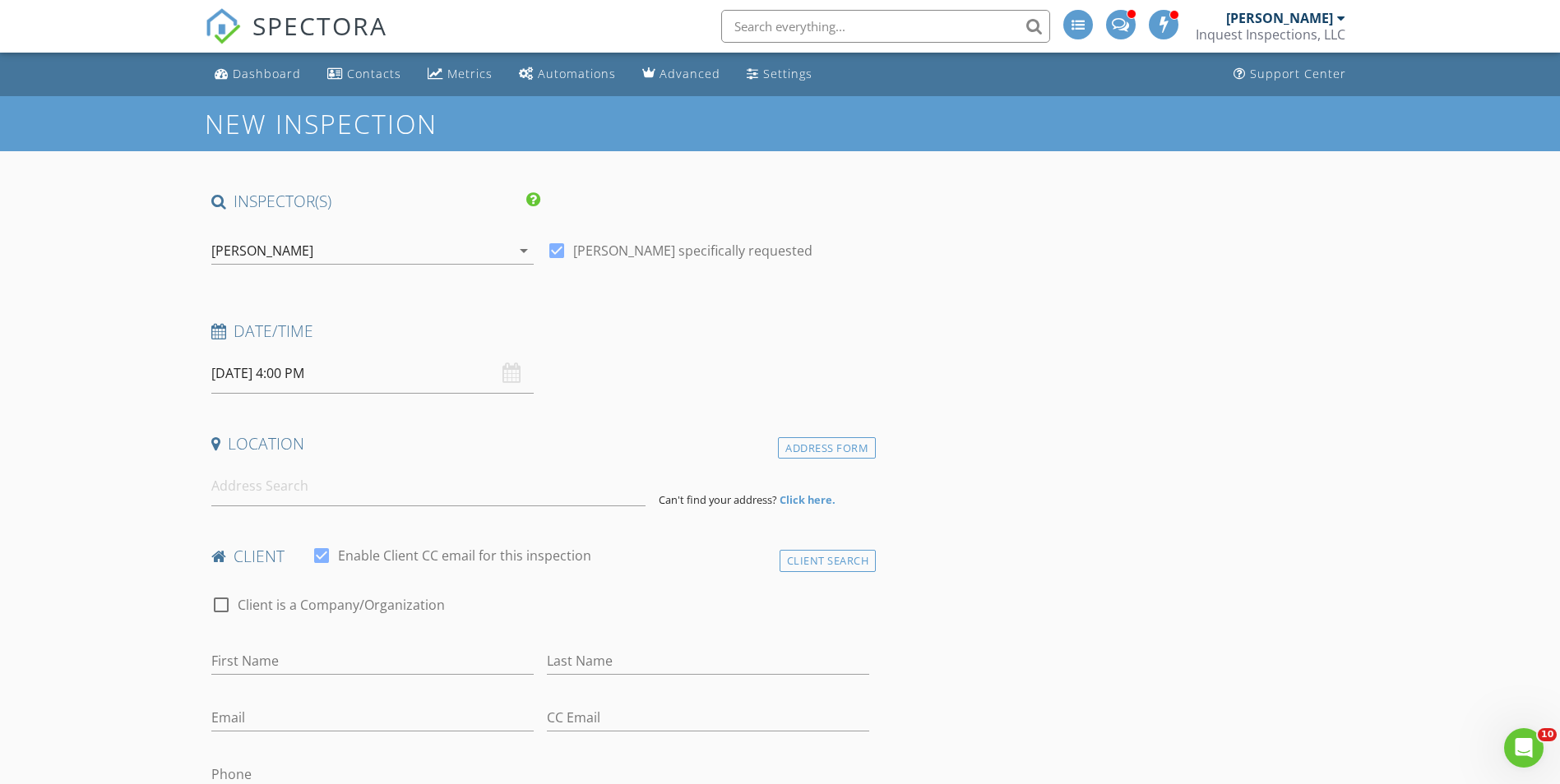
click at [265, 503] on input at bounding box center [428, 486] width 434 height 40
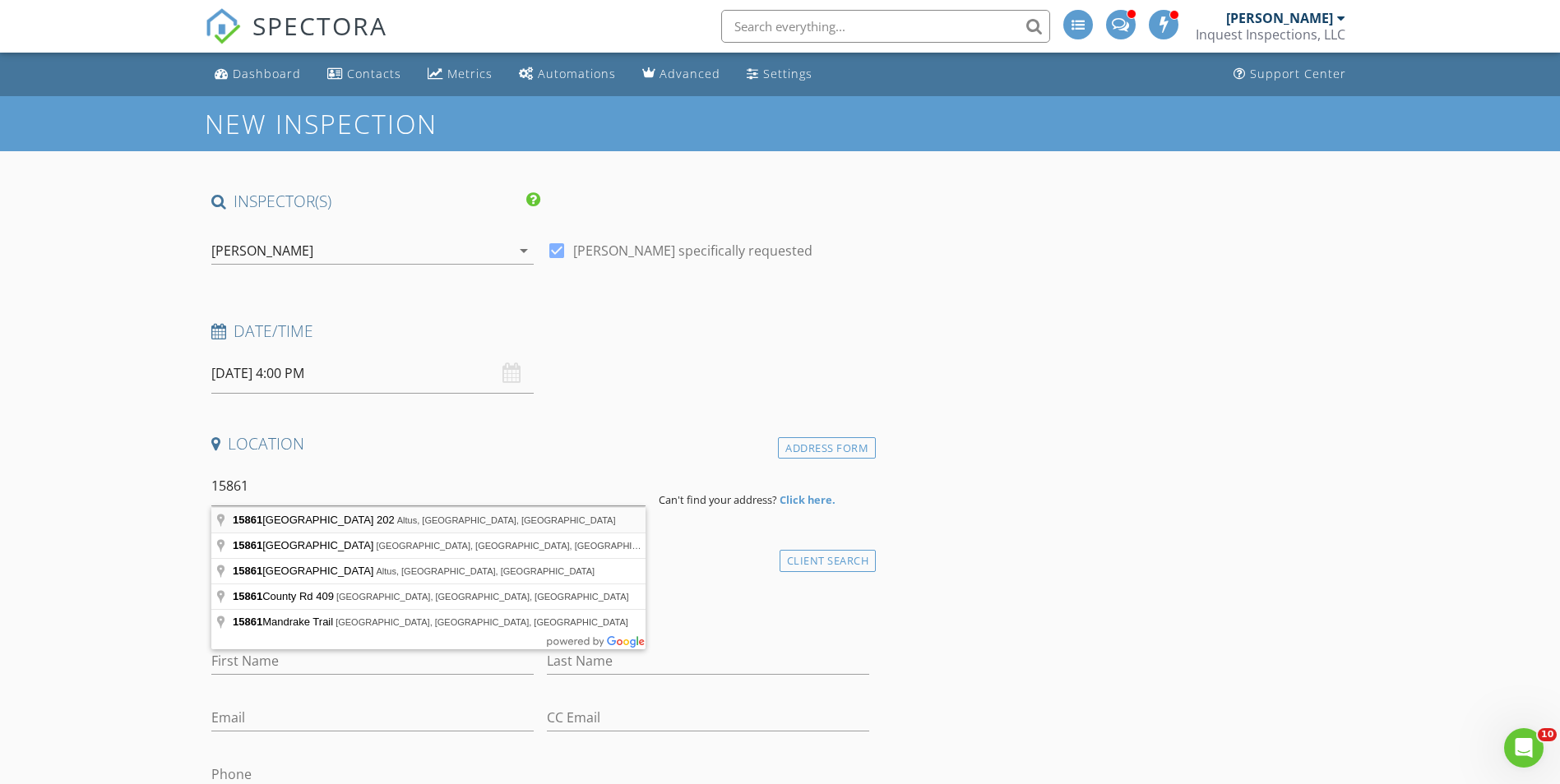
type input "15861 South County Road 202, Altus, OK, USA"
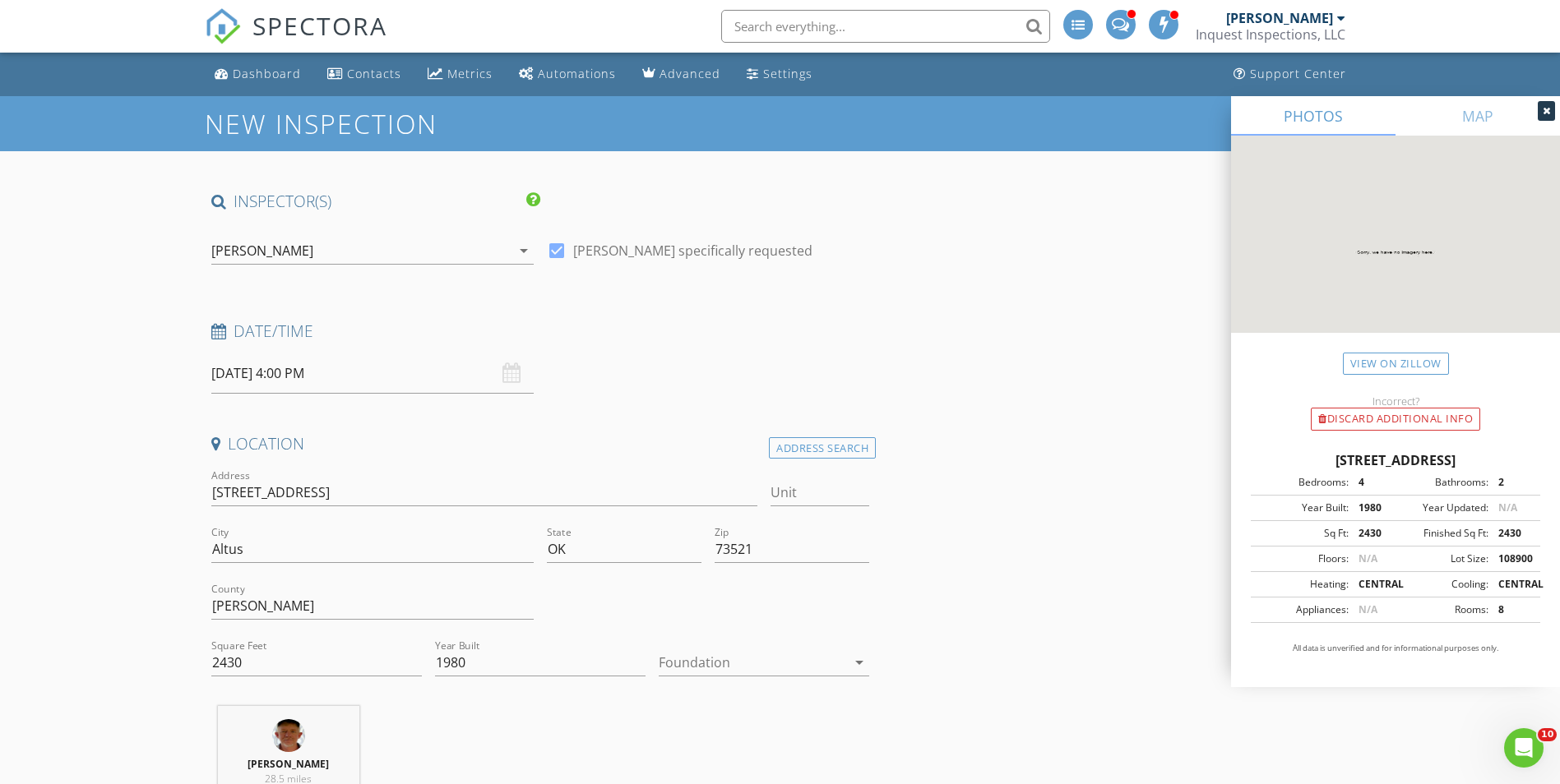
click at [713, 660] on div at bounding box center [752, 663] width 188 height 26
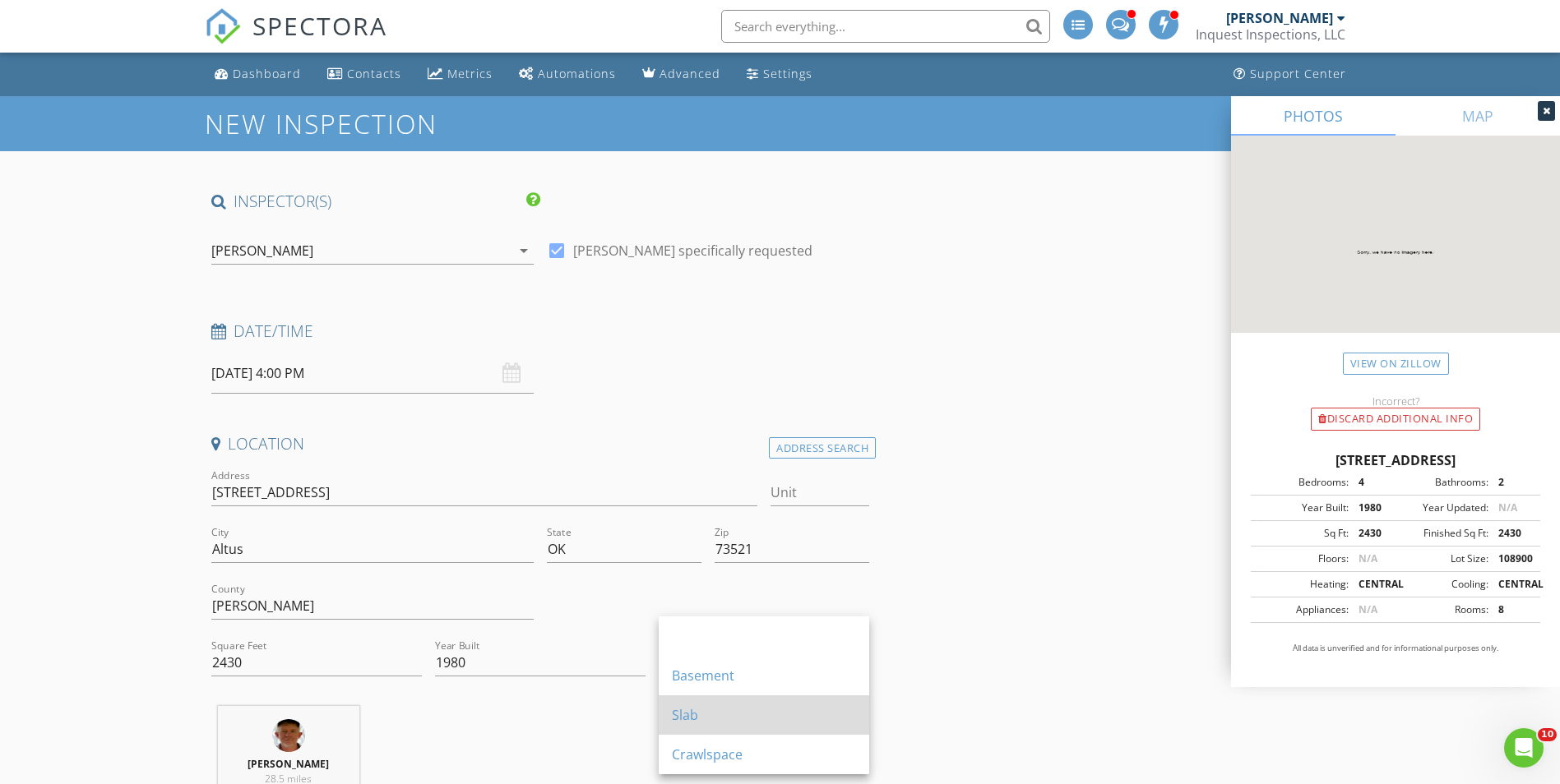
click at [687, 732] on div "Slab" at bounding box center [764, 716] width 184 height 39
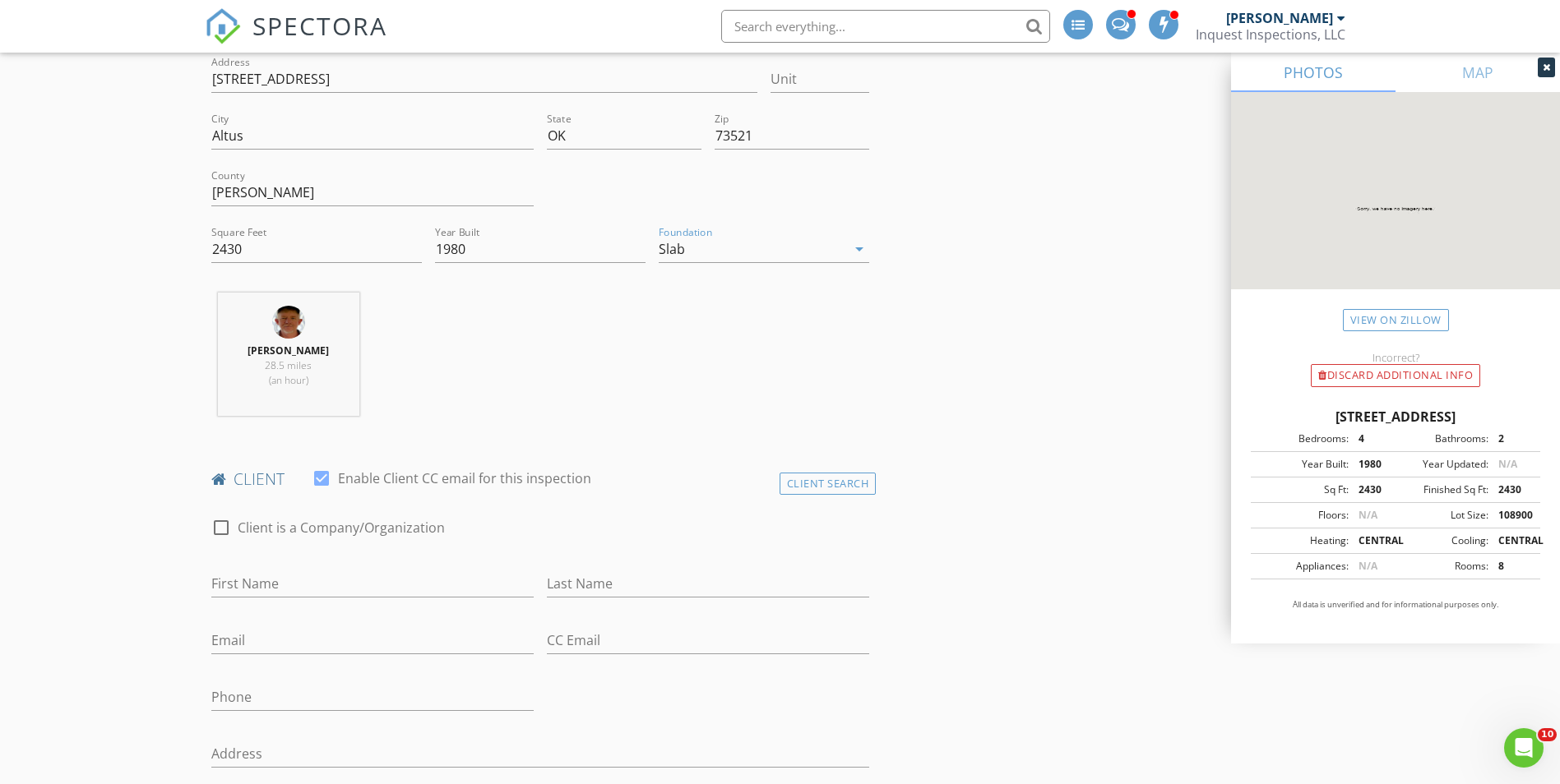
scroll to position [493, 0]
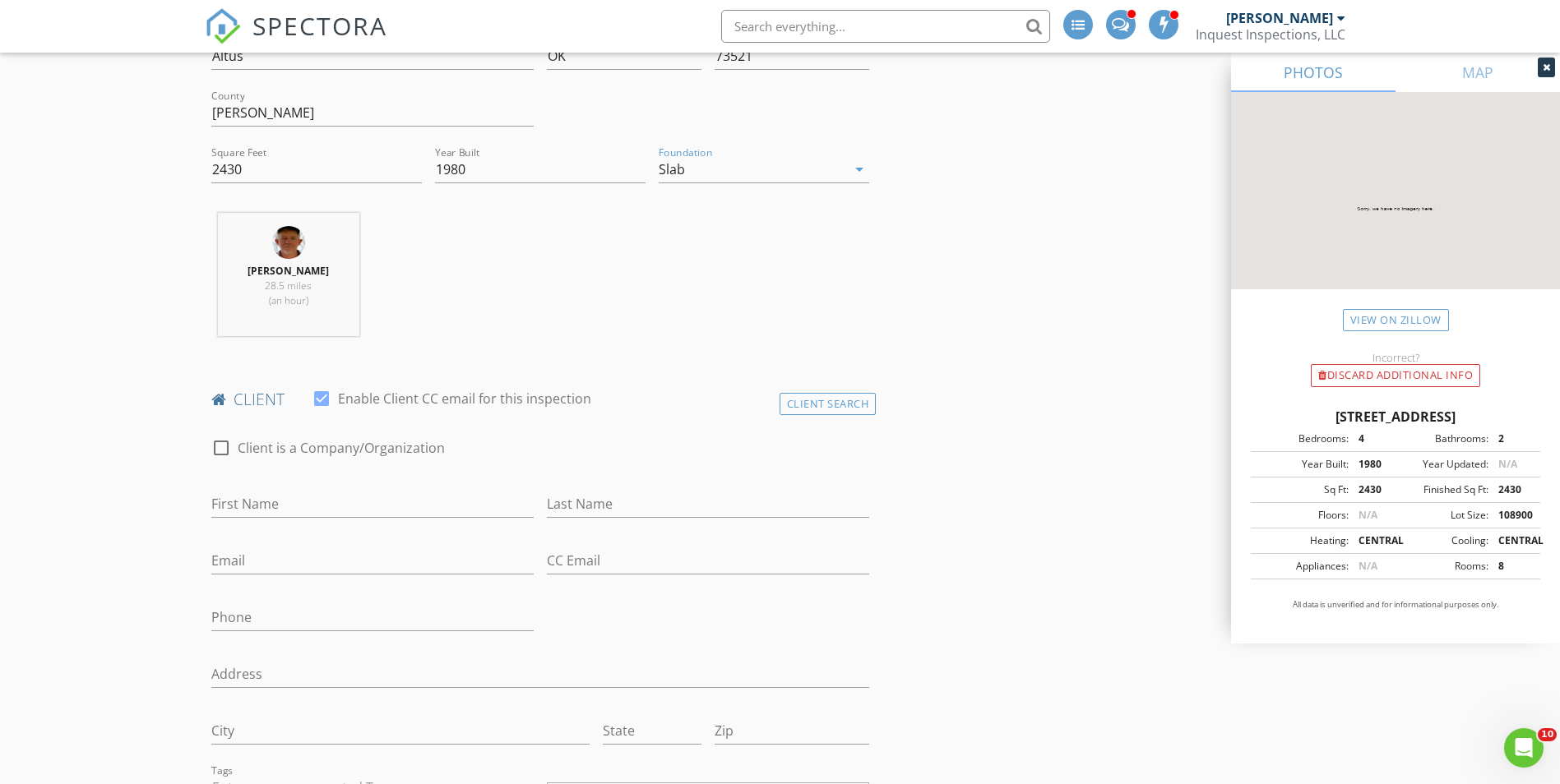
click at [264, 487] on div "First Name" at bounding box center [372, 507] width 323 height 53
click at [270, 502] on input "First Name" at bounding box center [372, 504] width 323 height 27
type input "Robert"
type input "Willoughby"
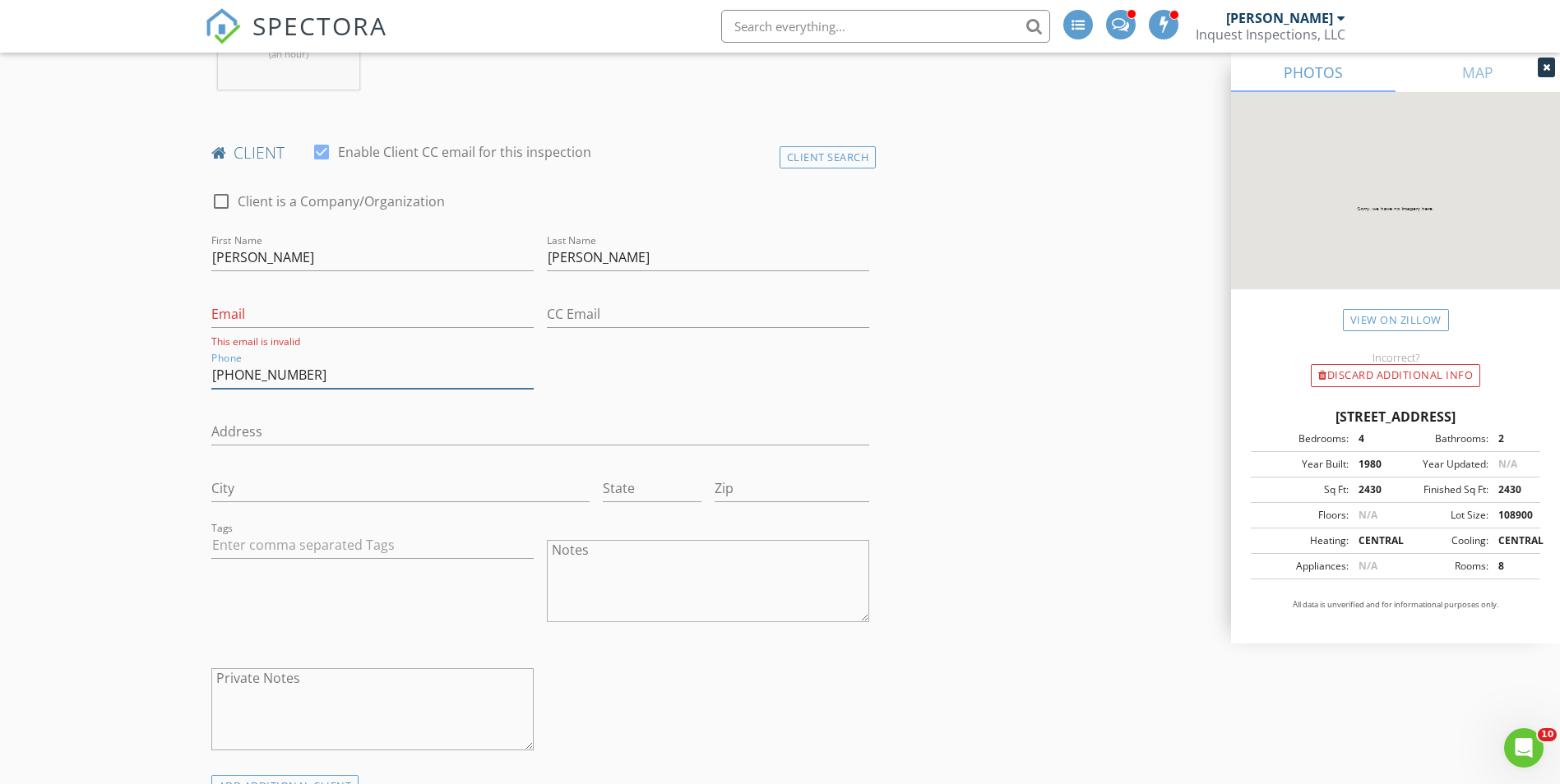
scroll to position [987, 0]
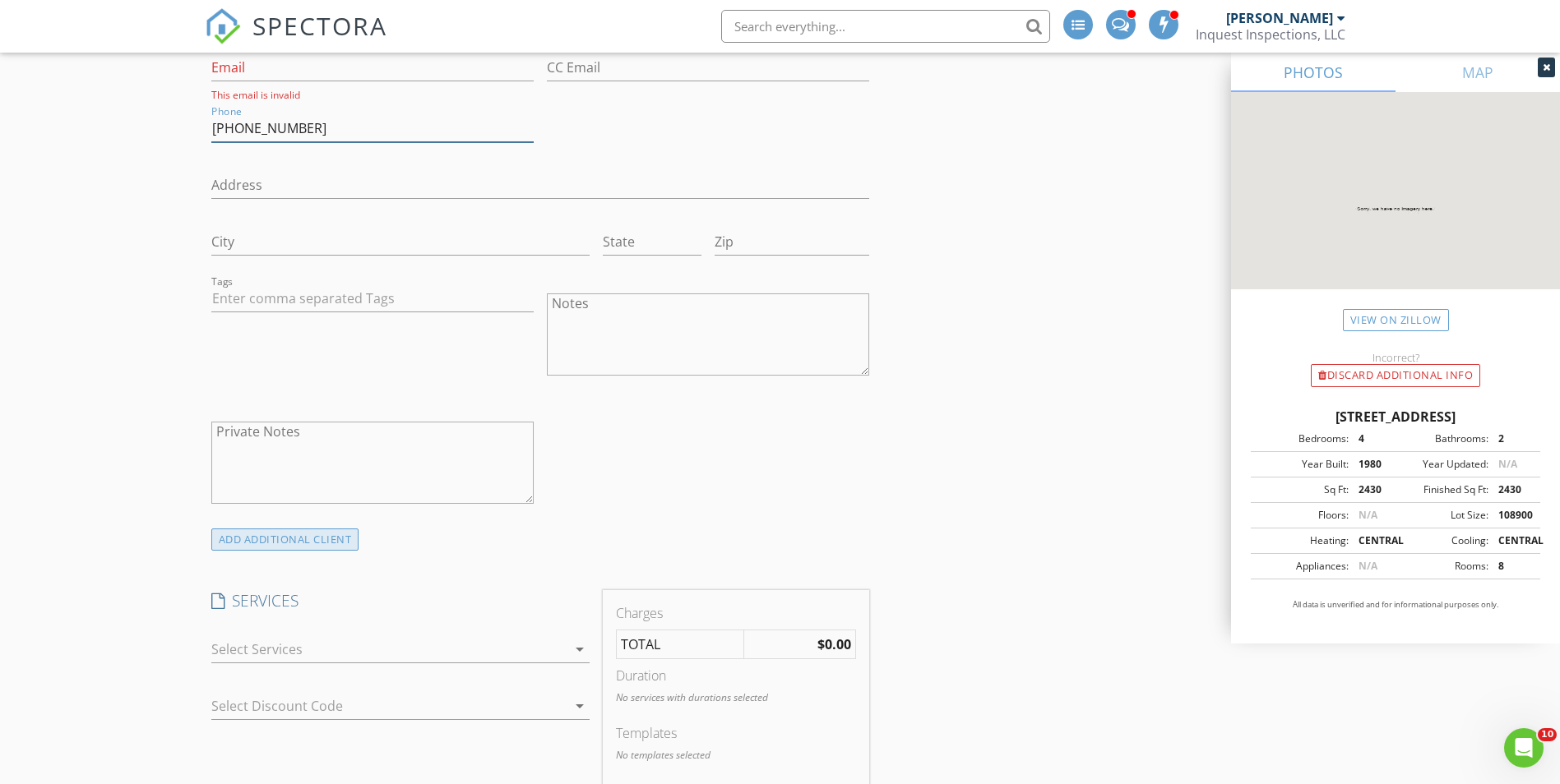
type input "580-301-3290"
click at [255, 549] on div "ADD ADDITIONAL client" at bounding box center [285, 540] width 148 height 23
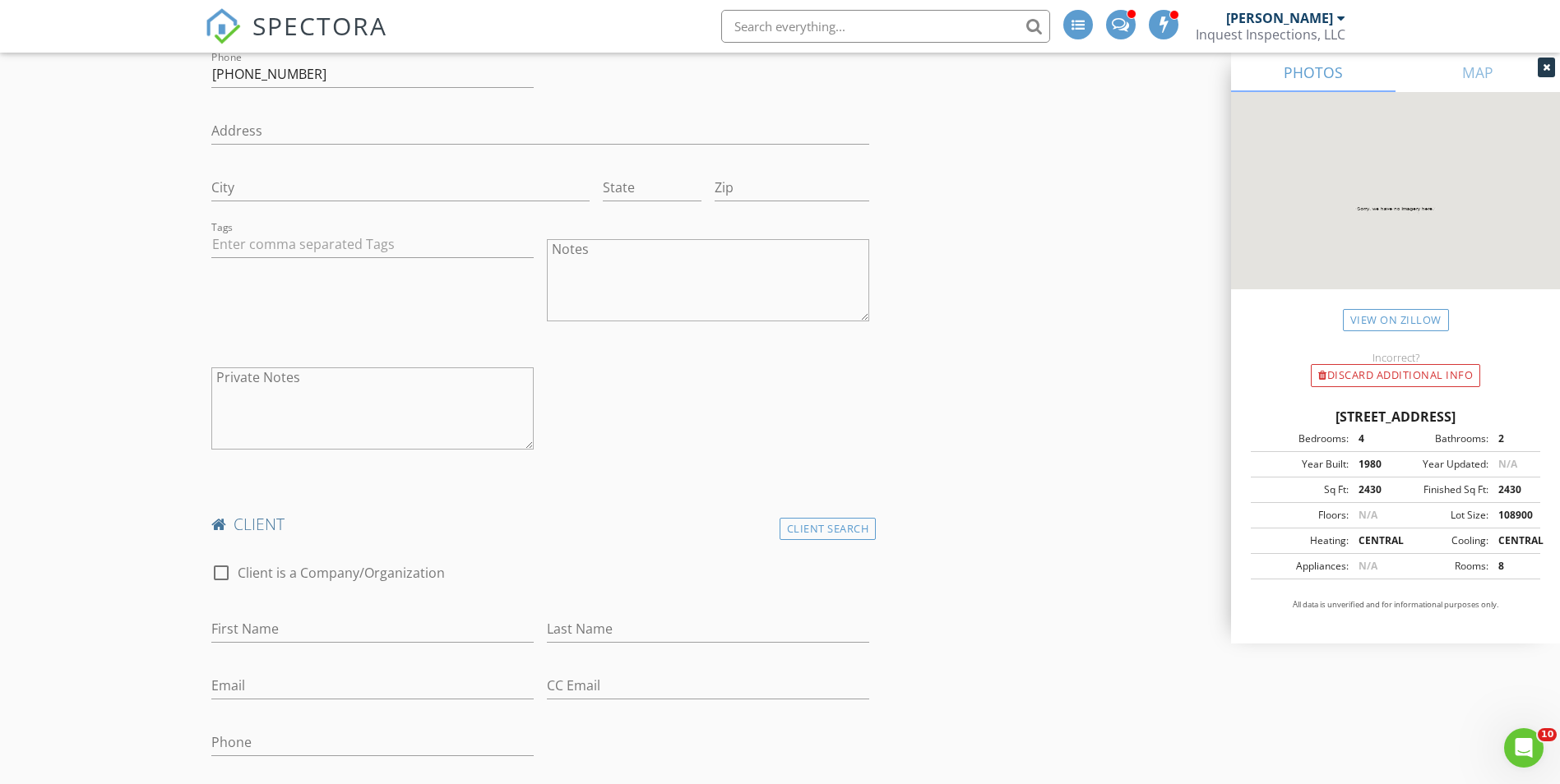
scroll to position [1151, 0]
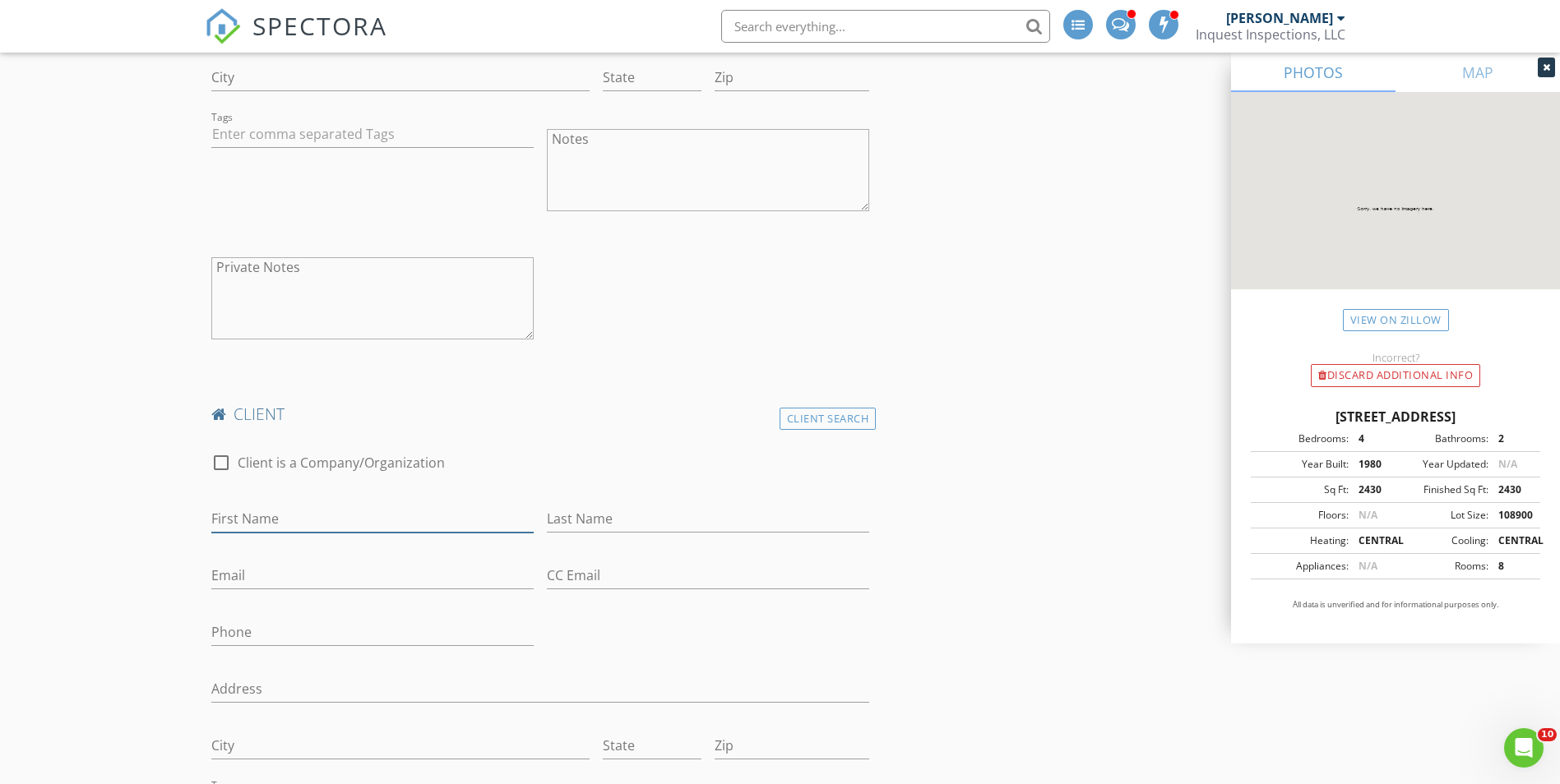
click at [277, 532] on input "First Name" at bounding box center [372, 519] width 323 height 27
type input "Bobbie"
type input "Willoughby"
type input "5803013292"
drag, startPoint x: 297, startPoint y: 584, endPoint x: 150, endPoint y: 594, distance: 147.3
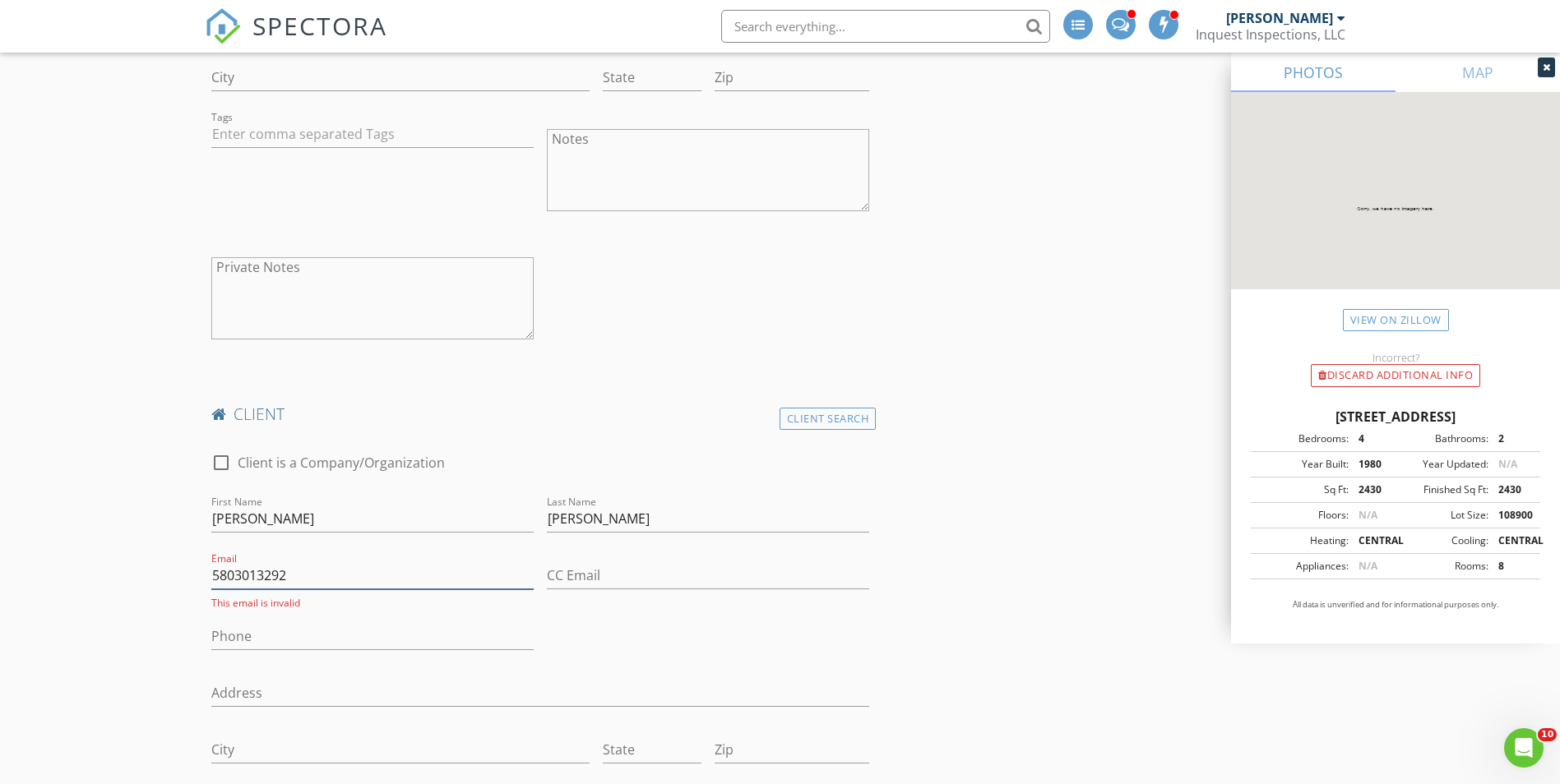
click at [225, 630] on input "Phone" at bounding box center [372, 637] width 323 height 27
paste input "580-301-3292"
type input "580-301-3292"
click at [1250, 504] on div "15861 S County Rd 202, Altus OK 73521 Bedrooms: 4 Bathrooms: 2 Year Built: 1980…" at bounding box center [1396, 516] width 329 height 257
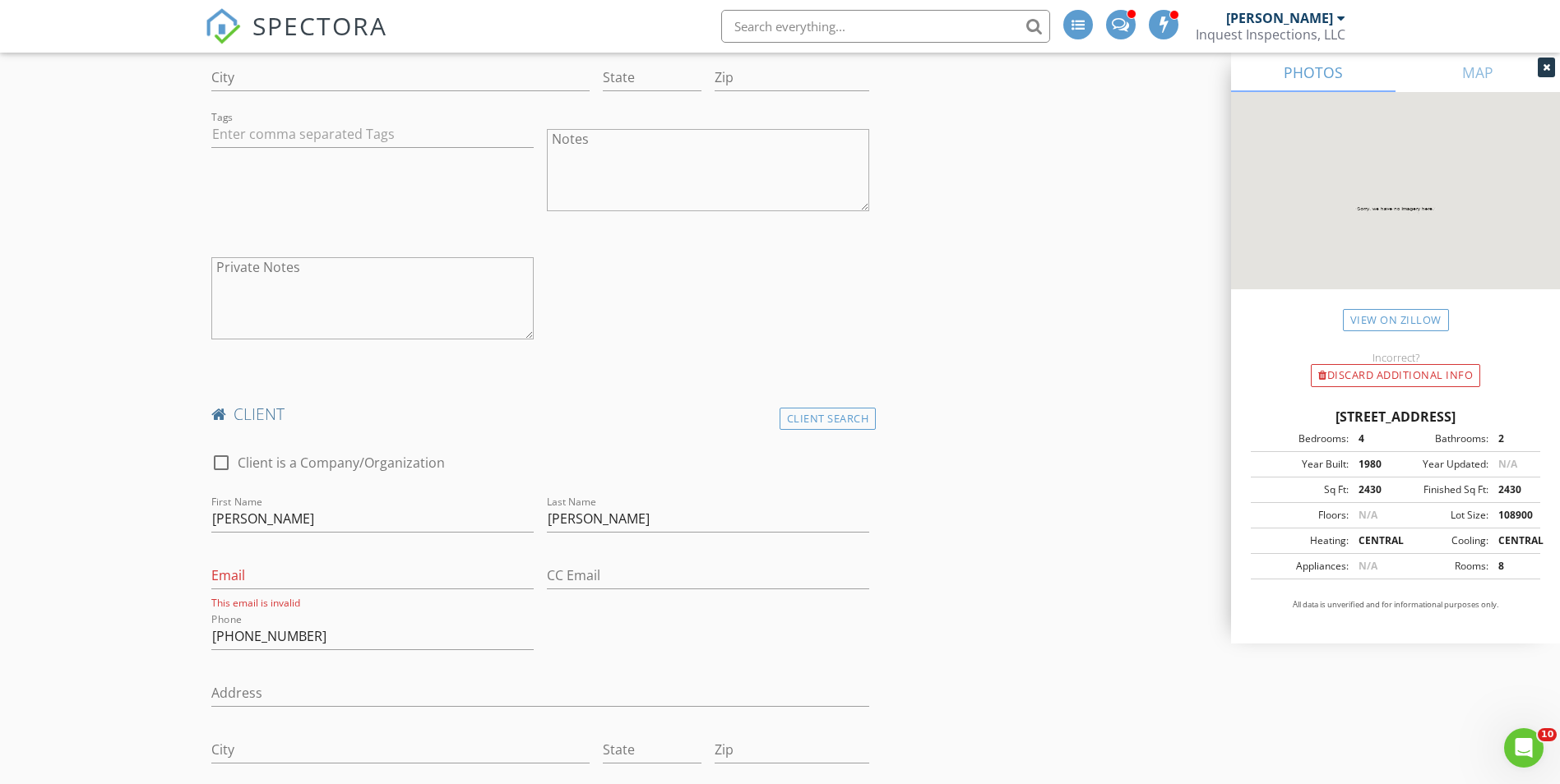
drag, startPoint x: 985, startPoint y: 511, endPoint x: 996, endPoint y: 511, distance: 11.0
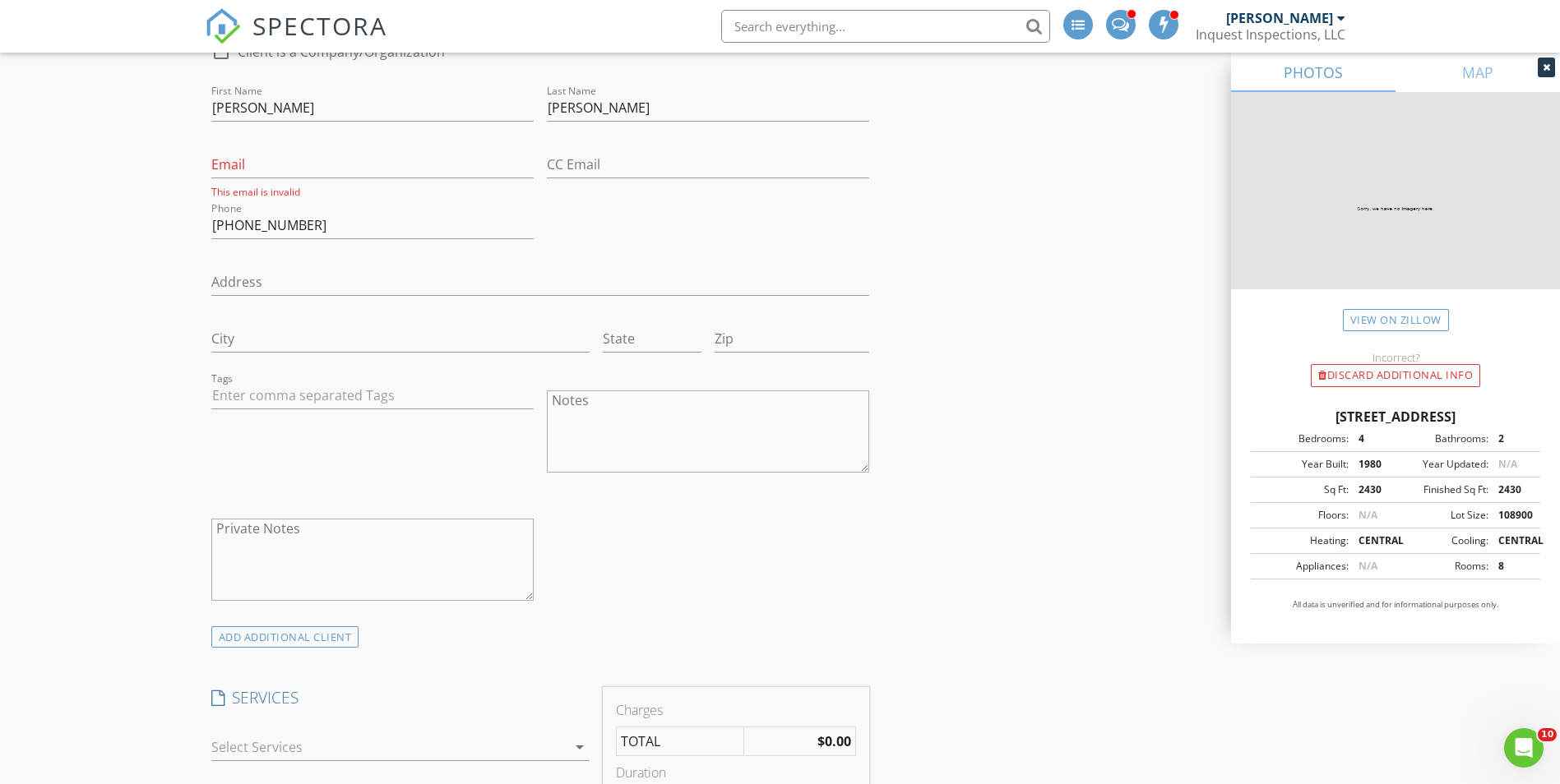
scroll to position [1809, 0]
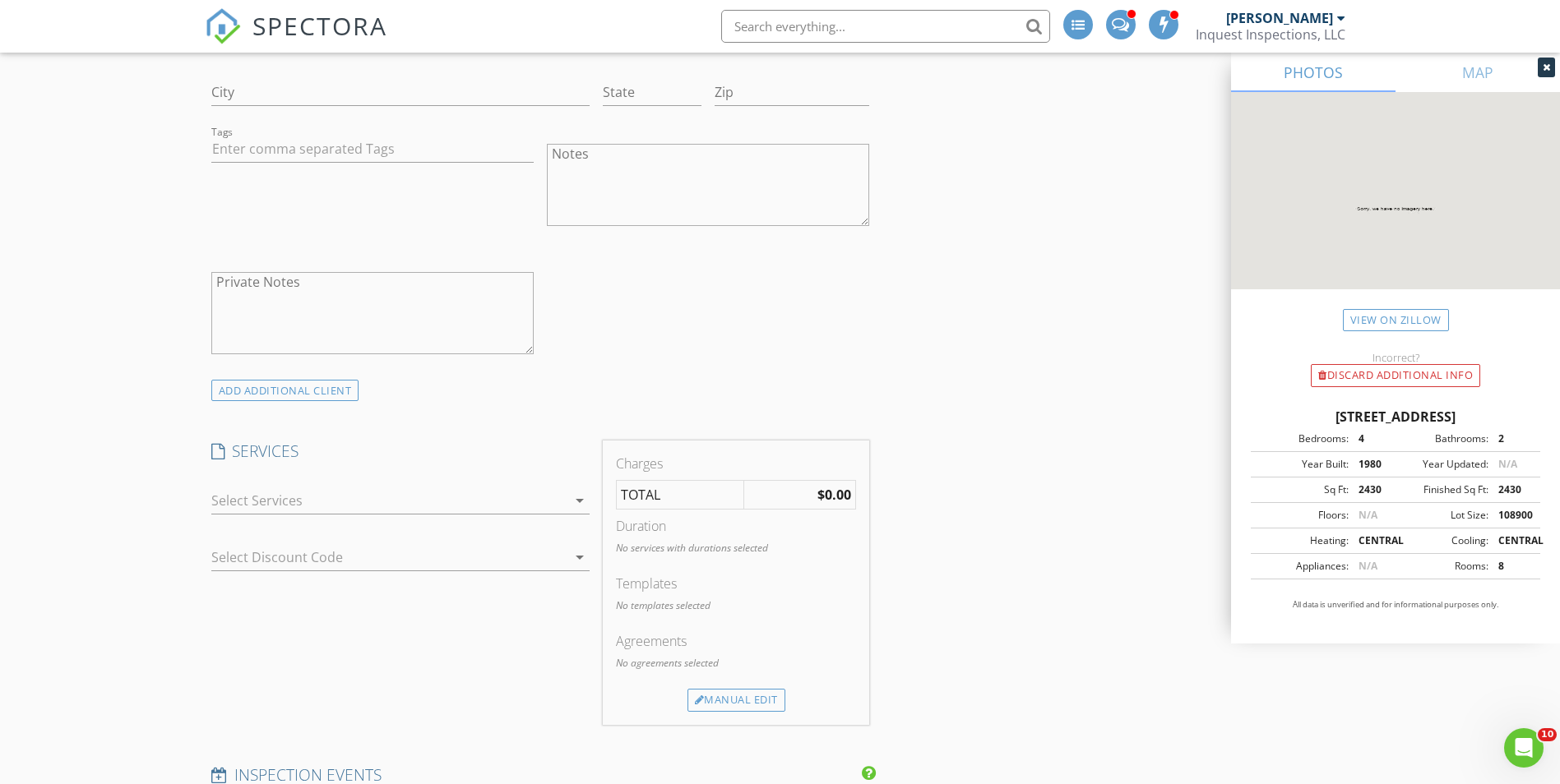
click at [353, 515] on div "arrow_drop_down" at bounding box center [400, 509] width 378 height 43
click at [344, 502] on div at bounding box center [388, 501] width 356 height 26
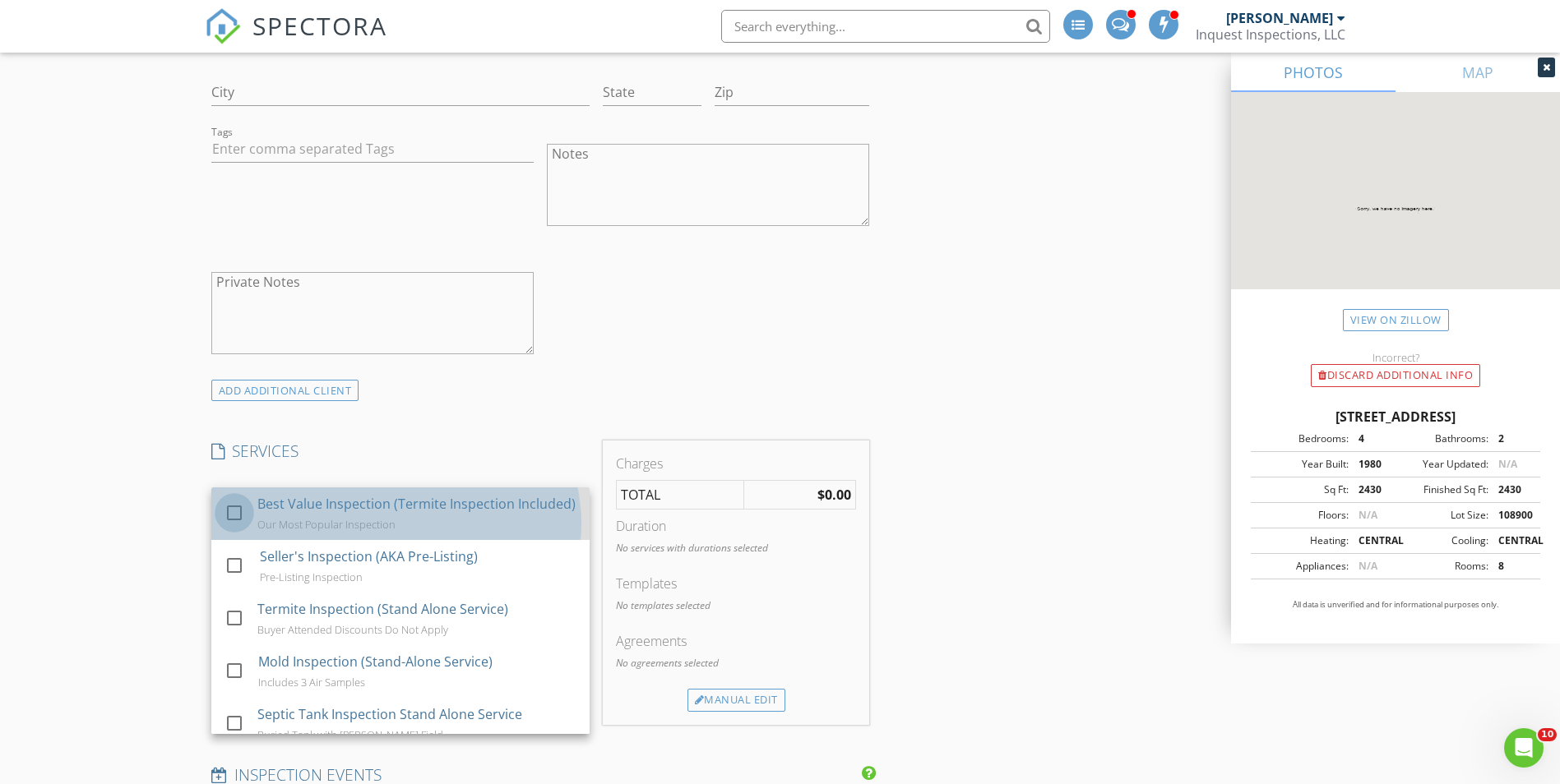
click at [240, 519] on div at bounding box center [235, 512] width 28 height 28
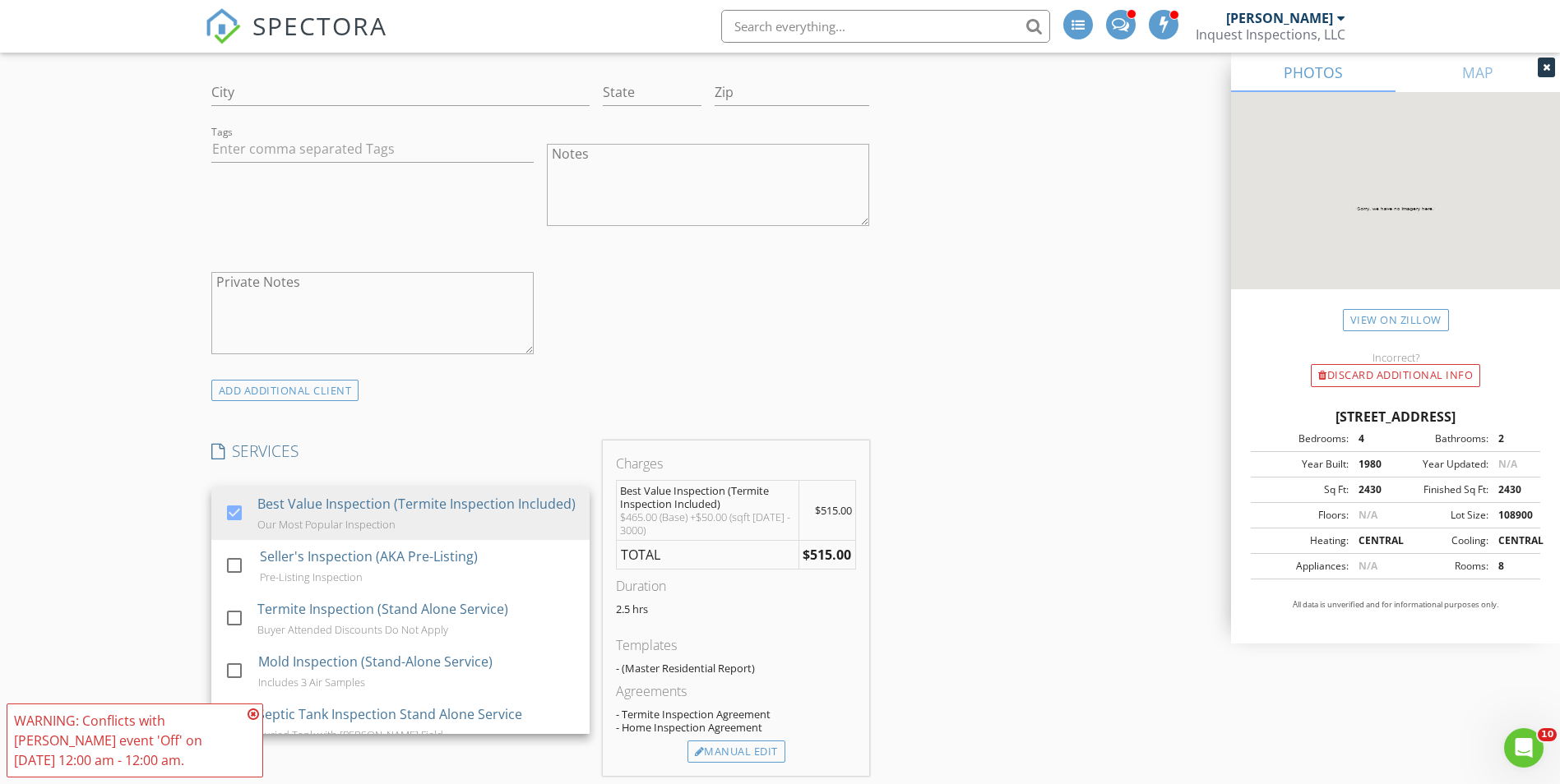
scroll to position [2138, 0]
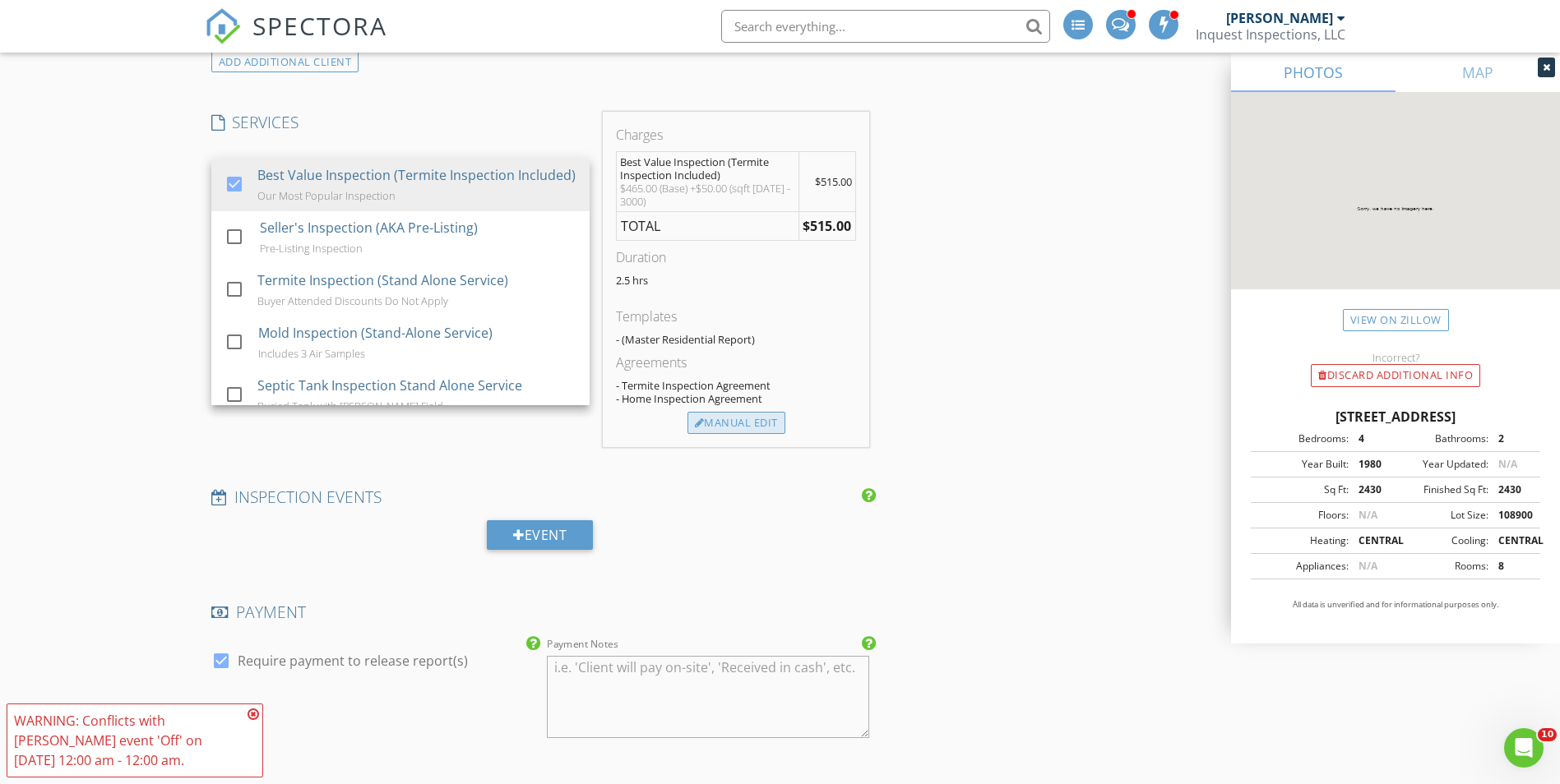
click at [735, 427] on div "Manual Edit" at bounding box center [736, 423] width 98 height 23
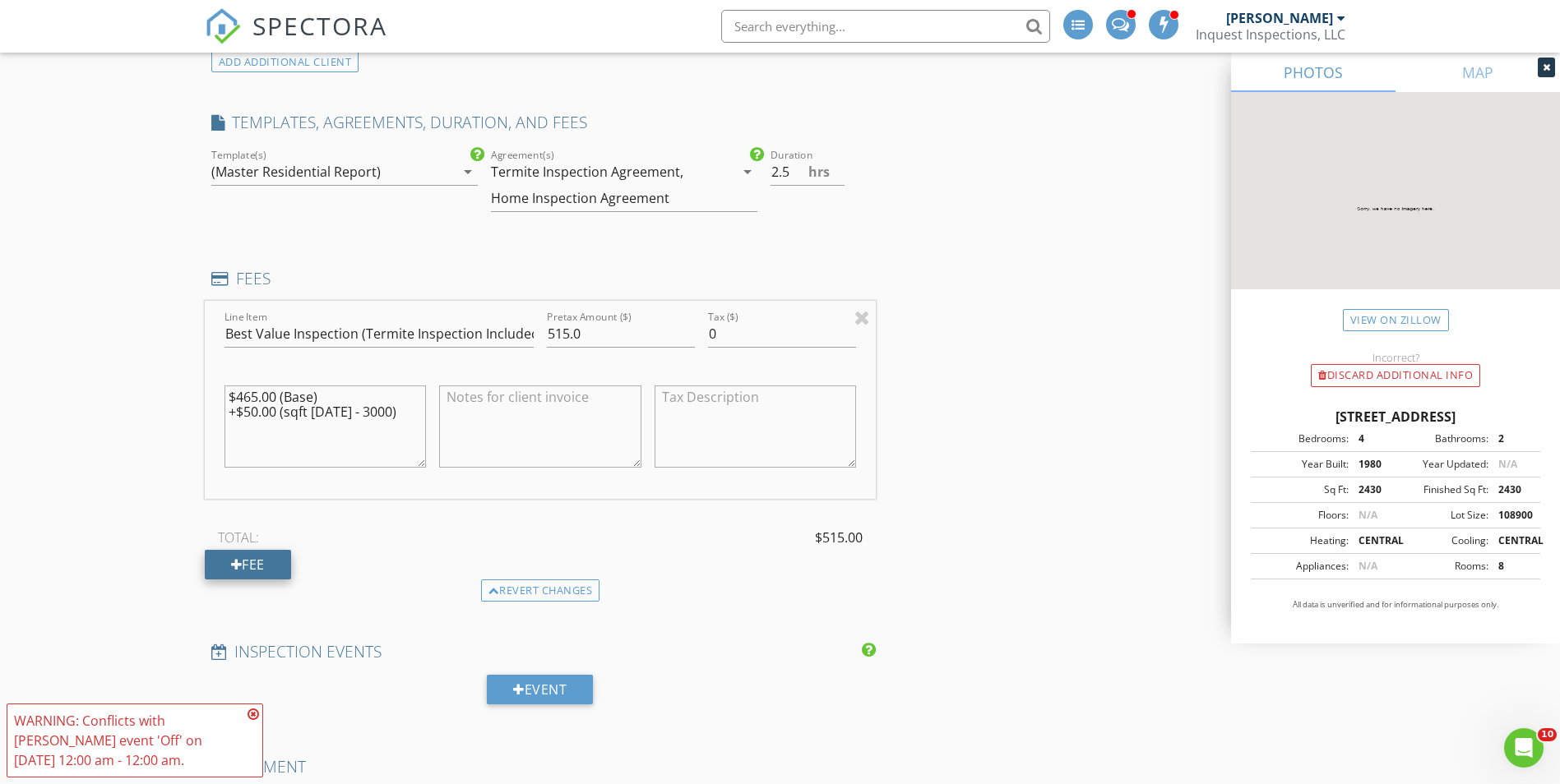
click at [239, 558] on div at bounding box center [236, 565] width 11 height 13
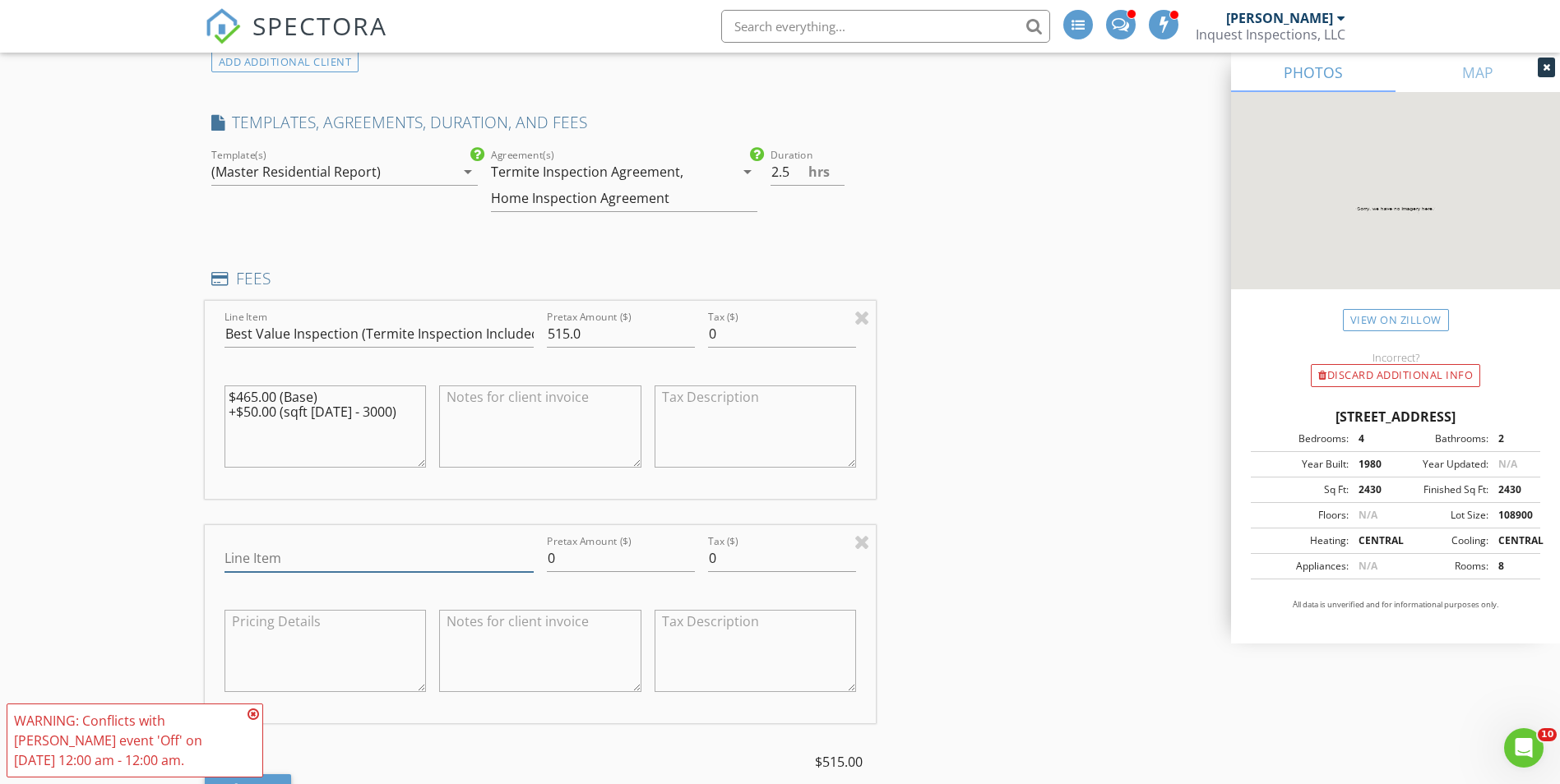
click at [266, 555] on input "Line Item" at bounding box center [379, 558] width 310 height 27
type input "Veteran Discount"
type input "-25"
click at [911, 434] on div "INSPECTOR(S) check_box_outline_blank Todd Willis check_box Richy Richardson PRI…" at bounding box center [780, 302] width 1151 height 4499
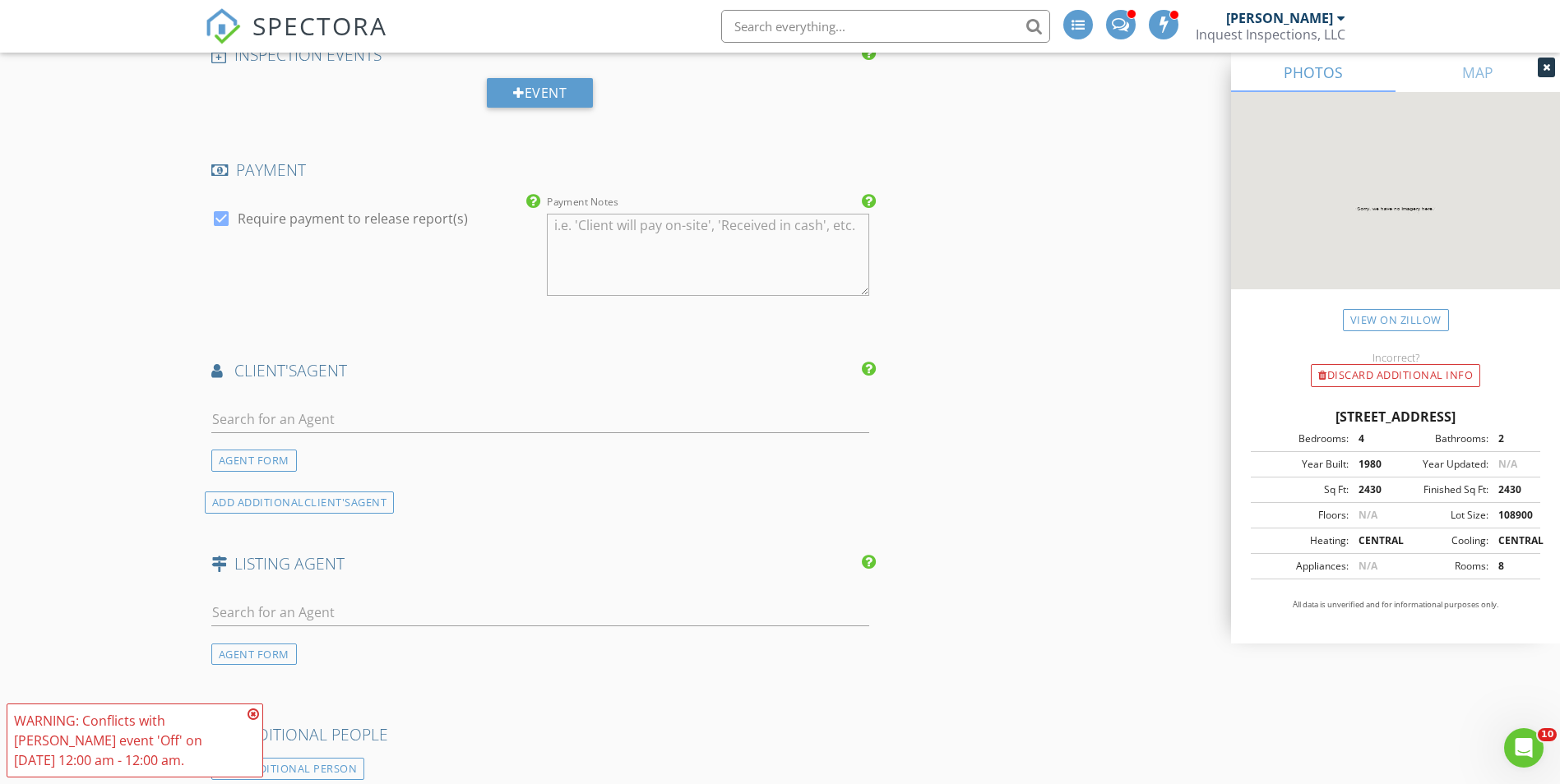
scroll to position [2960, 0]
click at [349, 408] on input "text" at bounding box center [540, 418] width 659 height 27
type input "Desiree"
click at [320, 456] on div "Desiree Kessler" at bounding box center [363, 447] width 210 height 20
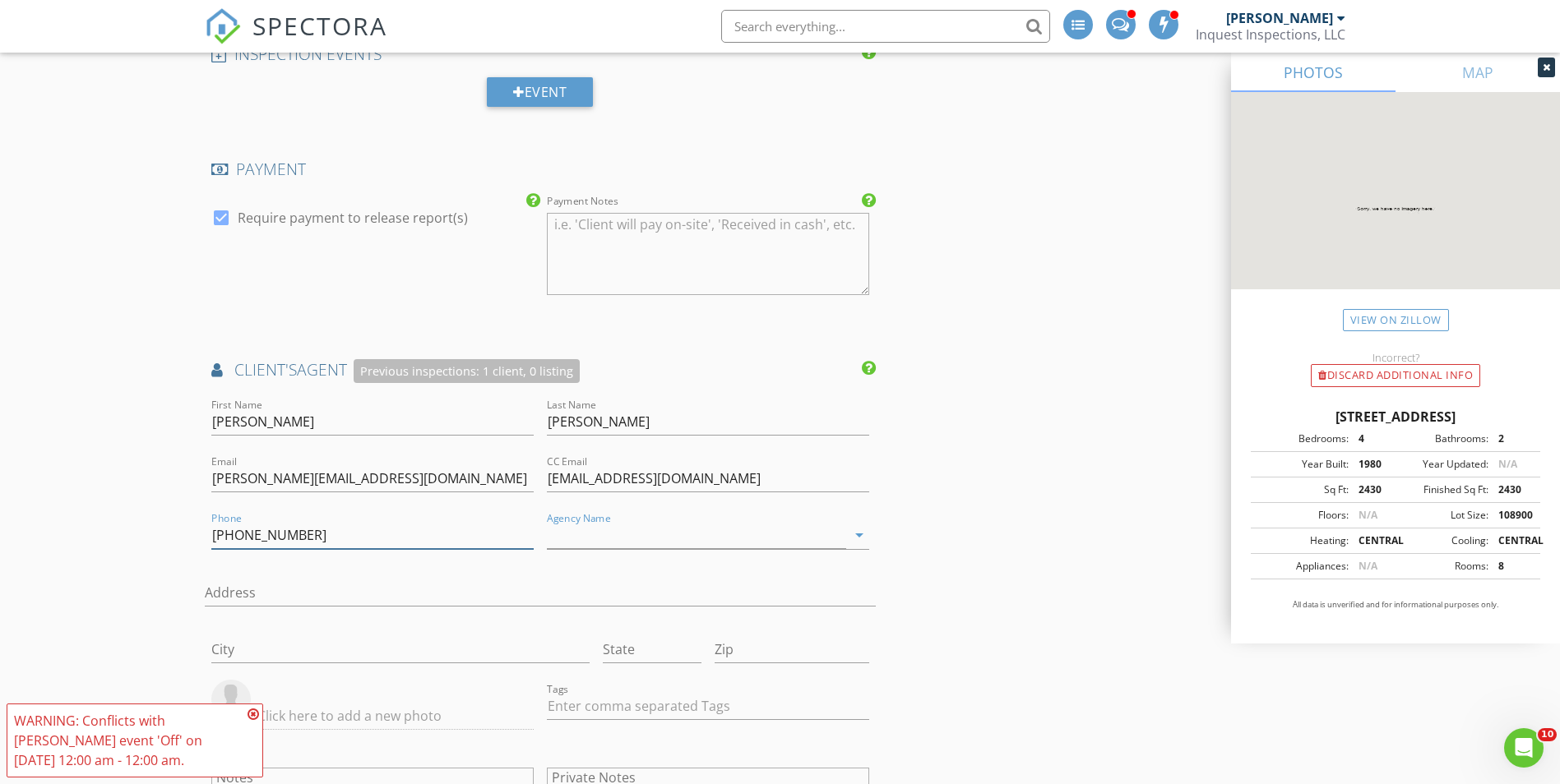
type input "580-649-8161"
click at [605, 536] on input "Agency Name" at bounding box center [696, 535] width 299 height 27
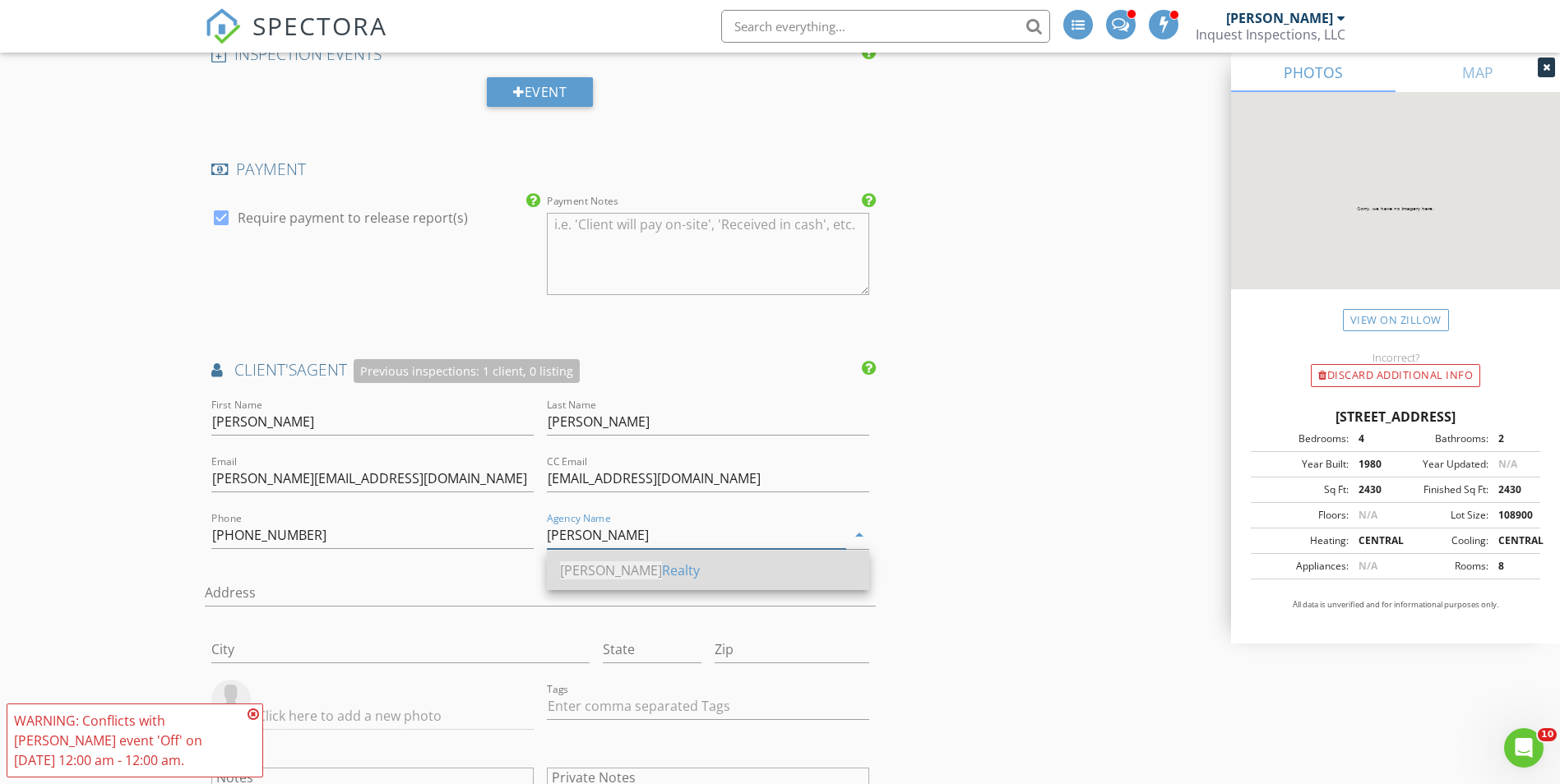
click at [617, 580] on div "Chamberlain Realty" at bounding box center [708, 570] width 296 height 39
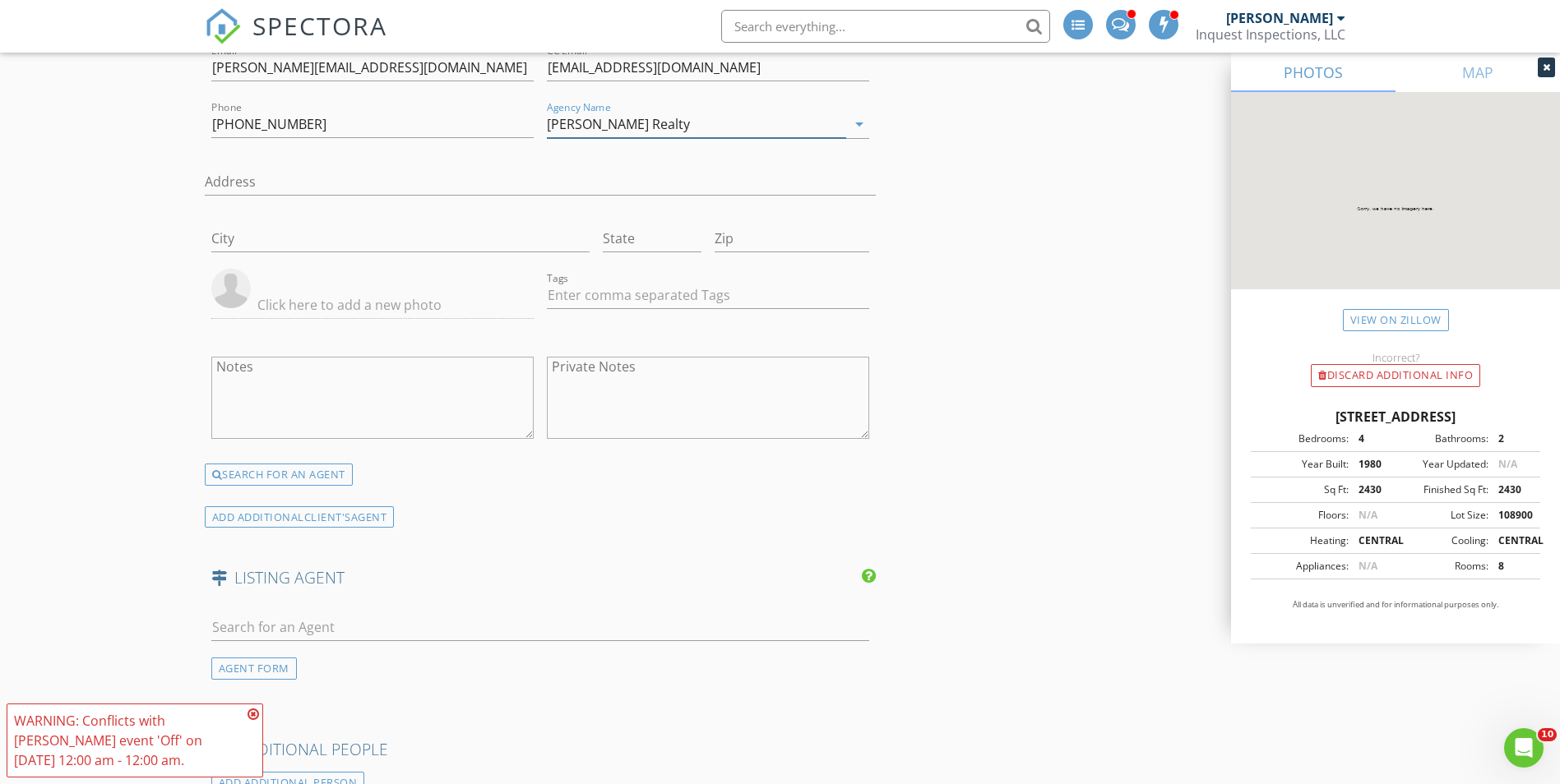
scroll to position [3618, 0]
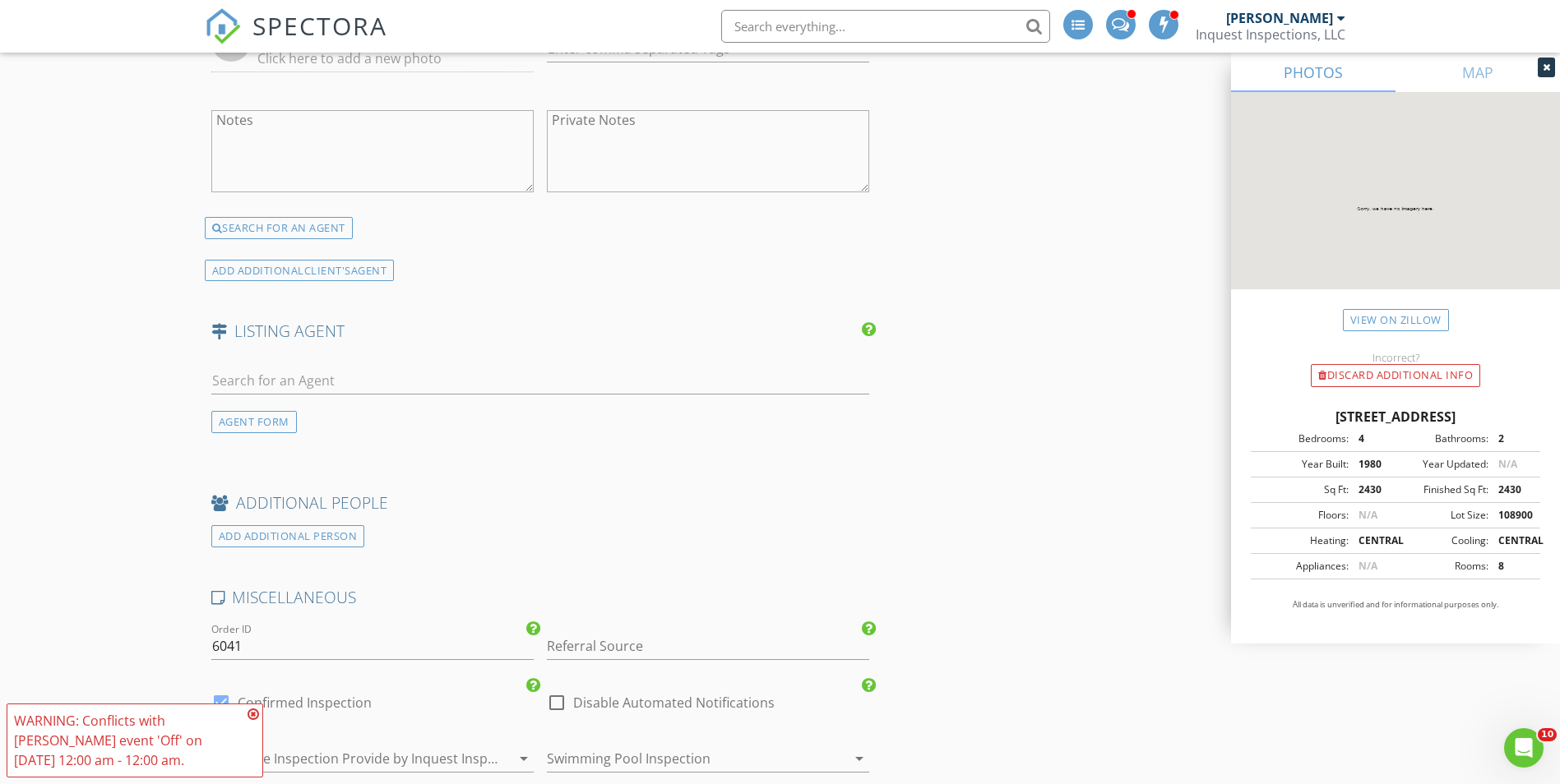
type input "Chamberlain Realty"
click at [343, 384] on input "text" at bounding box center [540, 381] width 659 height 27
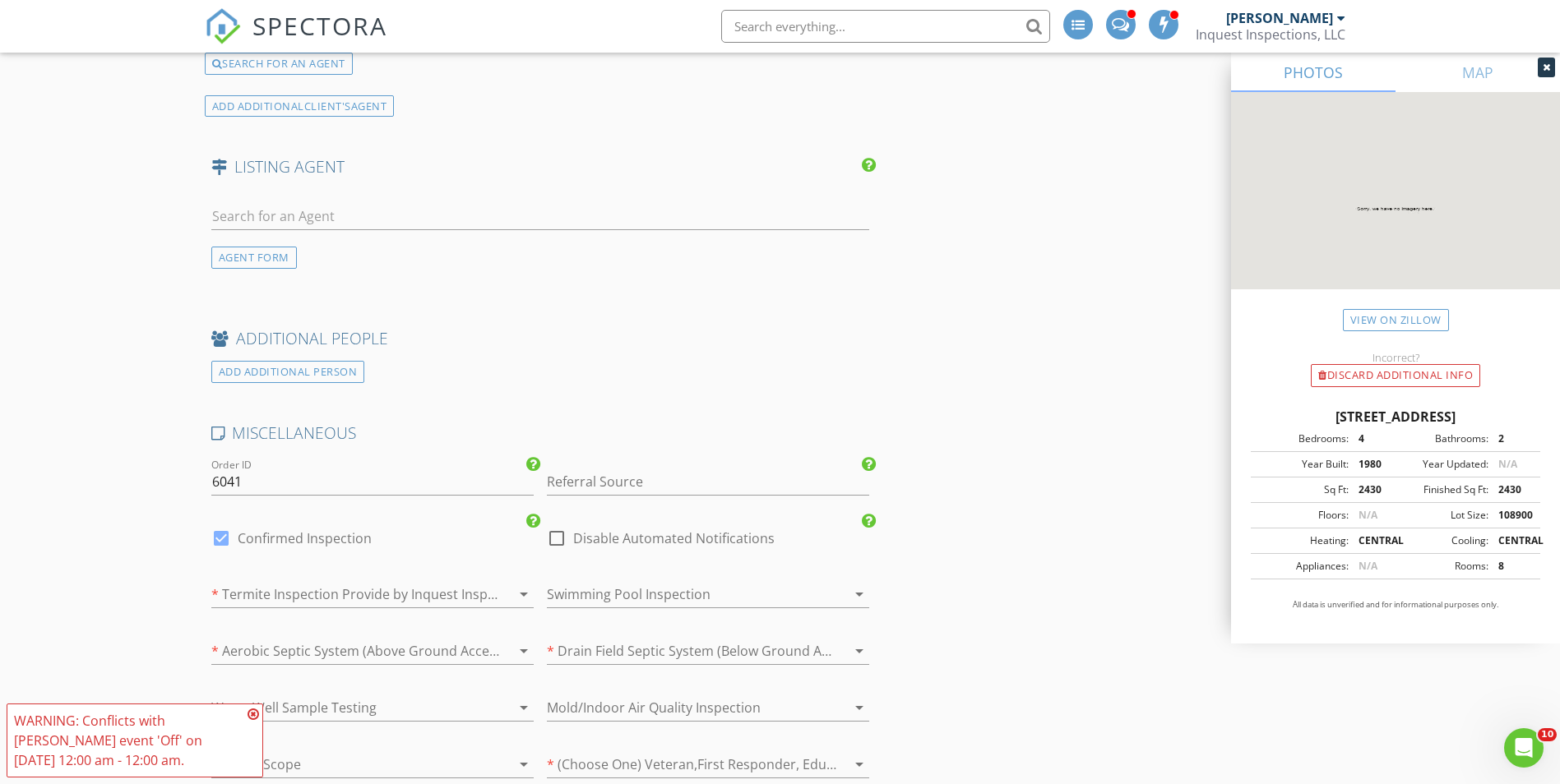
click at [310, 204] on input "text" at bounding box center [540, 217] width 659 height 27
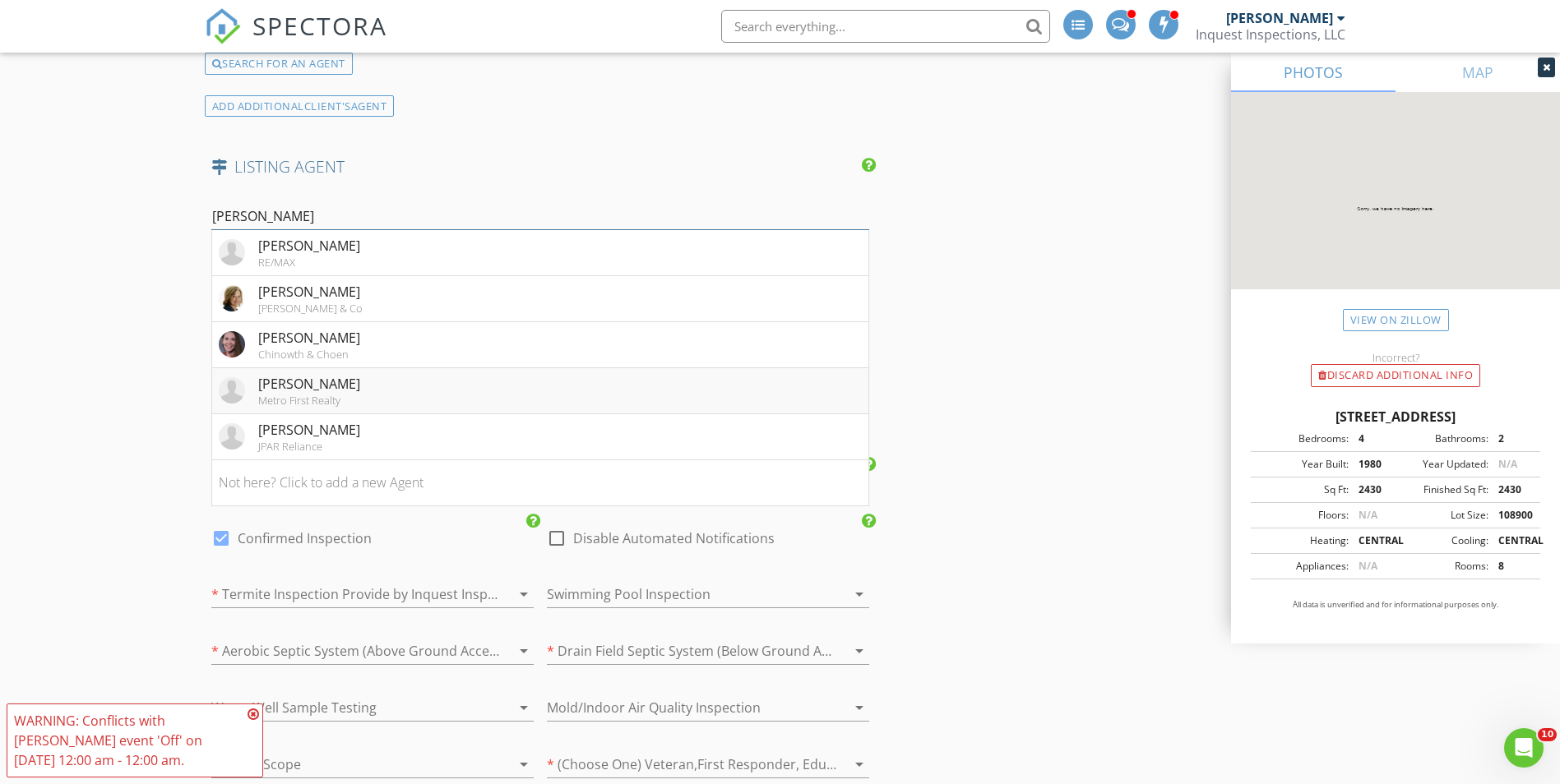
type input "kim"
click at [333, 400] on div "Metro First Realty" at bounding box center [309, 400] width 102 height 13
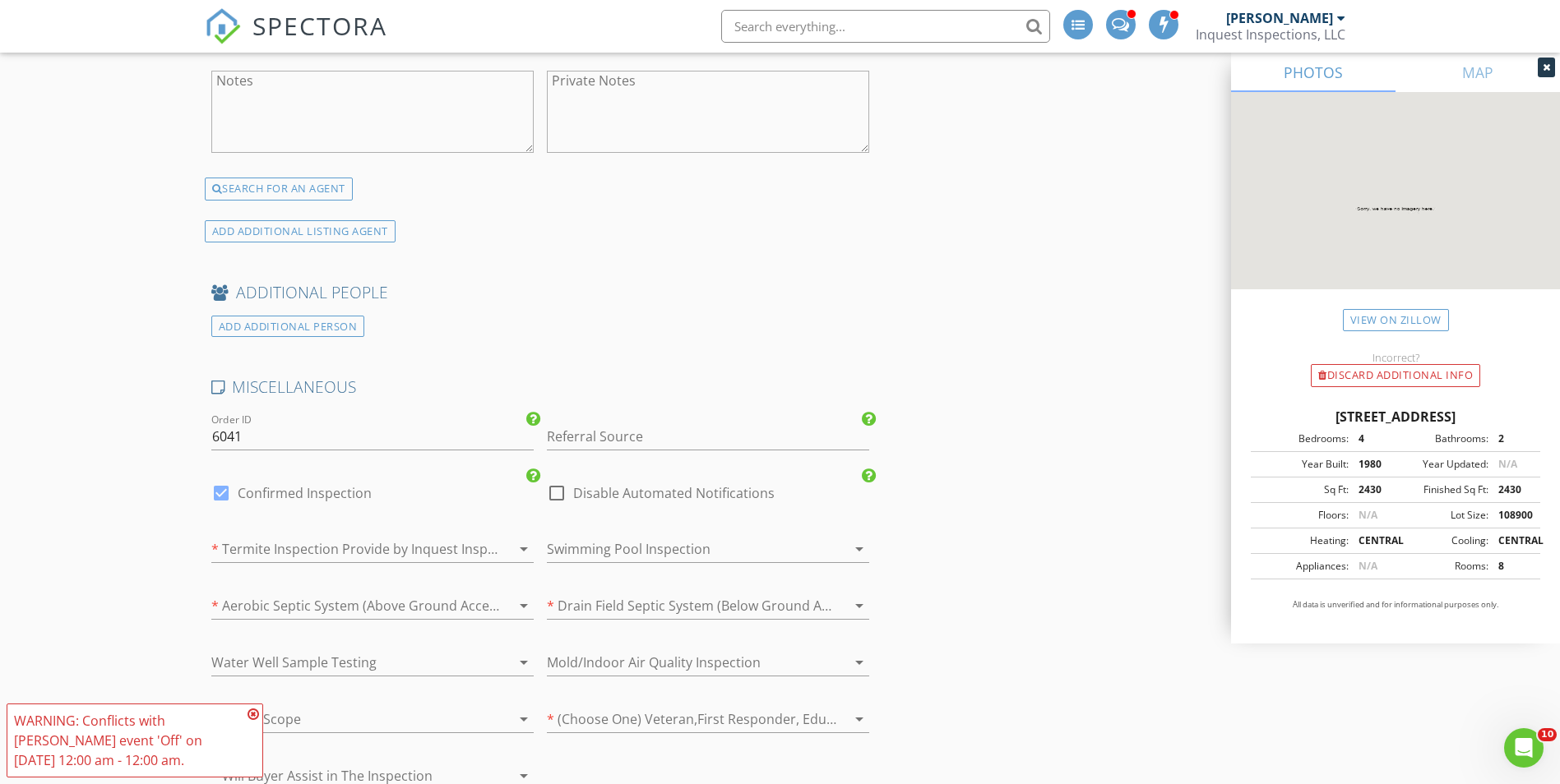
scroll to position [4522, 0]
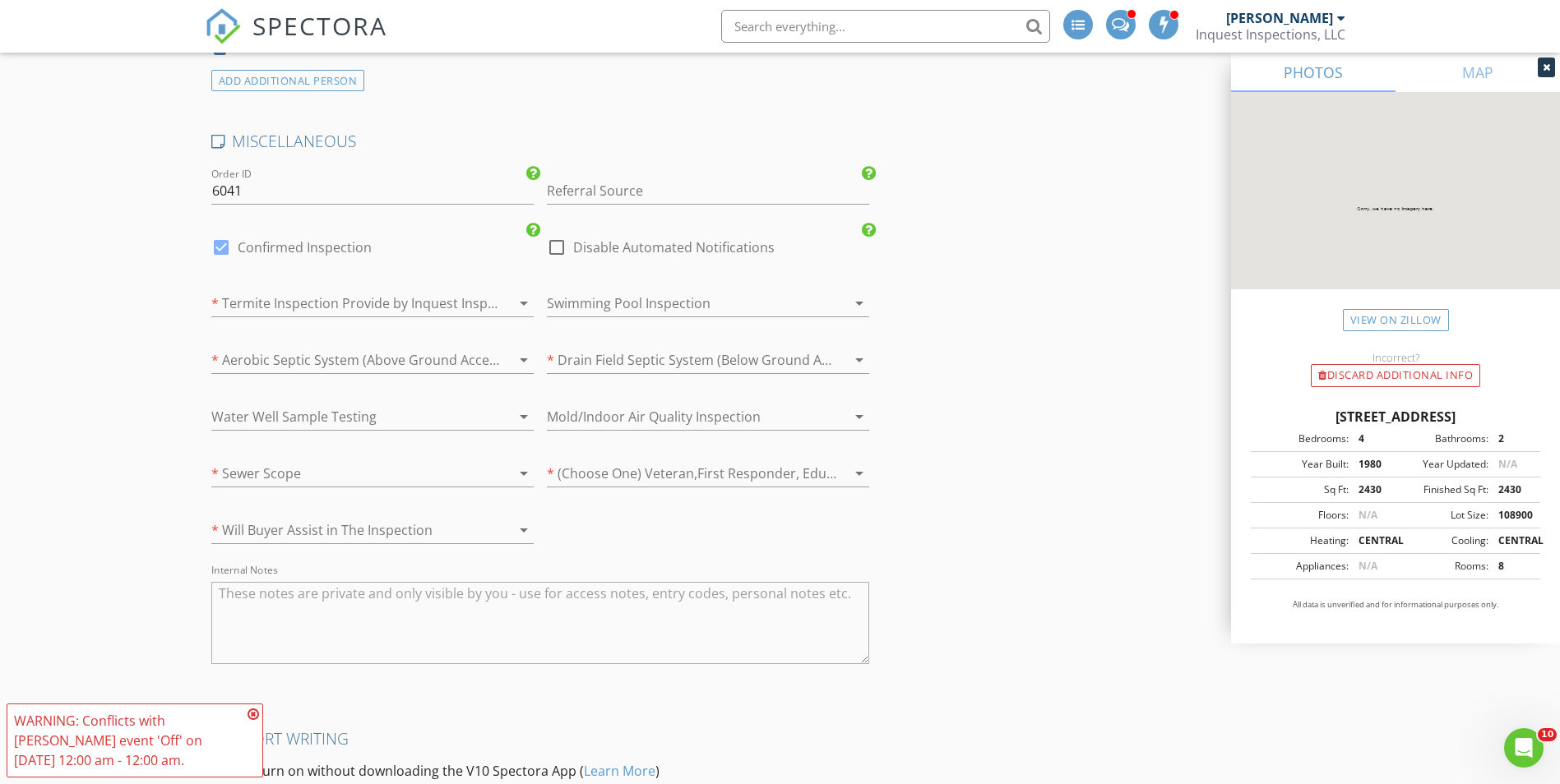
click at [325, 295] on div at bounding box center [349, 303] width 277 height 26
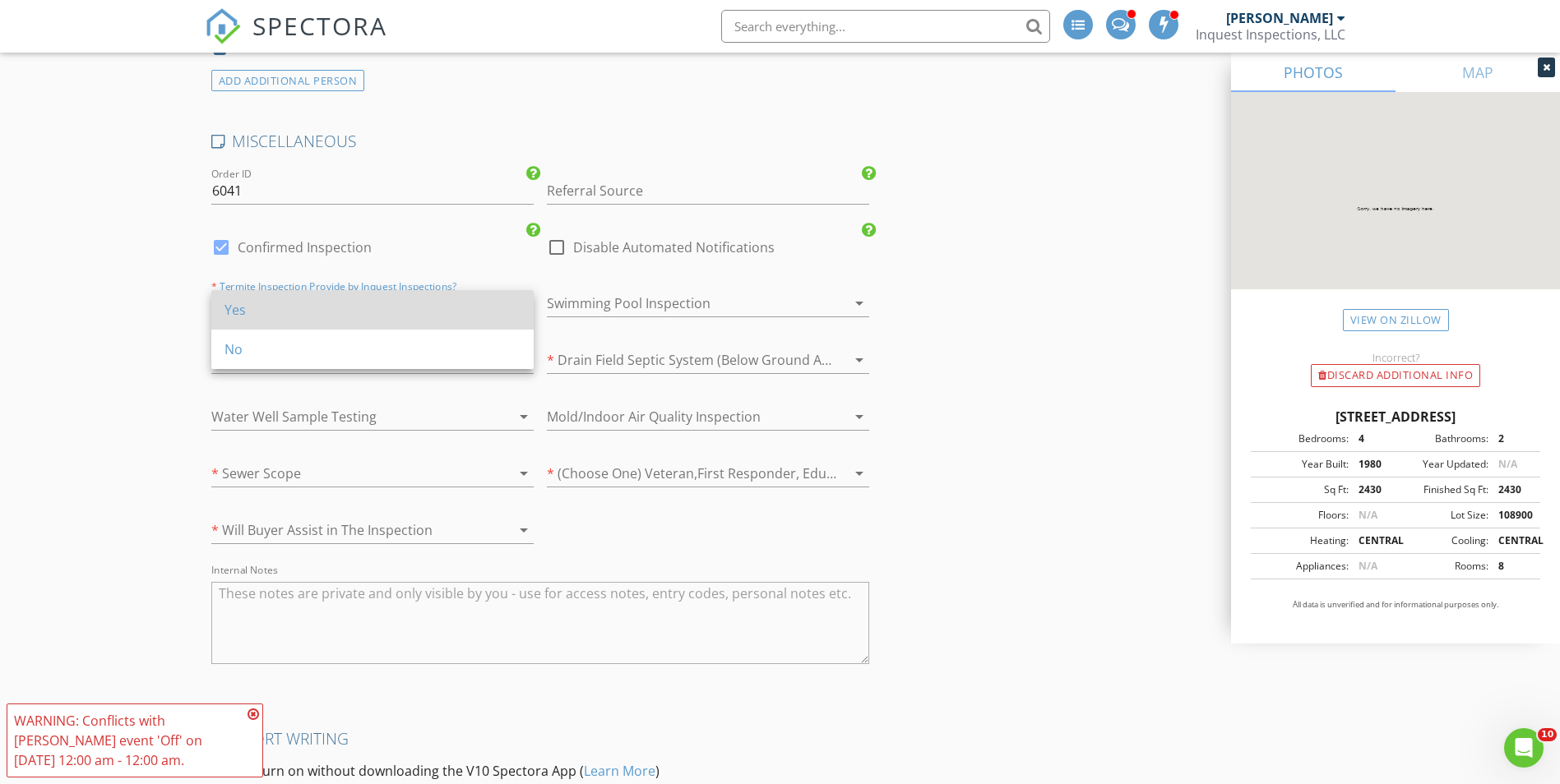
click at [300, 309] on div "Yes" at bounding box center [372, 309] width 296 height 20
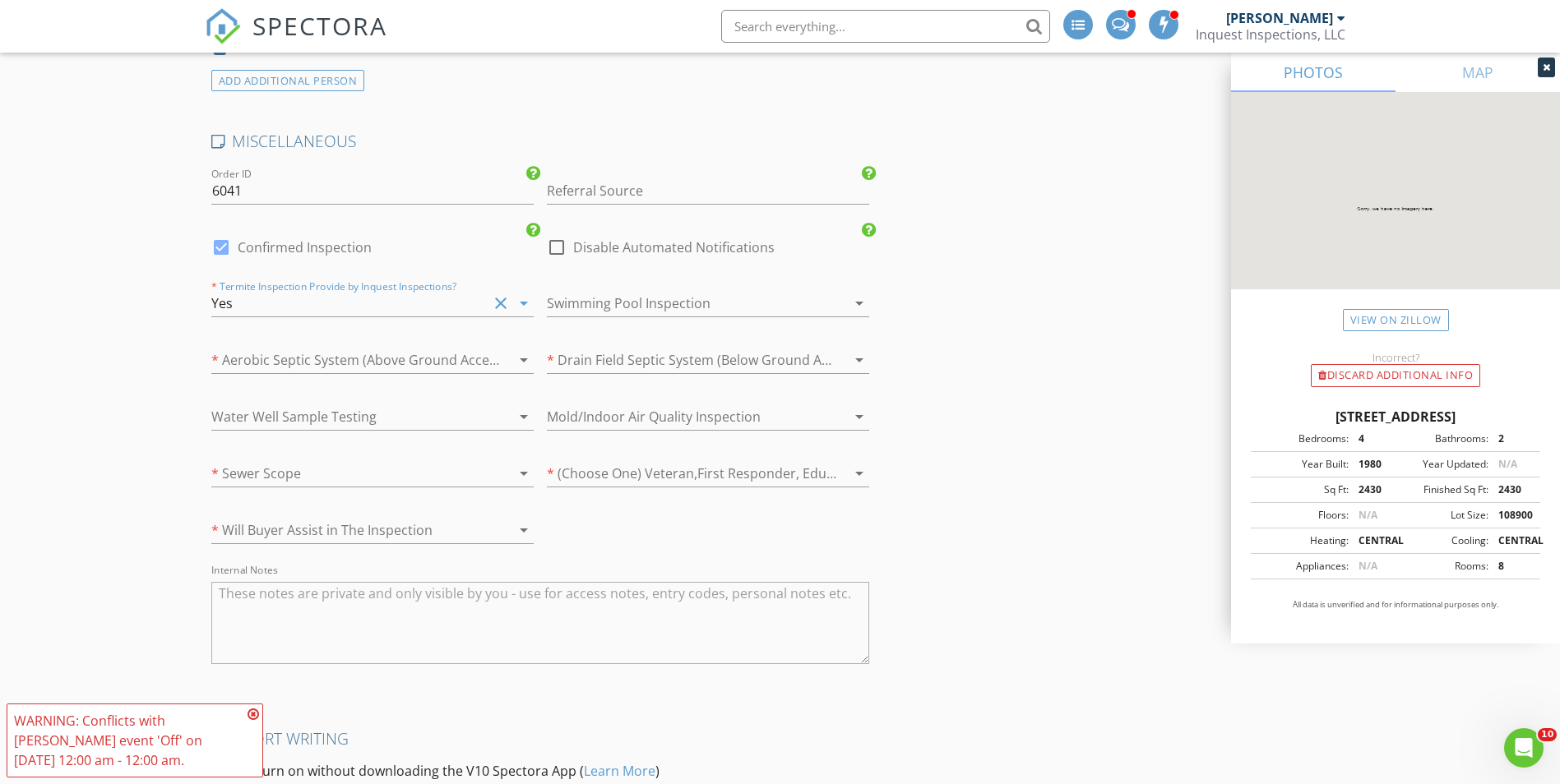
click at [277, 345] on div "* Aerobic Septic System (Above Ground Access) arrow_drop_down" at bounding box center [372, 363] width 323 height 53
click at [270, 366] on div at bounding box center [349, 360] width 277 height 26
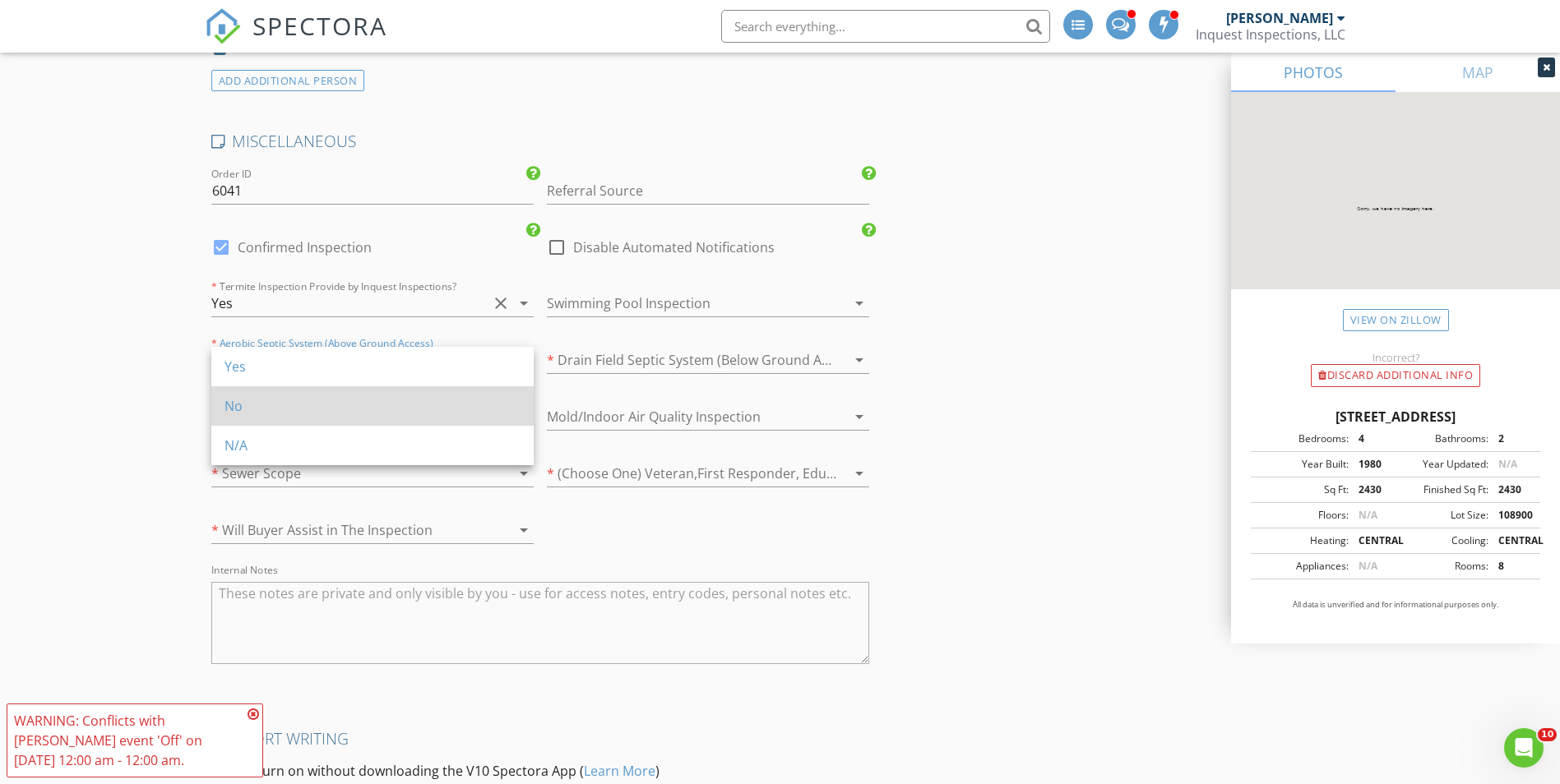
click at [251, 399] on div "No" at bounding box center [372, 406] width 296 height 20
click at [255, 416] on div at bounding box center [349, 416] width 277 height 26
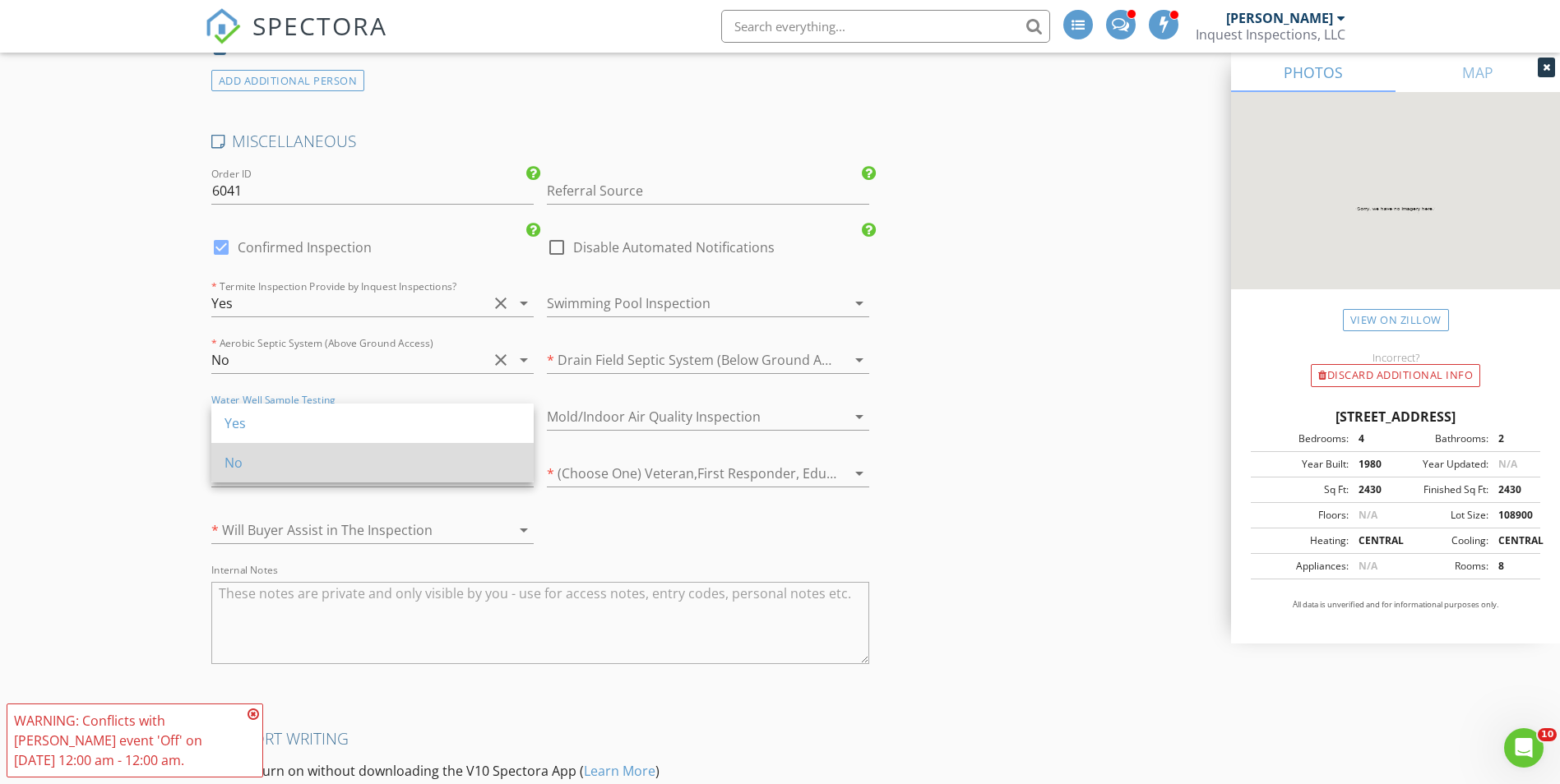
click at [250, 457] on div "No" at bounding box center [372, 462] width 296 height 20
click at [250, 464] on div at bounding box center [349, 474] width 277 height 26
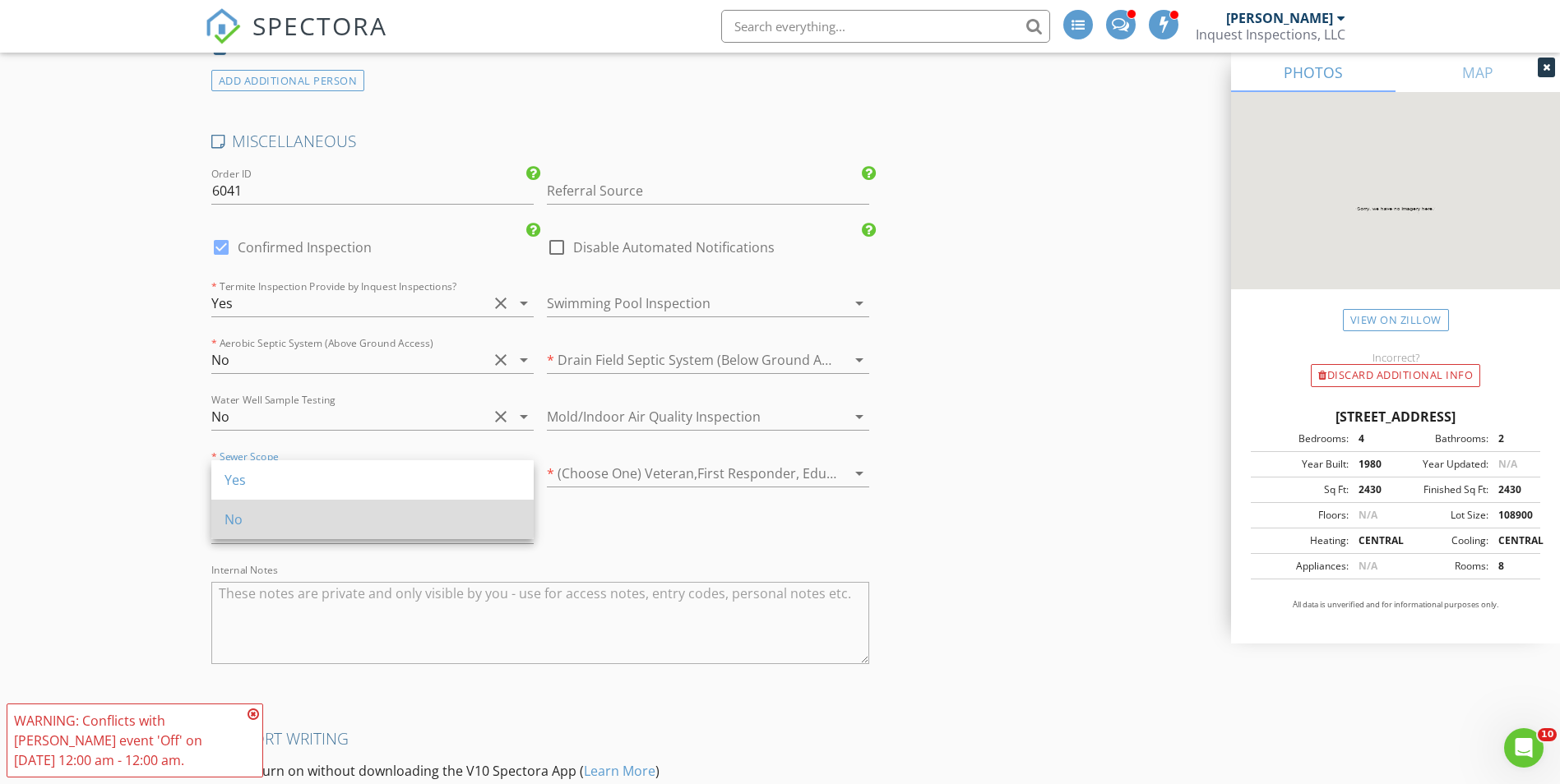
click at [251, 517] on div "No" at bounding box center [372, 520] width 296 height 20
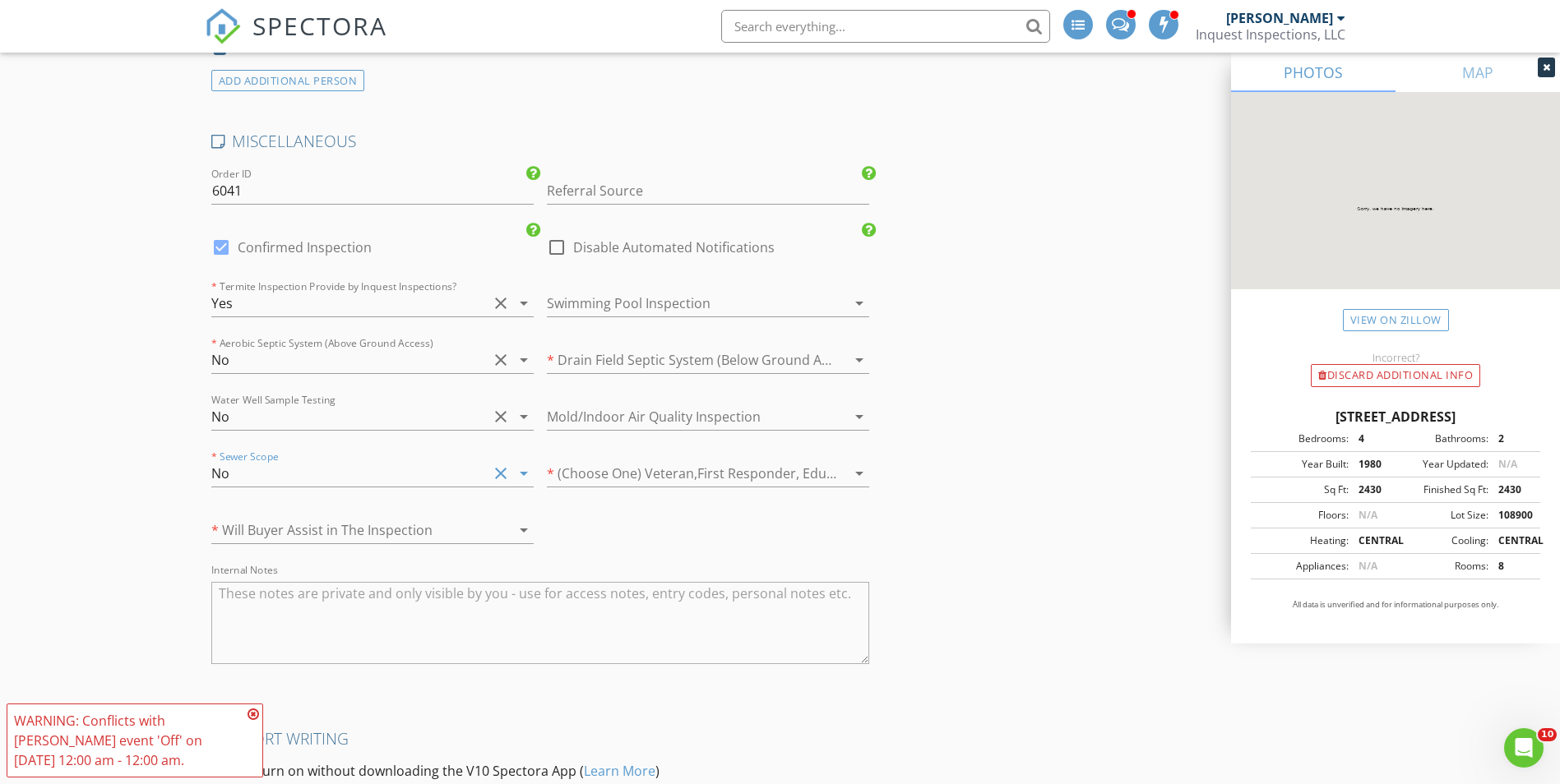
click at [261, 527] on div at bounding box center [349, 530] width 277 height 26
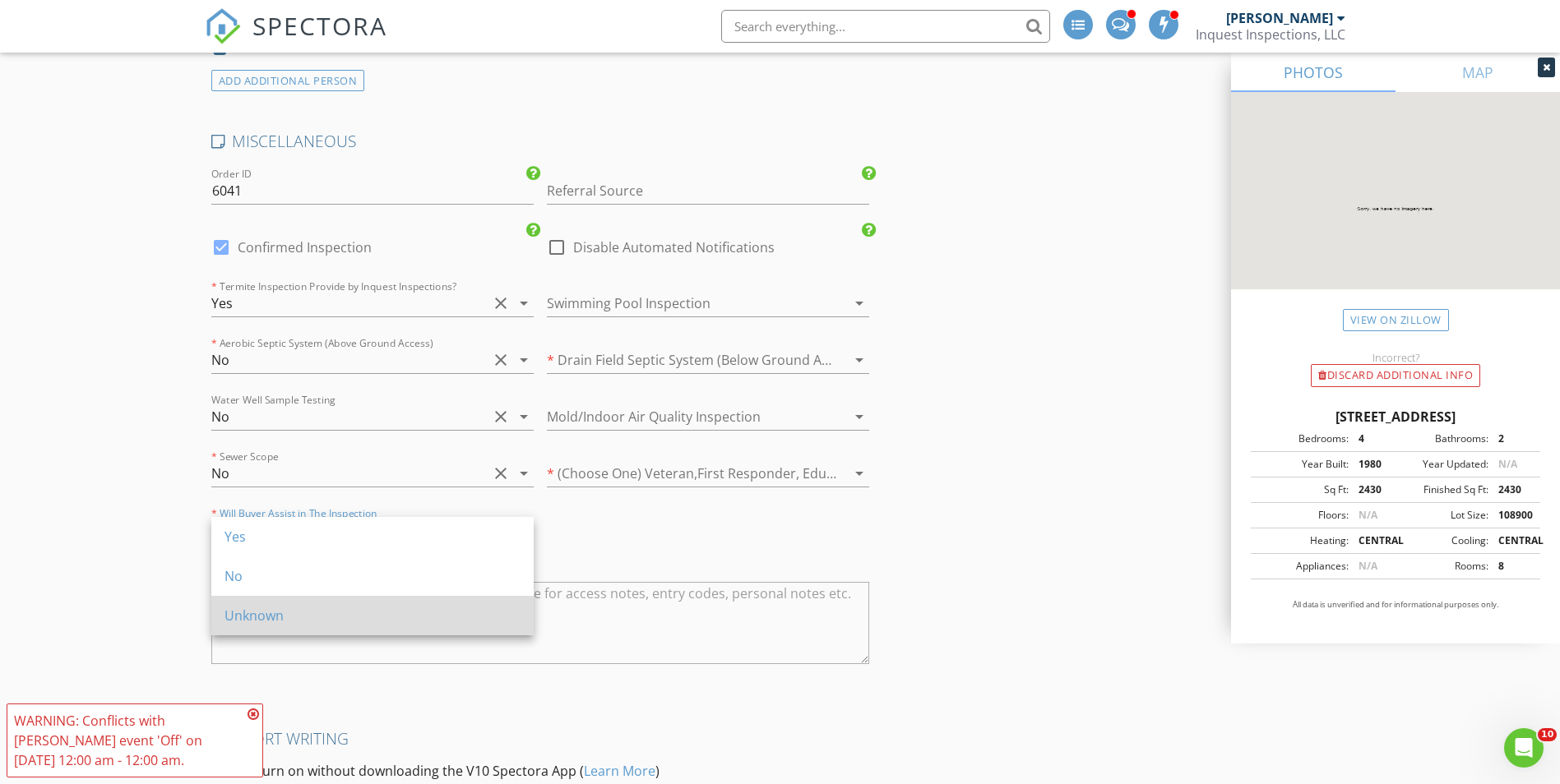
click at [264, 610] on div "Unknown" at bounding box center [372, 615] width 296 height 20
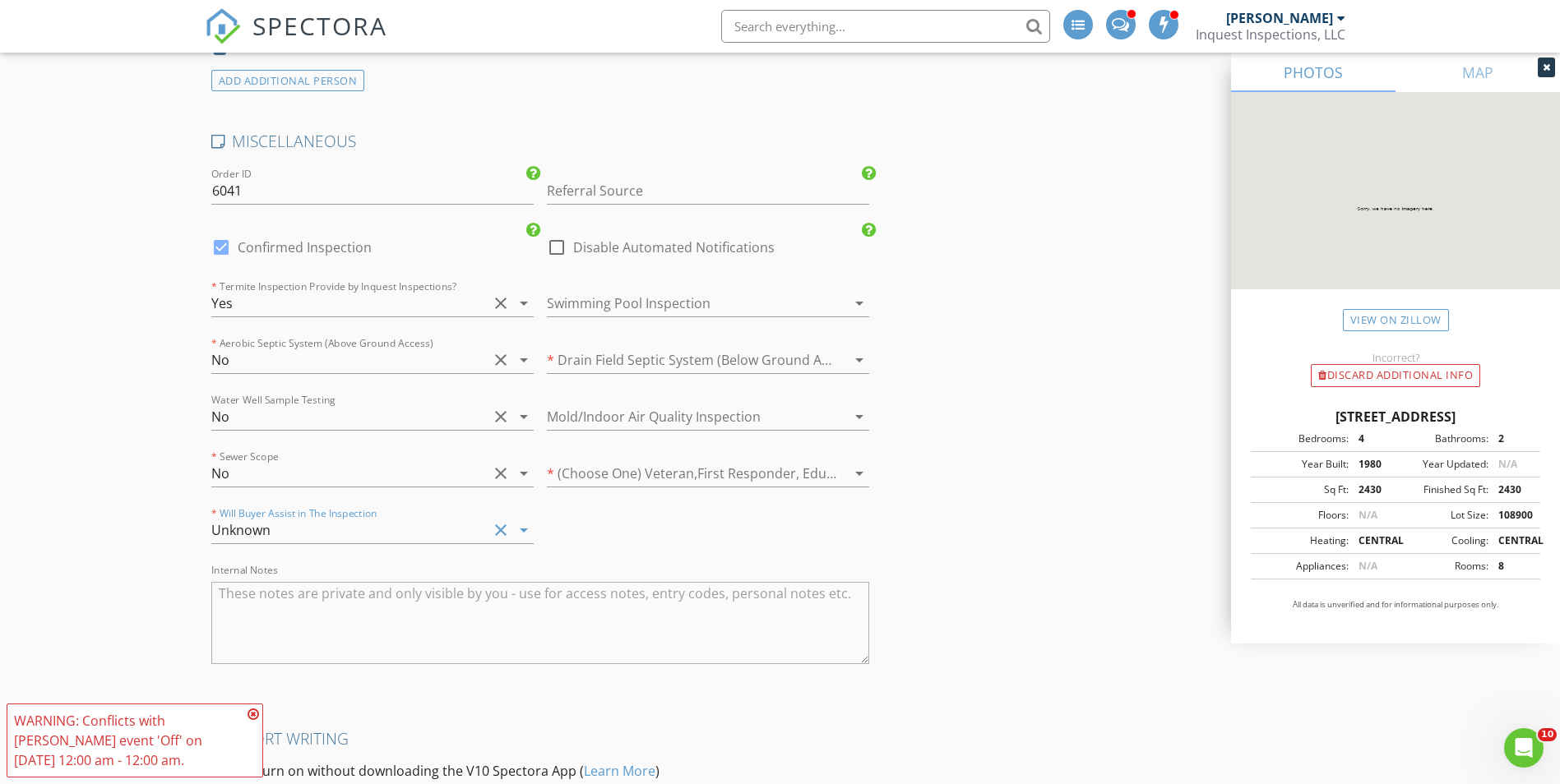
click at [615, 310] on div at bounding box center [685, 303] width 277 height 26
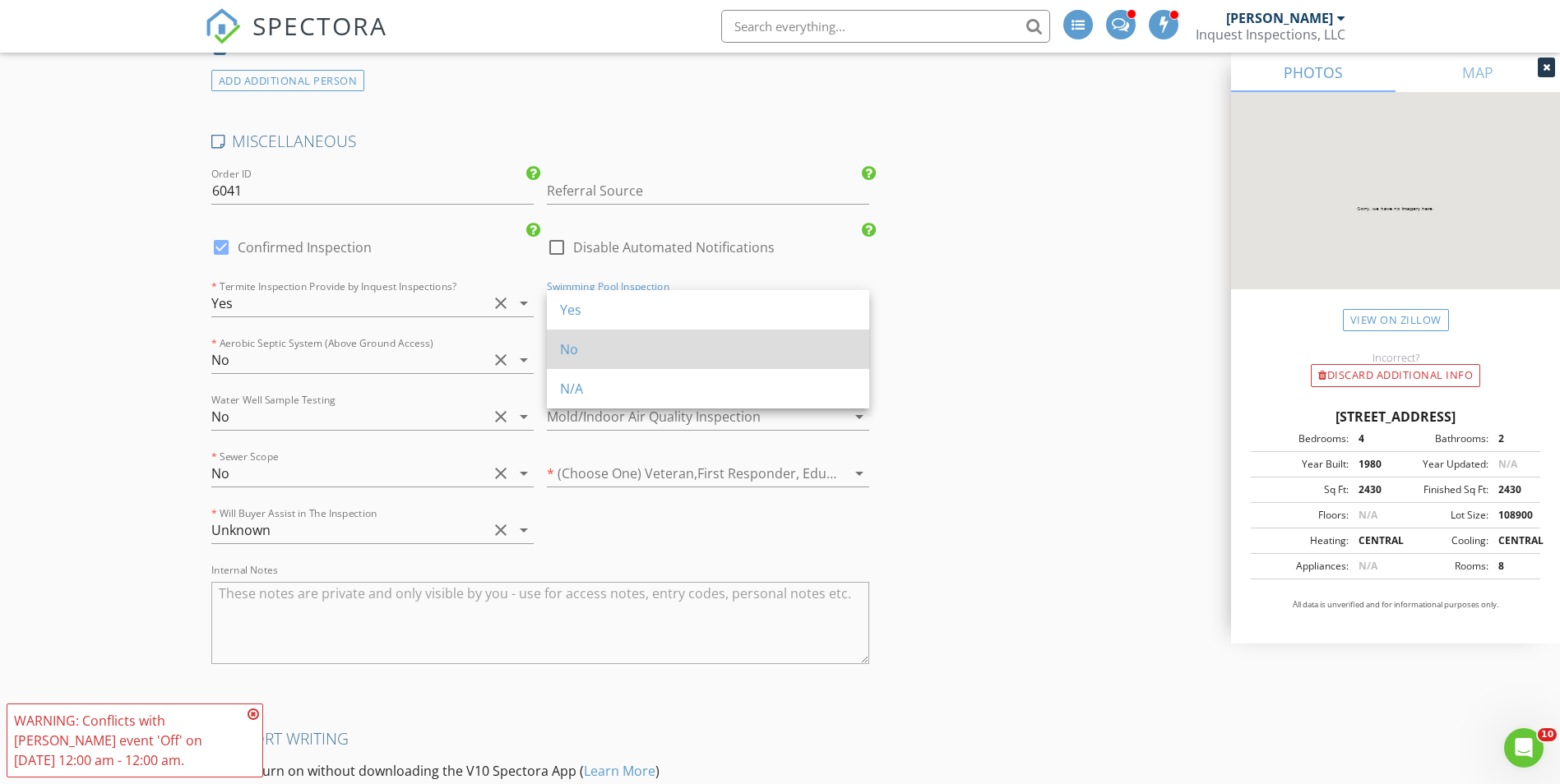
click at [615, 348] on div "No" at bounding box center [708, 349] width 296 height 20
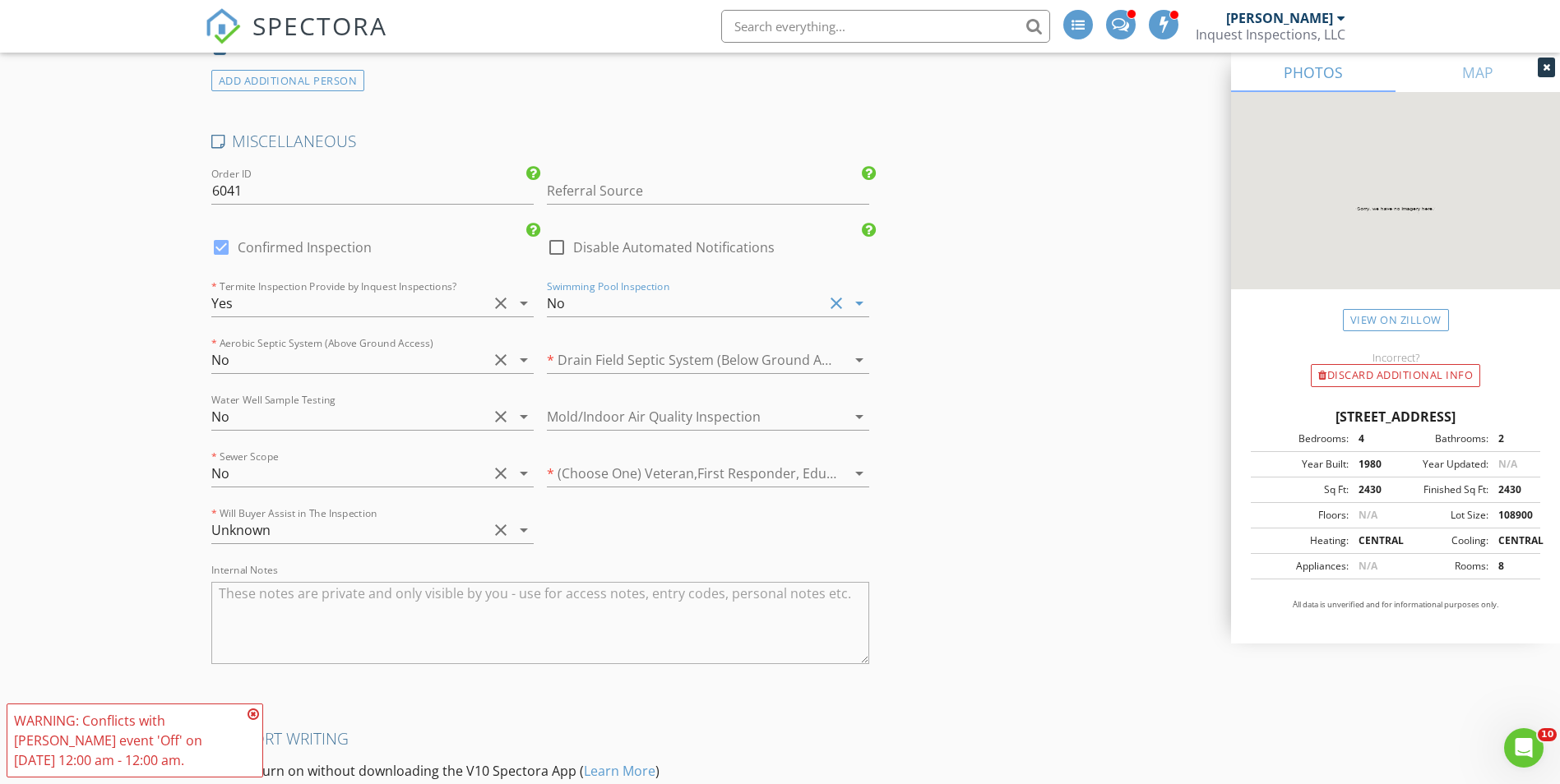
click at [617, 362] on div at bounding box center [685, 360] width 277 height 26
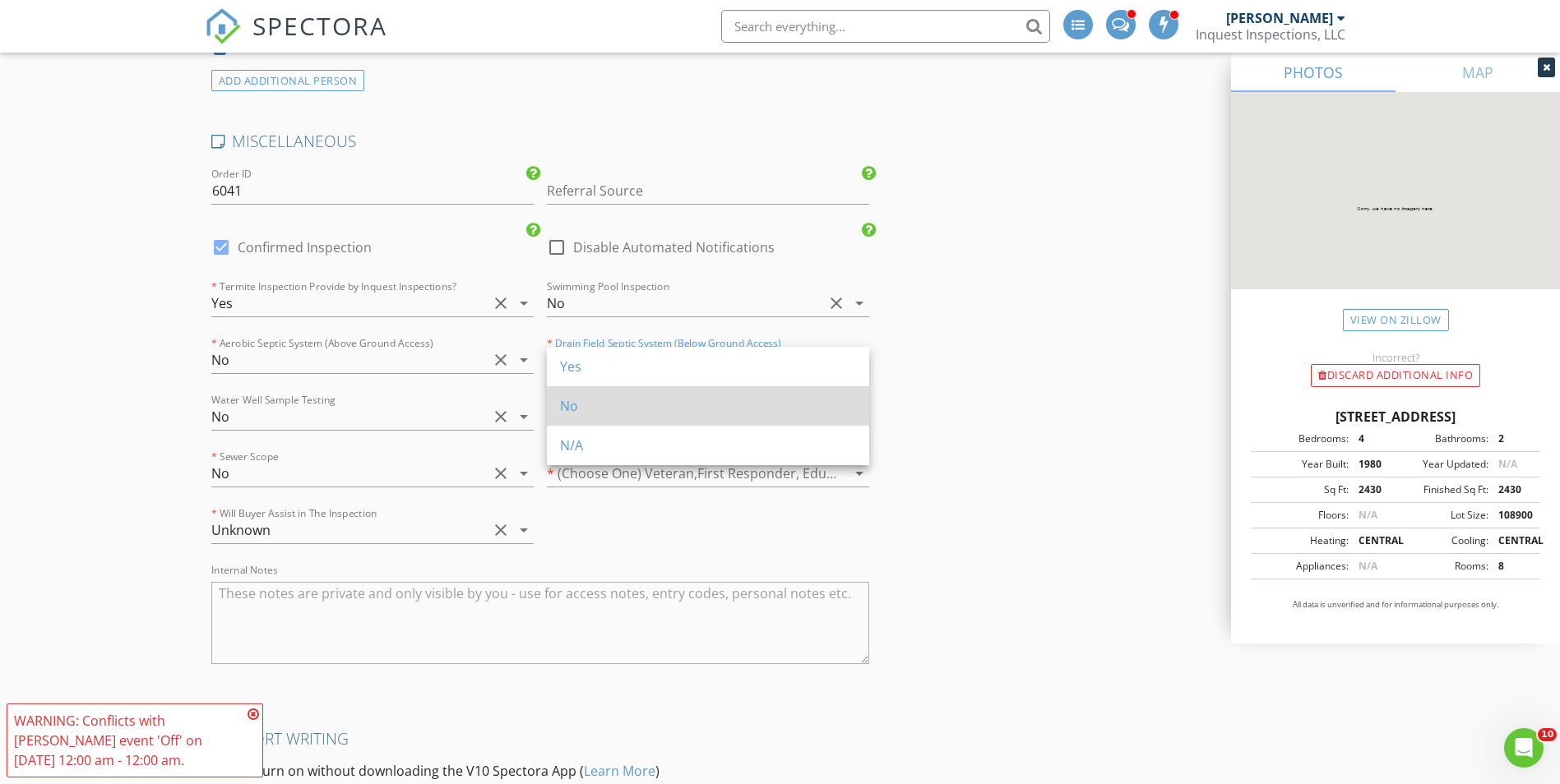
click at [609, 411] on div "No" at bounding box center [708, 406] width 296 height 20
click at [609, 414] on div at bounding box center [685, 416] width 277 height 26
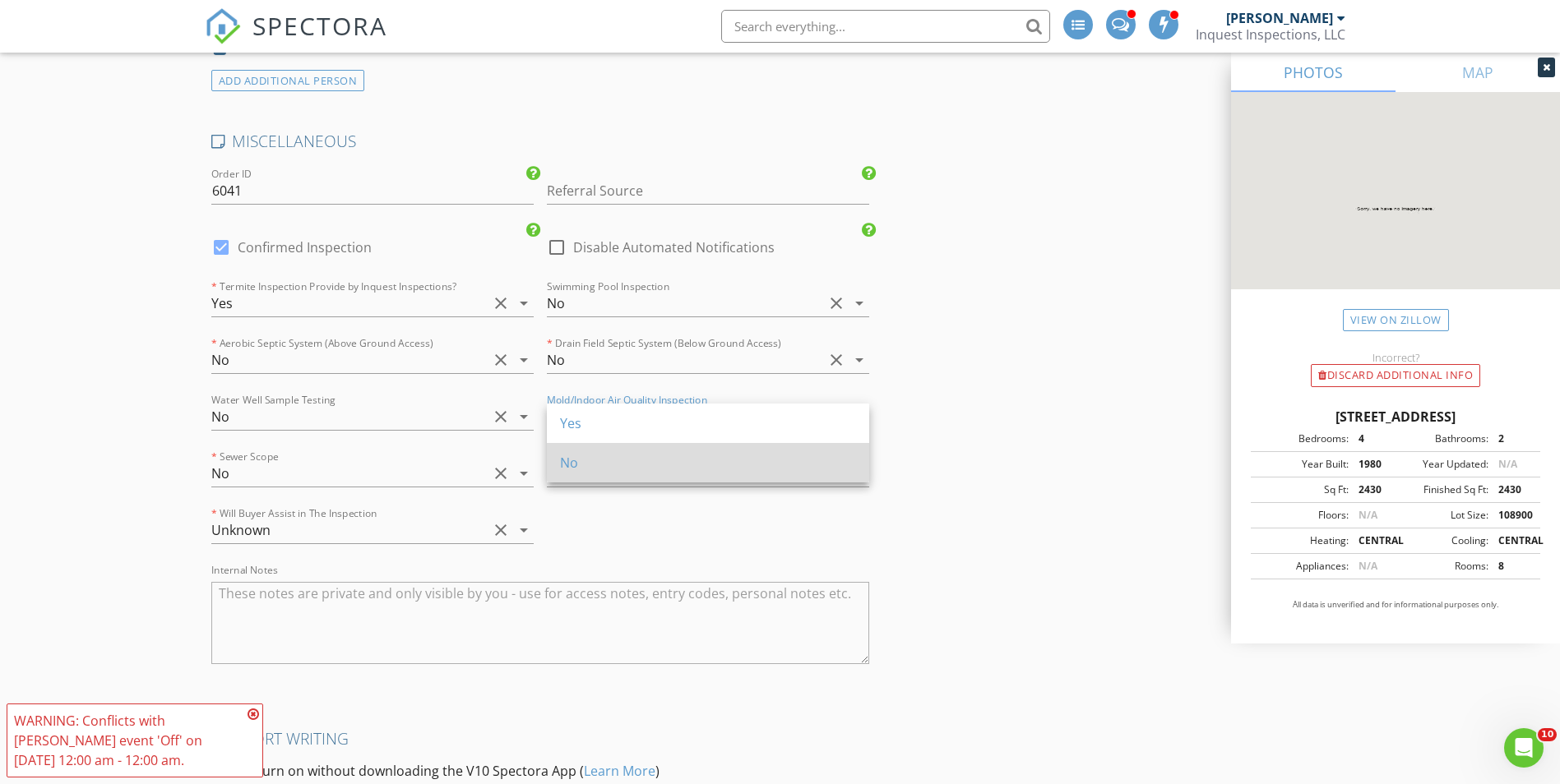
click at [601, 466] on div "No" at bounding box center [708, 462] width 296 height 20
click at [603, 469] on div at bounding box center [685, 474] width 277 height 26
click at [604, 482] on div "Yes" at bounding box center [708, 480] width 296 height 20
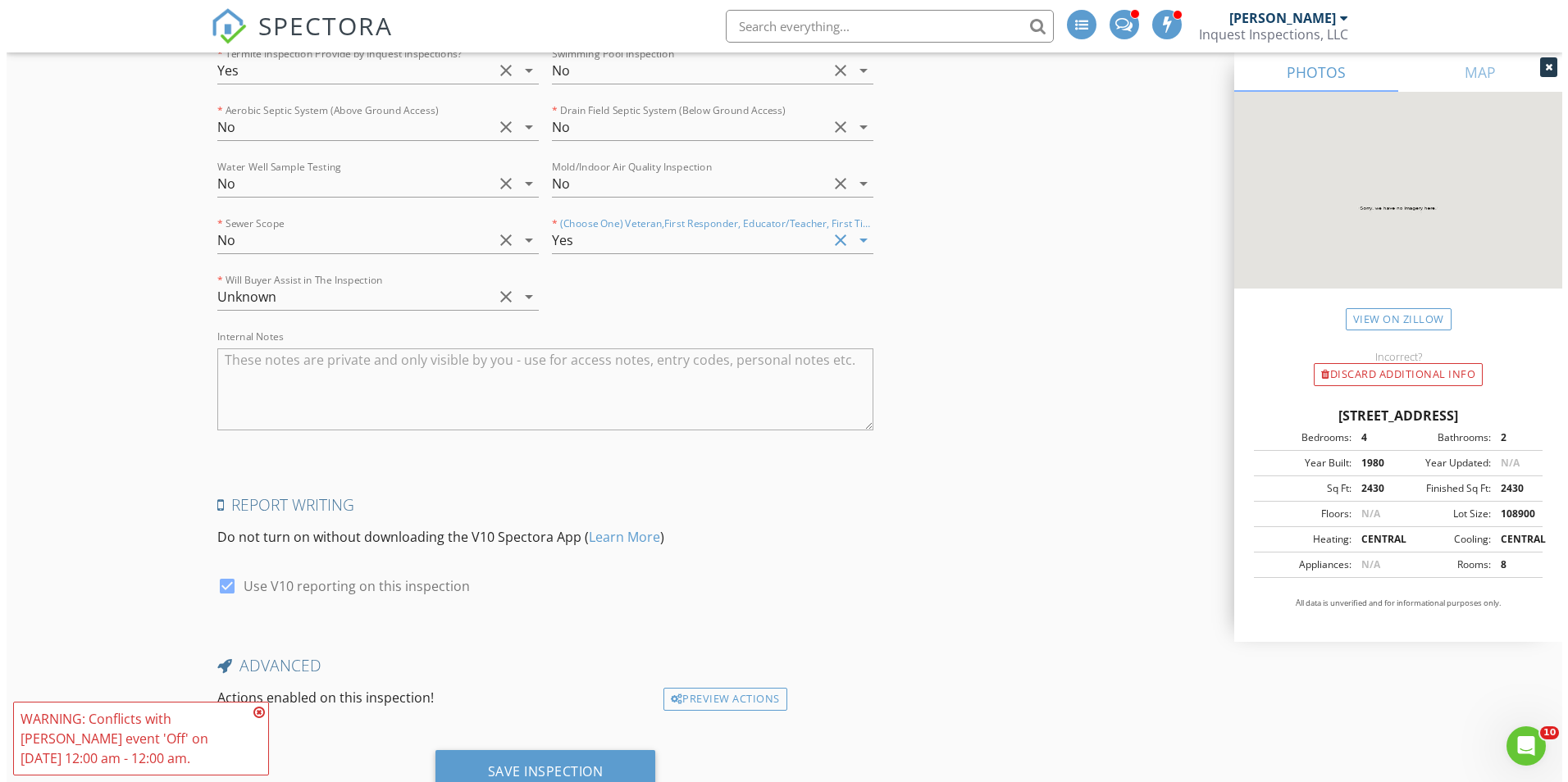
scroll to position [4807, 0]
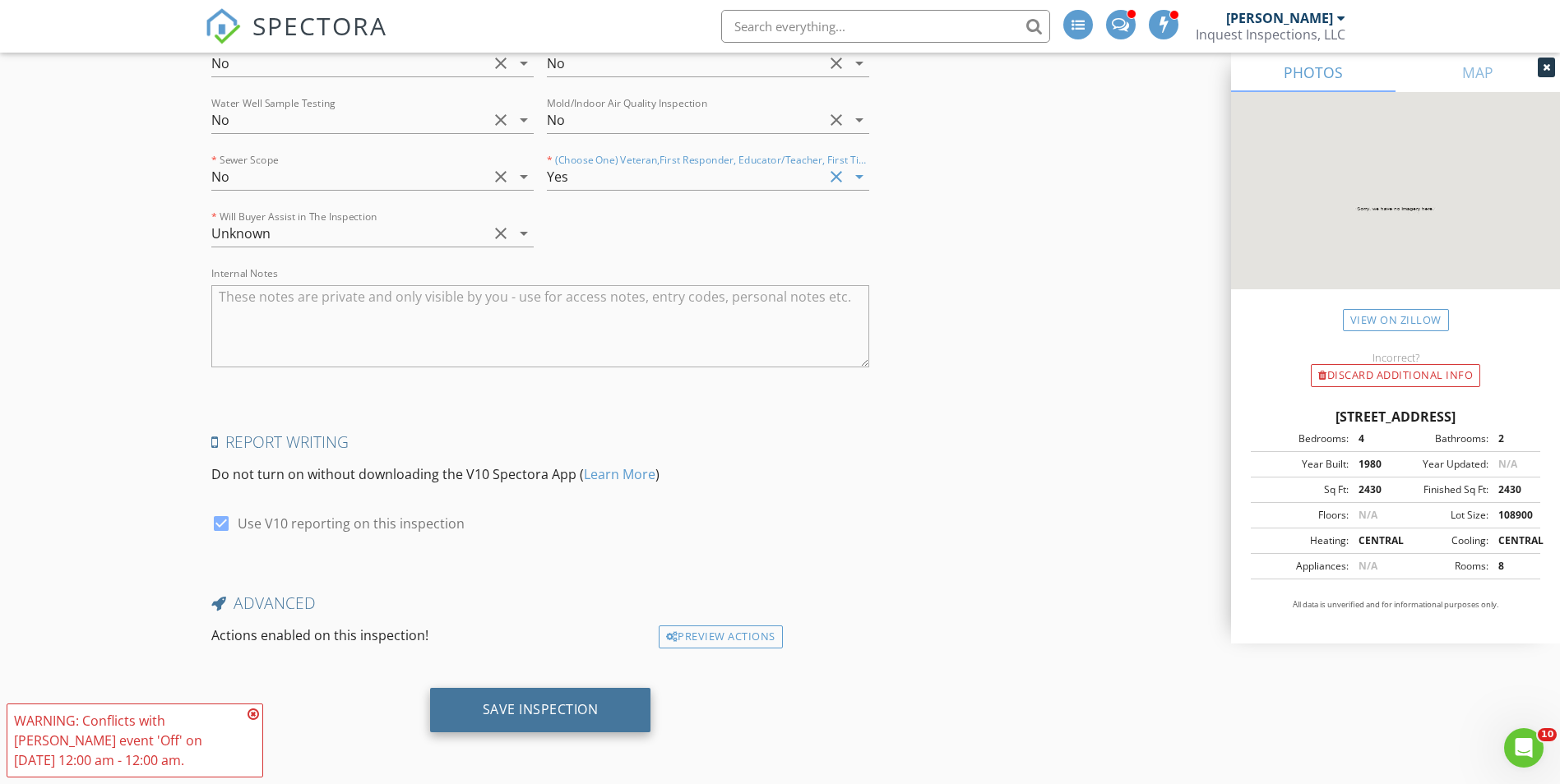
click at [557, 714] on div "Save Inspection" at bounding box center [541, 710] width 116 height 17
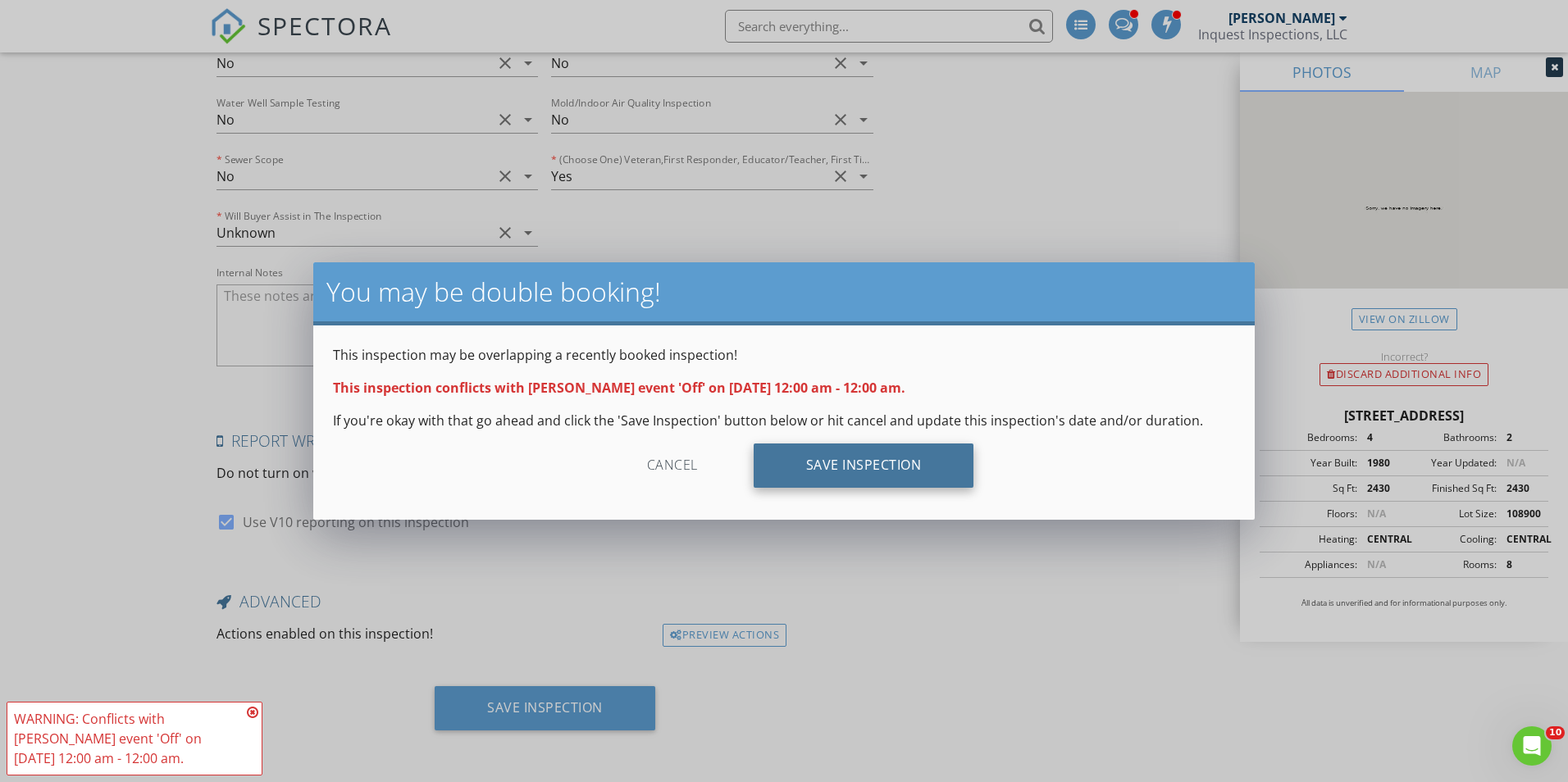
click at [897, 469] on div "Save Inspection" at bounding box center [864, 465] width 221 height 44
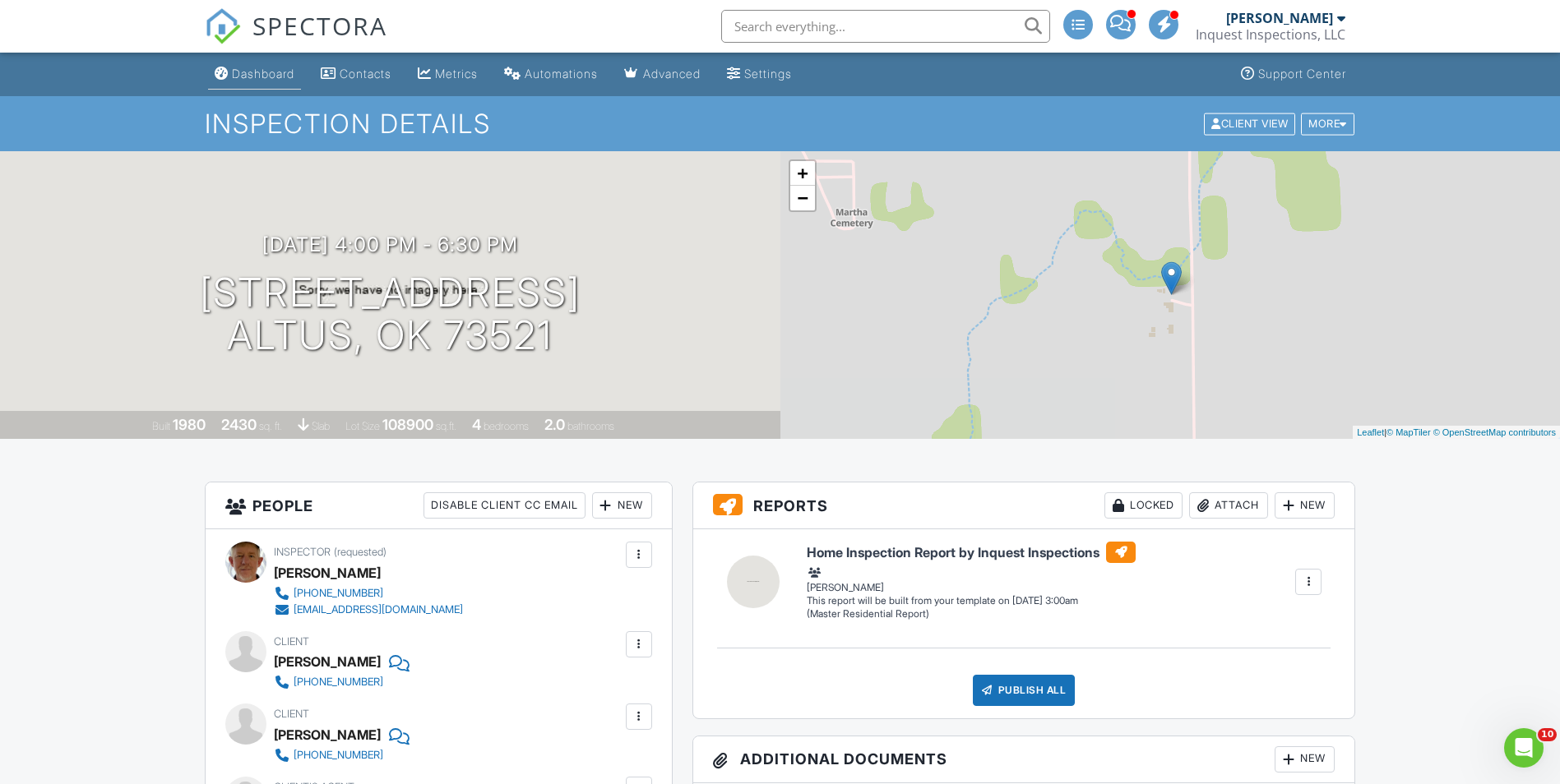
click at [239, 74] on div "Dashboard" at bounding box center [263, 73] width 63 height 14
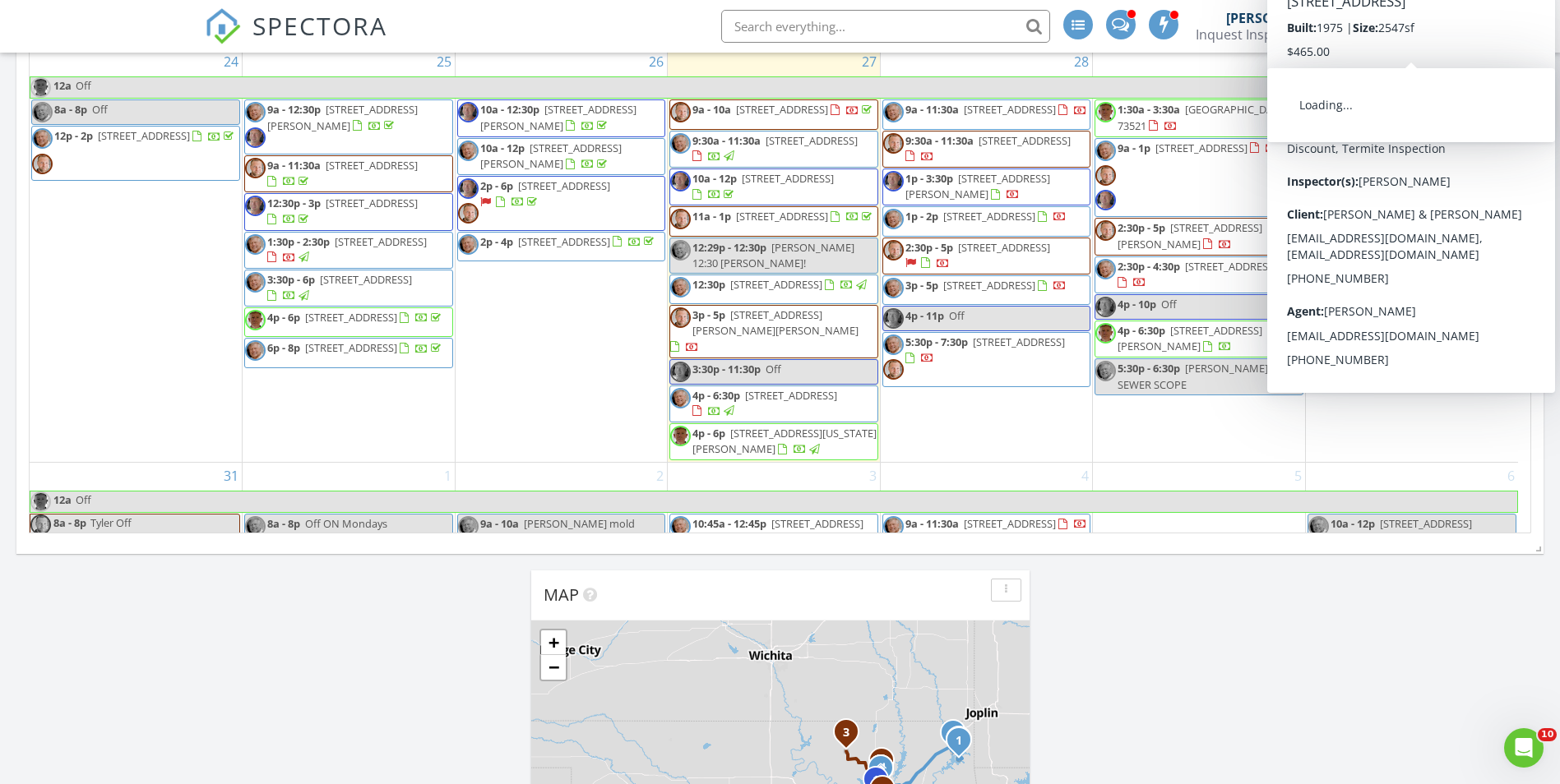
scroll to position [1316, 0]
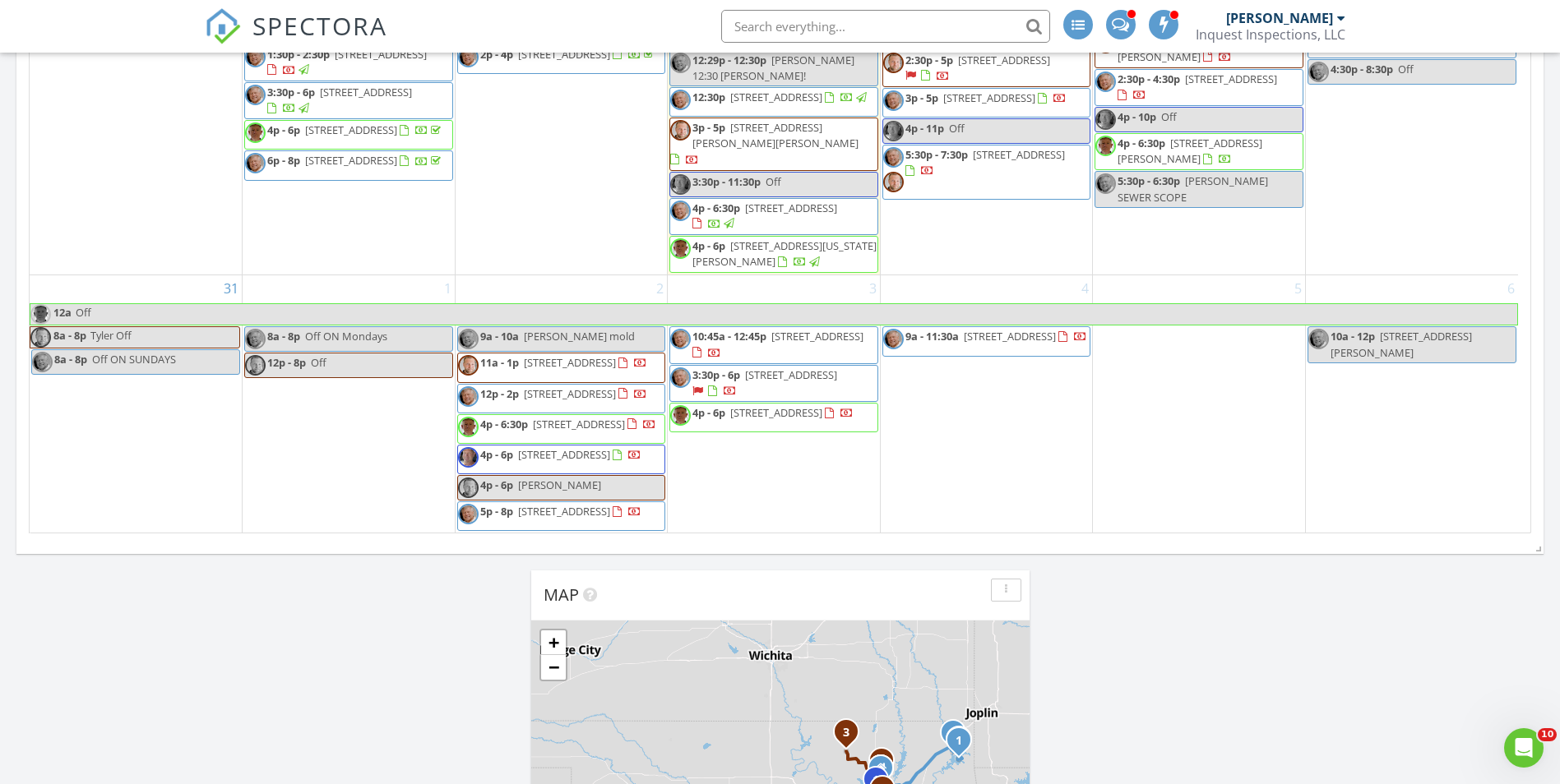
click at [991, 286] on div "4 9a - 11:30a 9015 N 184th E Ave, Owasso 74055" at bounding box center [987, 404] width 212 height 257
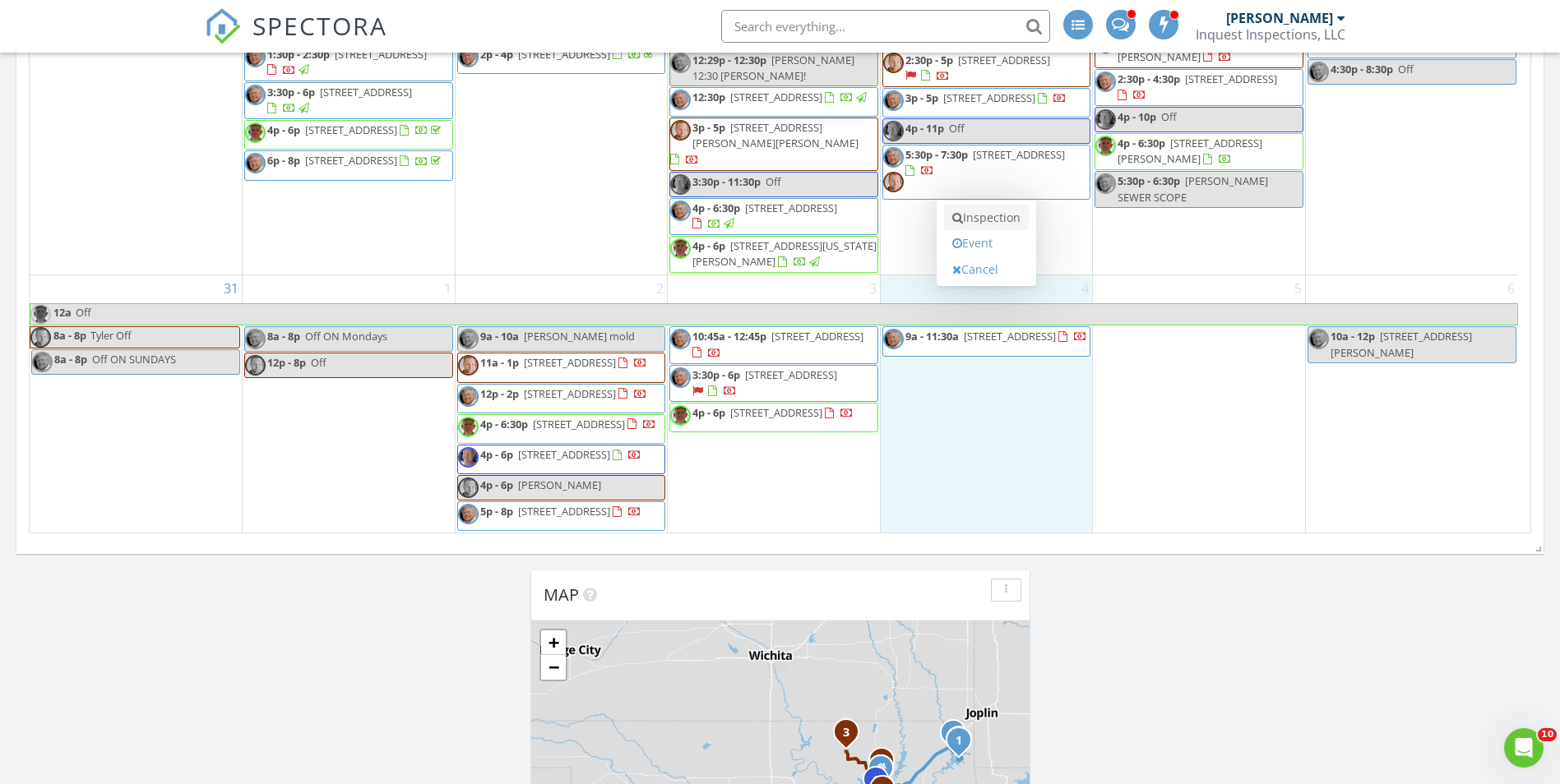
click at [998, 215] on link "Inspection" at bounding box center [987, 218] width 84 height 26
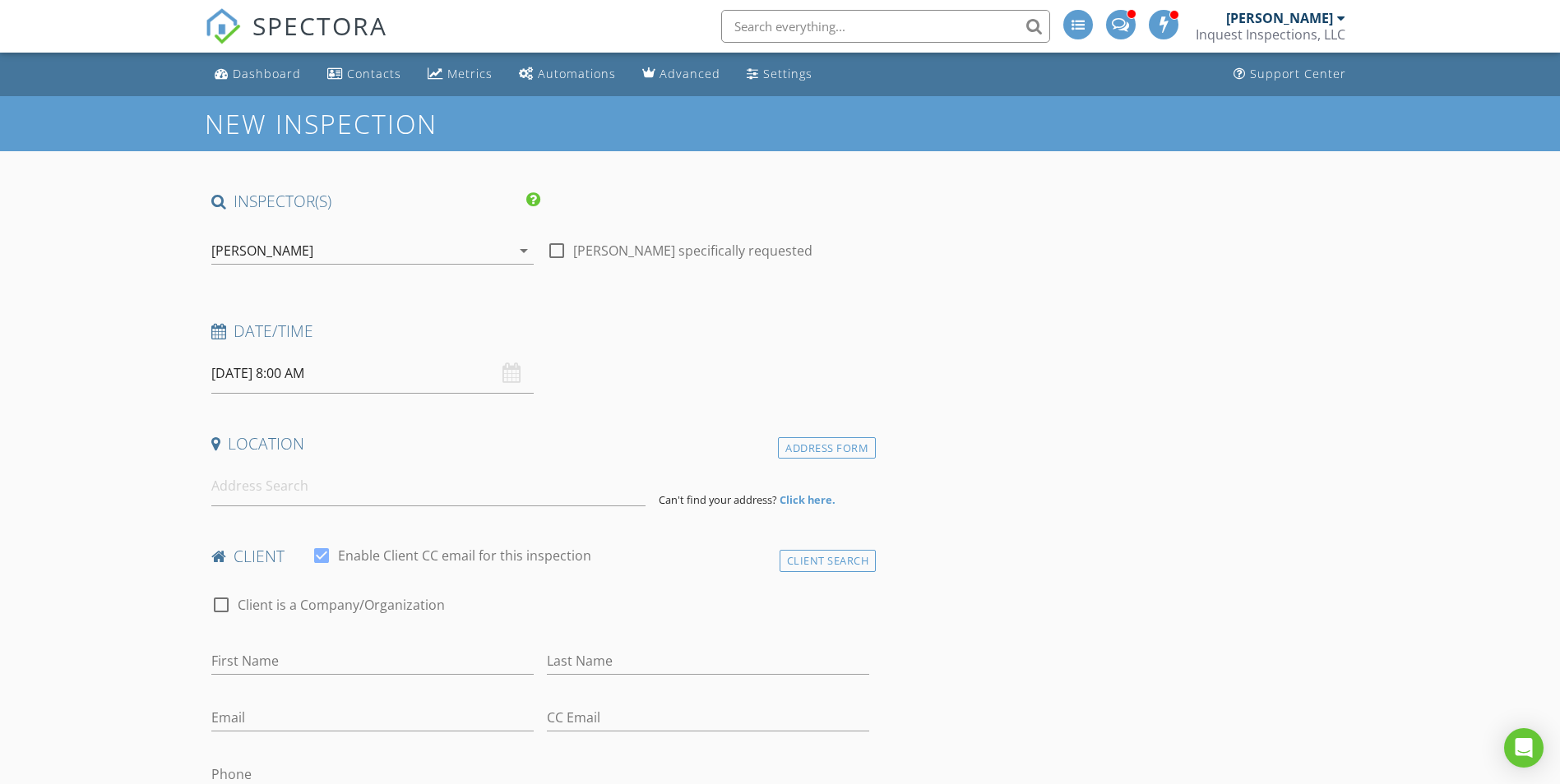
click at [319, 248] on div "[PERSON_NAME]" at bounding box center [360, 250] width 299 height 26
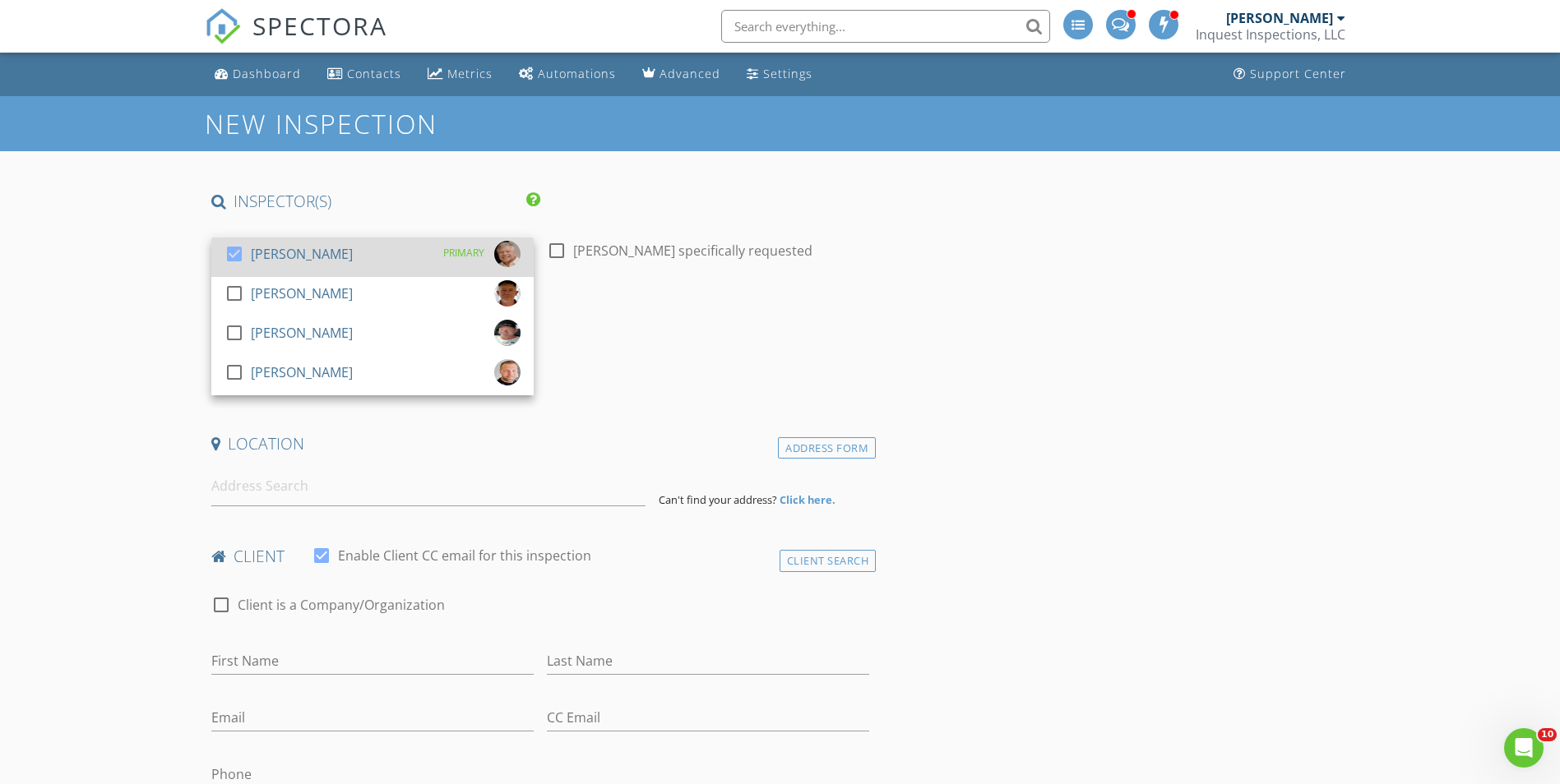
click at [223, 255] on div at bounding box center [235, 254] width 28 height 28
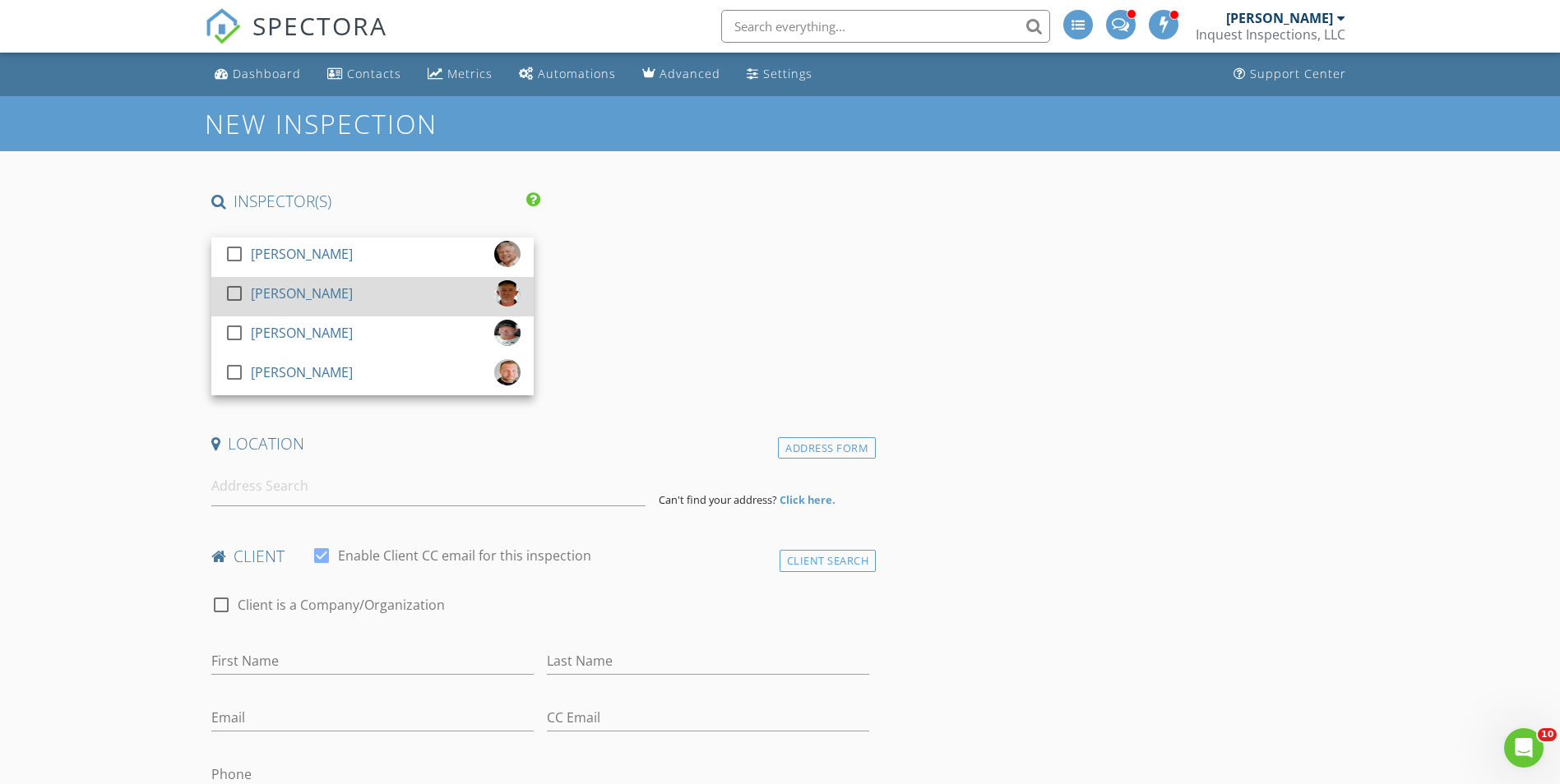
click at [237, 293] on div at bounding box center [235, 294] width 28 height 28
click at [562, 246] on div at bounding box center [557, 251] width 28 height 28
checkbox input "true"
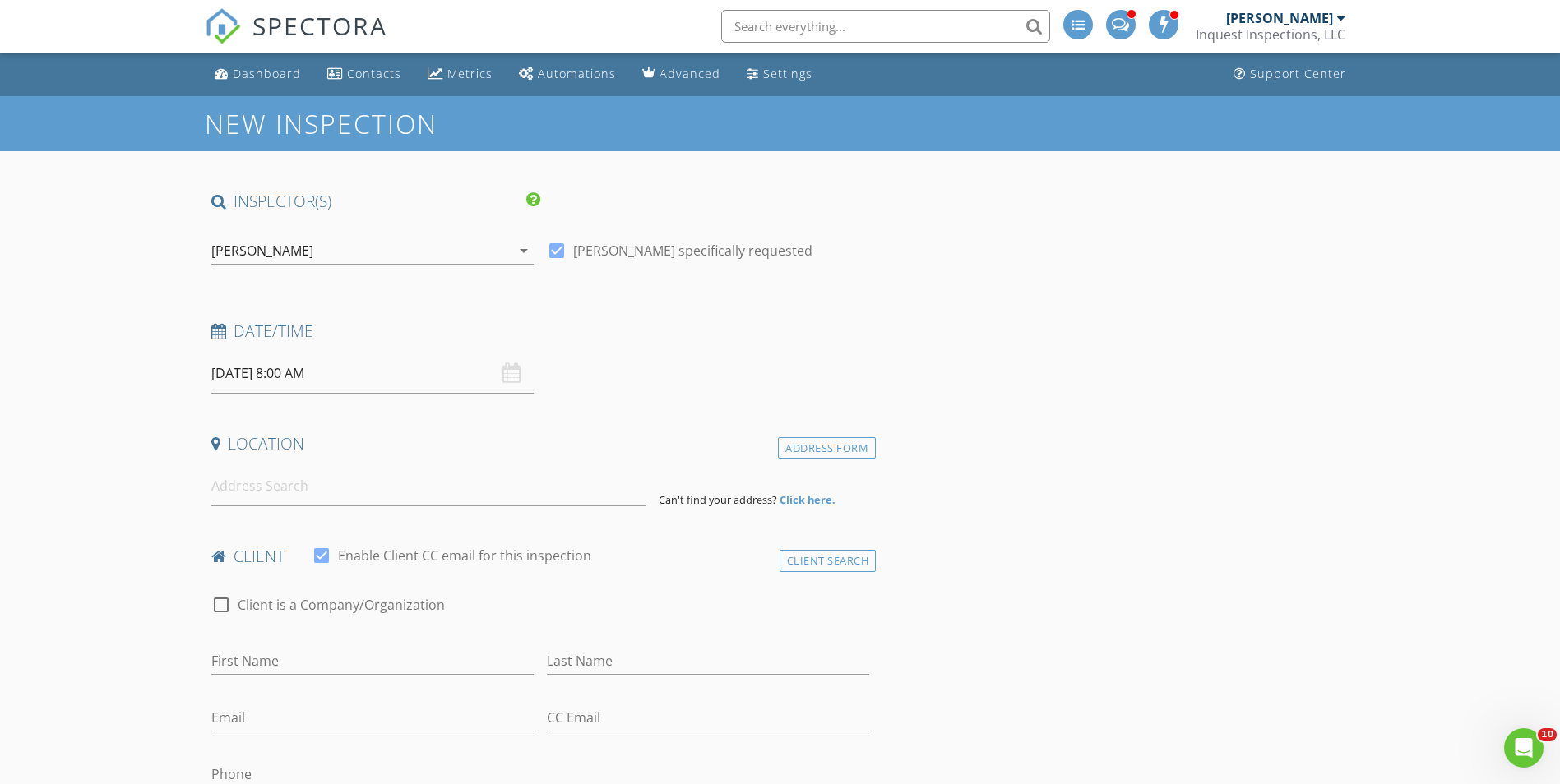
click at [272, 371] on input "09/04/2025 8:00 AM" at bounding box center [372, 373] width 323 height 40
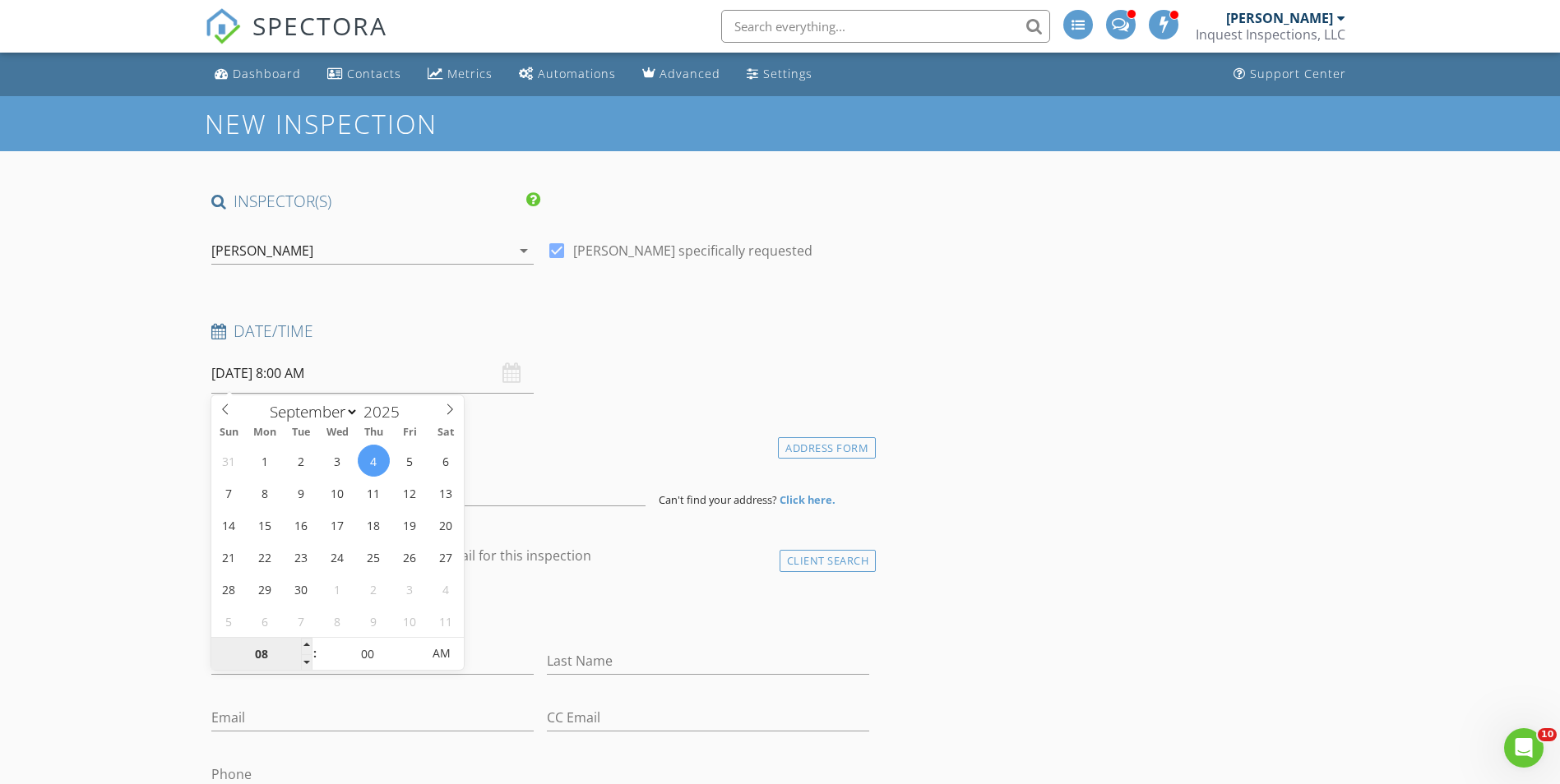
click at [256, 658] on input "08" at bounding box center [262, 654] width 101 height 33
type input "04"
type input "09/04/2025 4:00 PM"
click at [437, 661] on span "AM" at bounding box center [441, 653] width 45 height 33
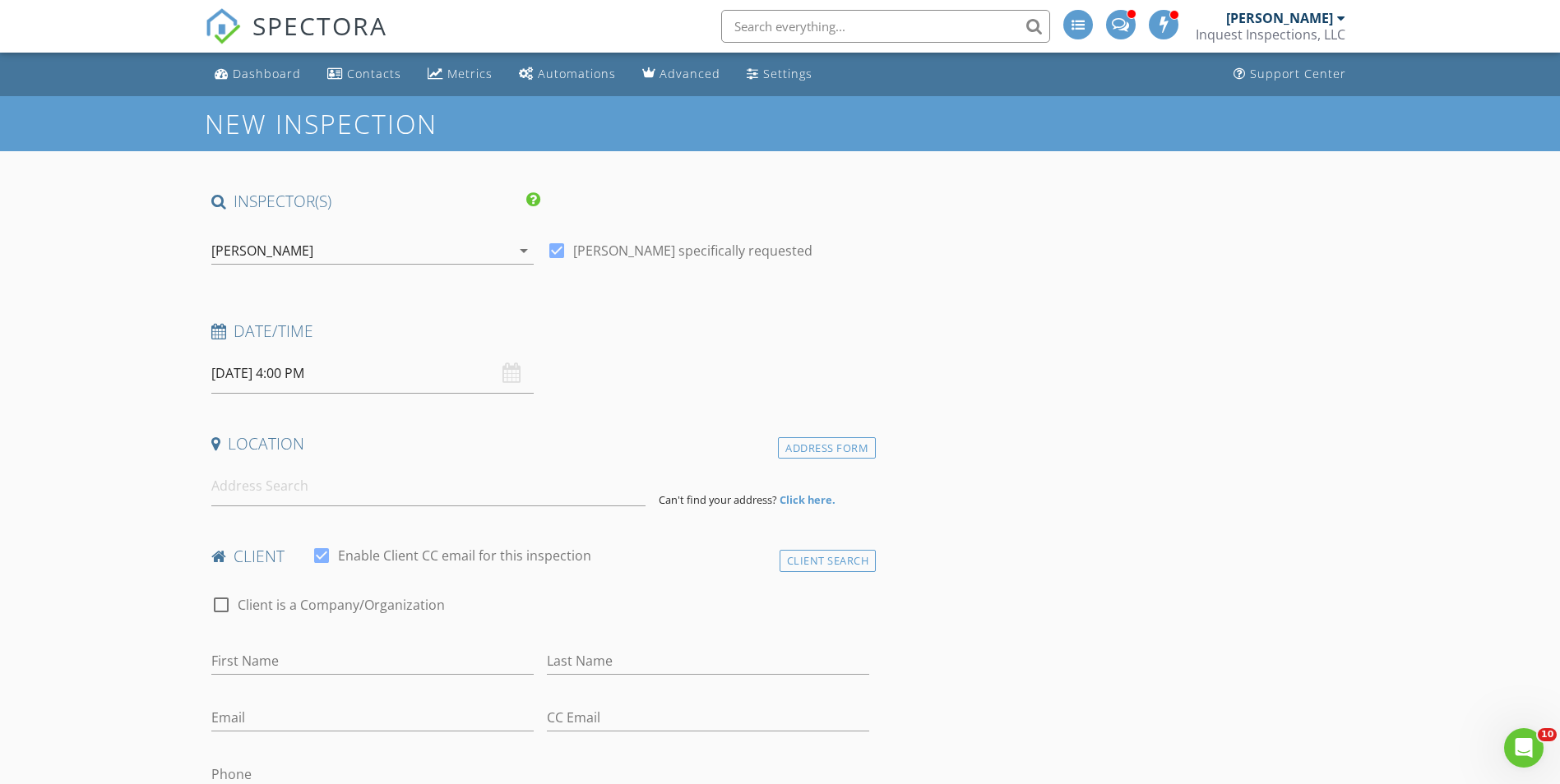
click at [745, 372] on div "Date/Time 09/04/2025 4:00 PM" at bounding box center [540, 357] width 672 height 73
click at [241, 498] on input at bounding box center [428, 486] width 434 height 40
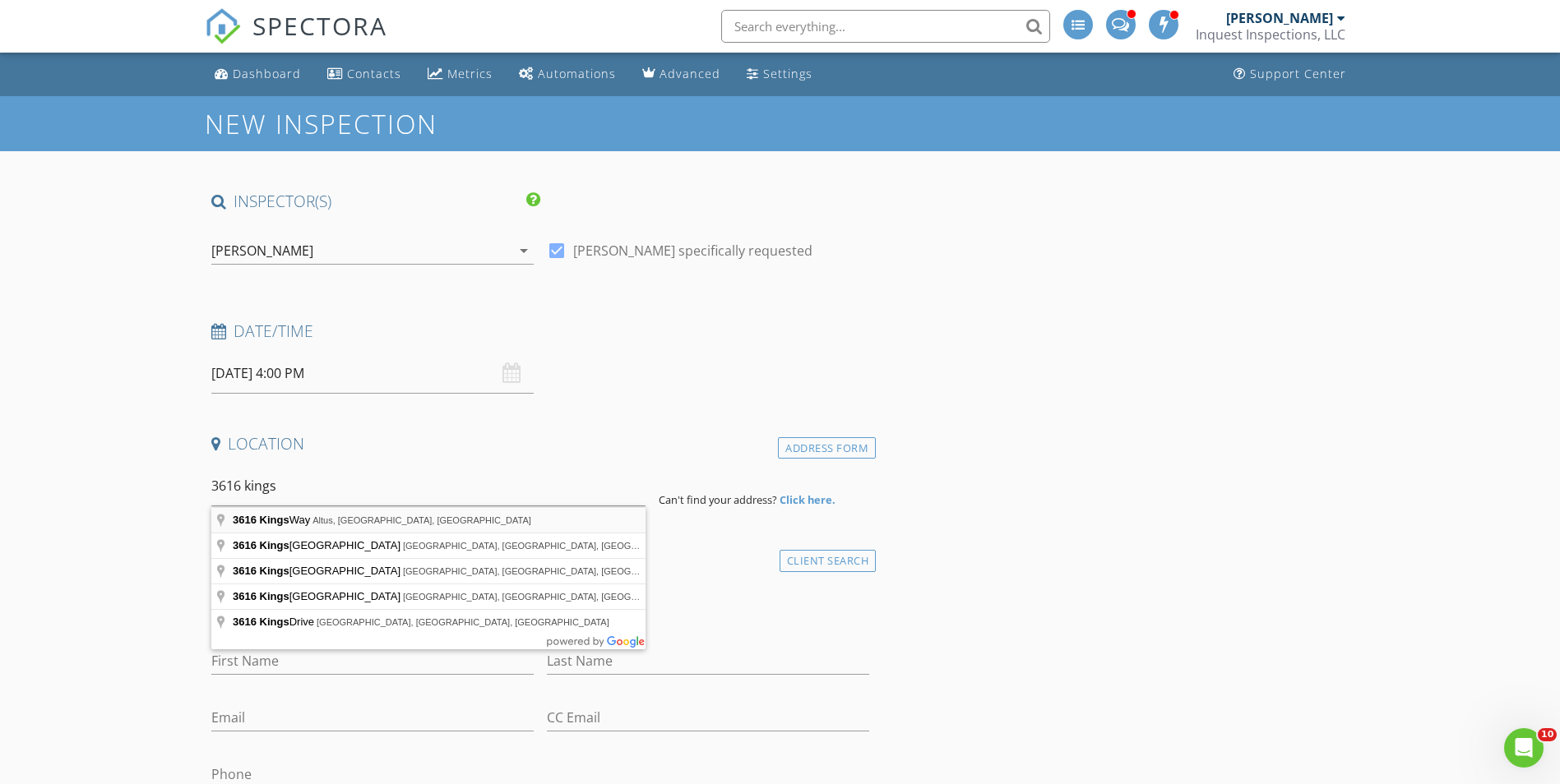
type input "3616 Kings Way, Altus, OK, USA"
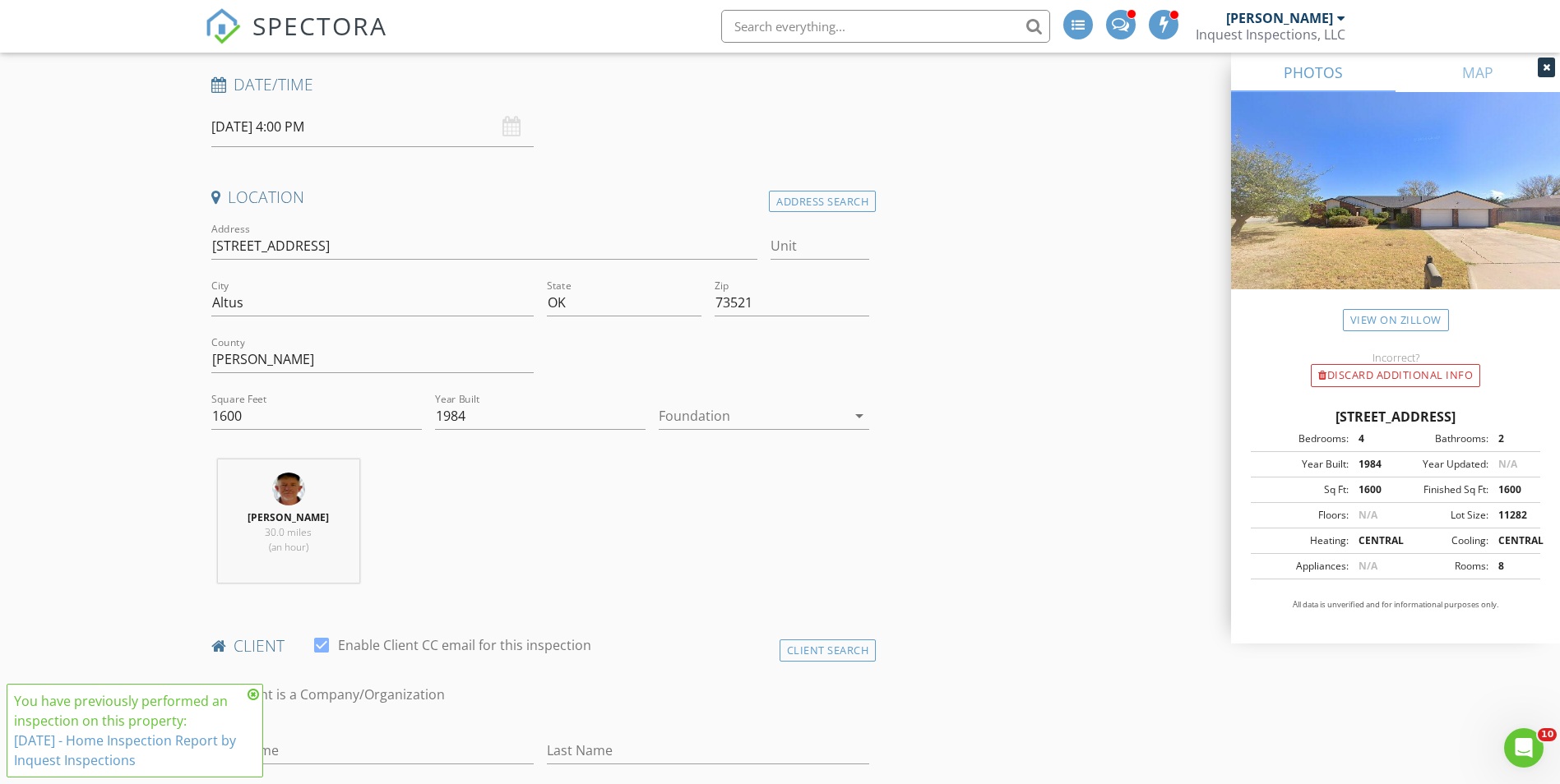
scroll to position [329, 0]
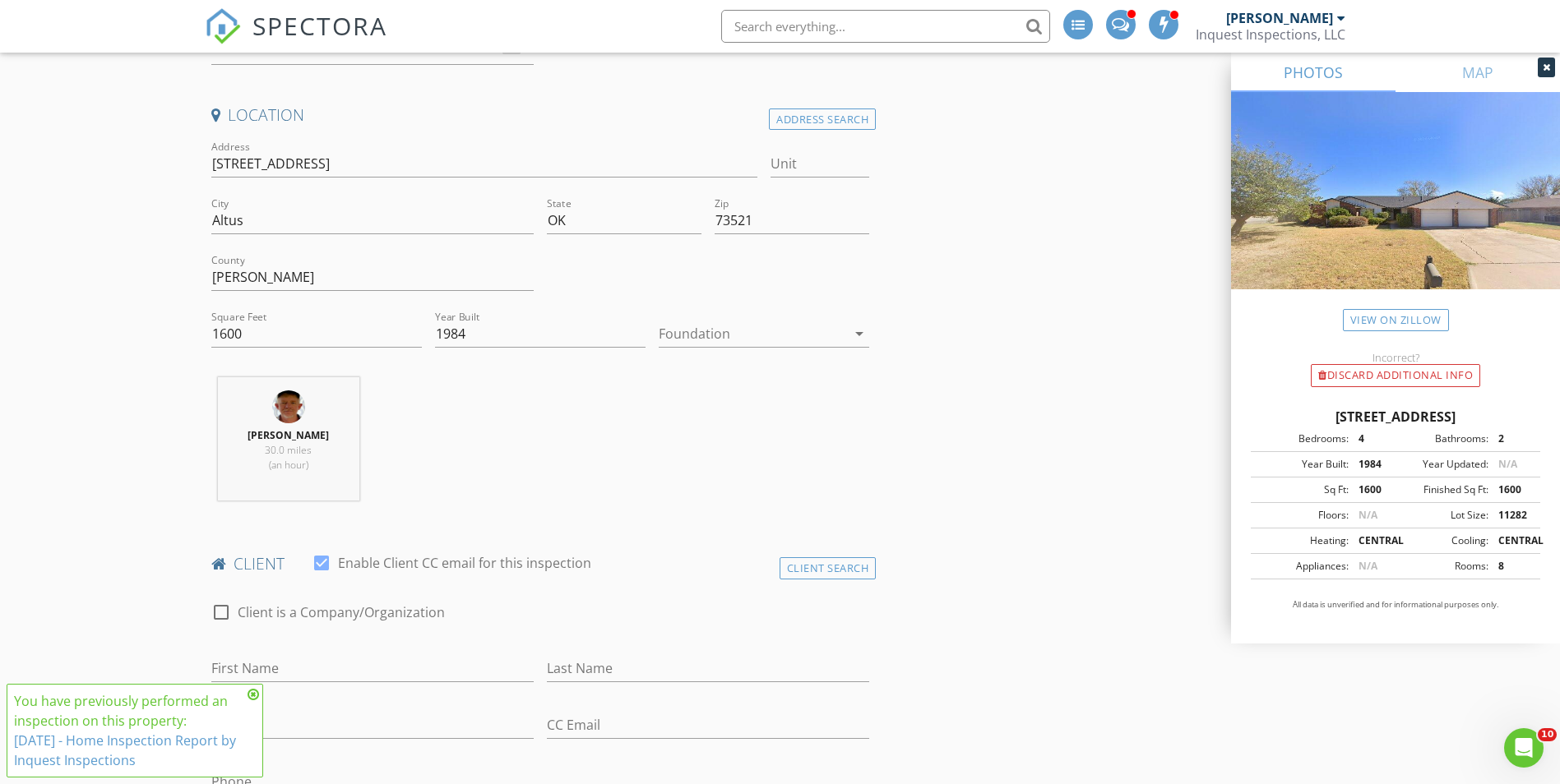
click at [761, 325] on div at bounding box center [752, 334] width 188 height 26
click at [711, 363] on div "Basement" at bounding box center [764, 380] width 184 height 39
click at [712, 341] on div "Basement" at bounding box center [689, 334] width 63 height 15
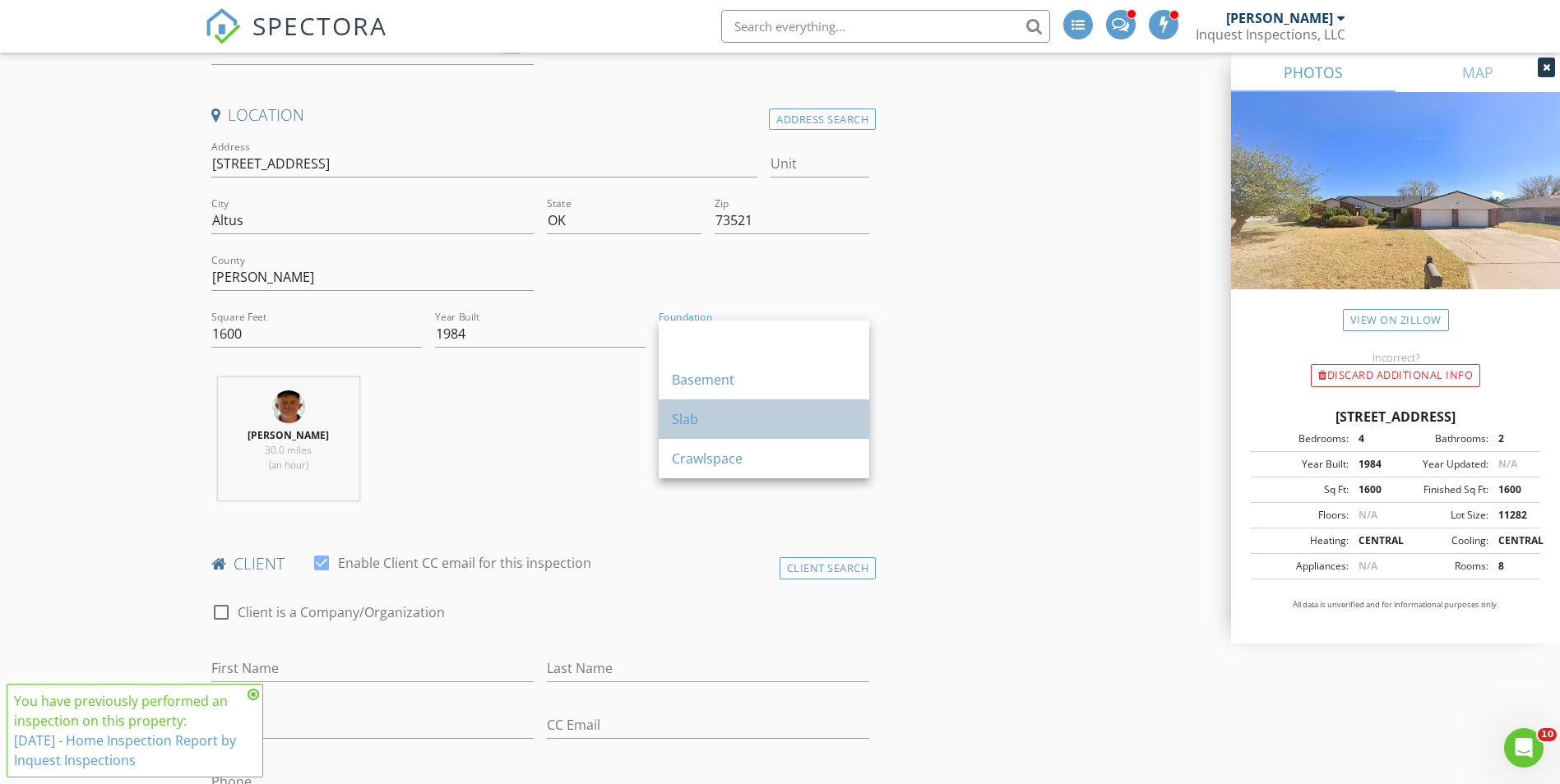
click at [705, 421] on div "Slab" at bounding box center [764, 419] width 184 height 20
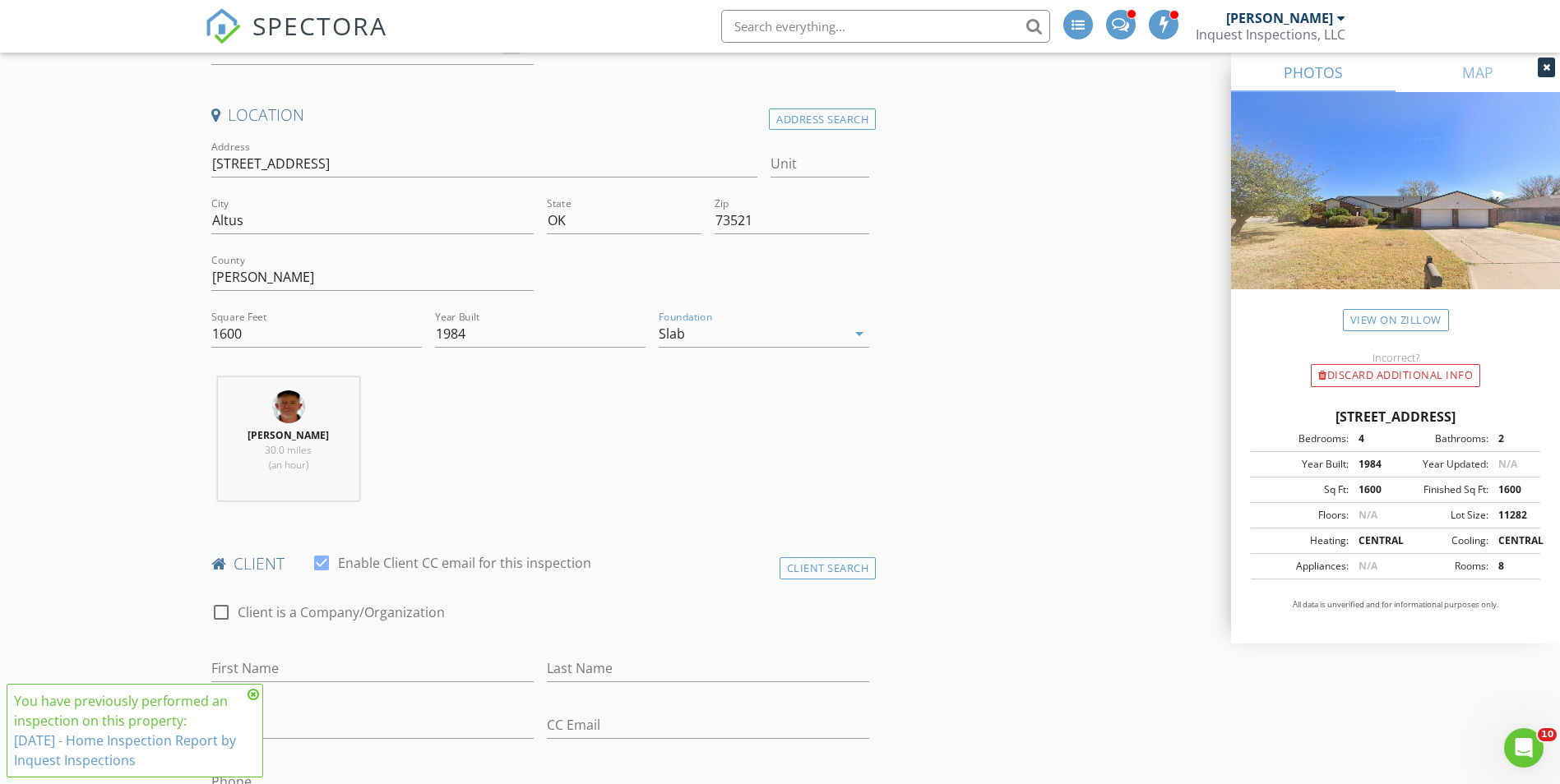
scroll to position [576, 0]
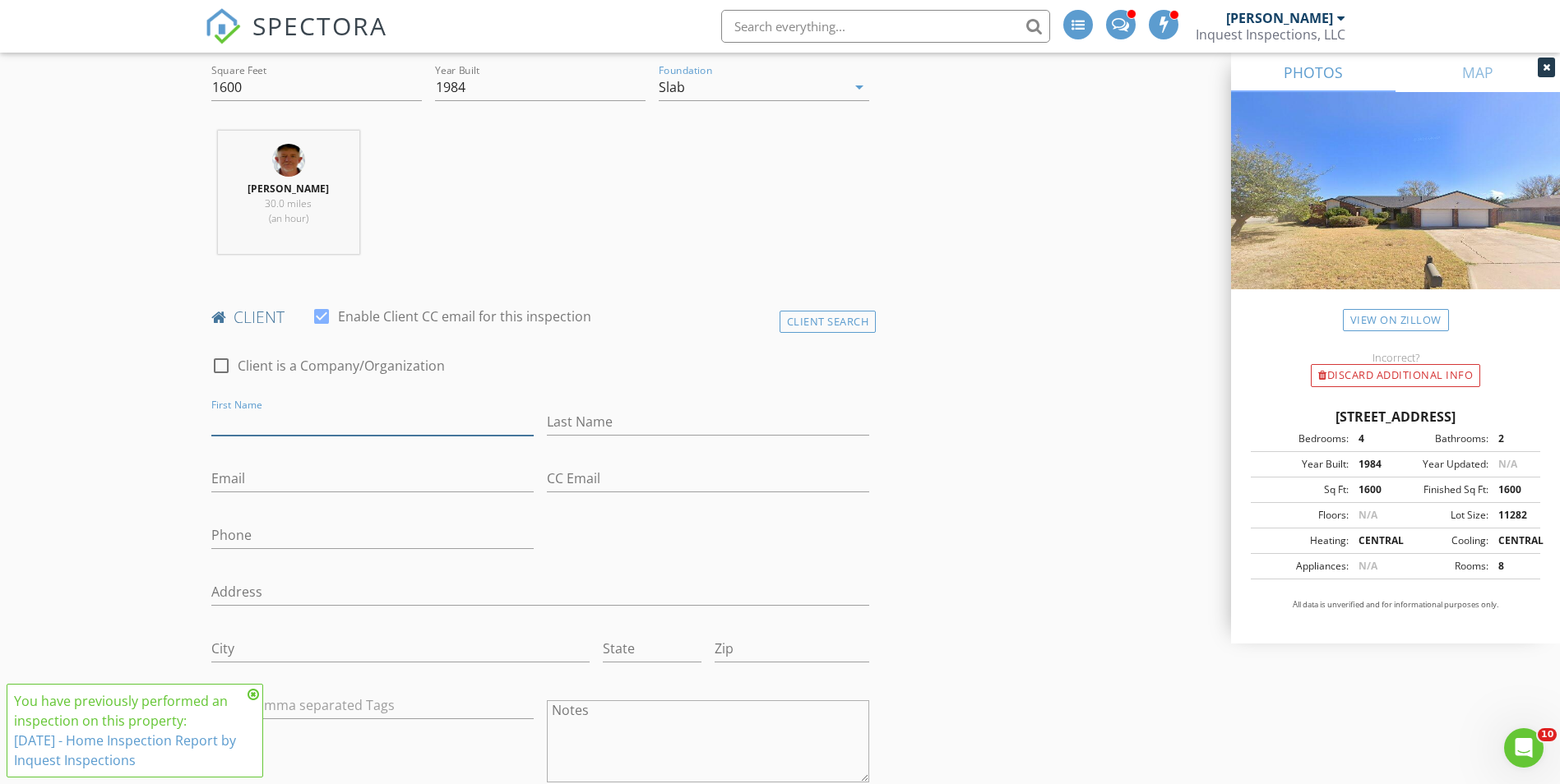
click at [298, 418] on input "First Name" at bounding box center [372, 422] width 323 height 27
type input "Nathan"
type input "Marbut"
type input "cryzer2526@gmail.com"
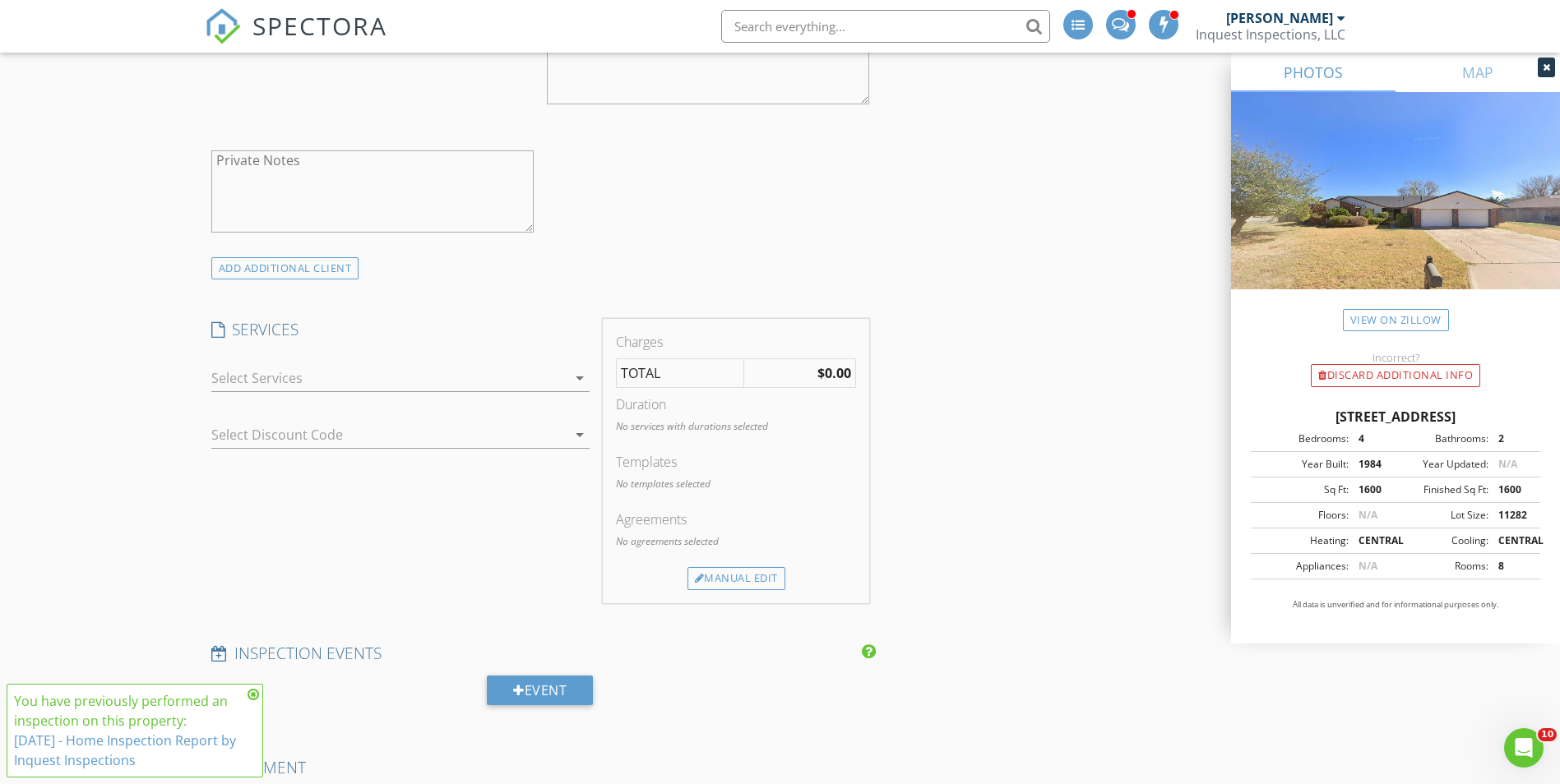
scroll to position [1316, 0]
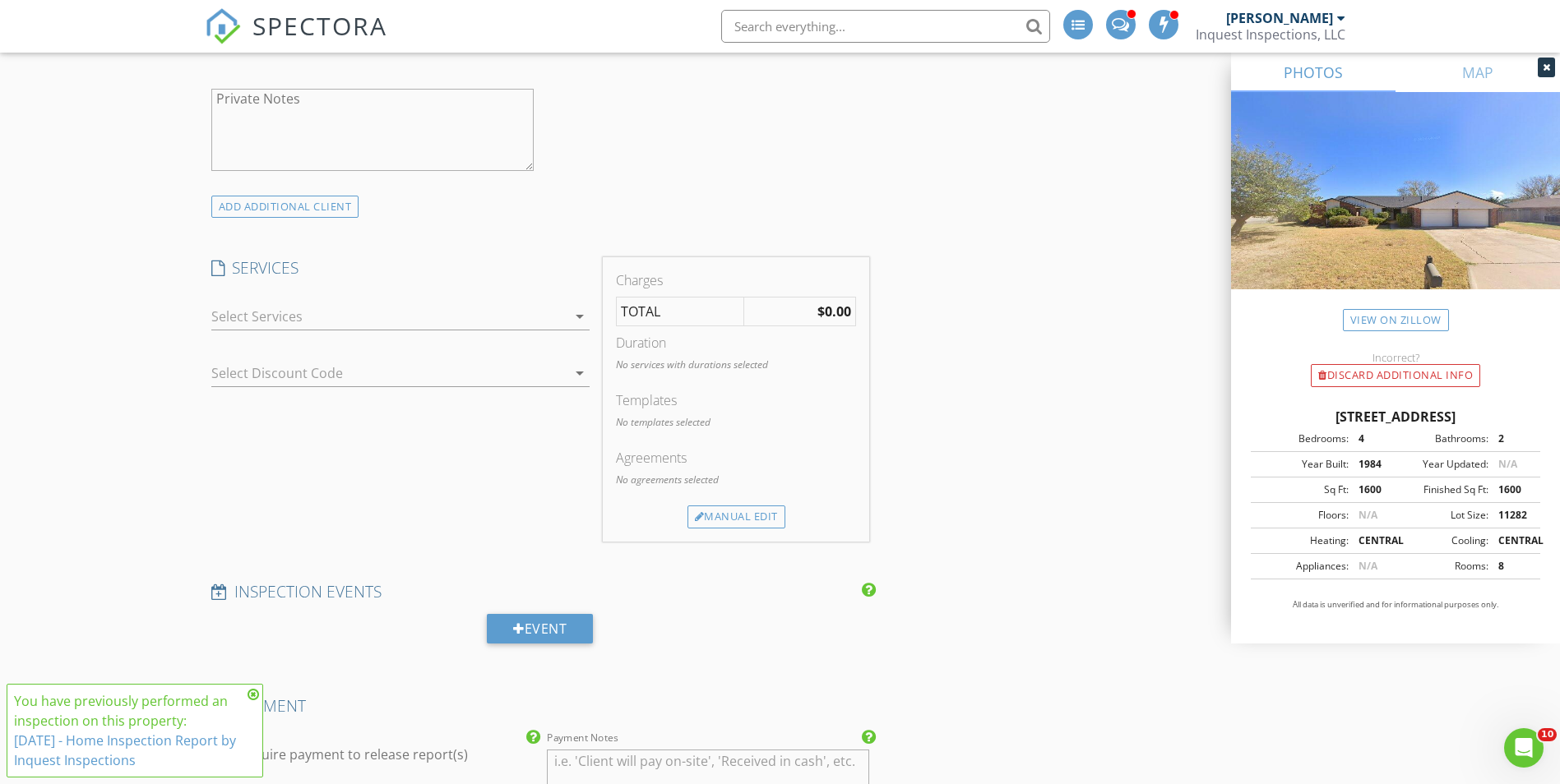
type input "817-901-5345"
click at [440, 329] on div at bounding box center [388, 317] width 356 height 26
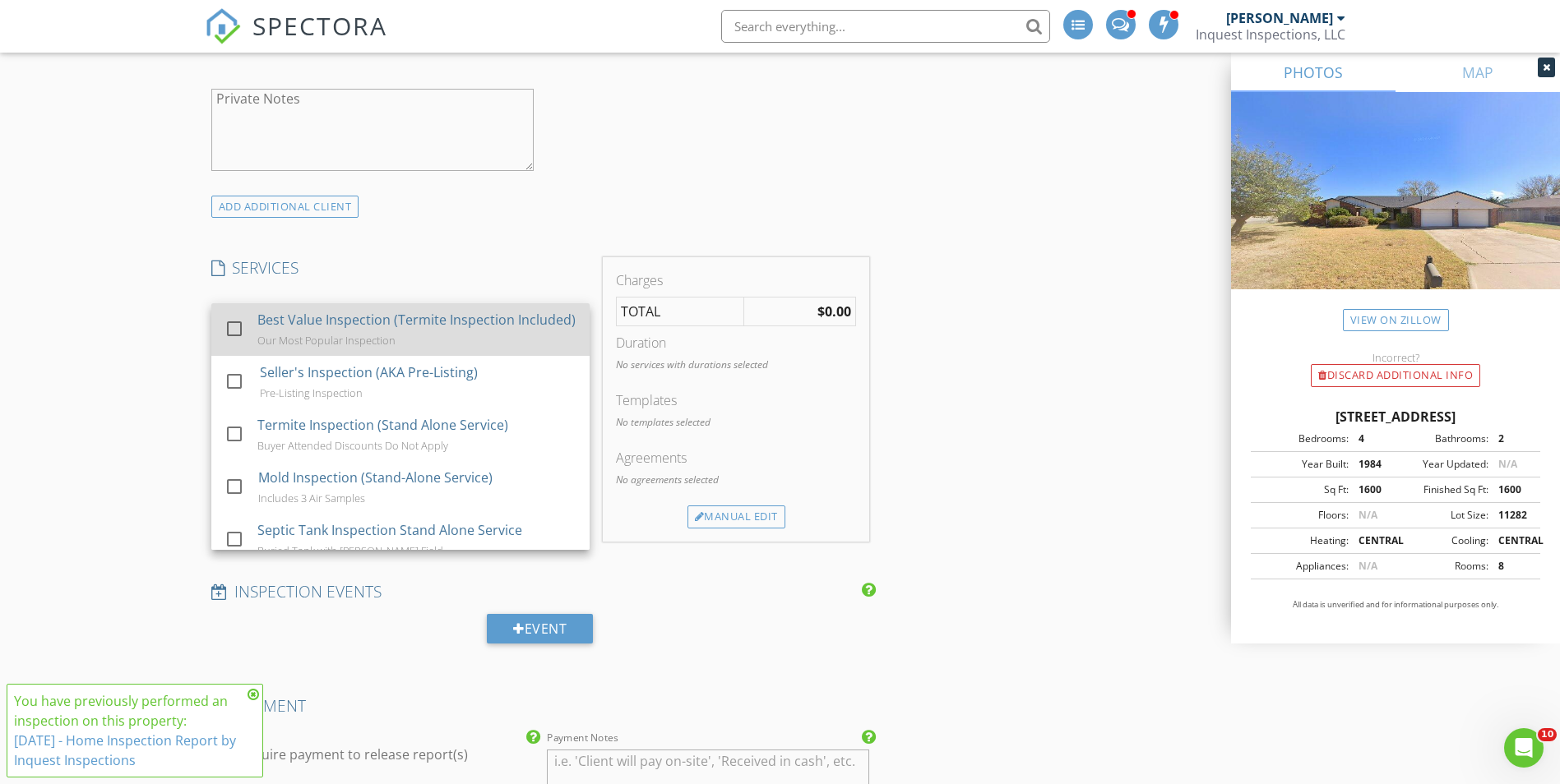
click at [222, 348] on link "check_box_outline_blank Best Value Inspection (Termite Inspection Included) Our…" at bounding box center [400, 330] width 378 height 53
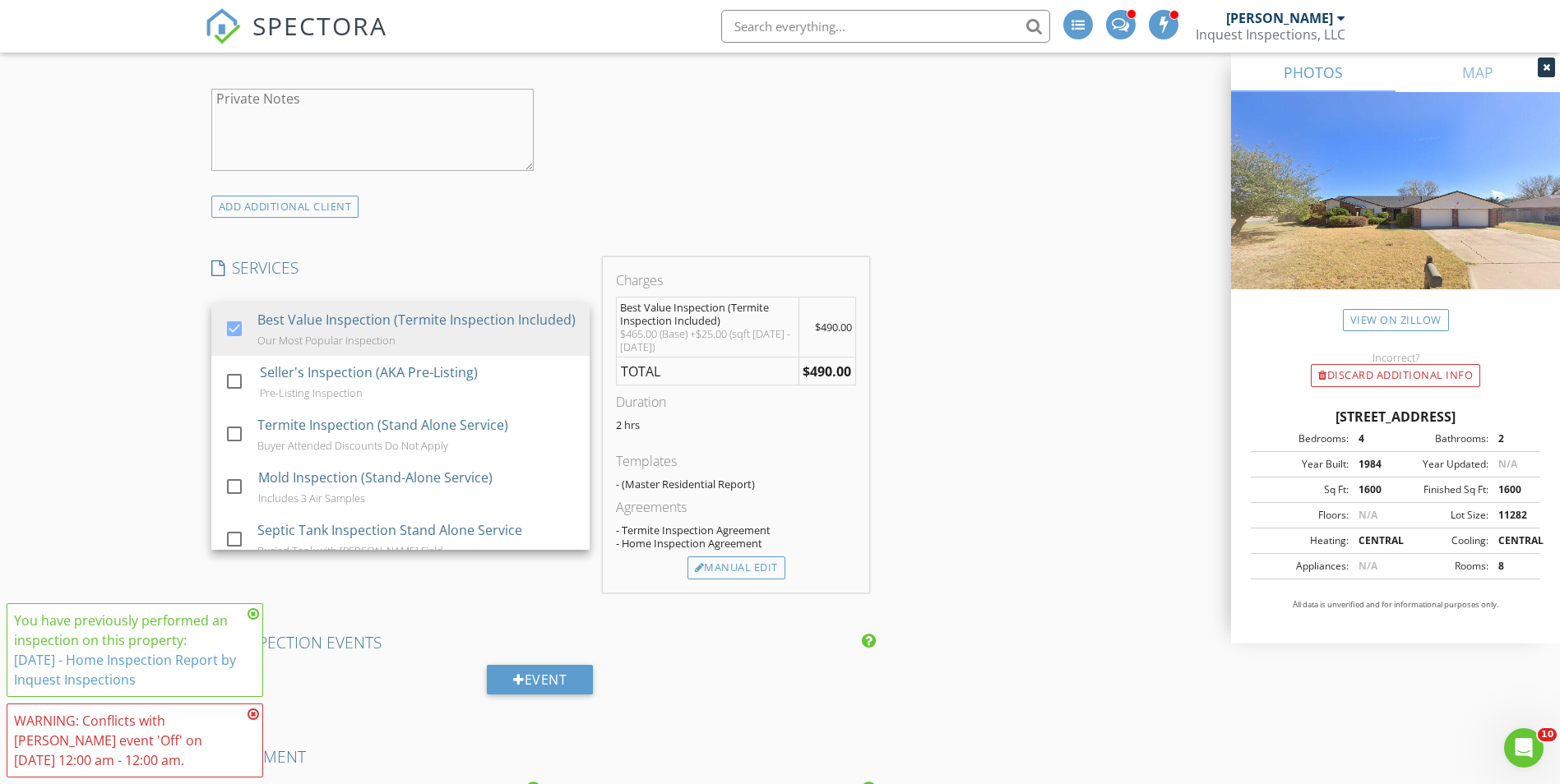
scroll to position [1562, 0]
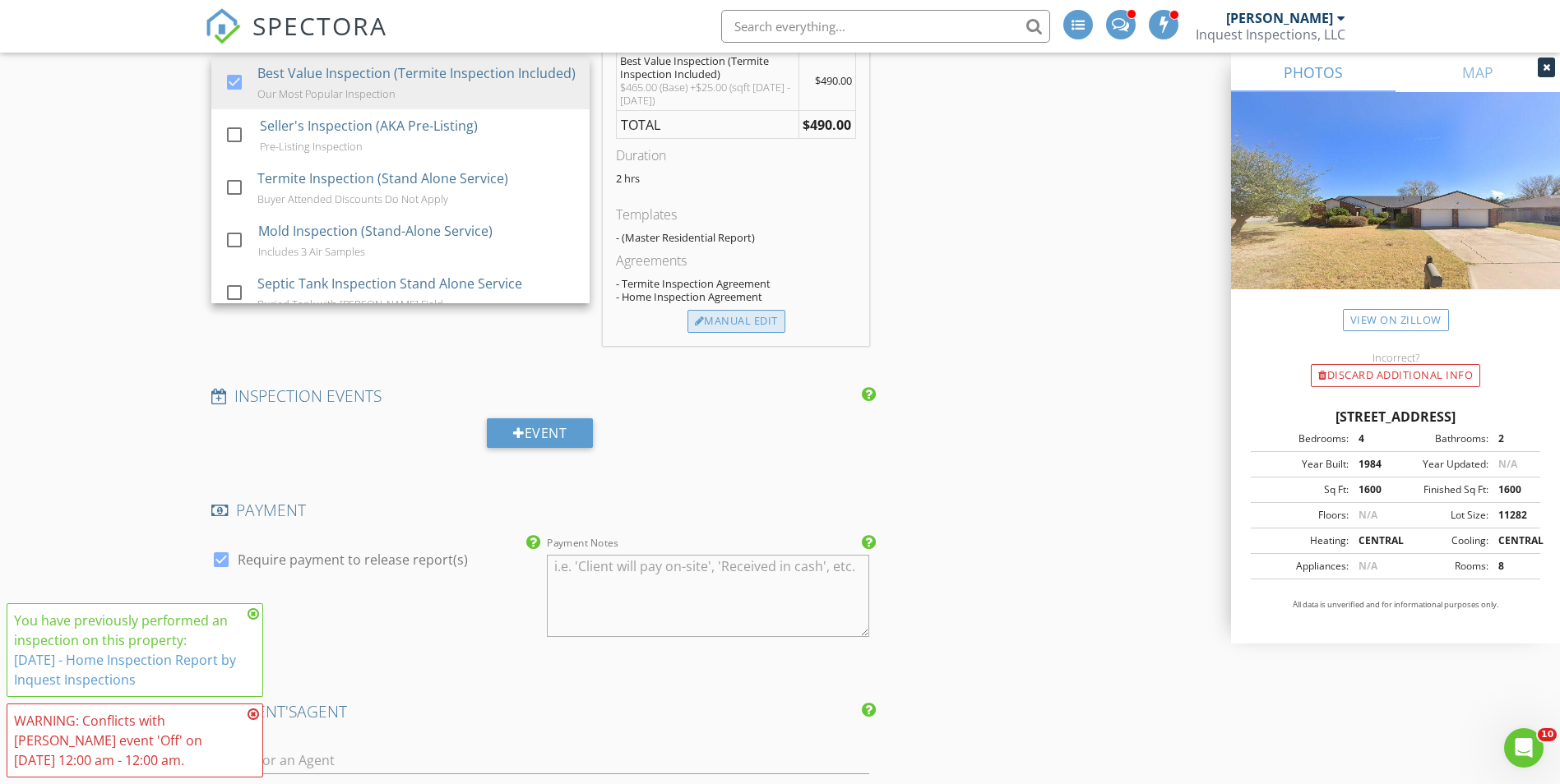
click at [745, 328] on div "Manual Edit" at bounding box center [736, 322] width 98 height 23
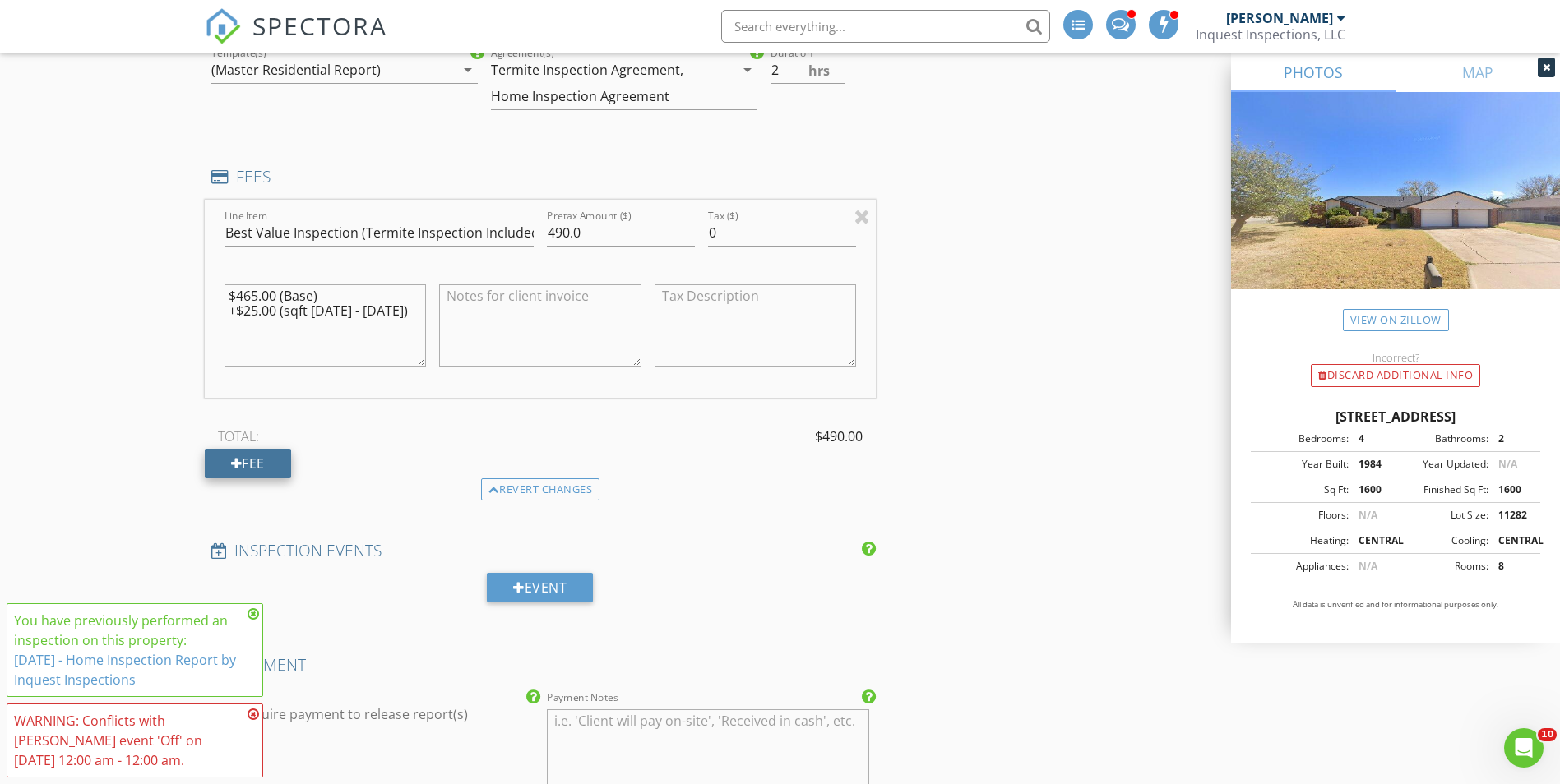
click at [243, 456] on div "Fee" at bounding box center [248, 464] width 86 height 30
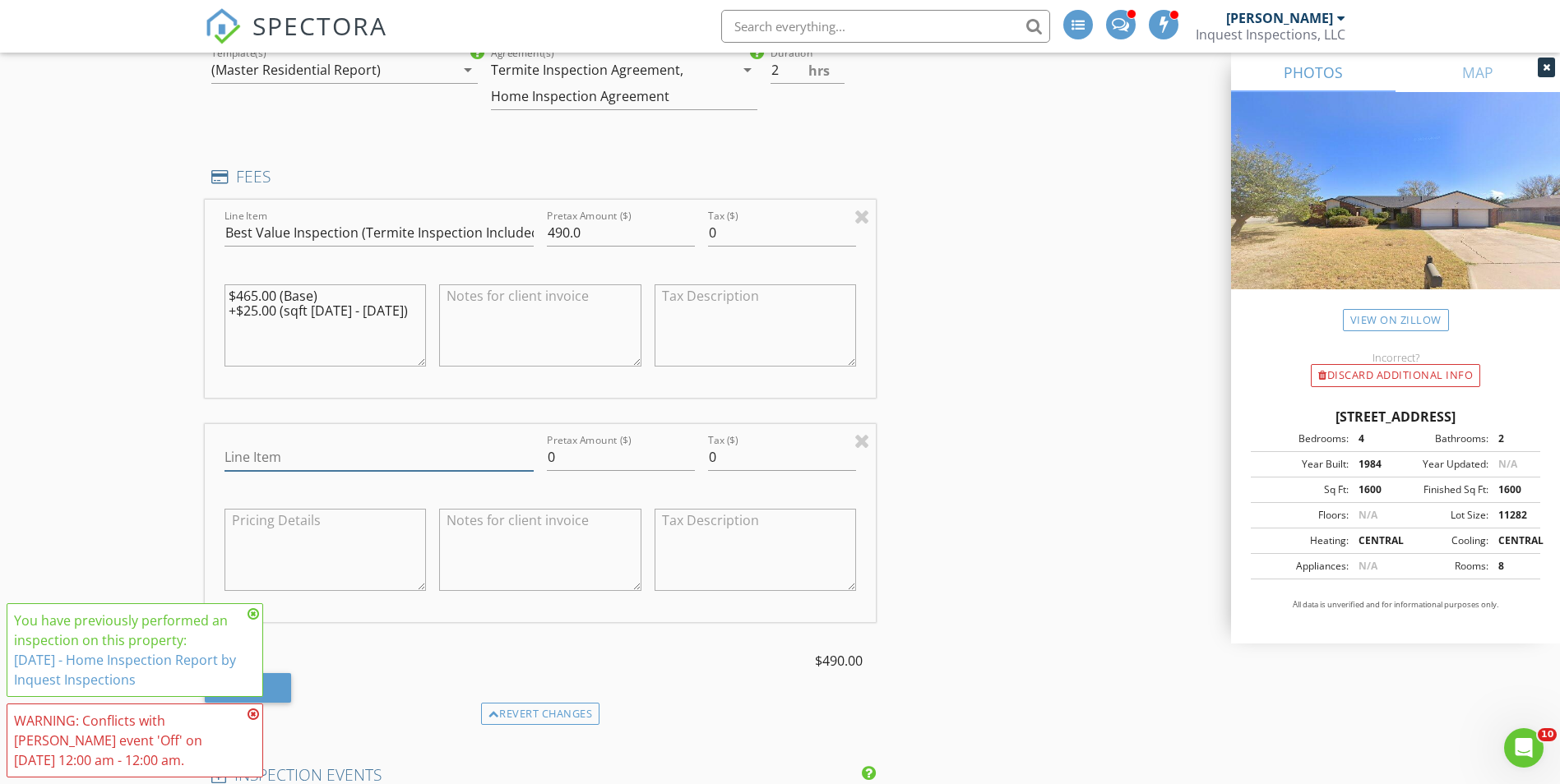
click at [262, 451] on input "Line Item" at bounding box center [379, 457] width 310 height 27
type input "Discount Veteran"
click at [604, 459] on input "0" at bounding box center [621, 457] width 148 height 27
type input "3"
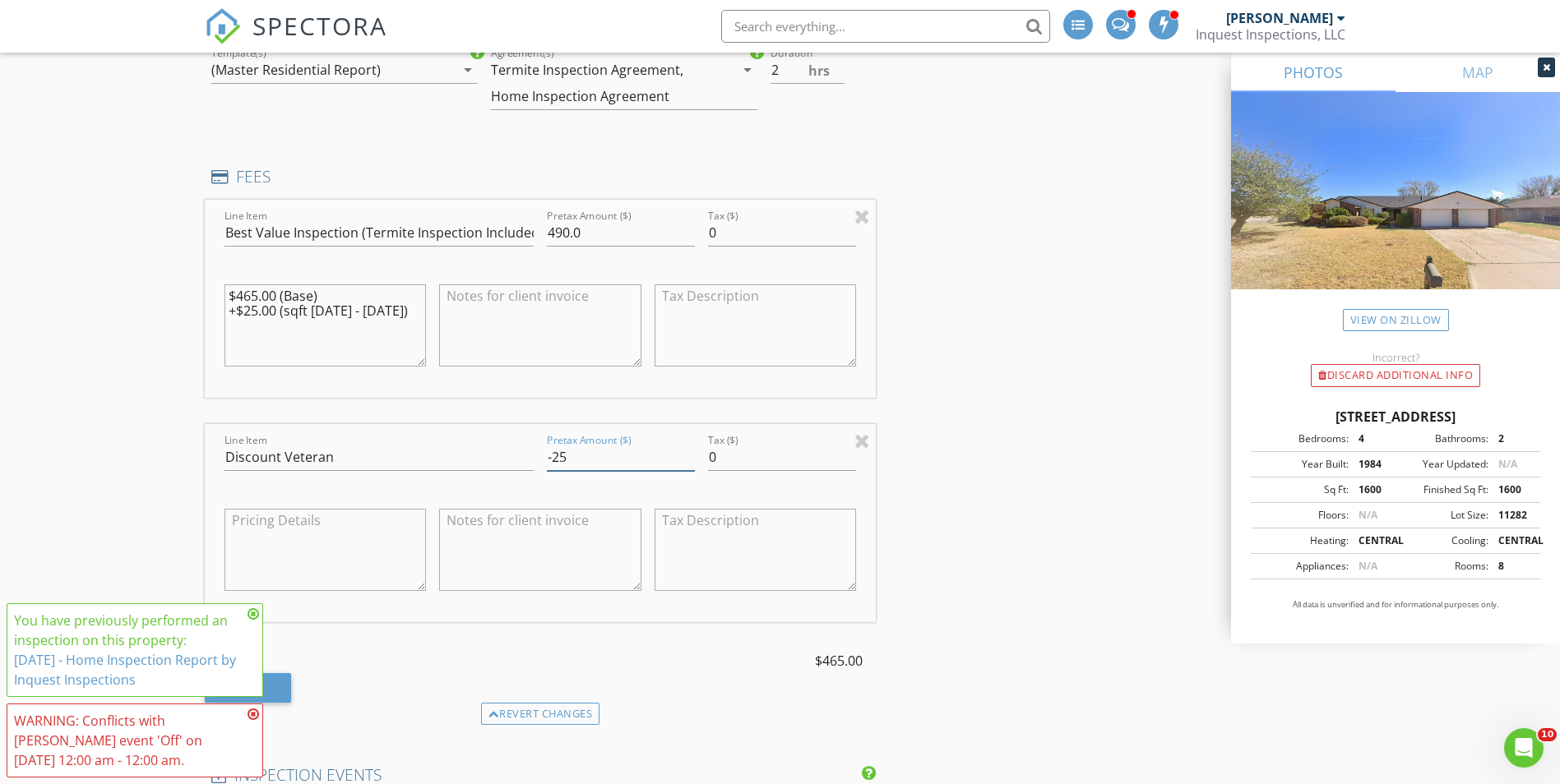
scroll to position [2138, 0]
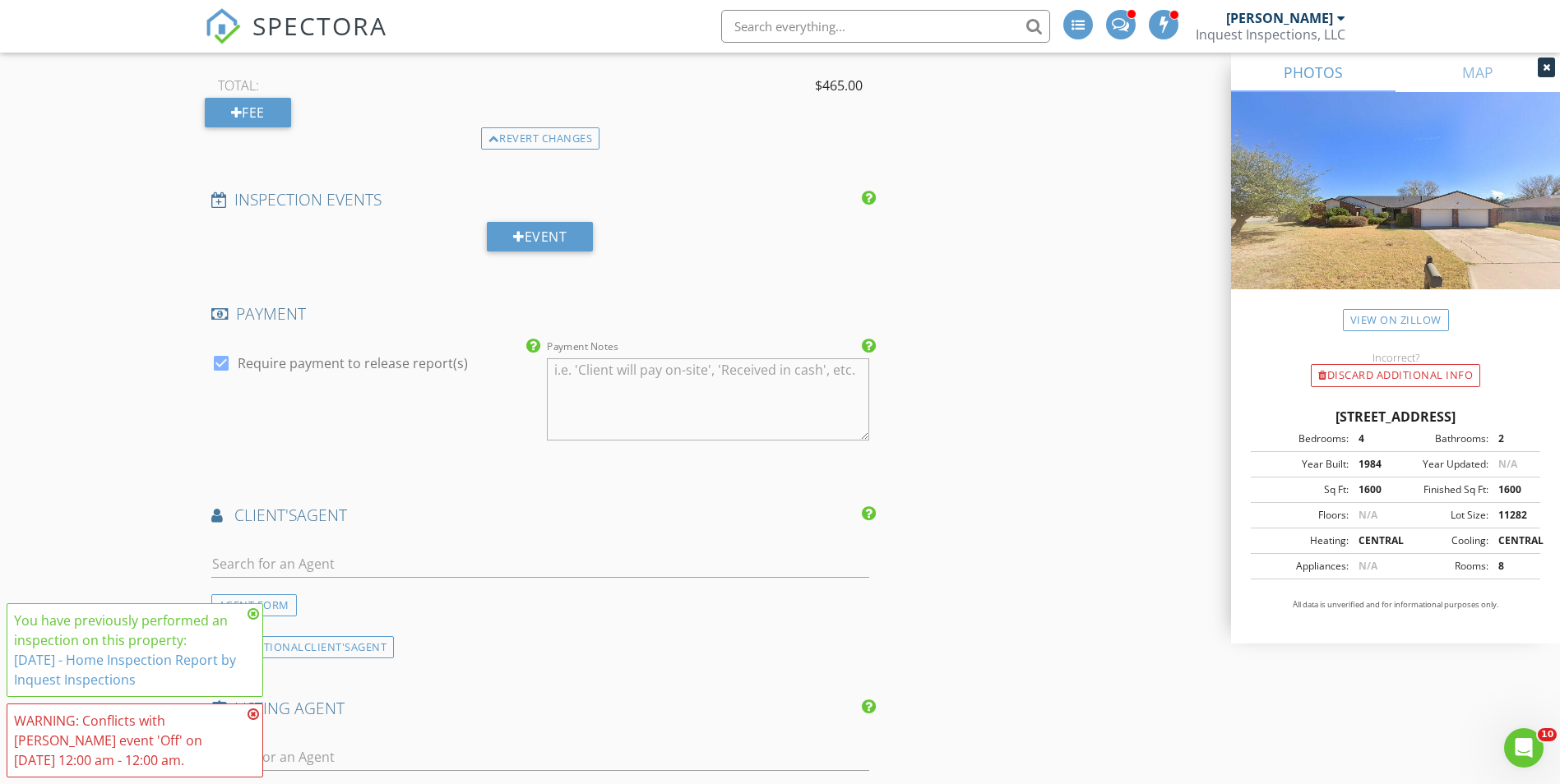
type input "-25"
click at [368, 558] on input "text" at bounding box center [540, 564] width 659 height 27
type input "ashlee"
click at [541, 605] on li "Ashlee Jack Remax Property Place" at bounding box center [540, 600] width 658 height 46
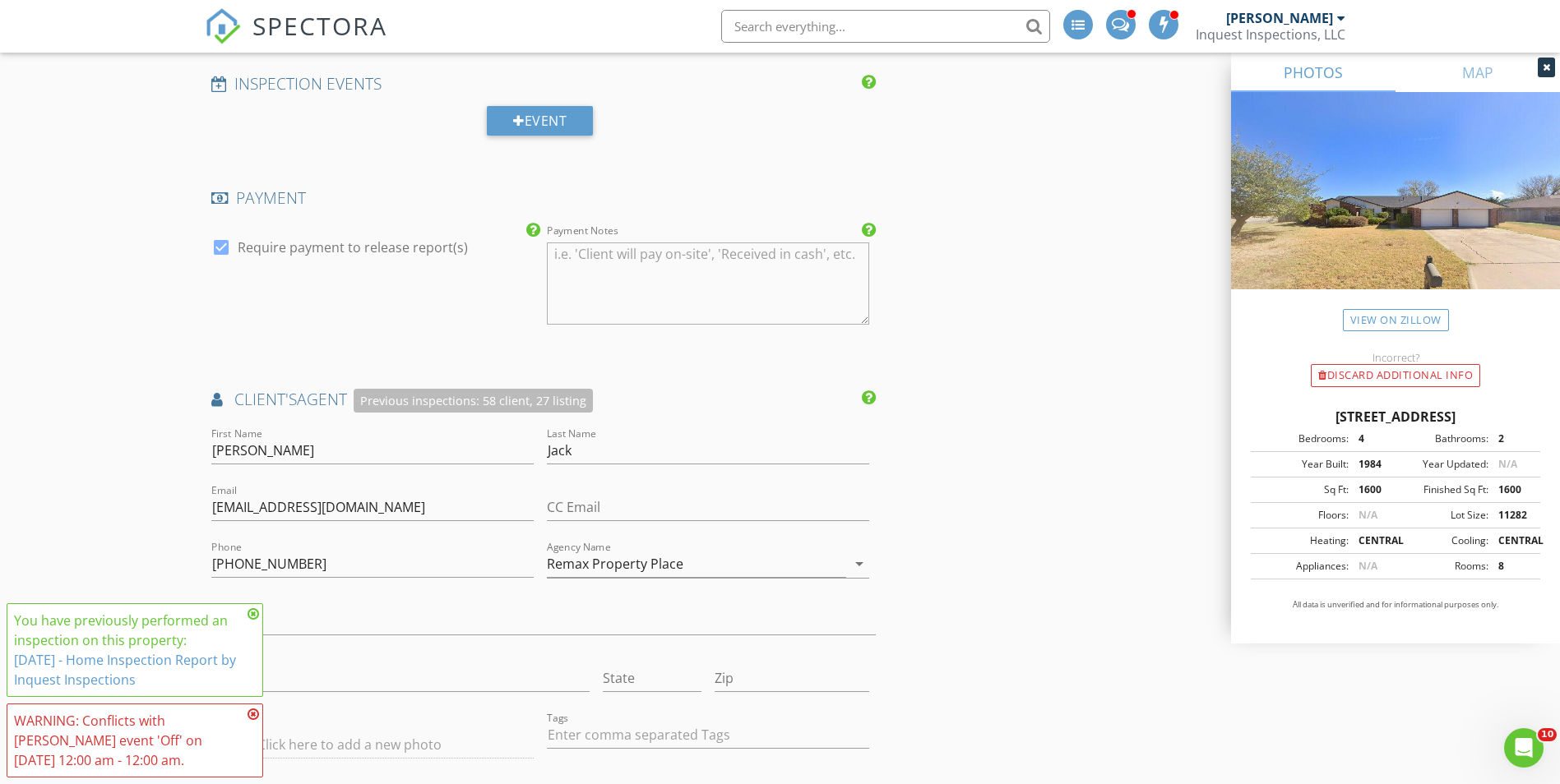
scroll to position [2466, 0]
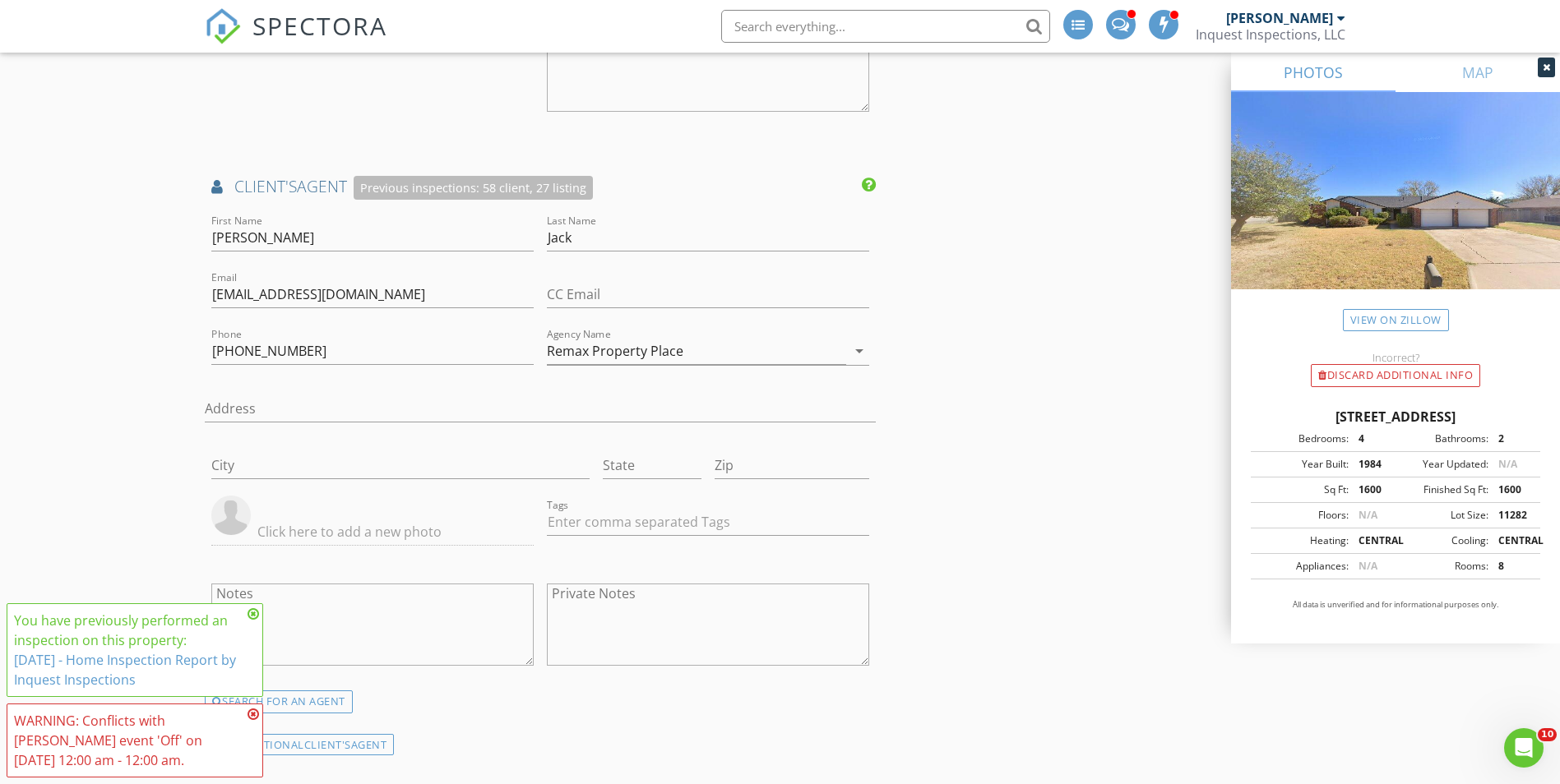
click at [251, 617] on icon at bounding box center [253, 614] width 11 height 13
click at [249, 715] on icon at bounding box center [253, 715] width 11 height 13
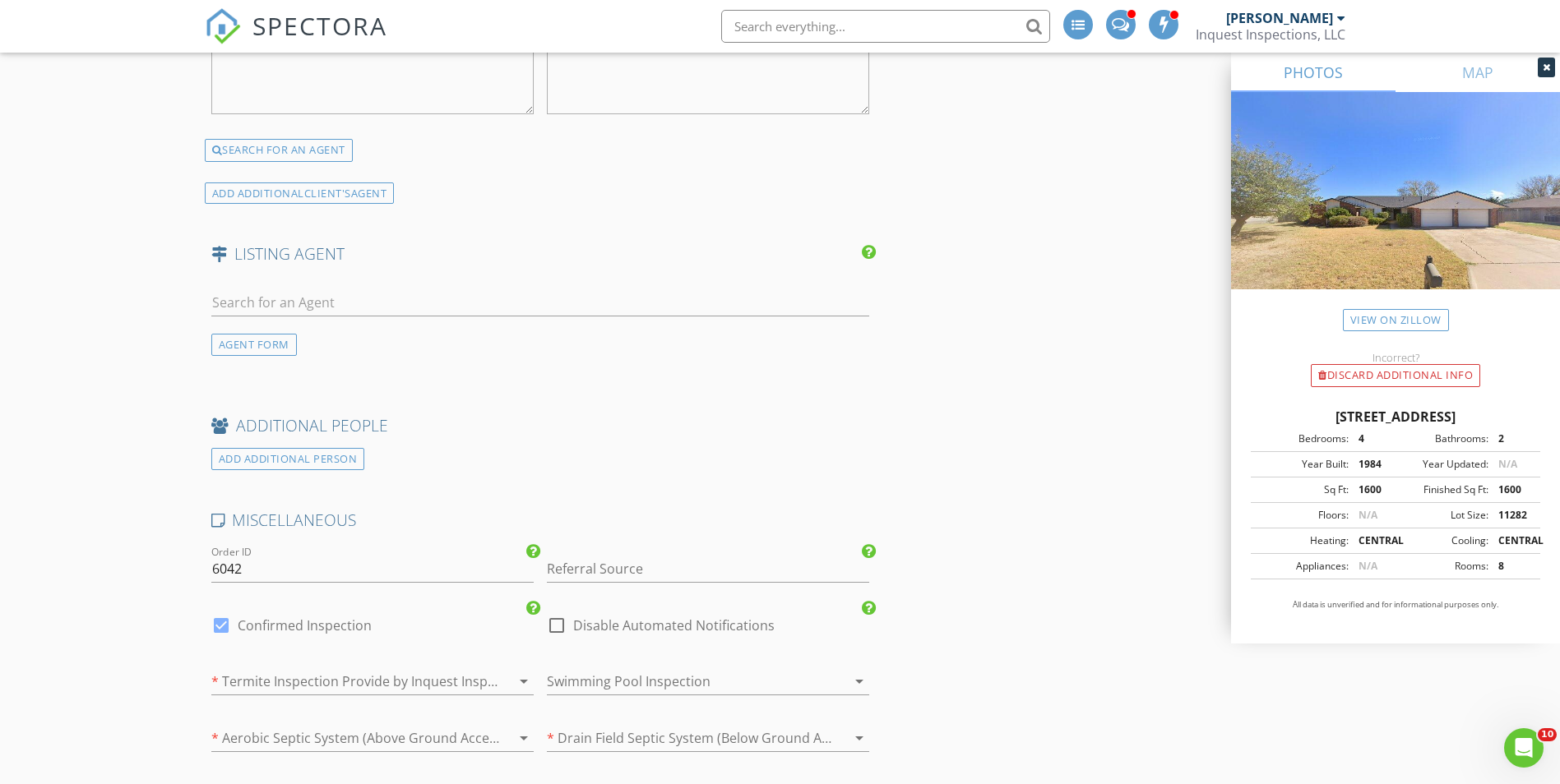
scroll to position [3042, 0]
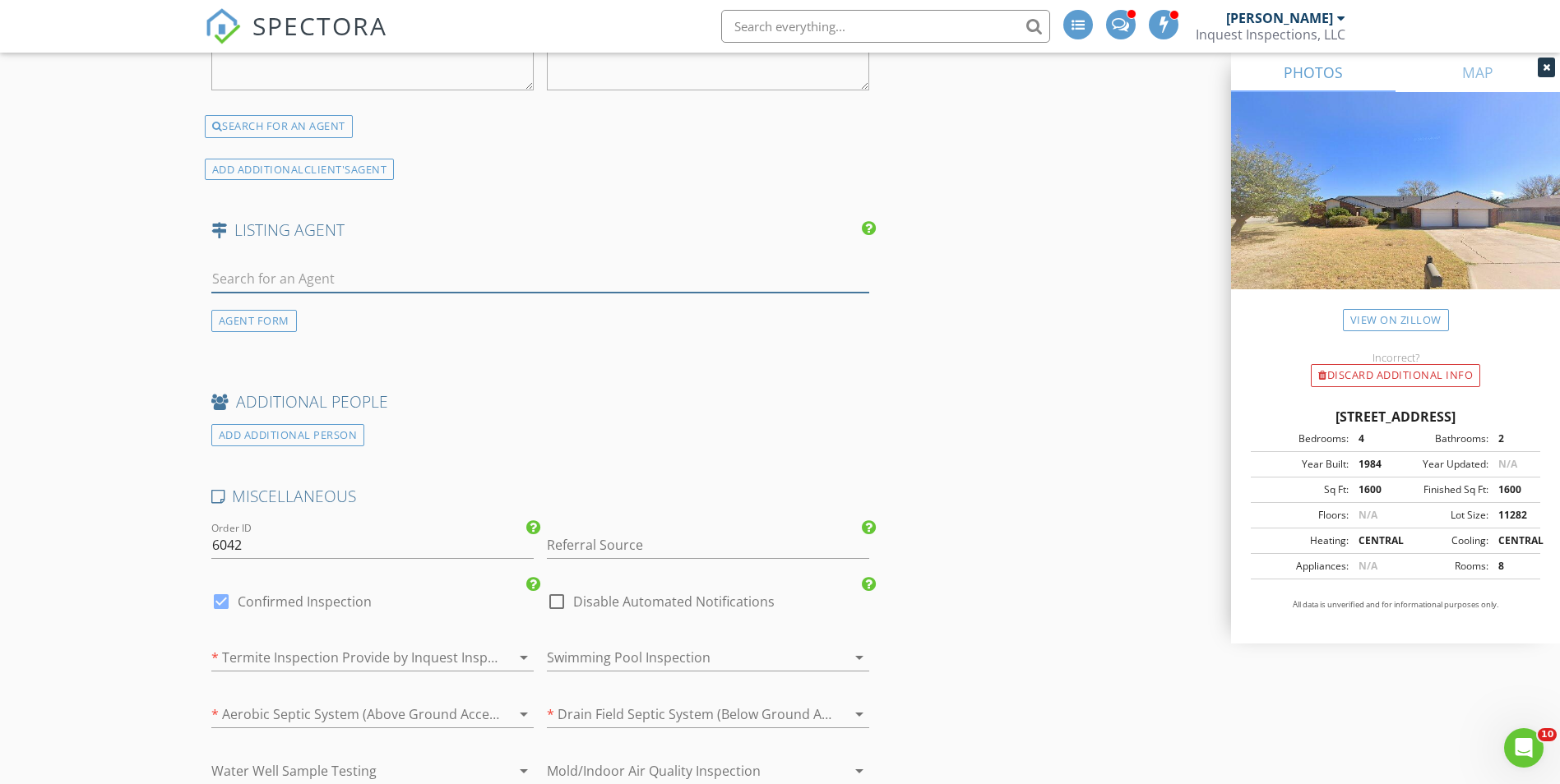
click at [386, 275] on input "text" at bounding box center [540, 279] width 659 height 27
type input "Kyle"
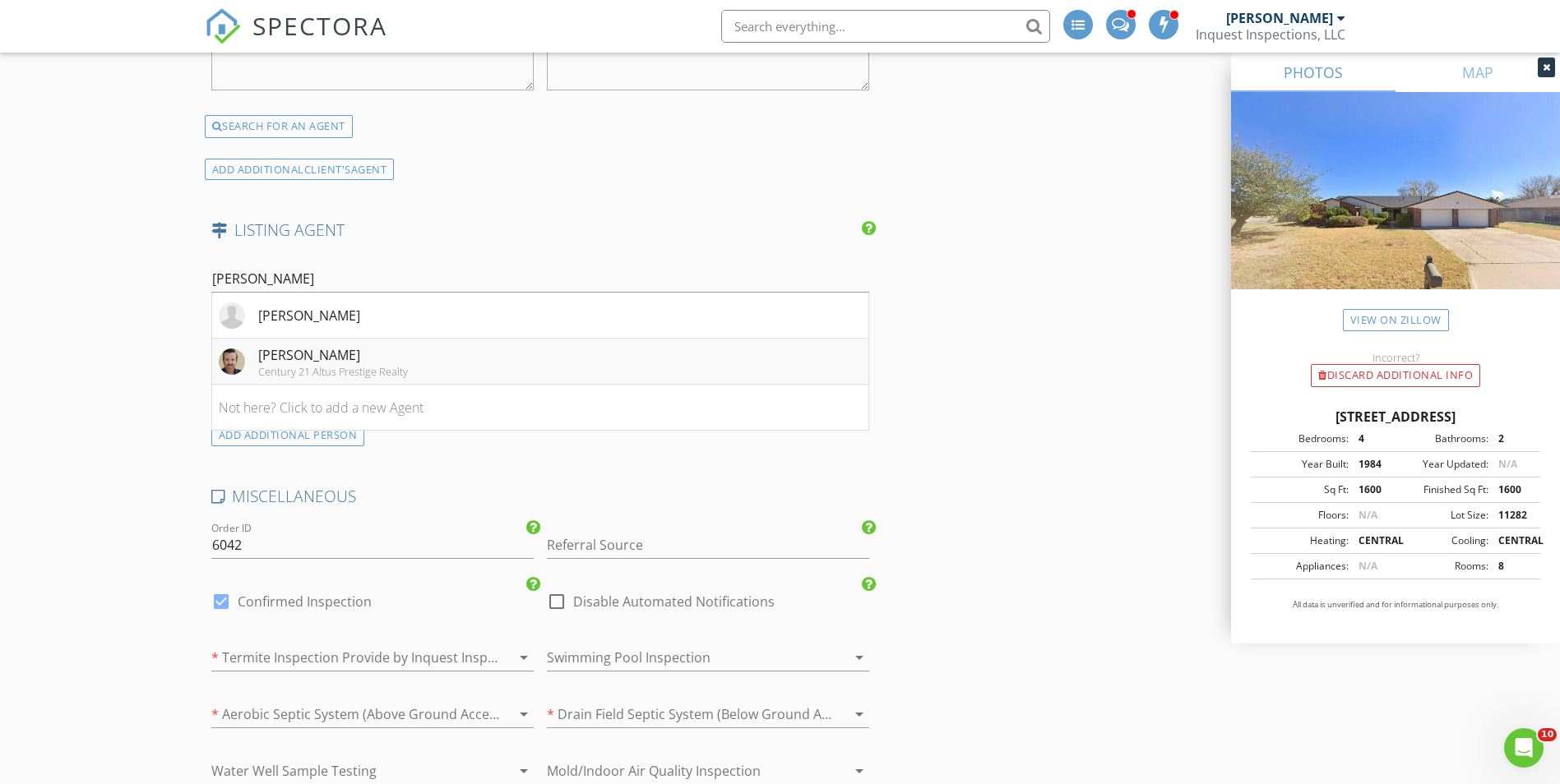
click at [355, 354] on div "Kyle Williams" at bounding box center [333, 354] width 150 height 20
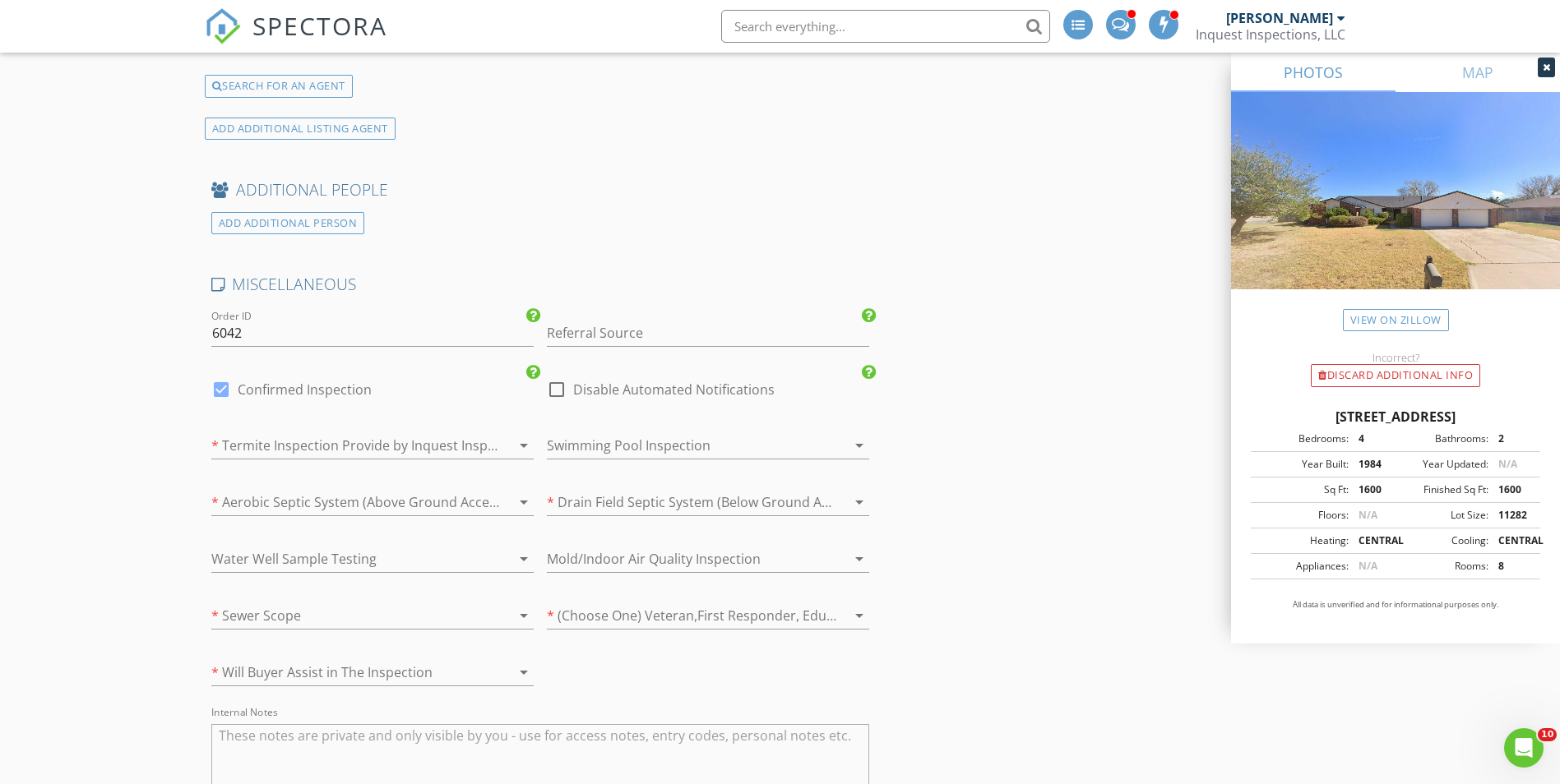
scroll to position [3782, 0]
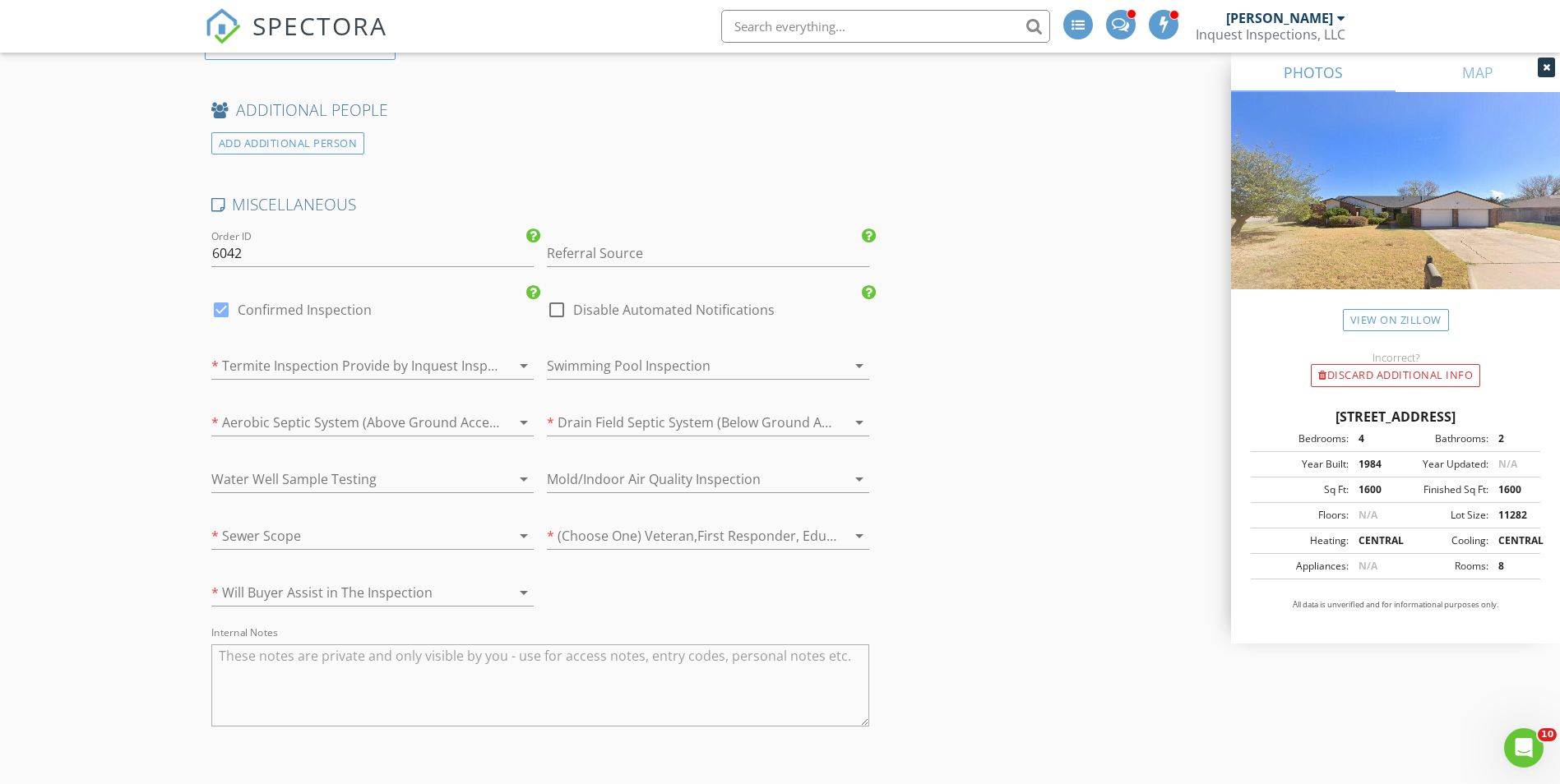
click at [269, 362] on div at bounding box center [349, 366] width 277 height 26
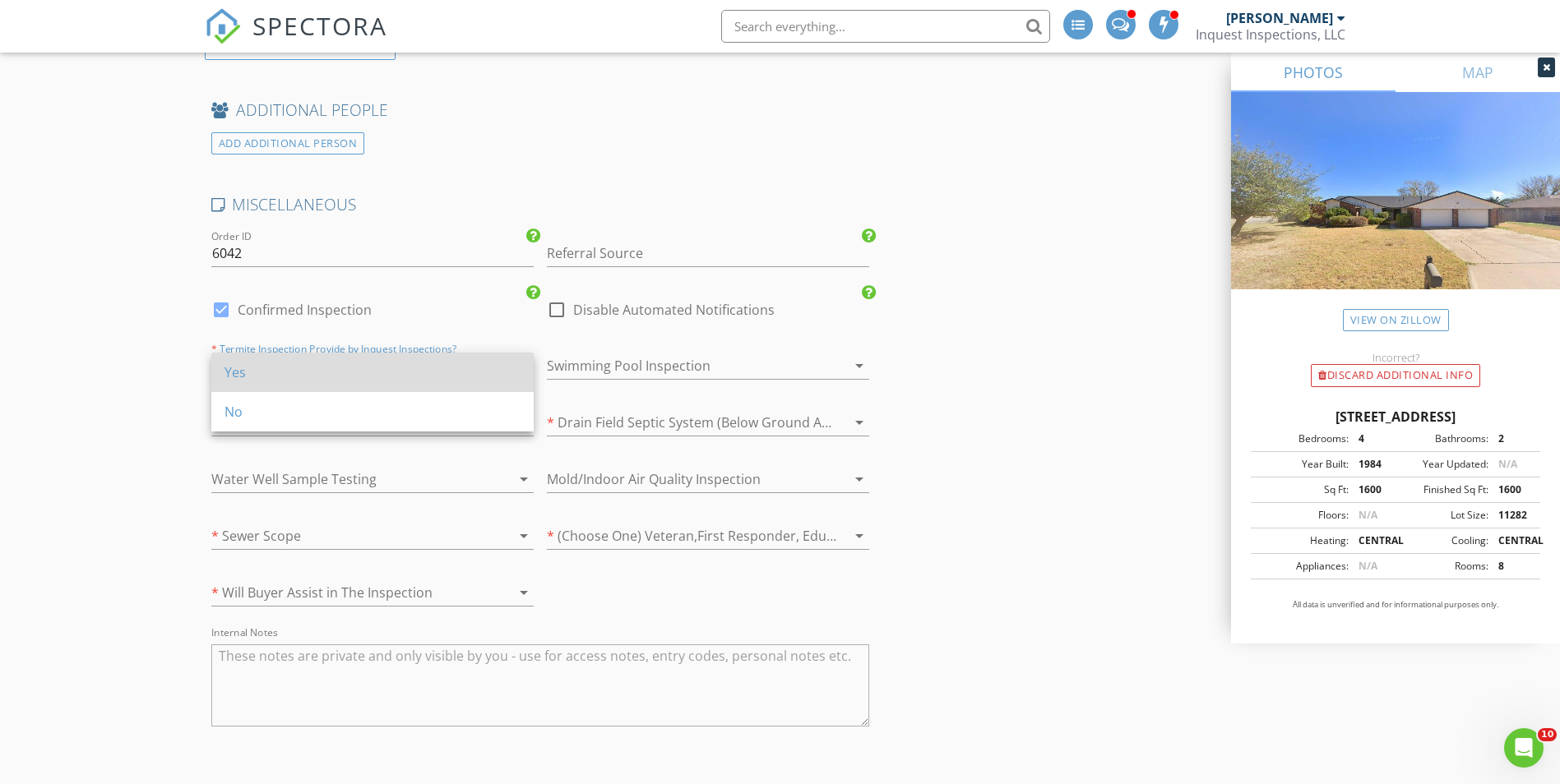
click at [264, 375] on div "Yes" at bounding box center [372, 372] width 296 height 20
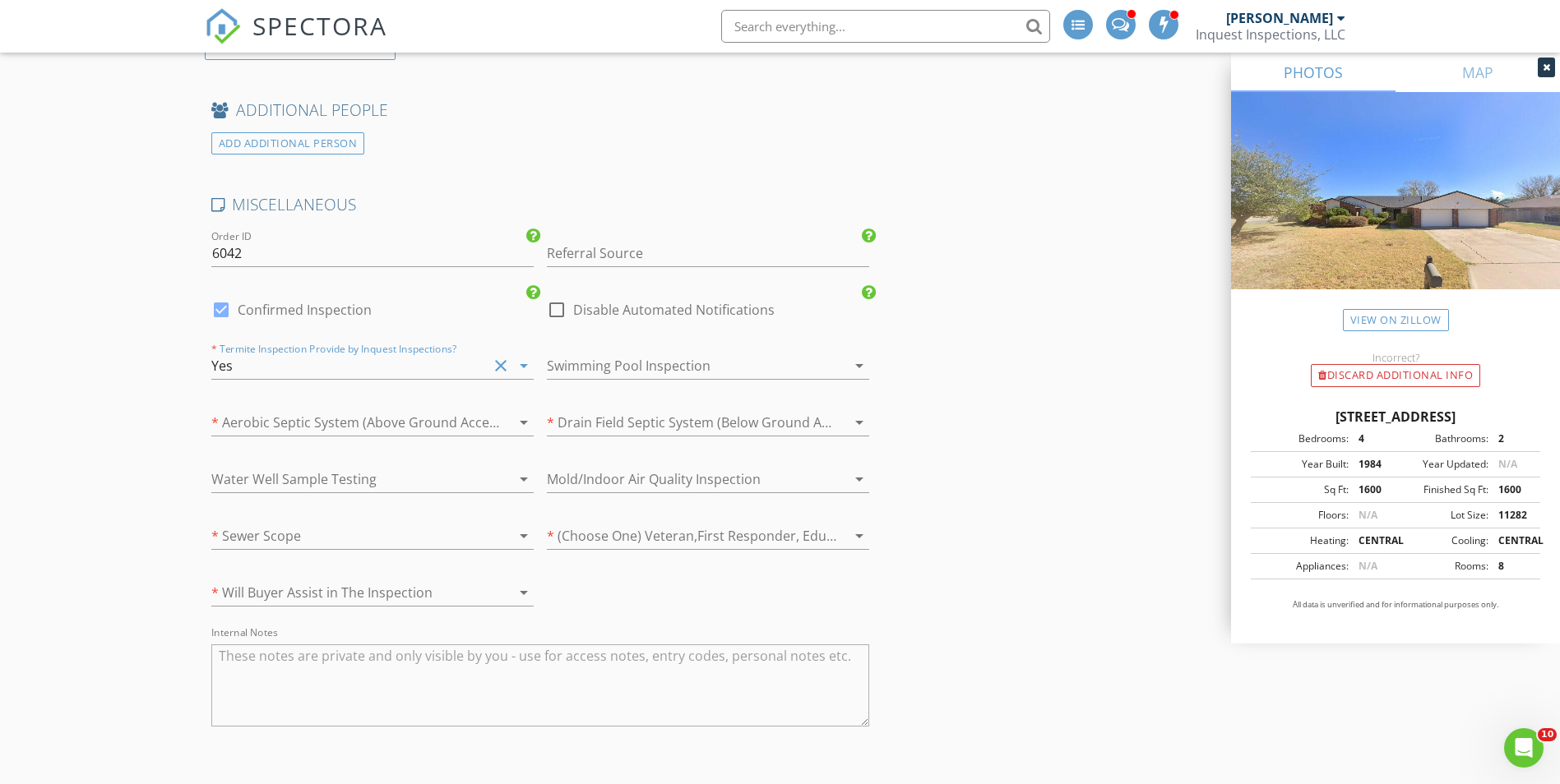
click at [259, 420] on div at bounding box center [349, 423] width 277 height 26
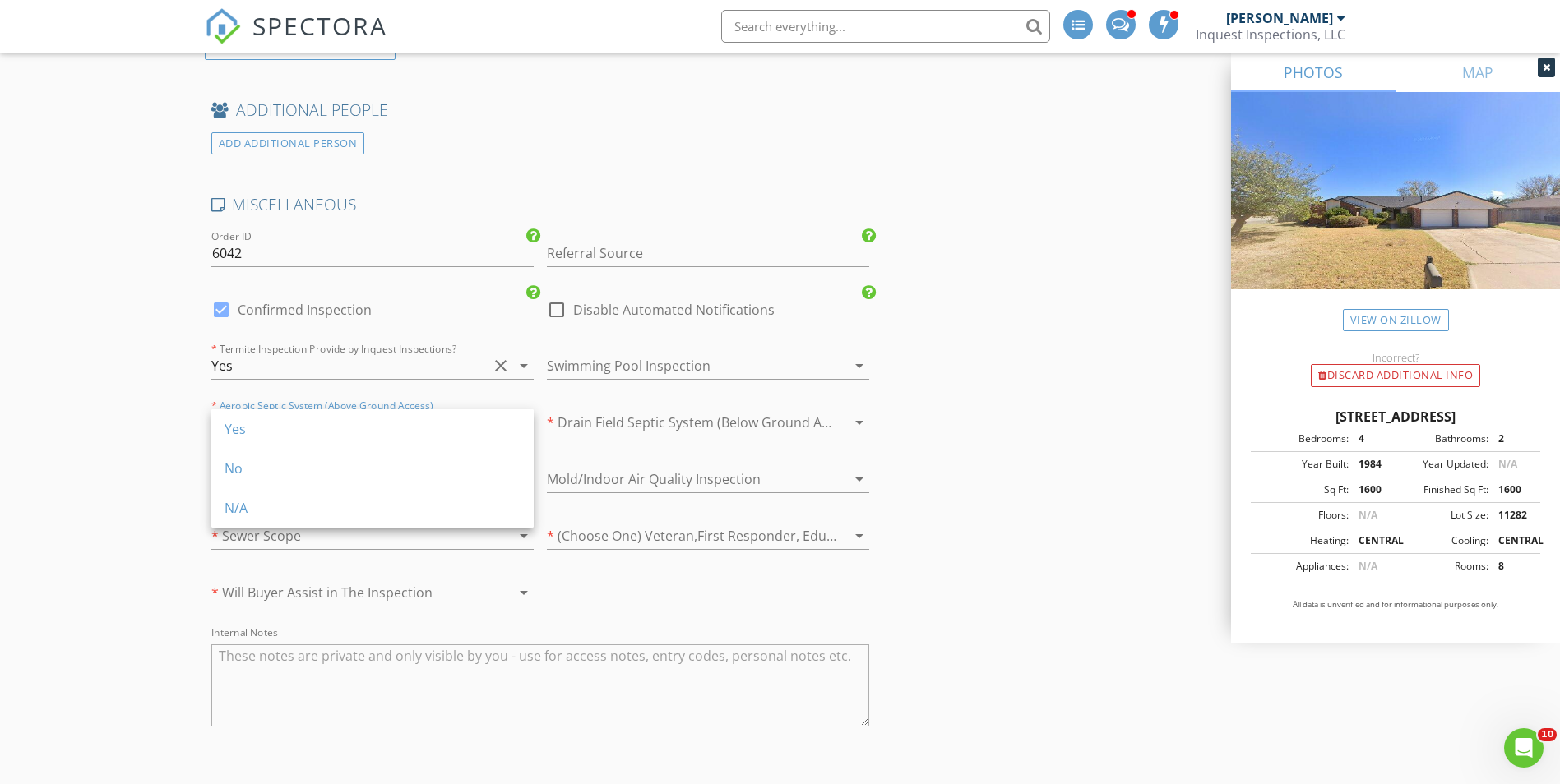
click at [261, 478] on div "No" at bounding box center [372, 469] width 296 height 39
click at [262, 493] on div "Water Well Sample Testing arrow_drop_down" at bounding box center [372, 479] width 323 height 27
click at [0, 0] on div "Yes" at bounding box center [0, 0] width 0 height 0
click at [273, 458] on div "Water Well Sample Testing Yes clear arrow_drop_down" at bounding box center [372, 483] width 323 height 53
click at [266, 484] on div "Yes" at bounding box center [349, 479] width 277 height 26
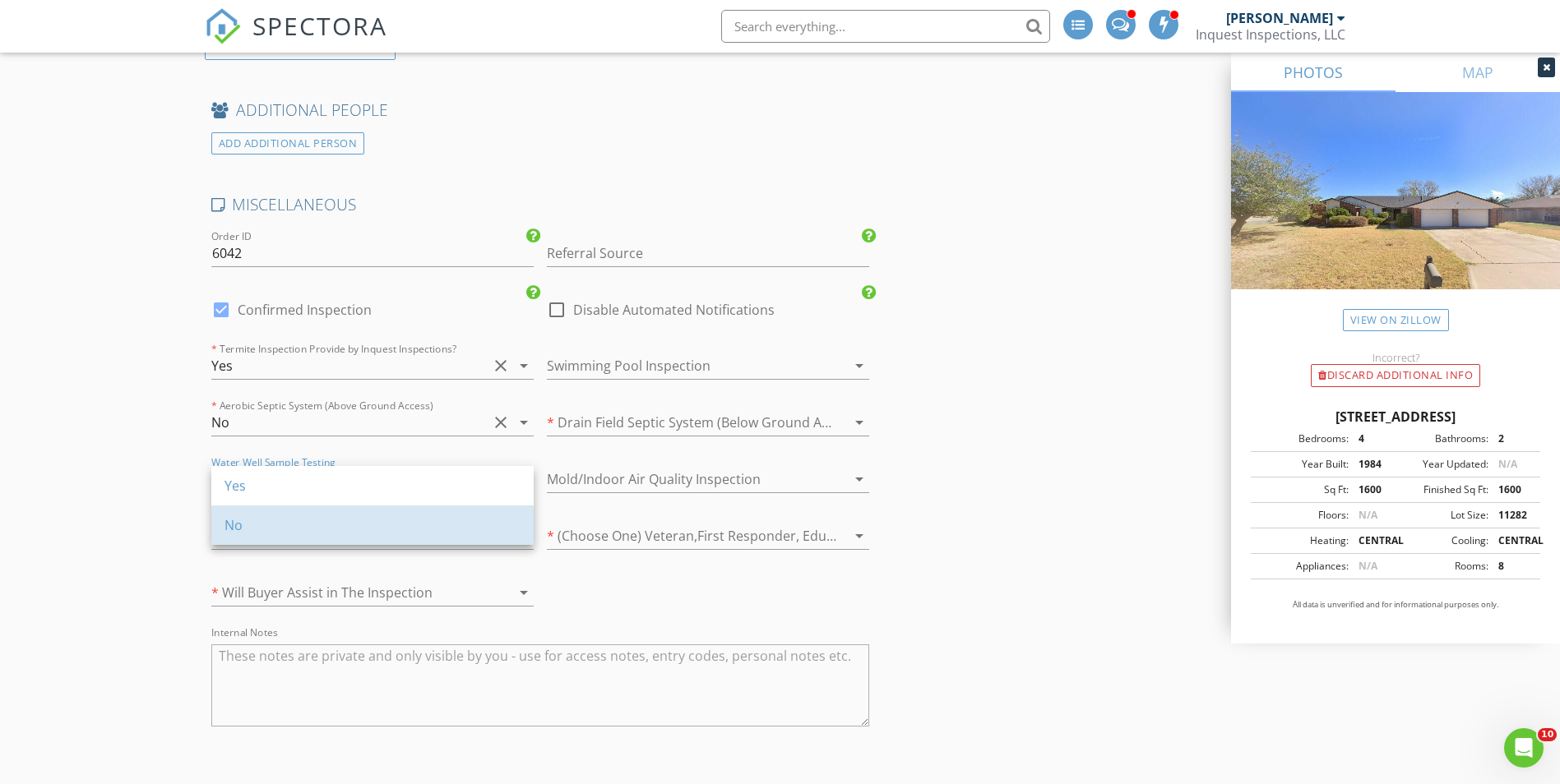
click at [258, 511] on div "No" at bounding box center [372, 525] width 296 height 39
click at [251, 544] on div at bounding box center [349, 536] width 277 height 26
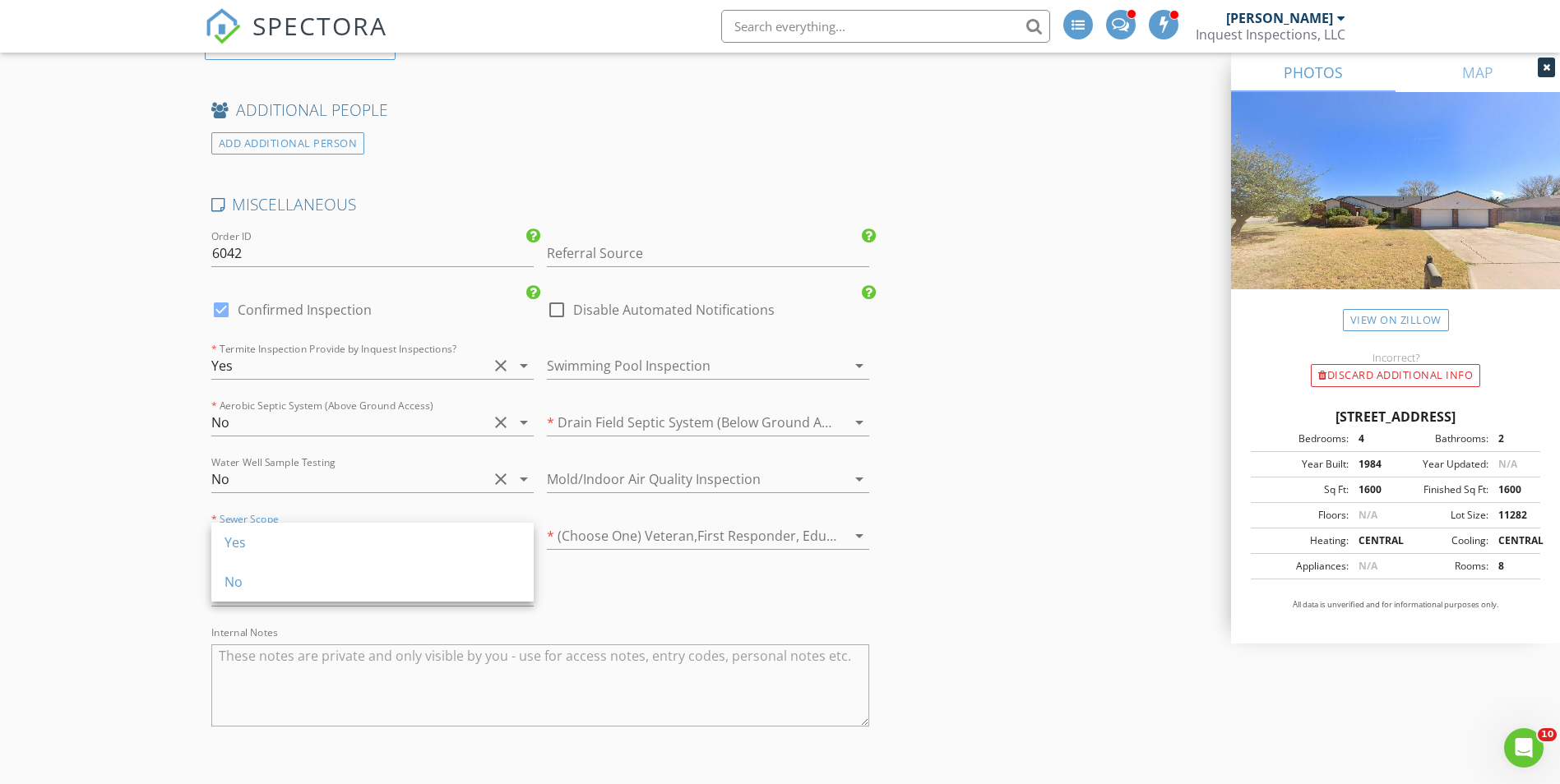
click at [248, 571] on div "No" at bounding box center [372, 582] width 296 height 39
click at [245, 600] on div at bounding box center [349, 593] width 277 height 26
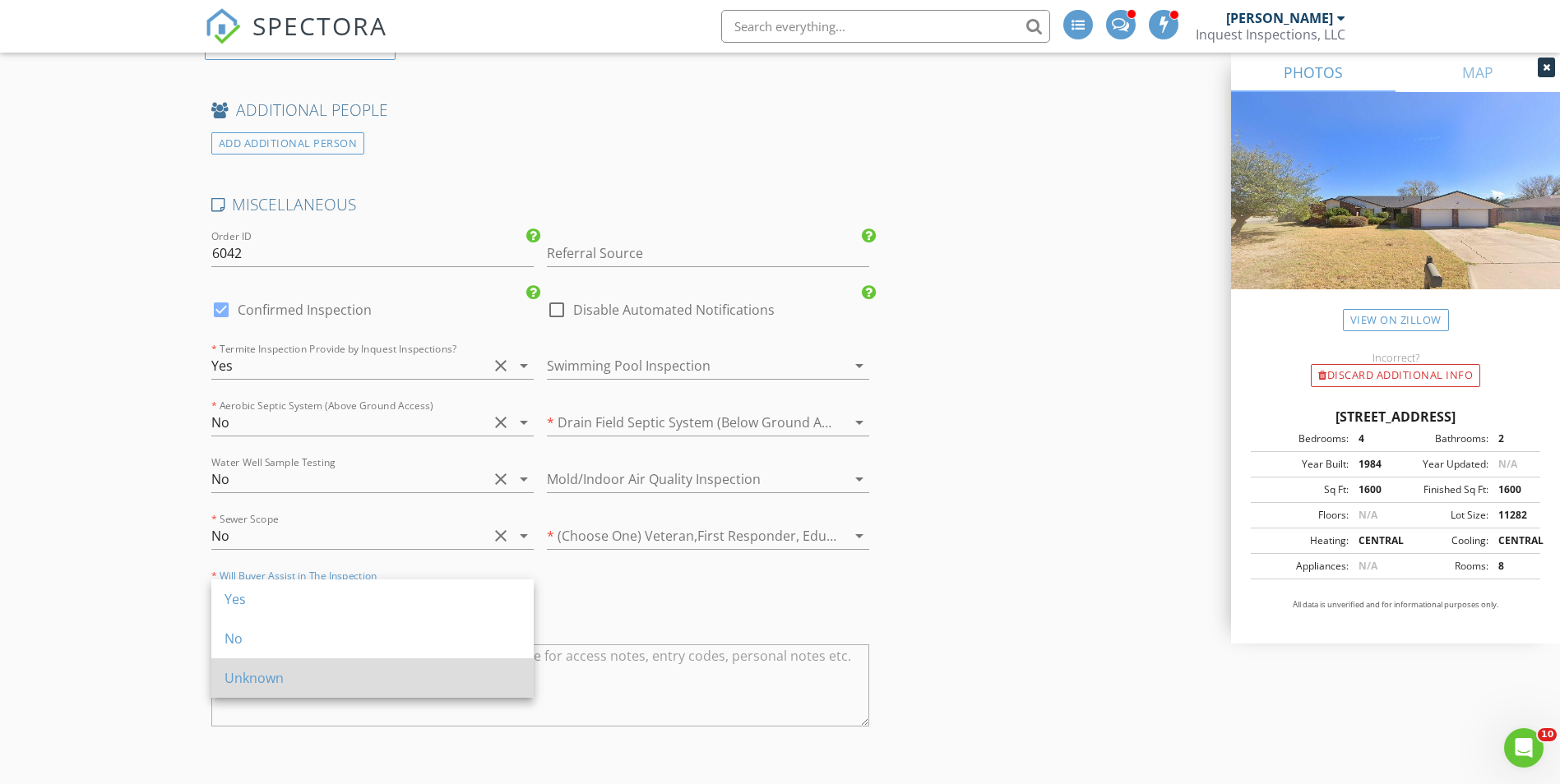
click at [243, 671] on div "Unknown" at bounding box center [372, 678] width 296 height 20
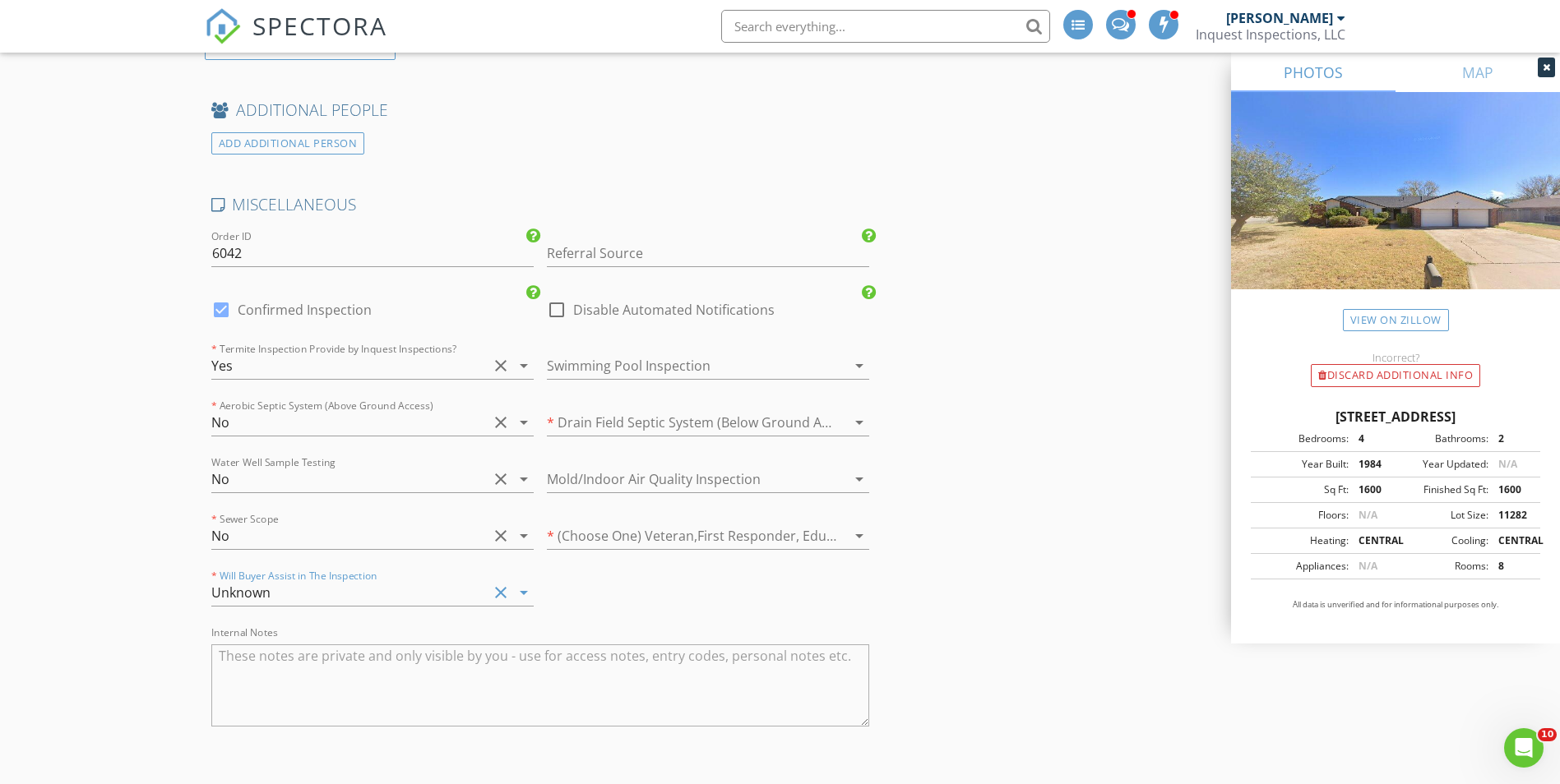
click at [646, 372] on div at bounding box center [685, 366] width 277 height 26
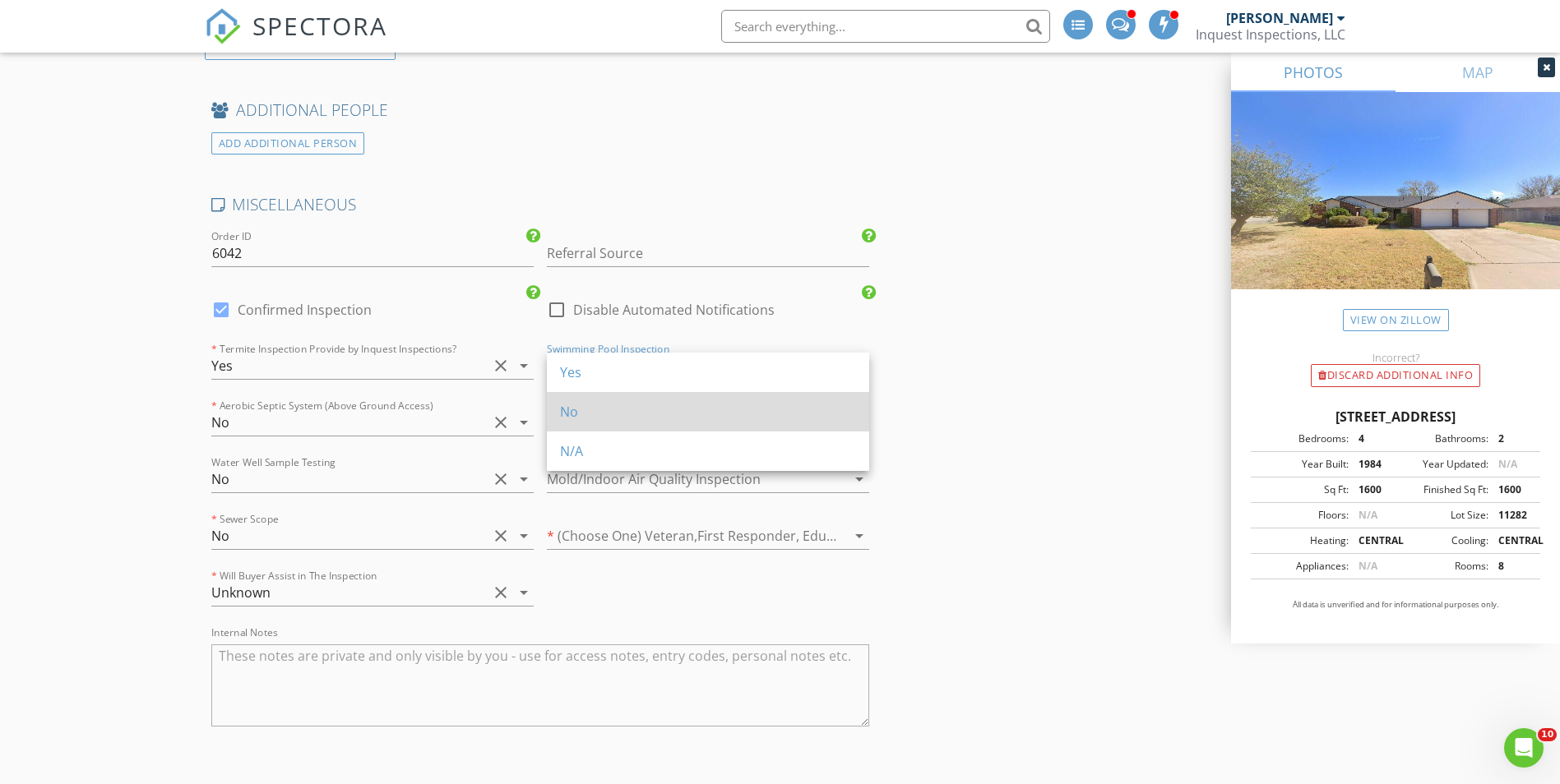
click at [626, 414] on div "No" at bounding box center [708, 412] width 296 height 20
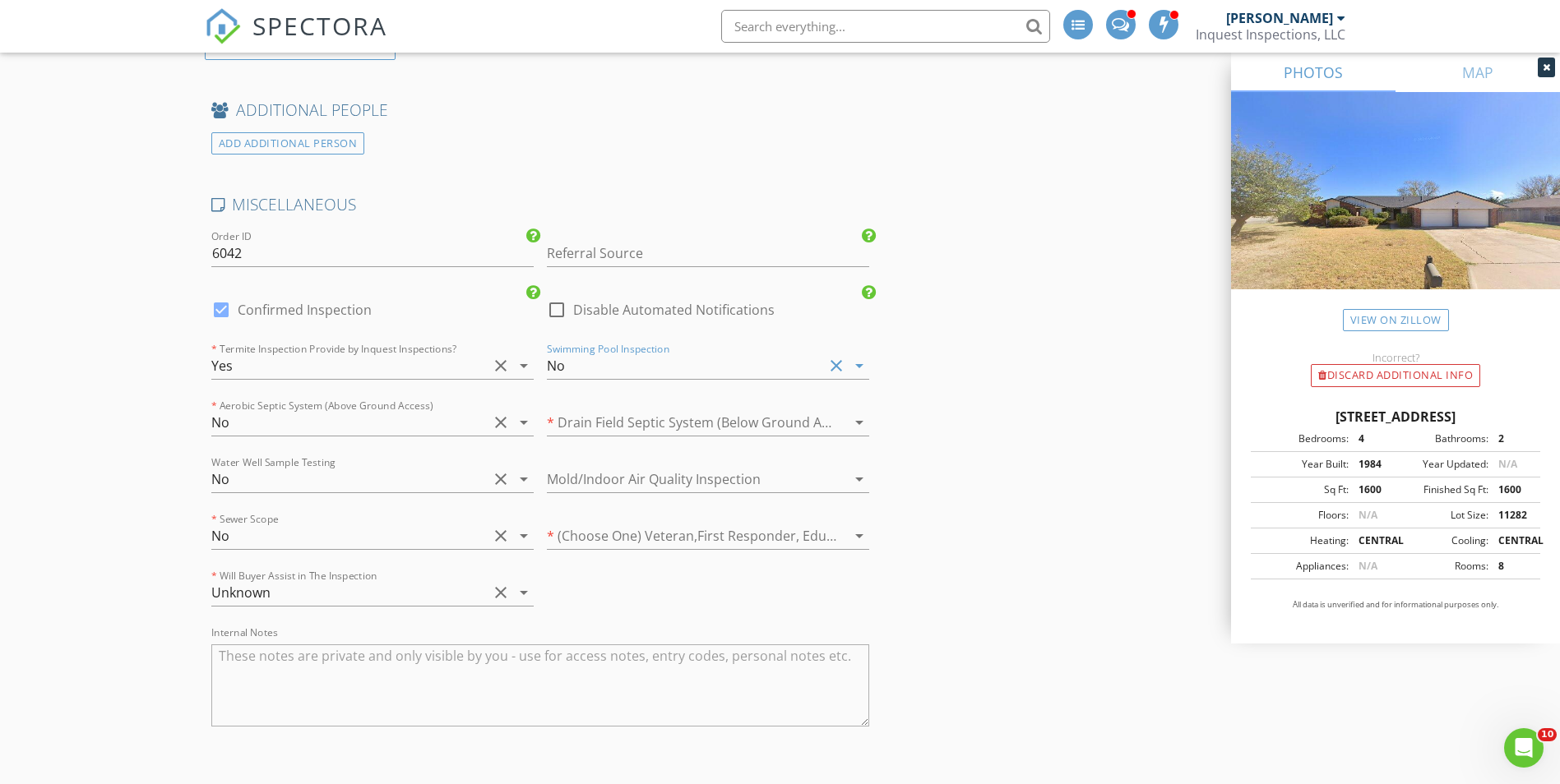
click at [623, 421] on div at bounding box center [685, 423] width 277 height 26
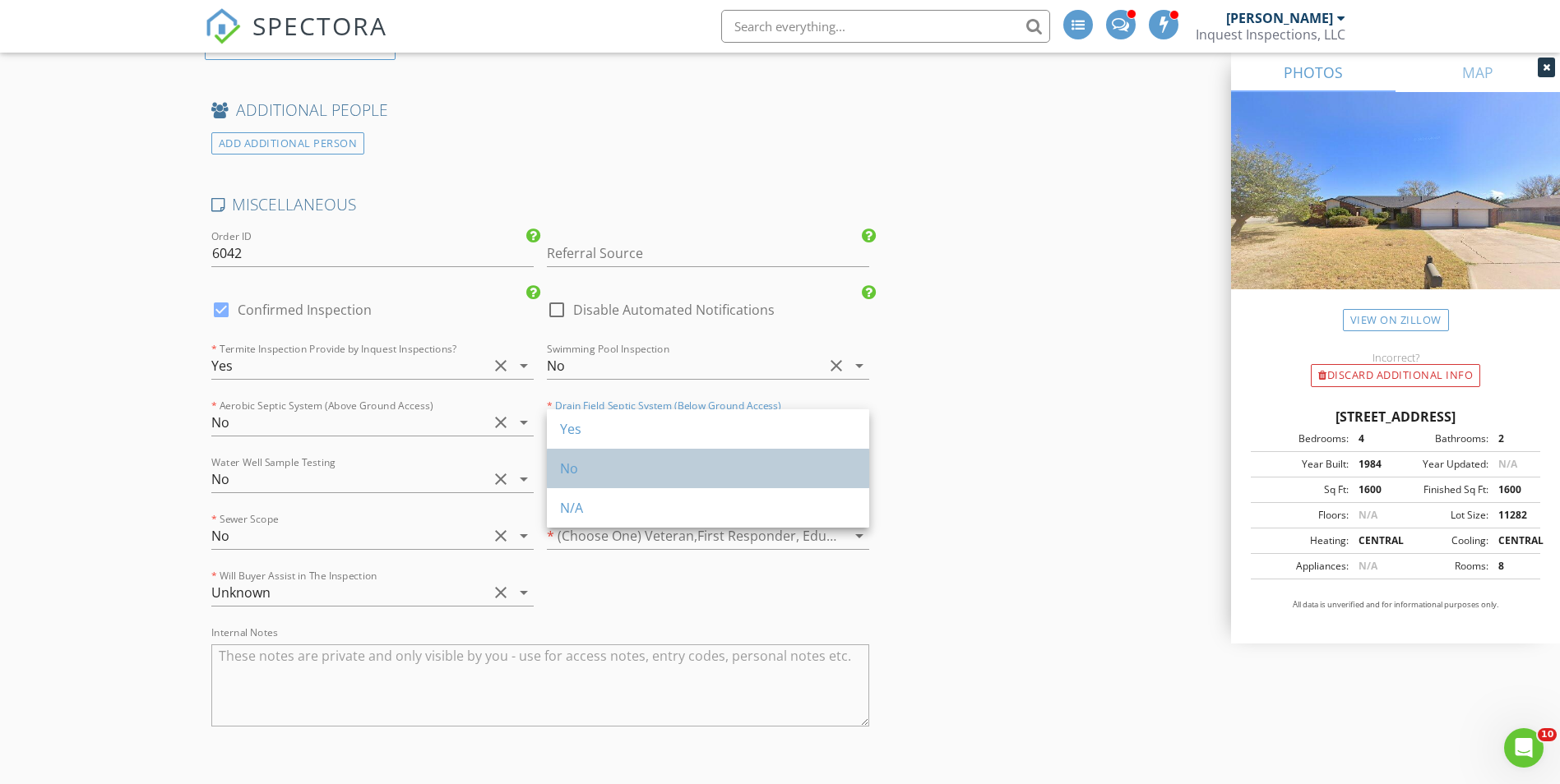
click at [608, 460] on div "No" at bounding box center [708, 468] width 296 height 20
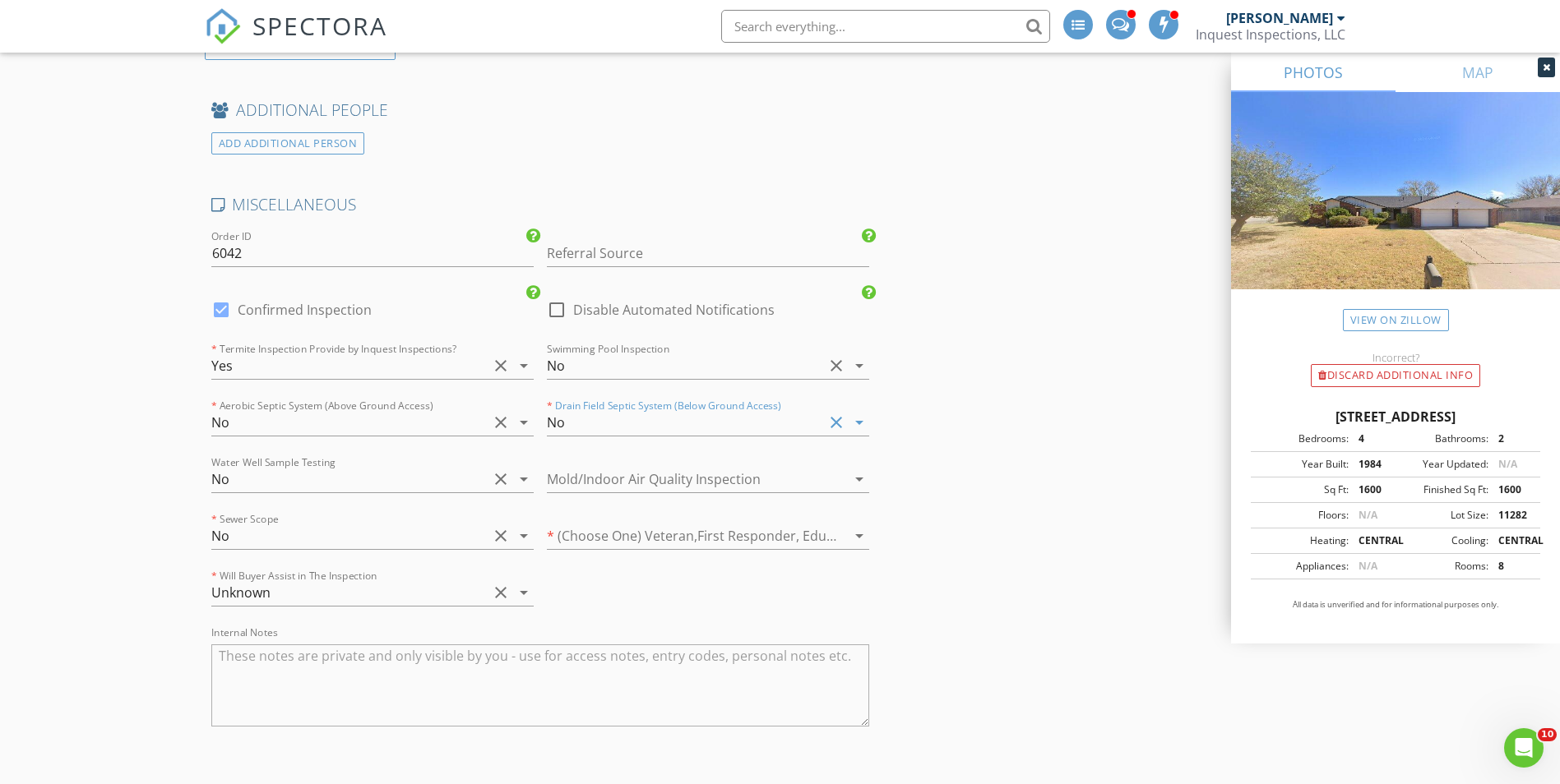
click at [596, 492] on div at bounding box center [685, 479] width 277 height 26
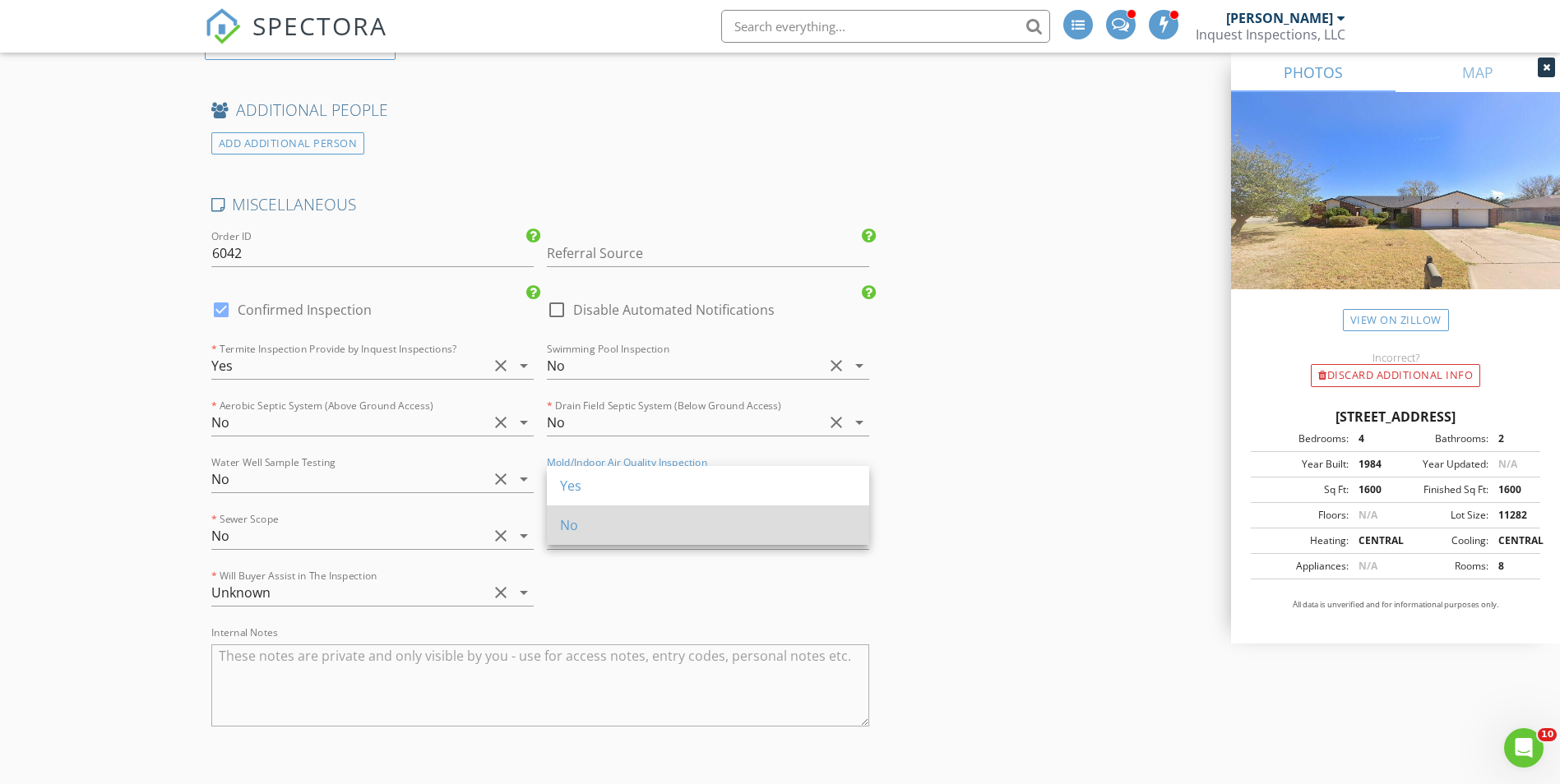
click at [582, 524] on div "No" at bounding box center [708, 525] width 296 height 20
click at [615, 537] on div at bounding box center [685, 536] width 277 height 26
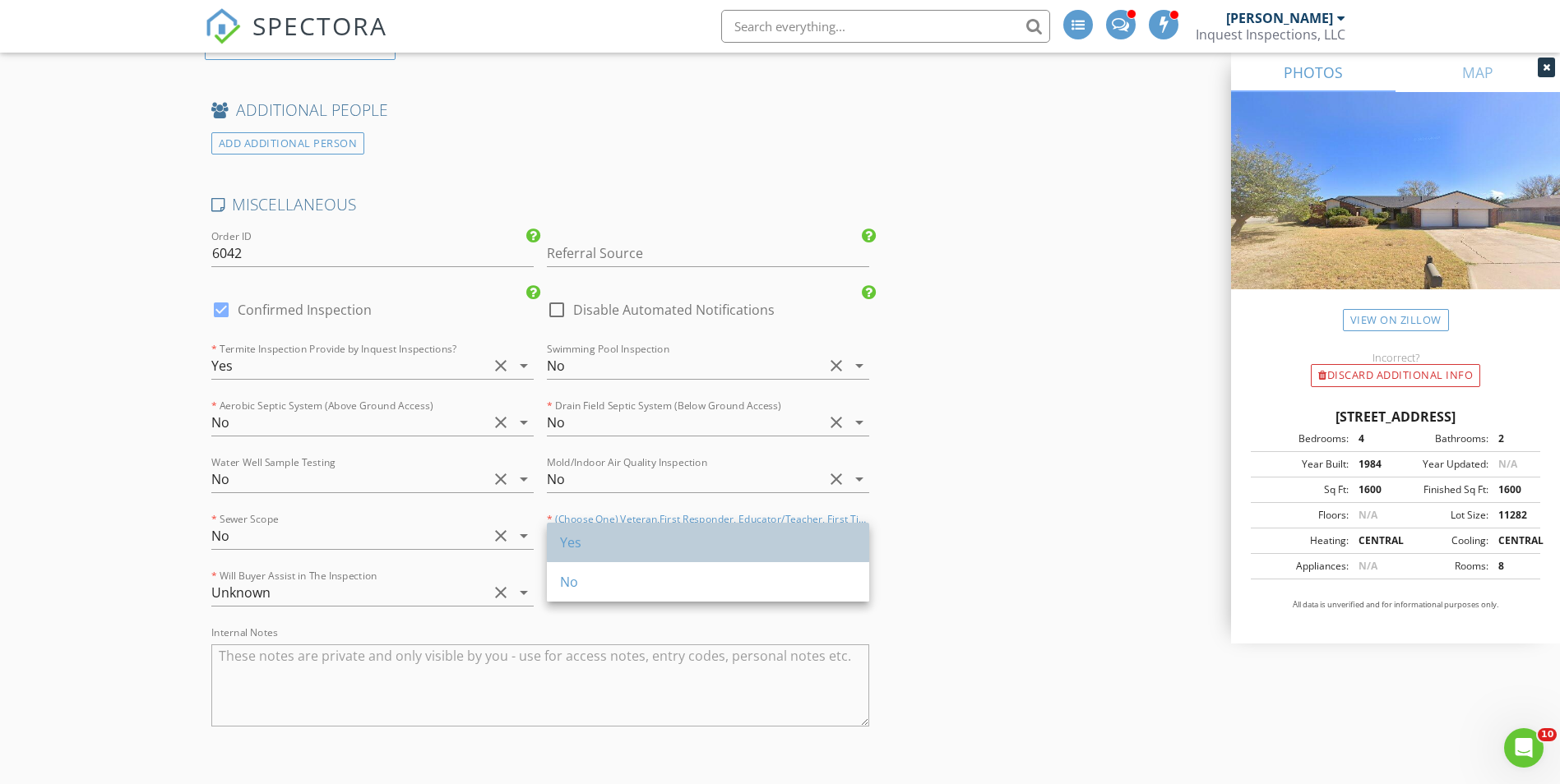
click at [609, 548] on div "Yes" at bounding box center [708, 542] width 296 height 20
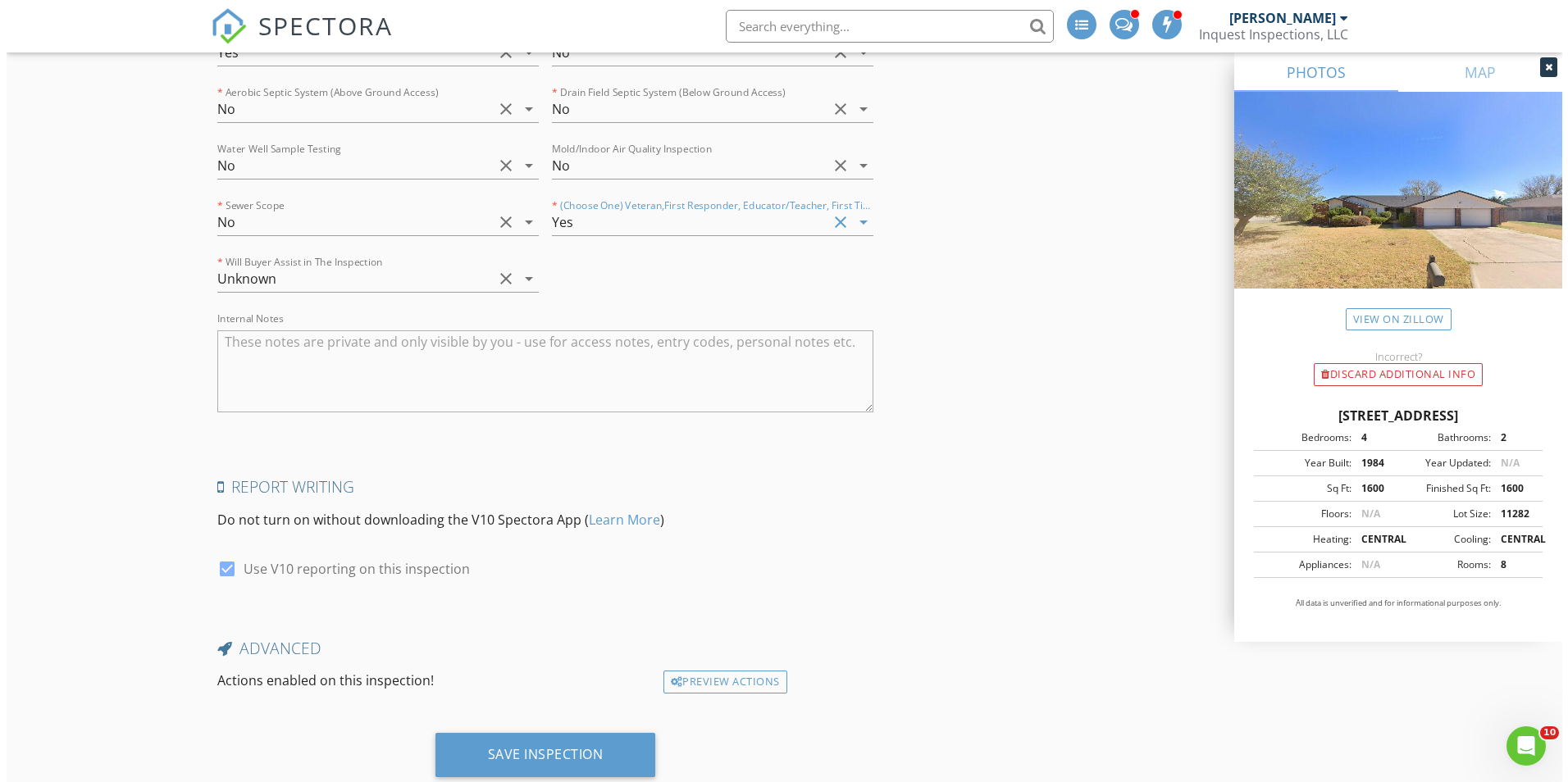
scroll to position [4132, 0]
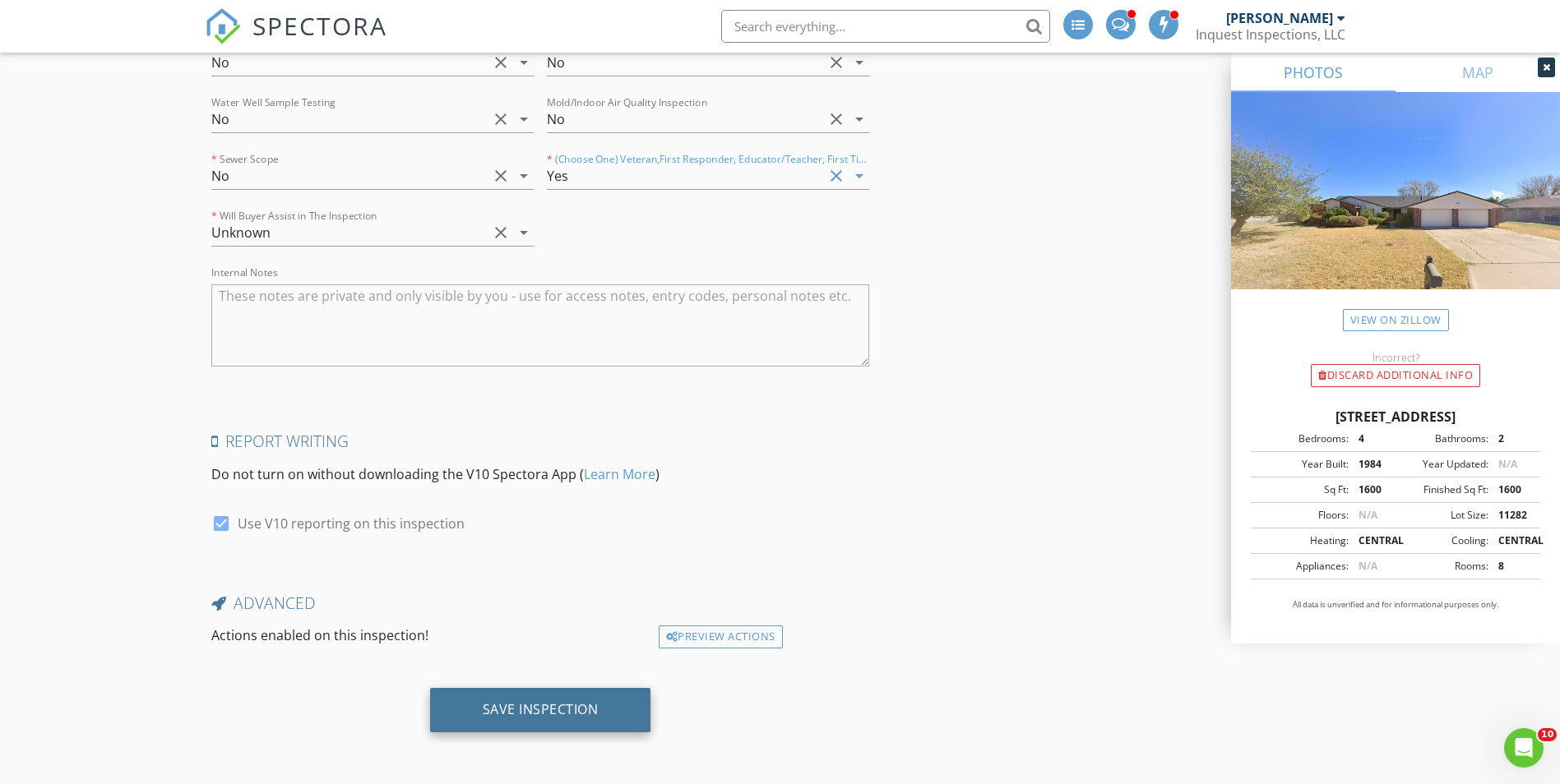
click at [571, 711] on div "Save Inspection" at bounding box center [541, 710] width 116 height 17
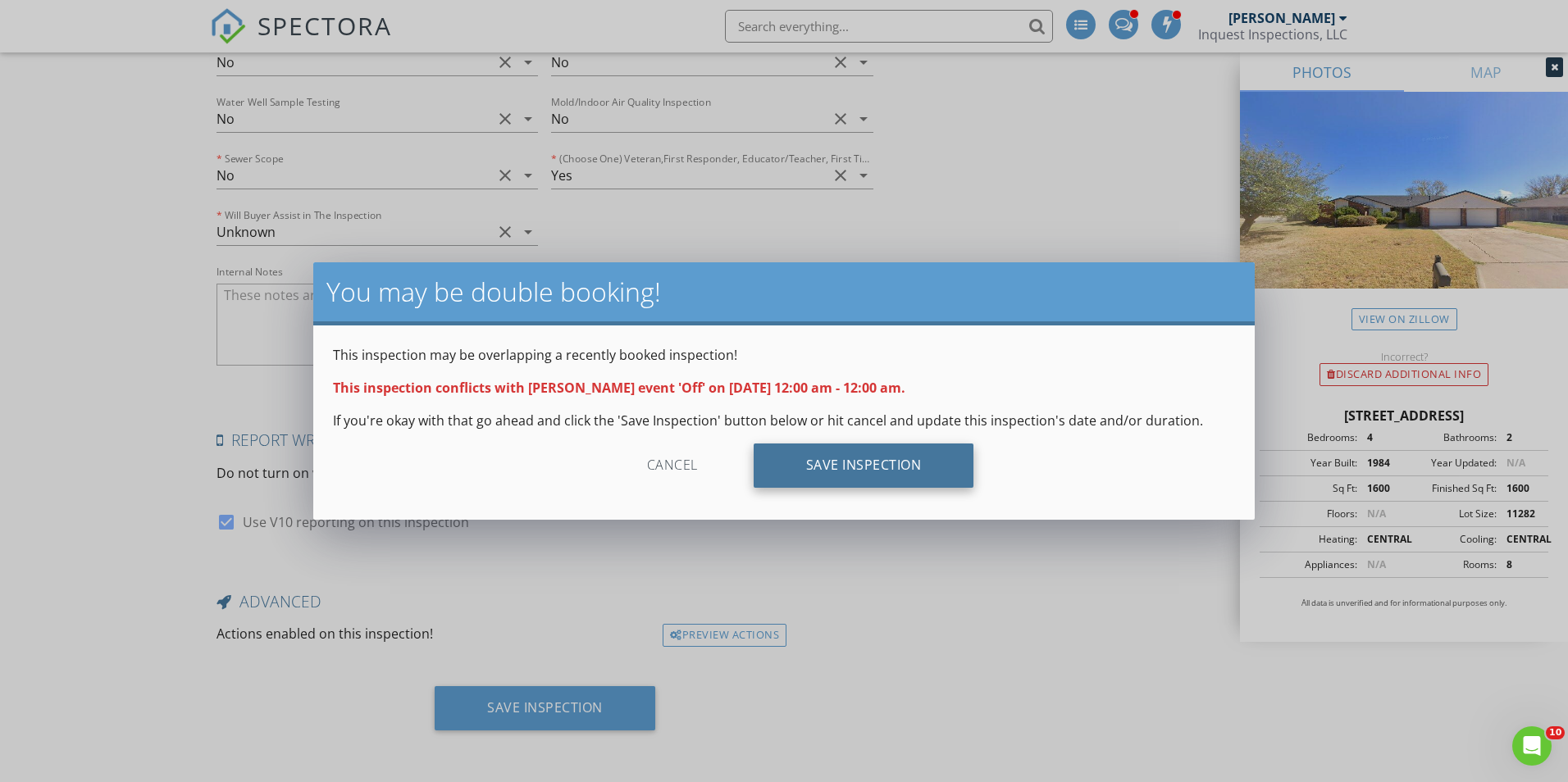
click at [856, 473] on div "Save Inspection" at bounding box center [864, 465] width 221 height 44
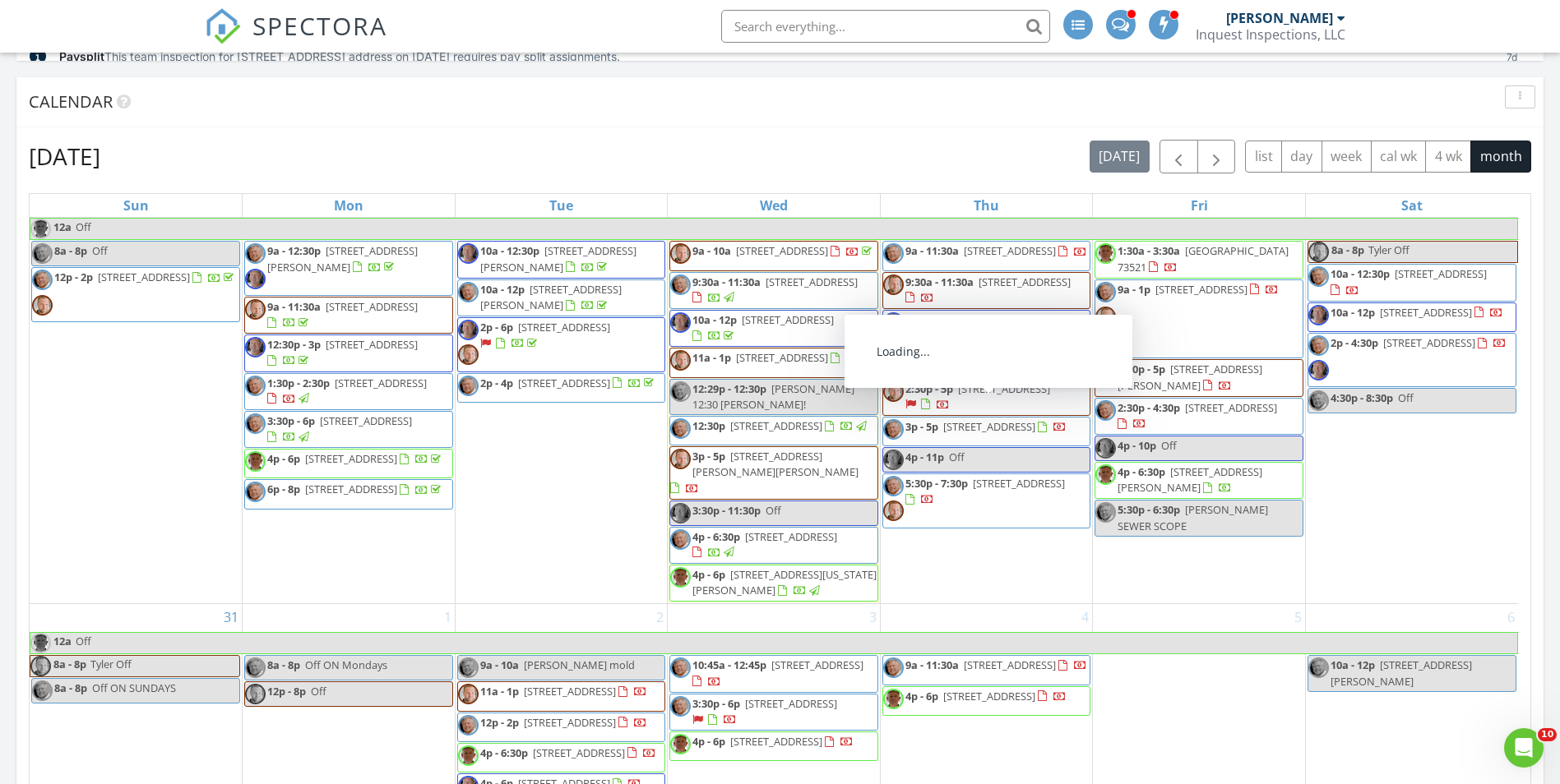
scroll to position [576, 0]
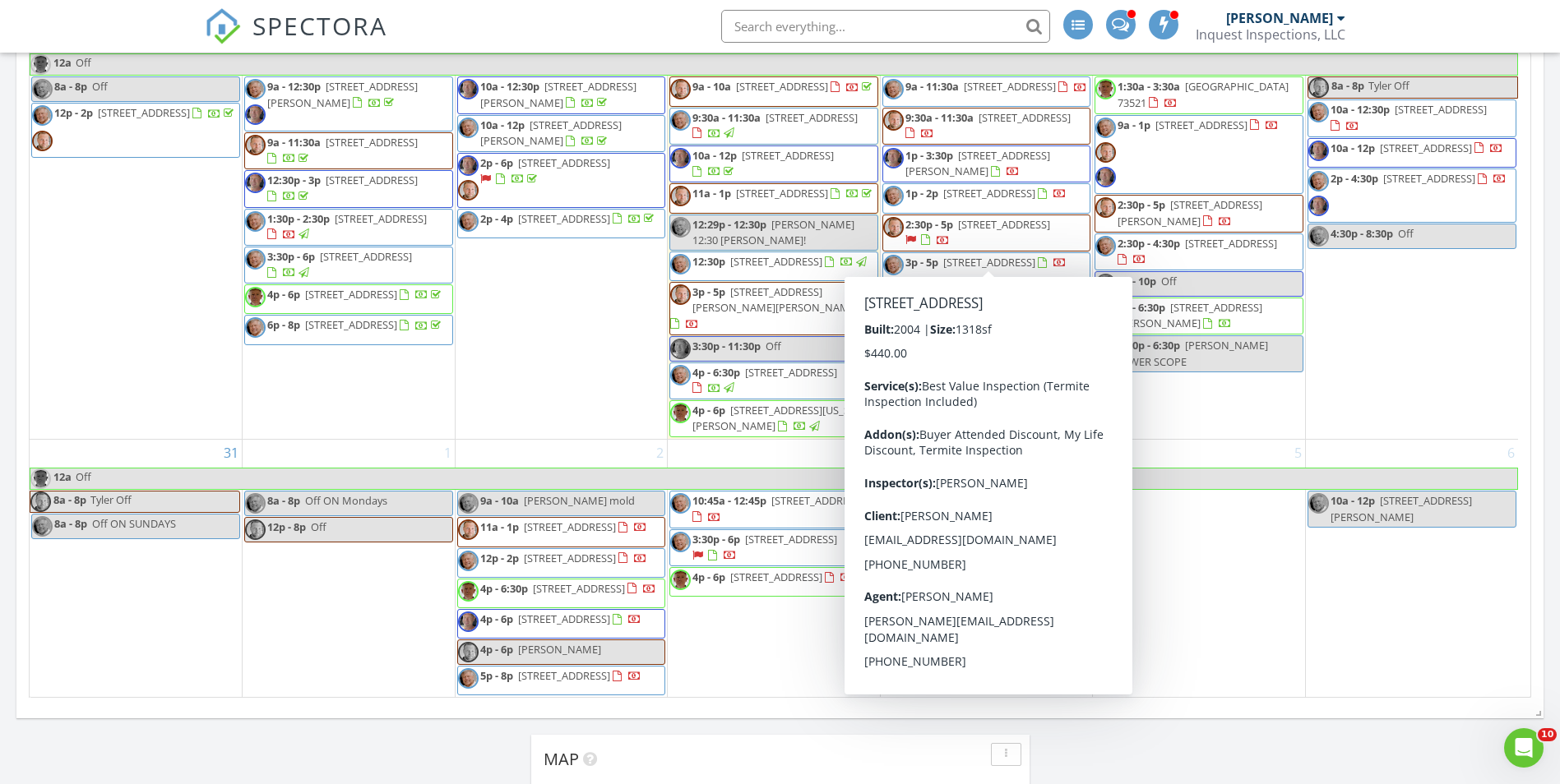
click at [1143, 744] on div "Map 1 2 3 1 1 1 2 3 + − [GEOGRAPHIC_DATA], [GEOGRAPHIC_DATA][PERSON_NAME], [GEO…" at bounding box center [780, 563] width 1560 height 1332
